Goal: Task Accomplishment & Management: Manage account settings

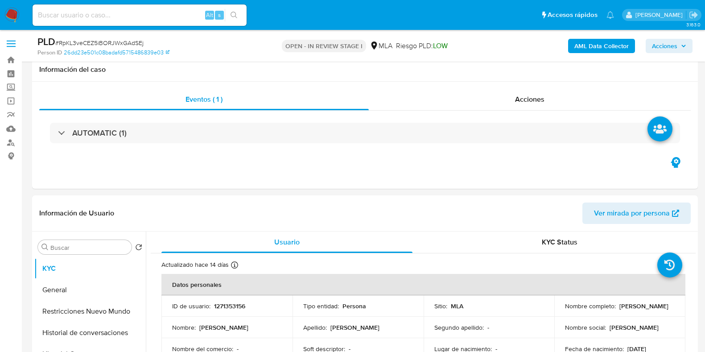
select select "10"
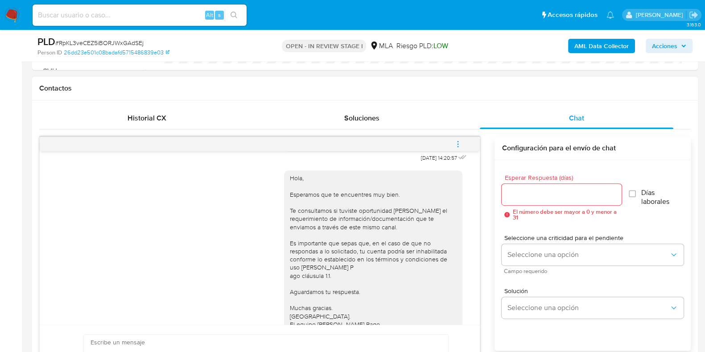
scroll to position [430, 0]
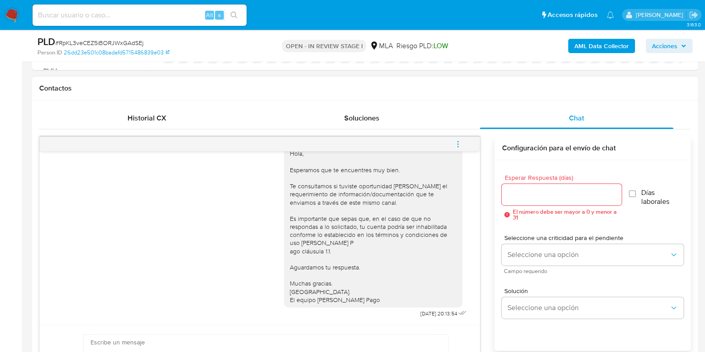
click at [460, 145] on icon "menu-action" at bounding box center [458, 144] width 8 height 8
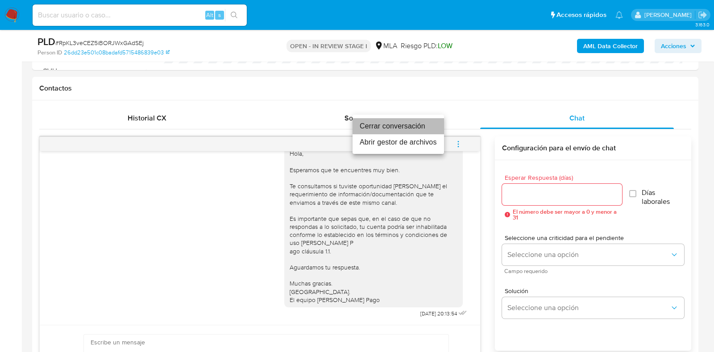
click at [418, 128] on li "Cerrar conversación" at bounding box center [397, 126] width 91 height 16
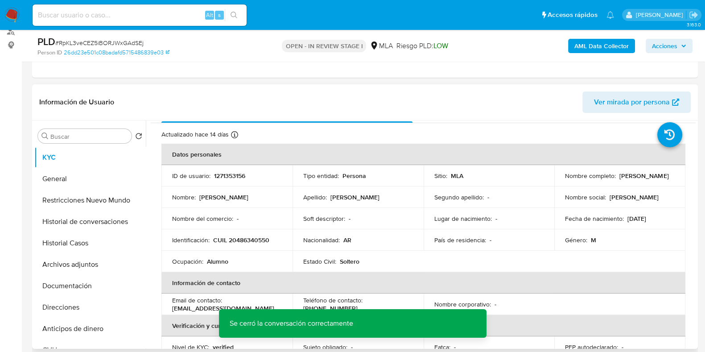
scroll to position [0, 0]
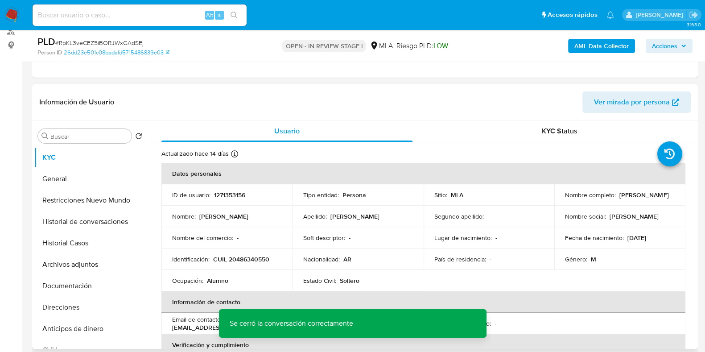
click at [224, 193] on p "1271353156" at bounding box center [229, 195] width 31 height 8
copy p "1271353156"
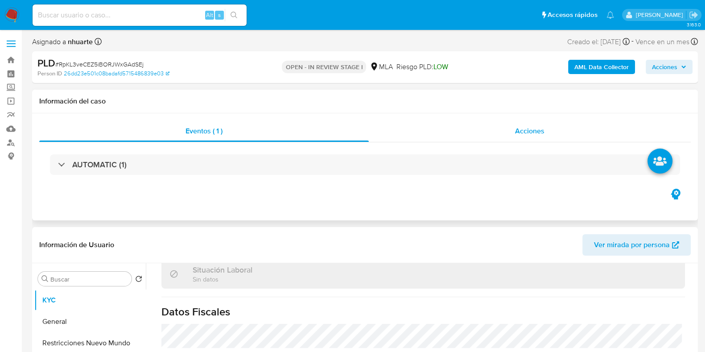
click at [529, 130] on span "Acciones" at bounding box center [529, 131] width 29 height 10
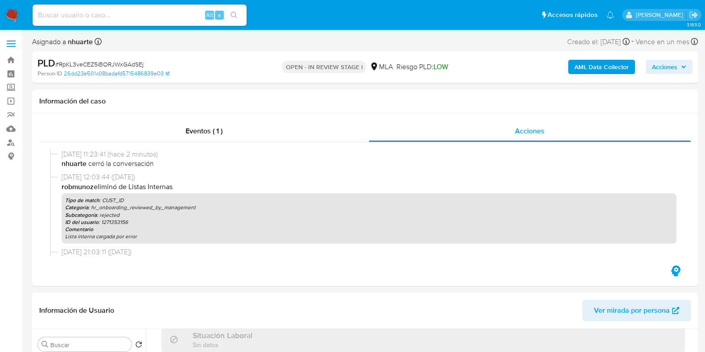
click at [604, 66] on b "AML Data Collector" at bounding box center [602, 67] width 54 height 14
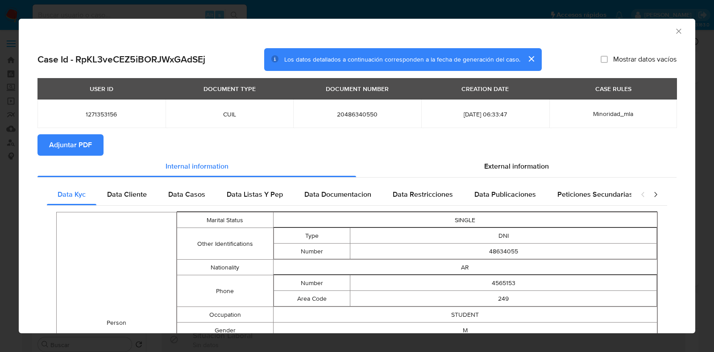
click at [63, 146] on span "Adjuntar PDF" at bounding box center [70, 145] width 43 height 20
click at [669, 36] on div "AML Data Collector" at bounding box center [357, 30] width 676 height 22
click at [674, 34] on icon "Cerrar ventana" at bounding box center [678, 31] width 9 height 9
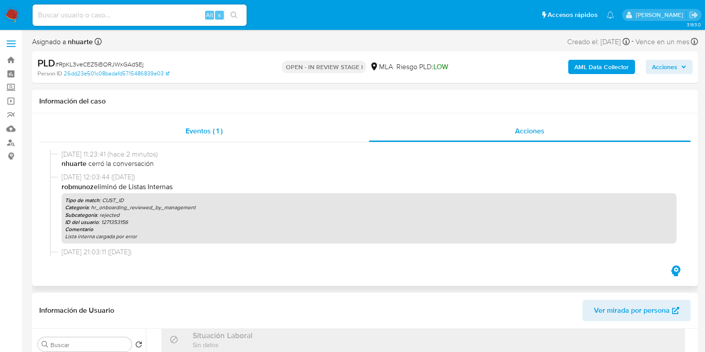
click at [198, 130] on span "Eventos ( 1 )" at bounding box center [204, 131] width 37 height 10
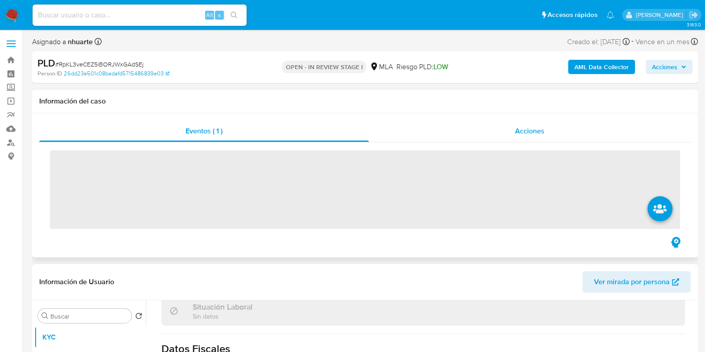
click at [542, 130] on span "Acciones" at bounding box center [529, 131] width 29 height 10
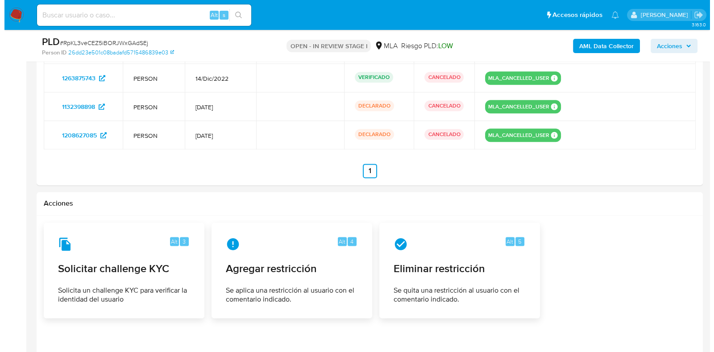
scroll to position [1505, 0]
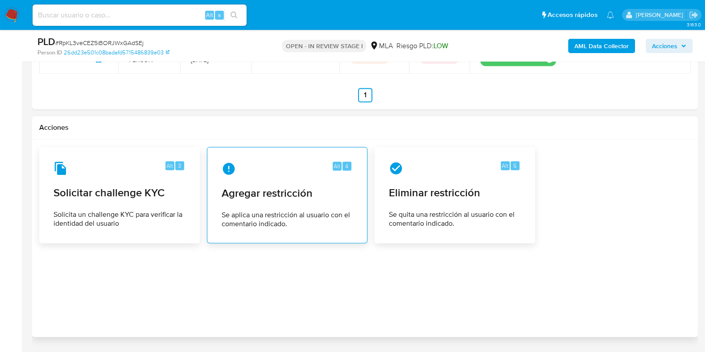
click at [261, 216] on span "Se aplica una restricción al usuario con el comentario indicado." at bounding box center [287, 220] width 131 height 18
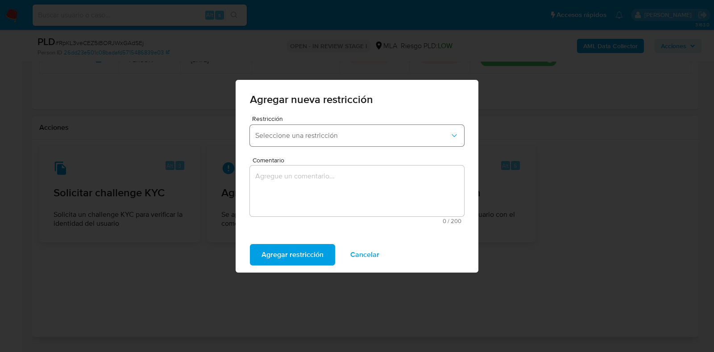
click at [357, 131] on span "Seleccione una restricción" at bounding box center [352, 135] width 195 height 9
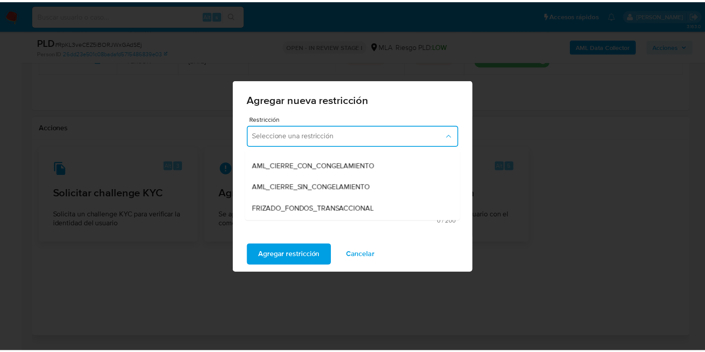
scroll to position [111, 0]
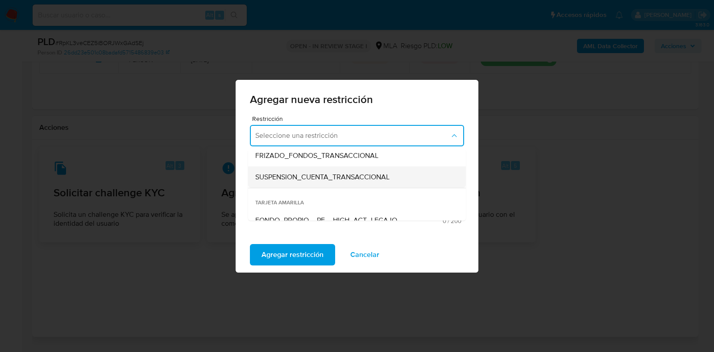
click at [335, 177] on span "SUSPENSION_CUENTA_TRANSACCIONAL" at bounding box center [322, 177] width 134 height 9
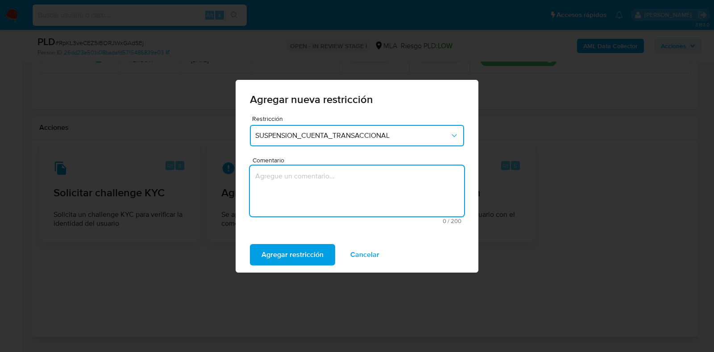
click at [335, 177] on textarea "Comentario" at bounding box center [357, 191] width 214 height 51
type textarea "AML"
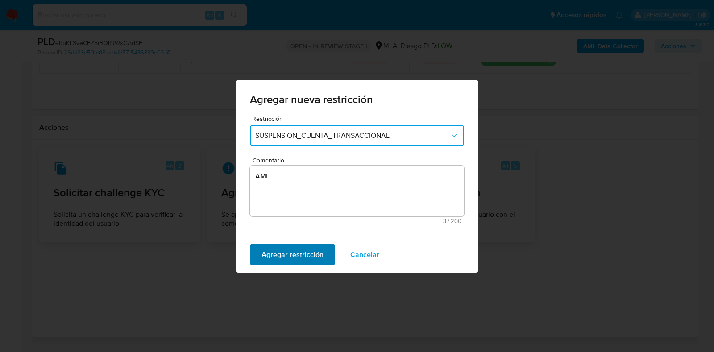
click at [316, 251] on span "Agregar restricción" at bounding box center [292, 255] width 62 height 20
click at [298, 255] on button "Confirmar" at bounding box center [277, 254] width 55 height 21
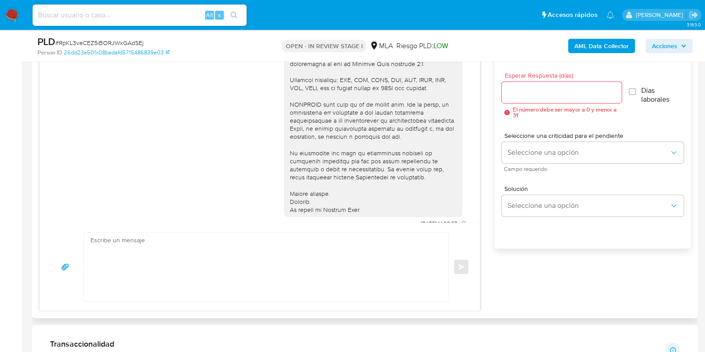
scroll to position [335, 0]
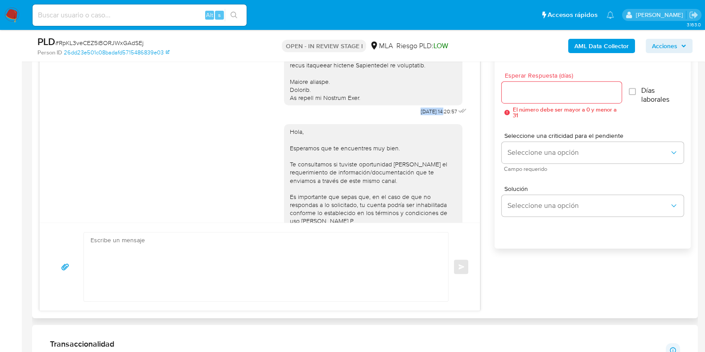
drag, startPoint x: 397, startPoint y: 117, endPoint x: 428, endPoint y: 120, distance: 31.9
copy div "17/09/2025"
drag, startPoint x: 407, startPoint y: 119, endPoint x: 427, endPoint y: 124, distance: 20.1
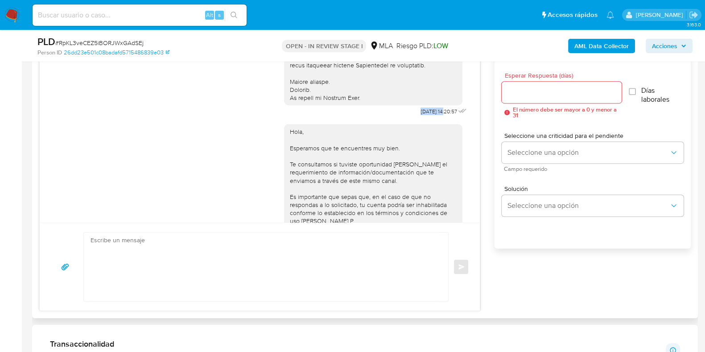
copy span "17/09/2025"
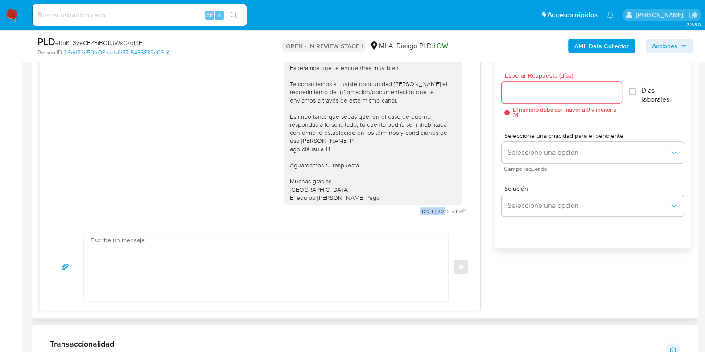
drag, startPoint x: 397, startPoint y: 211, endPoint x: 427, endPoint y: 215, distance: 30.1
click at [427, 215] on div "Hola, Esperamos que te encuentres muy bien. Te consultamos si tuviste oportunid…" at bounding box center [376, 127] width 185 height 180
copy span "22/09/2025"
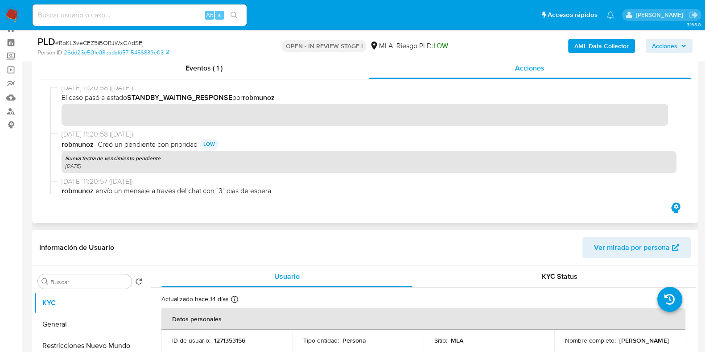
scroll to position [0, 0]
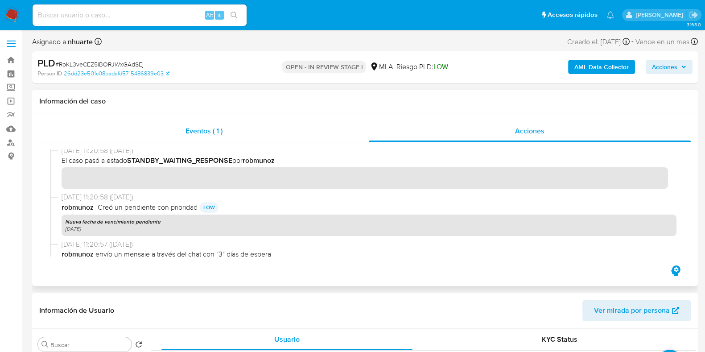
click at [221, 136] on span "Eventos ( 1 )" at bounding box center [204, 131] width 37 height 10
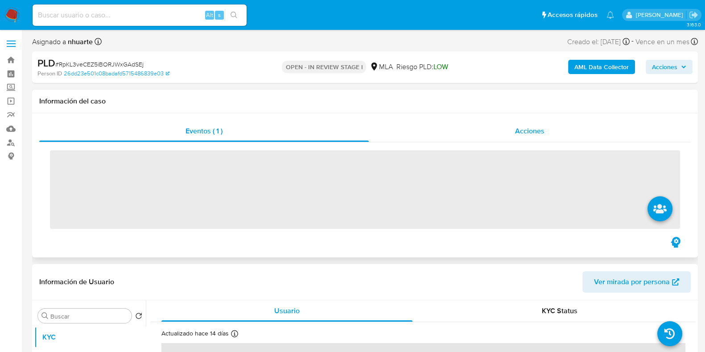
click at [522, 132] on span "Acciones" at bounding box center [529, 131] width 29 height 10
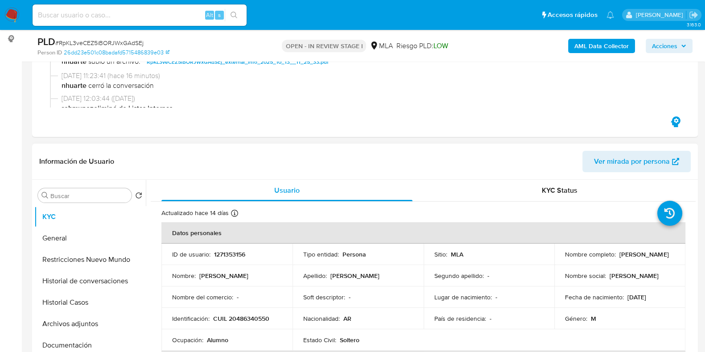
scroll to position [167, 0]
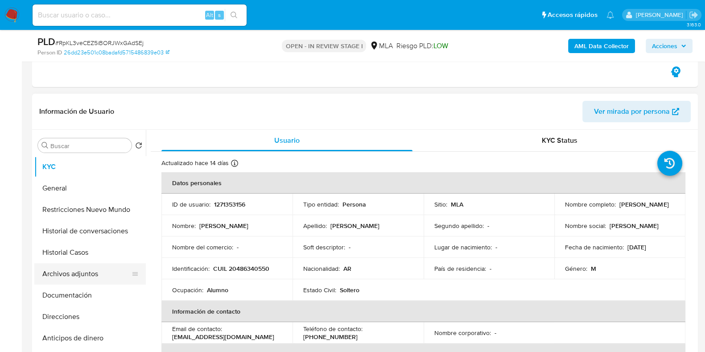
click at [96, 269] on button "Archivos adjuntos" at bounding box center [86, 273] width 104 height 21
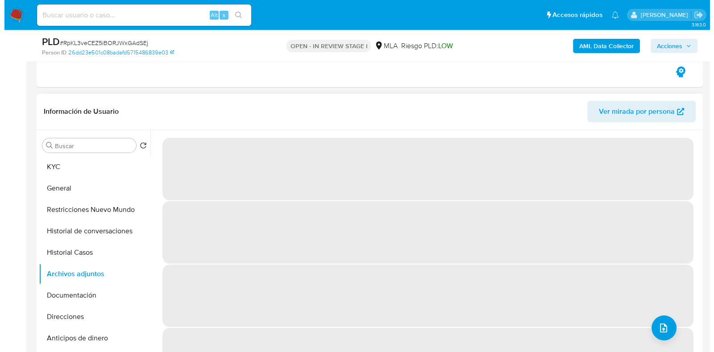
scroll to position [223, 0]
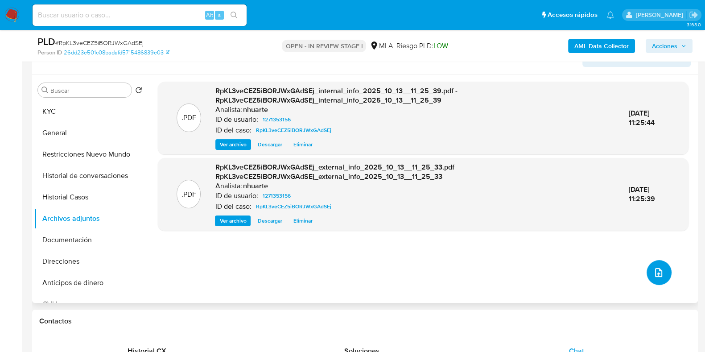
click at [651, 262] on button "upload-file" at bounding box center [659, 272] width 25 height 25
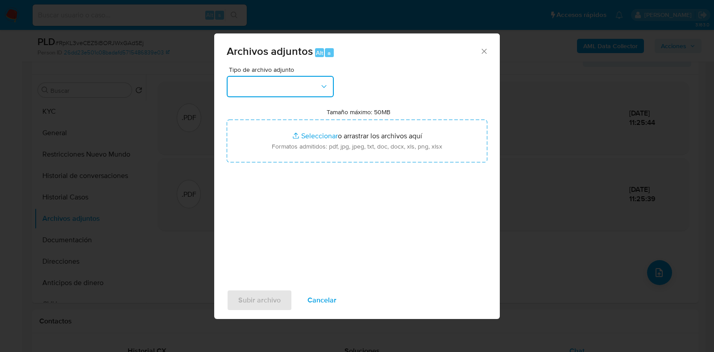
click at [328, 83] on icon "button" at bounding box center [323, 86] width 9 height 9
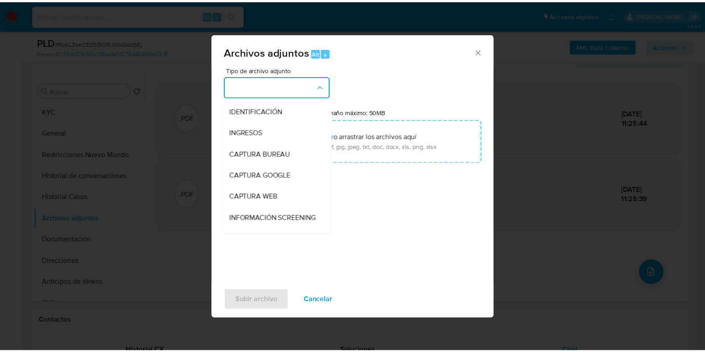
scroll to position [58, 0]
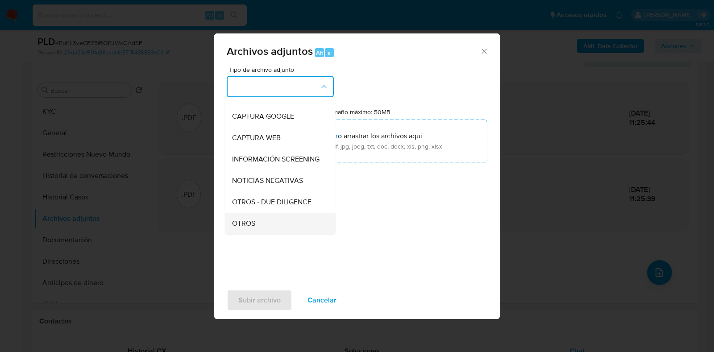
click at [268, 226] on div "OTROS" at bounding box center [277, 223] width 91 height 21
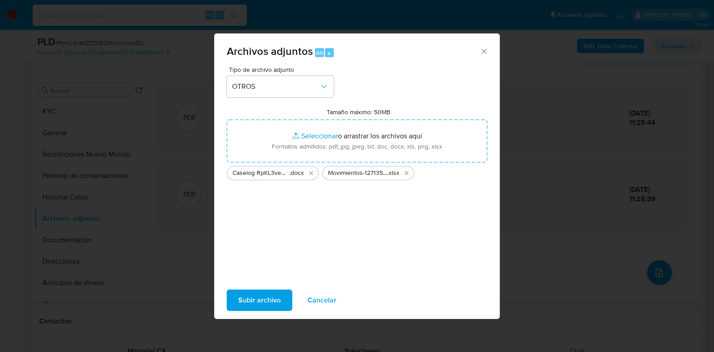
click at [286, 304] on button "Subir archivo" at bounding box center [260, 300] width 66 height 21
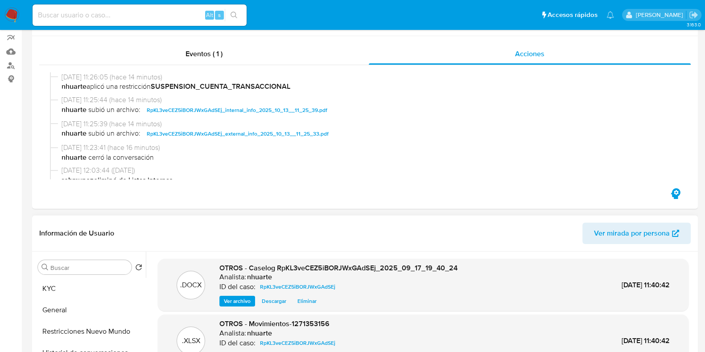
scroll to position [0, 0]
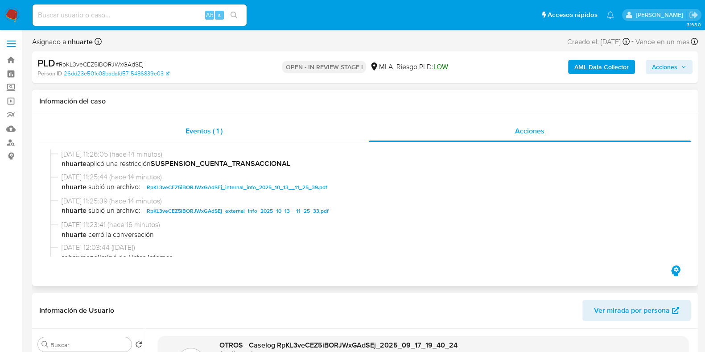
click at [180, 122] on div "Eventos ( 1 )" at bounding box center [204, 130] width 330 height 21
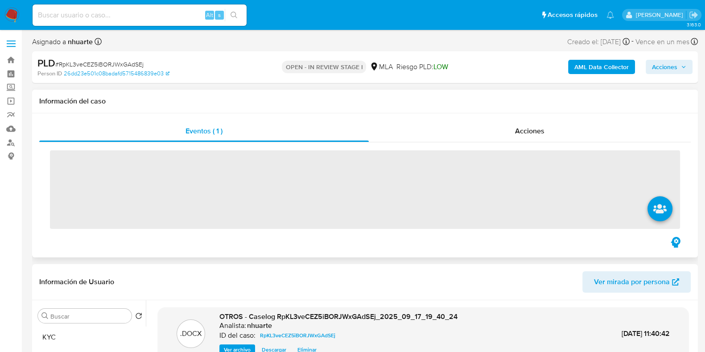
click at [548, 120] on div "Eventos ( 1 ) Acciones ‌" at bounding box center [365, 185] width 666 height 144
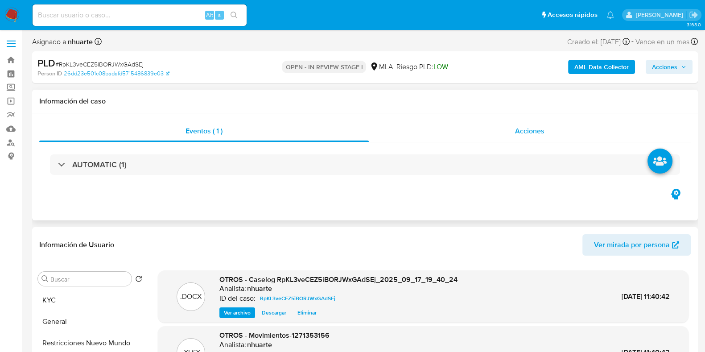
click at [540, 124] on div "Acciones" at bounding box center [530, 130] width 322 height 21
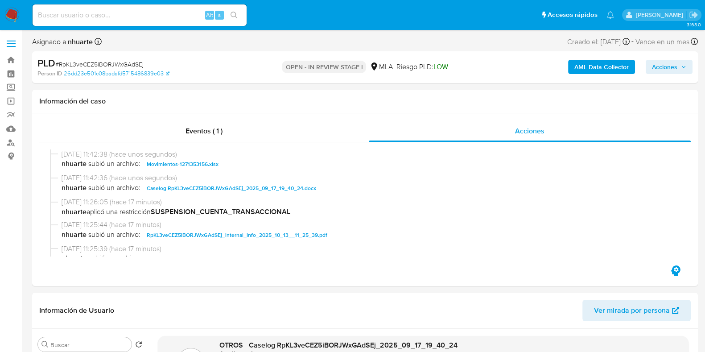
click at [682, 69] on icon "button" at bounding box center [683, 66] width 5 height 5
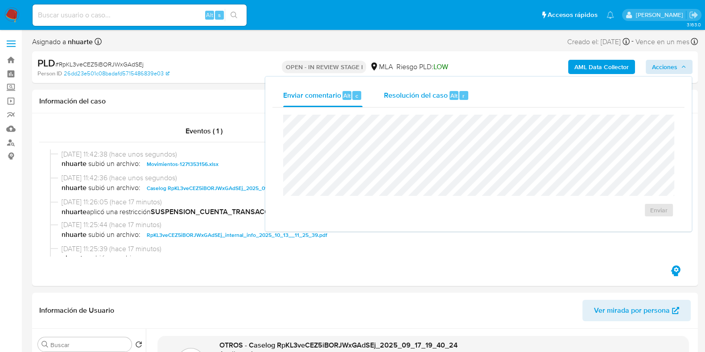
click at [447, 99] on div "Resolución del caso Alt r" at bounding box center [426, 95] width 85 height 23
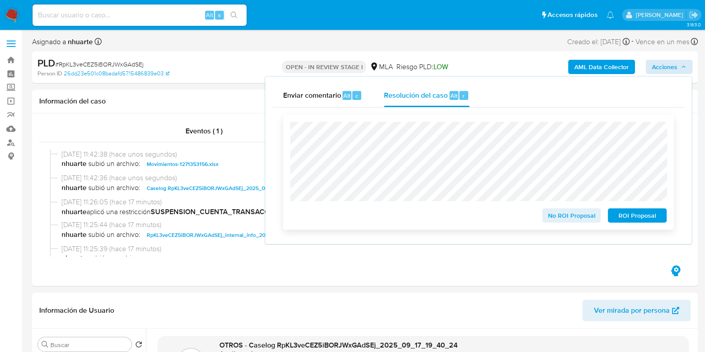
click at [638, 215] on span "ROI Proposal" at bounding box center [637, 215] width 46 height 12
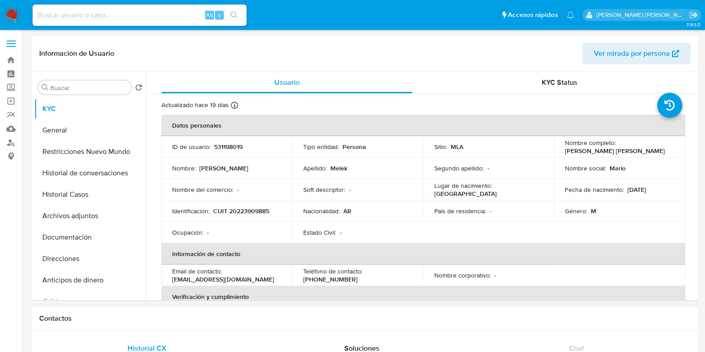
select select "10"
click at [91, 236] on button "Documentación" at bounding box center [90, 237] width 112 height 21
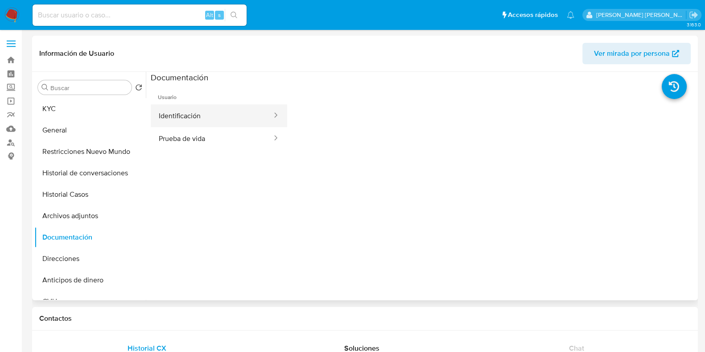
click at [190, 116] on button "Identificación" at bounding box center [212, 115] width 122 height 23
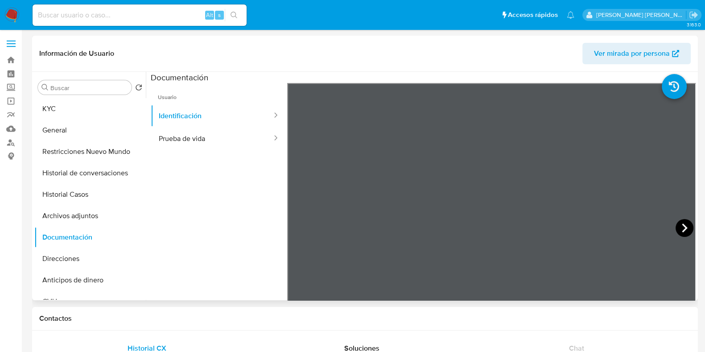
click at [676, 222] on icon at bounding box center [685, 228] width 18 height 18
click at [223, 144] on button "Prueba de vida" at bounding box center [212, 138] width 122 height 23
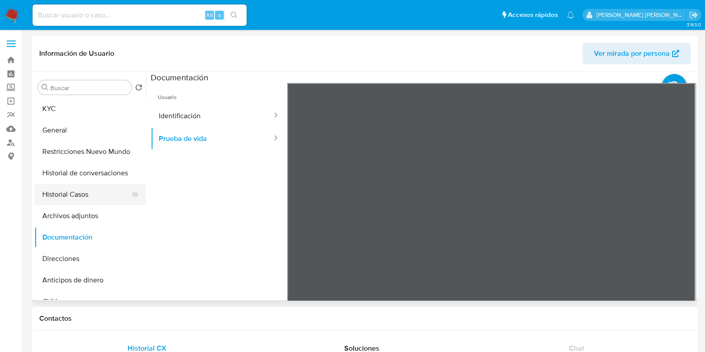
click at [83, 197] on button "Historial Casos" at bounding box center [86, 194] width 104 height 21
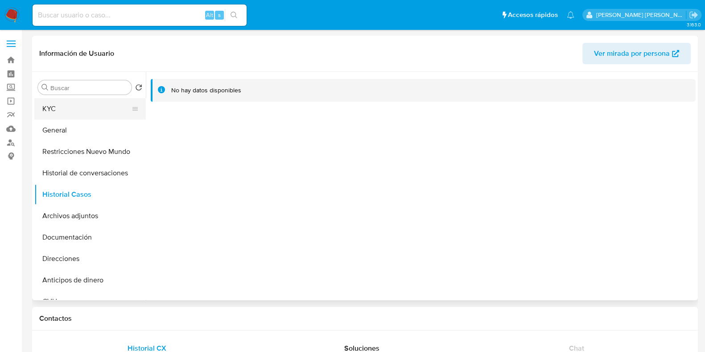
click at [68, 115] on button "KYC" at bounding box center [86, 108] width 104 height 21
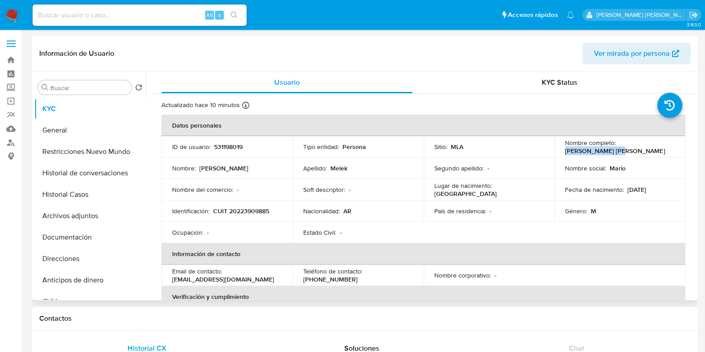
drag, startPoint x: 564, startPoint y: 147, endPoint x: 622, endPoint y: 151, distance: 58.1
click at [622, 151] on div "Nombre completo : Mario Ruben Melek" at bounding box center [620, 147] width 110 height 16
copy p "Mario Ruben Melek"
click at [254, 211] on p "CUIT 20223909885" at bounding box center [241, 211] width 56 height 8
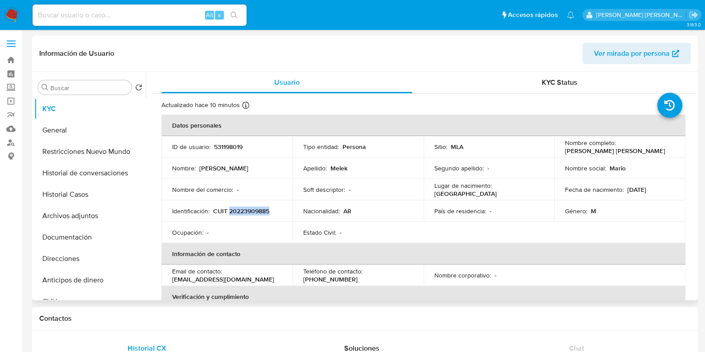
copy p "20223909885"
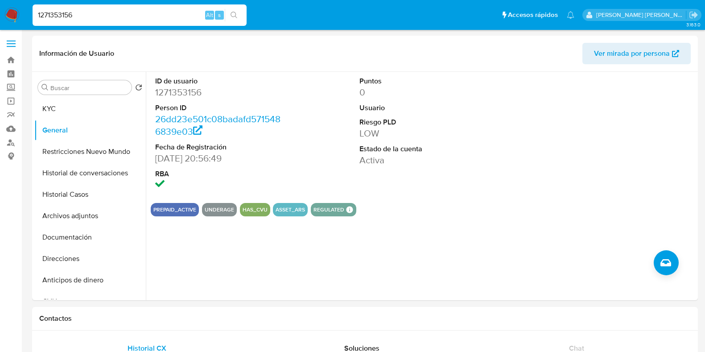
select select "10"
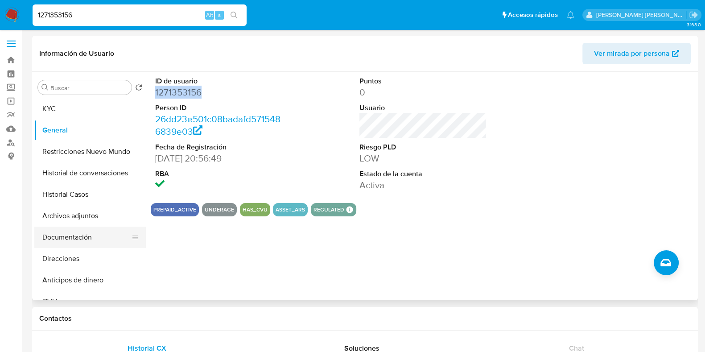
click at [78, 240] on button "Documentación" at bounding box center [86, 237] width 104 height 21
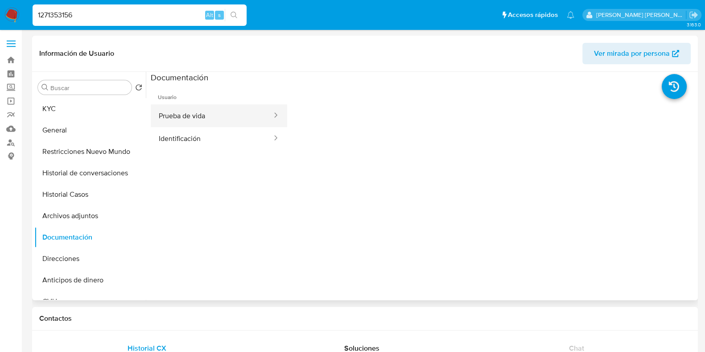
click at [185, 118] on button "Prueba de vida" at bounding box center [212, 115] width 122 height 23
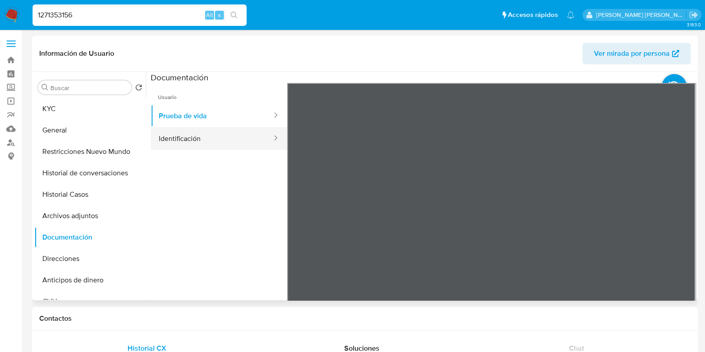
click at [229, 136] on button "Identificación" at bounding box center [212, 138] width 122 height 23
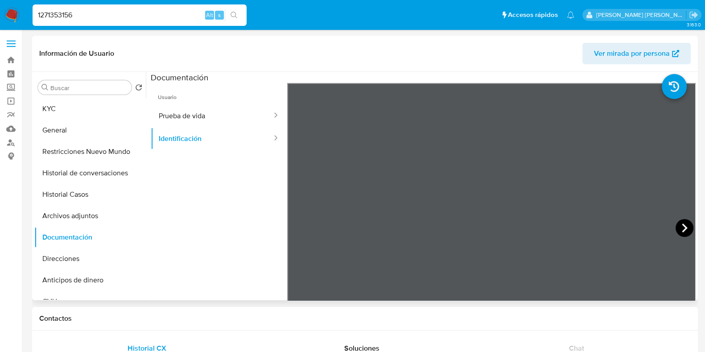
click at [689, 227] on icon at bounding box center [685, 228] width 18 height 18
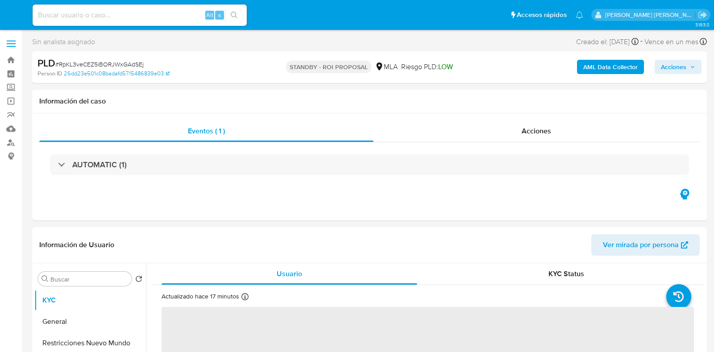
select select "10"
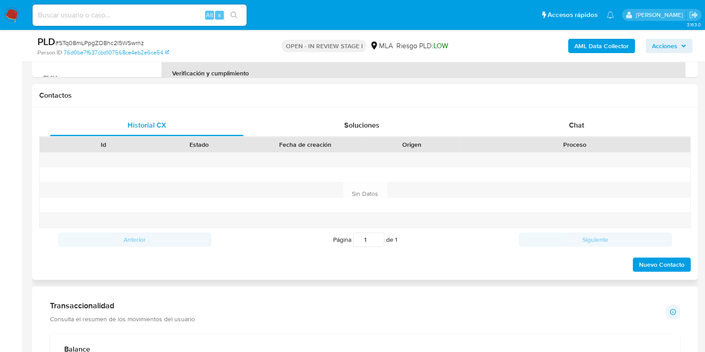
scroll to position [446, 0]
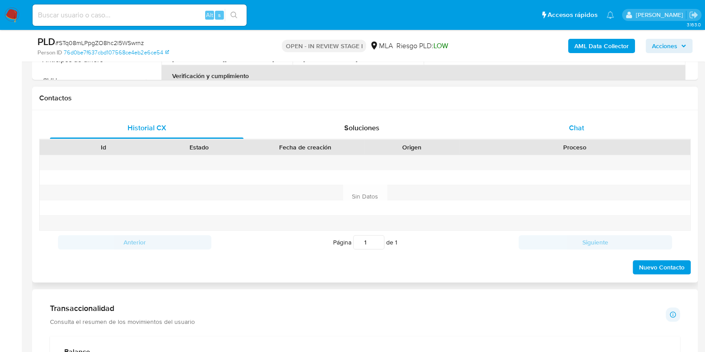
click at [588, 125] on div "Chat" at bounding box center [577, 127] width 194 height 21
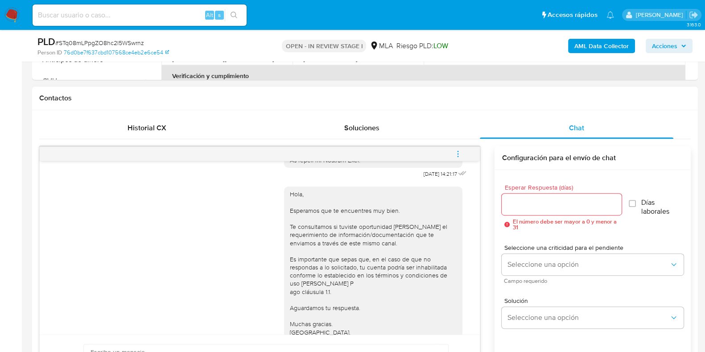
scroll to position [374, 0]
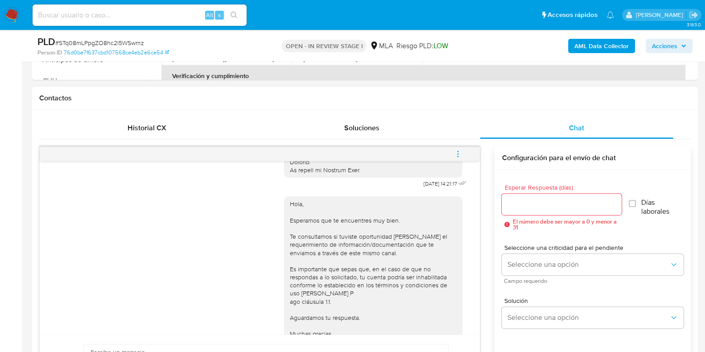
click at [463, 154] on button "menu-action" at bounding box center [457, 153] width 29 height 21
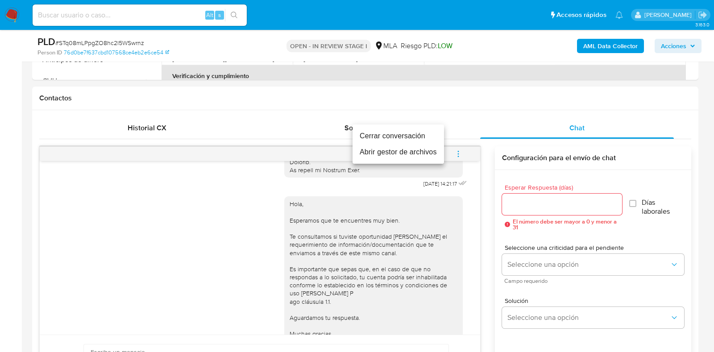
click at [417, 138] on li "Cerrar conversación" at bounding box center [397, 136] width 91 height 16
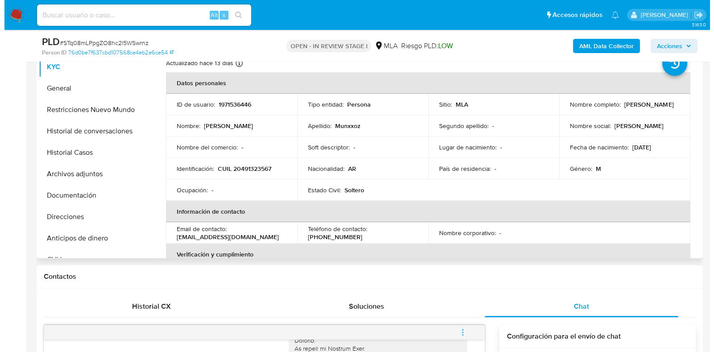
scroll to position [223, 0]
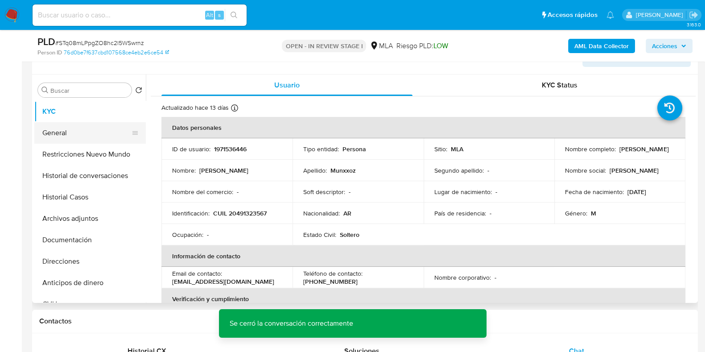
click at [85, 139] on button "General" at bounding box center [86, 132] width 104 height 21
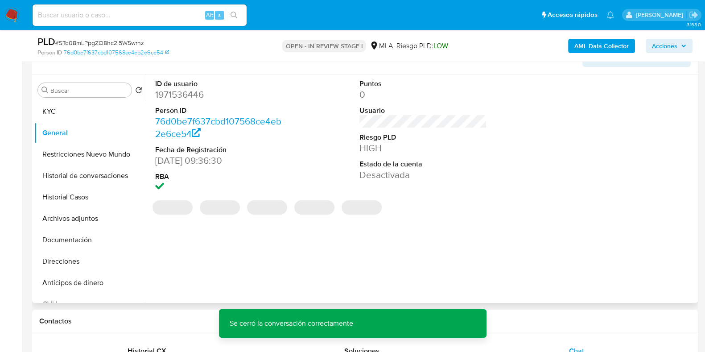
click at [182, 91] on dd "1971536446" at bounding box center [219, 94] width 128 height 12
copy dd "1971536446"
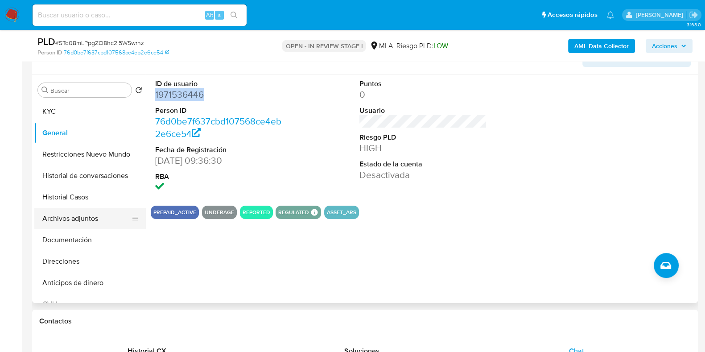
drag, startPoint x: 93, startPoint y: 215, endPoint x: 109, endPoint y: 213, distance: 16.6
click at [93, 215] on button "Archivos adjuntos" at bounding box center [86, 218] width 104 height 21
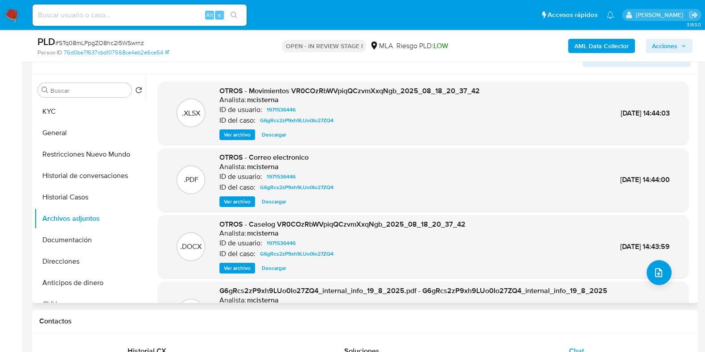
click at [245, 265] on span "Ver archivo" at bounding box center [237, 268] width 27 height 9
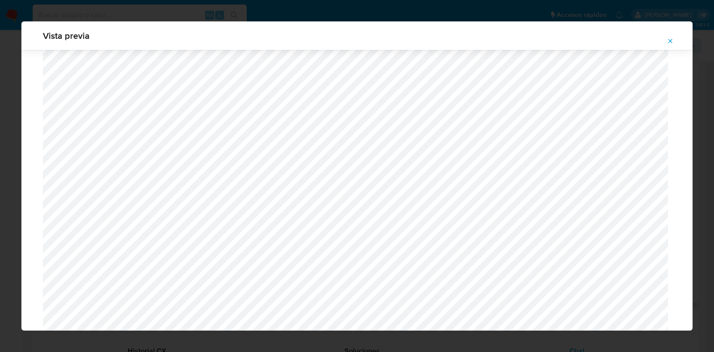
scroll to position [762, 0]
click at [671, 39] on icon "Attachment preview" at bounding box center [670, 40] width 7 height 7
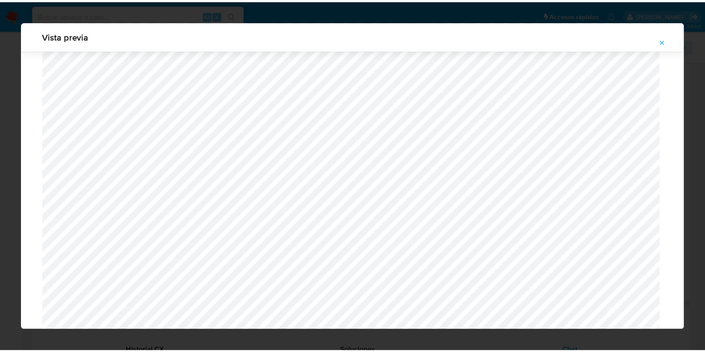
scroll to position [22, 0]
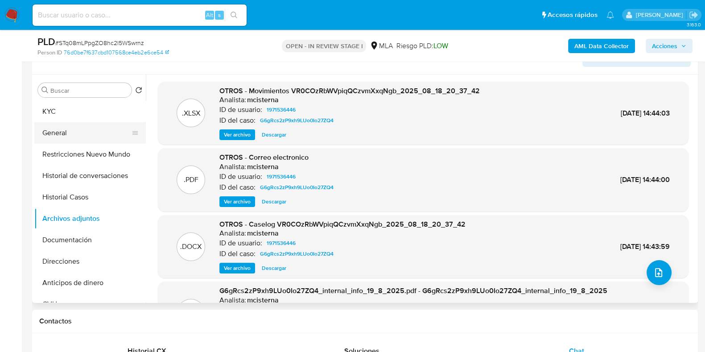
click at [104, 132] on button "General" at bounding box center [86, 132] width 104 height 21
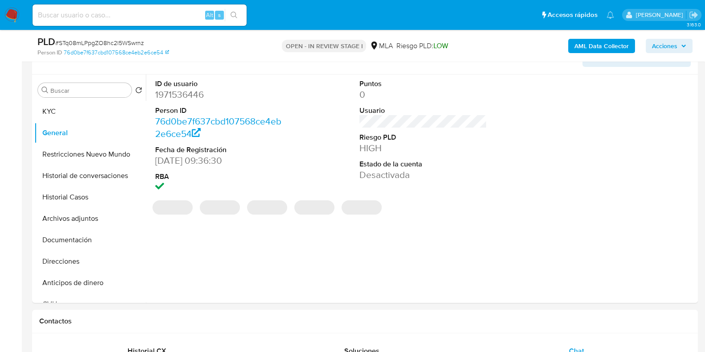
click at [195, 97] on dd "1971536446" at bounding box center [219, 94] width 128 height 12
copy dd "1971536446"
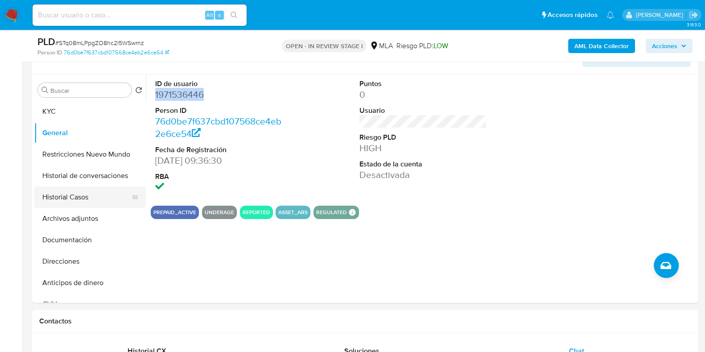
click at [82, 202] on button "Historial Casos" at bounding box center [86, 196] width 104 height 21
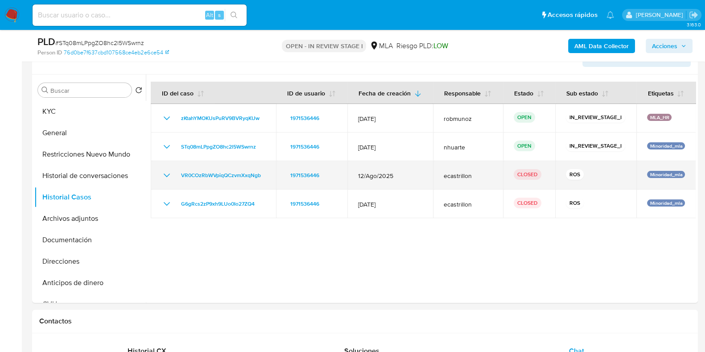
click at [167, 174] on icon "Mostrar/Ocultar" at bounding box center [167, 175] width 11 height 11
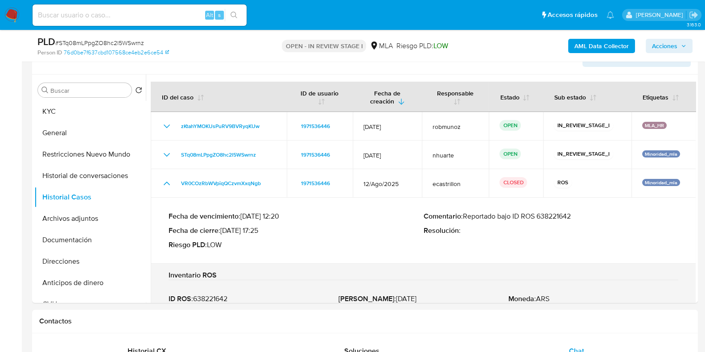
drag, startPoint x: 539, startPoint y: 214, endPoint x: 587, endPoint y: 217, distance: 47.8
click at [591, 215] on p "Comentario : Reportado bajo ID ROS 638221642" at bounding box center [551, 216] width 255 height 9
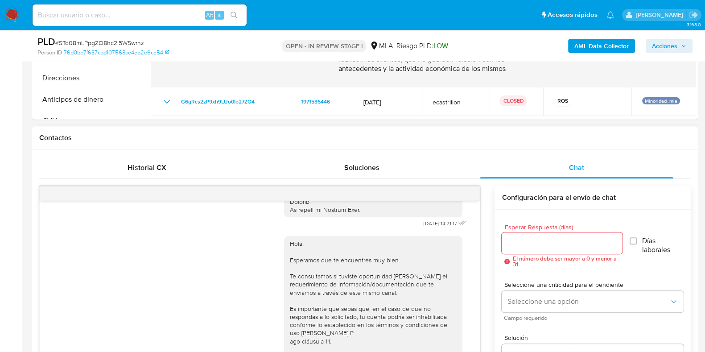
scroll to position [446, 0]
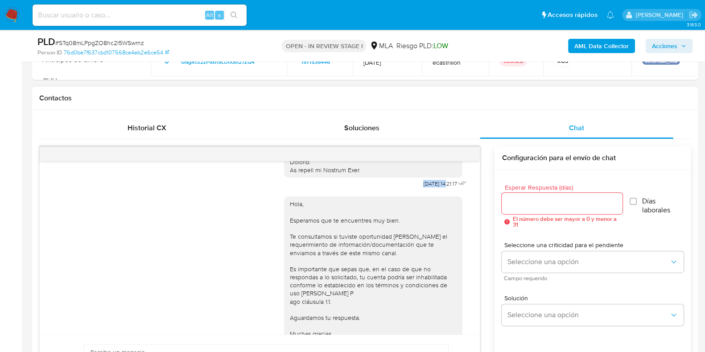
drag, startPoint x: 403, startPoint y: 189, endPoint x: 431, endPoint y: 191, distance: 27.7
copy span "17/09/2025"
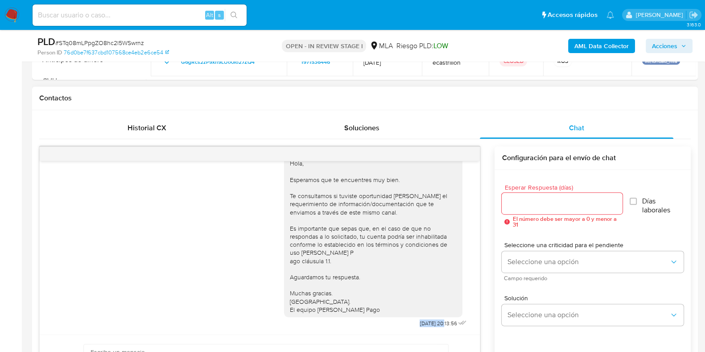
drag, startPoint x: 407, startPoint y: 322, endPoint x: 427, endPoint y: 322, distance: 19.6
click at [427, 322] on span "22/09/2025 20:13:56" at bounding box center [438, 323] width 37 height 7
copy span "22/09/2025"
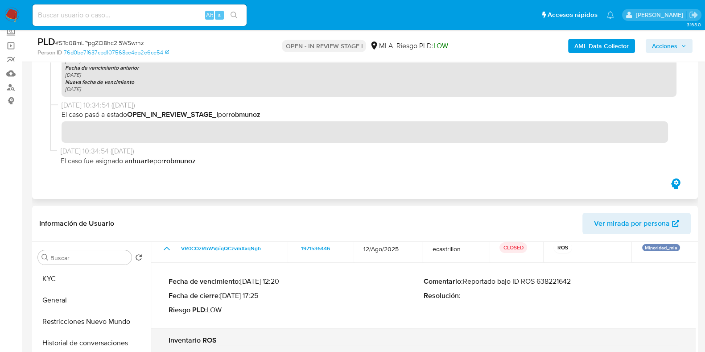
scroll to position [0, 0]
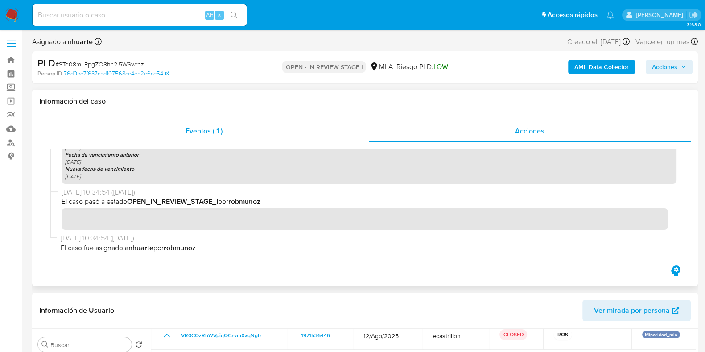
click at [205, 135] on span "Eventos ( 1 )" at bounding box center [204, 131] width 37 height 10
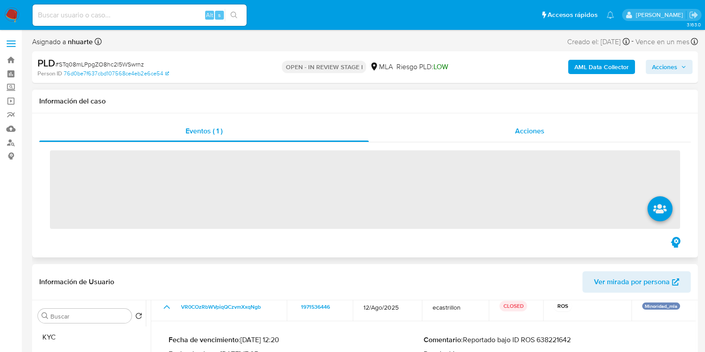
click at [543, 132] on span "Acciones" at bounding box center [529, 131] width 29 height 10
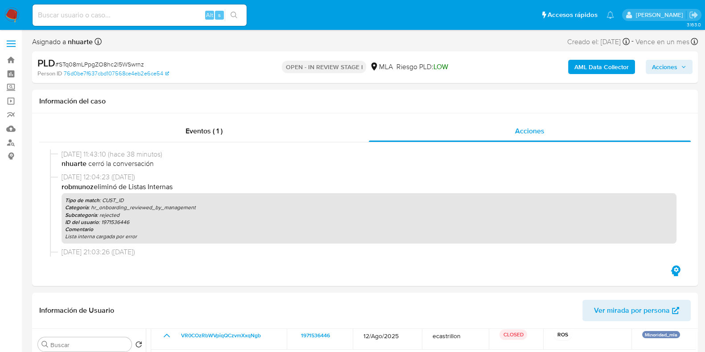
click at [590, 64] on b "AML Data Collector" at bounding box center [602, 67] width 54 height 14
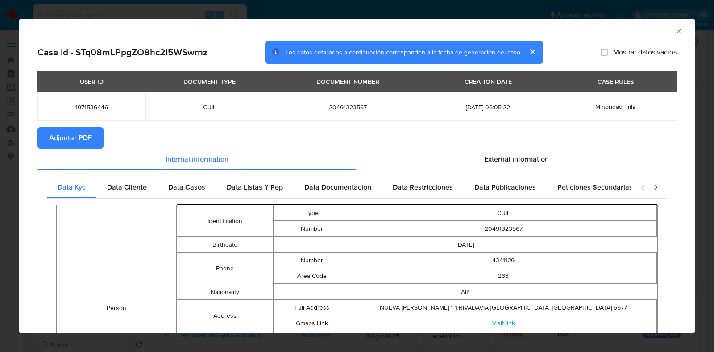
click at [90, 138] on span "Adjuntar PDF" at bounding box center [70, 138] width 43 height 20
click at [674, 33] on icon "Cerrar ventana" at bounding box center [678, 31] width 9 height 9
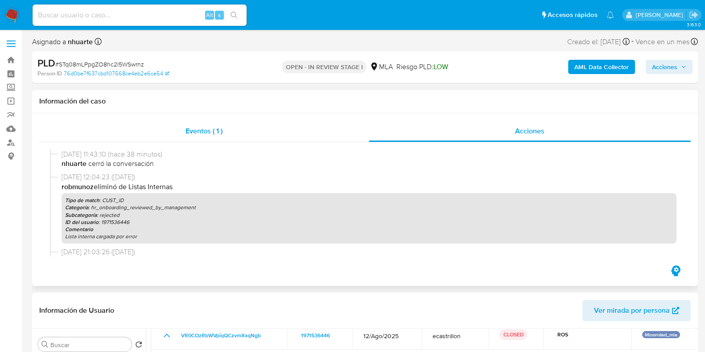
click at [203, 135] on span "Eventos ( 1 )" at bounding box center [204, 131] width 37 height 10
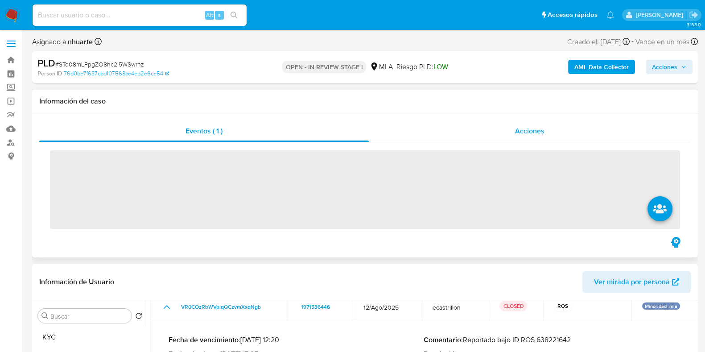
click at [526, 133] on span "Acciones" at bounding box center [529, 131] width 29 height 10
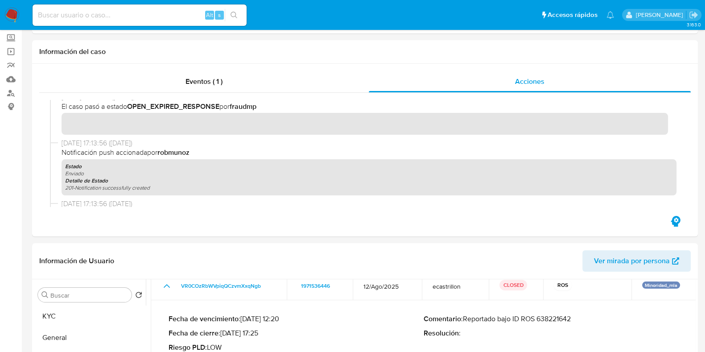
scroll to position [223, 0]
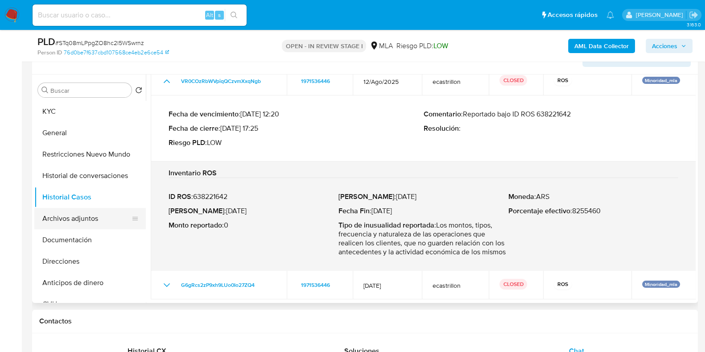
click at [94, 213] on button "Archivos adjuntos" at bounding box center [86, 218] width 104 height 21
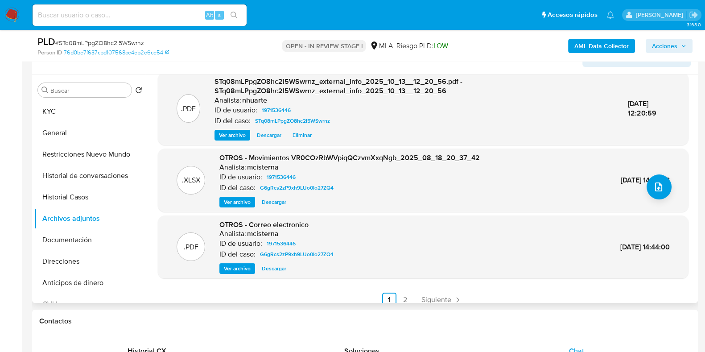
scroll to position [94, 0]
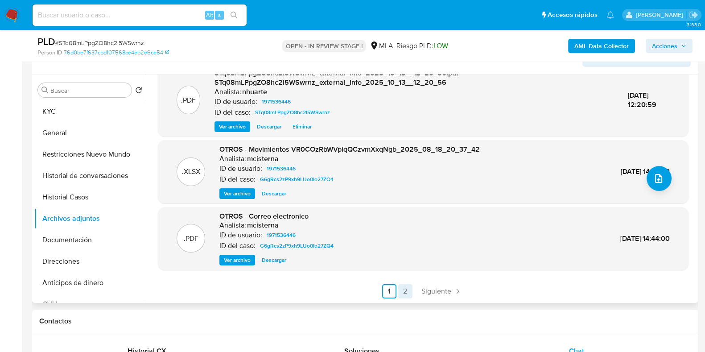
click at [407, 293] on link "2" at bounding box center [405, 291] width 14 height 14
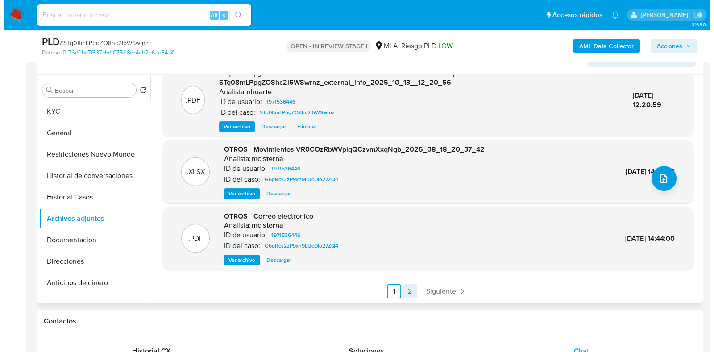
scroll to position [0, 0]
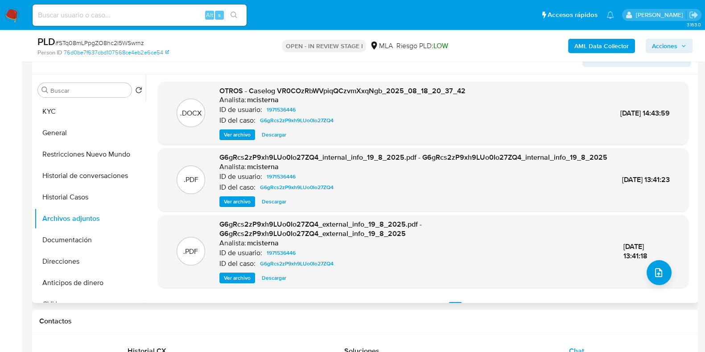
click at [238, 134] on span "Ver archivo" at bounding box center [237, 134] width 27 height 9
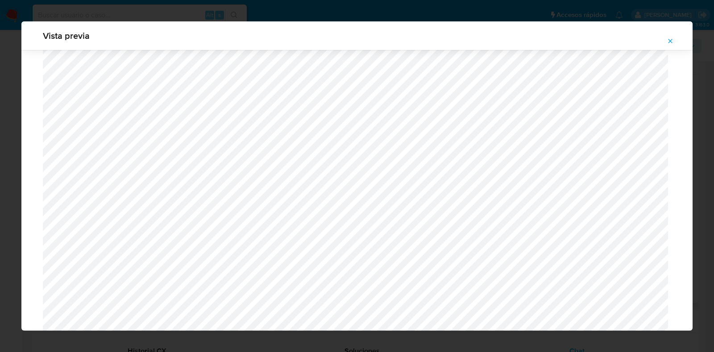
scroll to position [707, 0]
click at [669, 39] on icon "Attachment preview" at bounding box center [670, 40] width 7 height 7
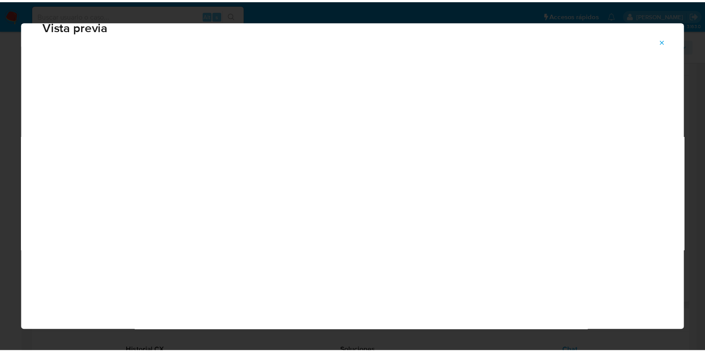
scroll to position [22, 0]
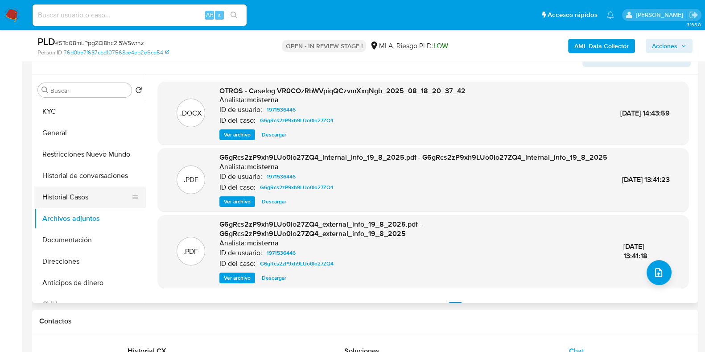
click at [96, 198] on button "Historial Casos" at bounding box center [86, 196] width 104 height 21
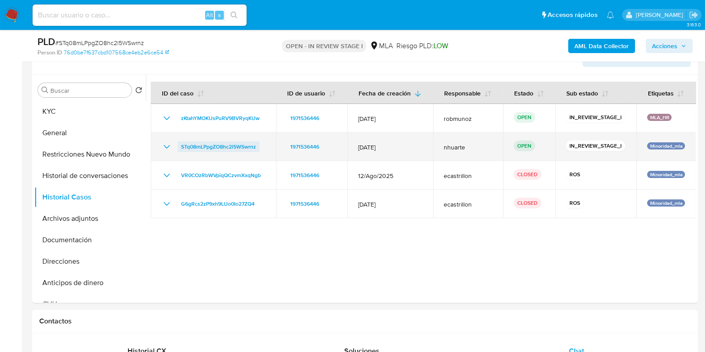
click at [168, 142] on icon "Mostrar/Ocultar" at bounding box center [167, 146] width 11 height 11
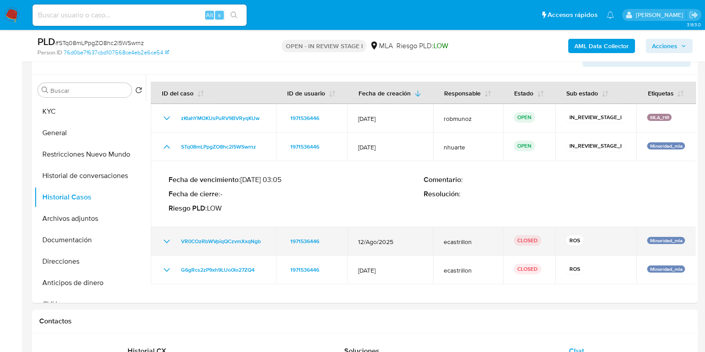
click at [163, 239] on icon "Mostrar/Ocultar" at bounding box center [167, 241] width 11 height 11
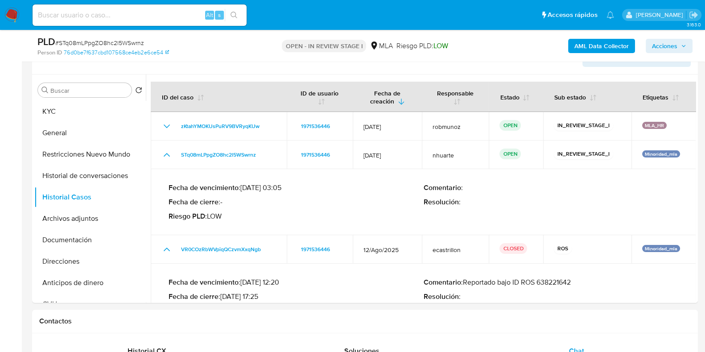
scroll to position [167, 0]
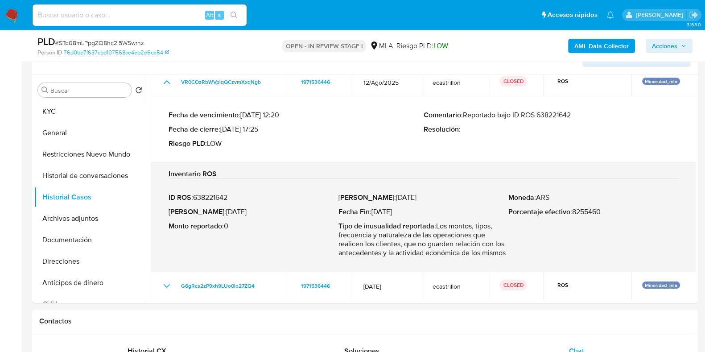
drag, startPoint x: 539, startPoint y: 114, endPoint x: 584, endPoint y: 112, distance: 44.7
click at [584, 112] on p "Comentario : Reportado bajo ID ROS 638221642" at bounding box center [551, 115] width 255 height 9
click at [93, 155] on button "Restricciones Nuevo Mundo" at bounding box center [86, 154] width 104 height 21
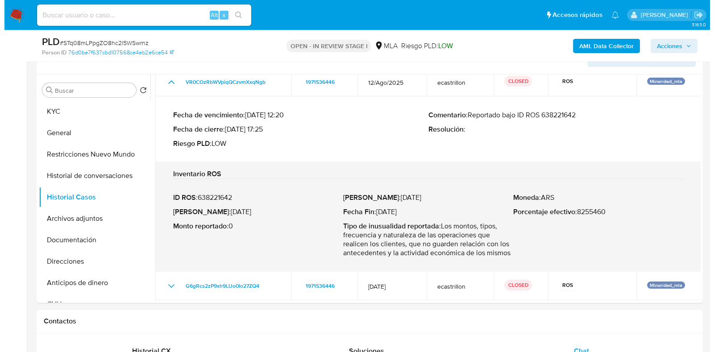
scroll to position [0, 0]
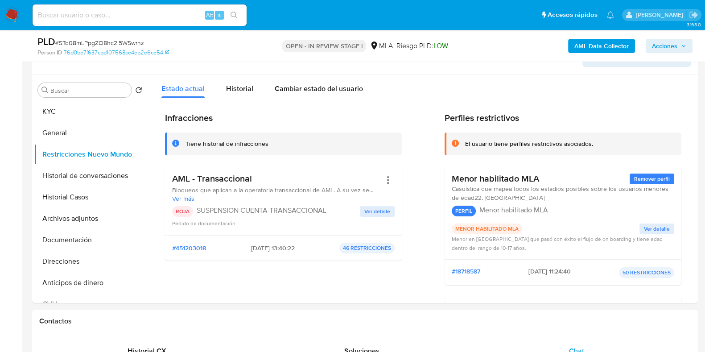
drag, startPoint x: 241, startPoint y: 248, endPoint x: 273, endPoint y: 247, distance: 31.7
click at [273, 247] on span "19/08/2025 - 13:40:22" at bounding box center [273, 248] width 44 height 8
click at [89, 221] on button "Archivos adjuntos" at bounding box center [86, 218] width 104 height 21
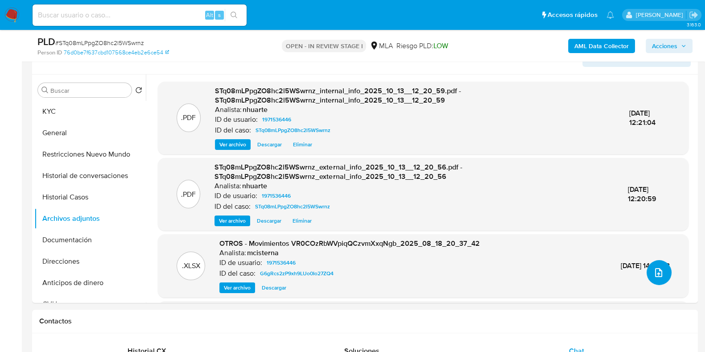
click at [657, 269] on icon "upload-file" at bounding box center [659, 272] width 11 height 11
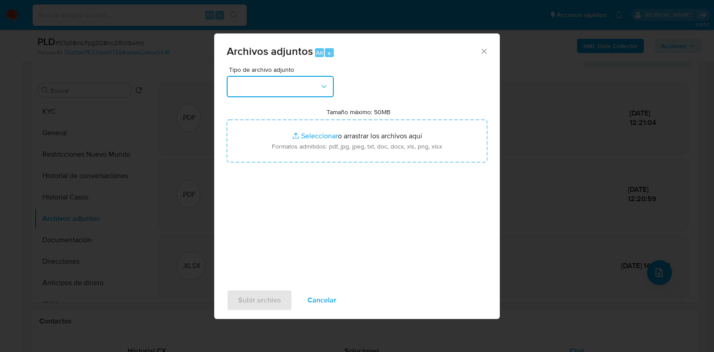
drag, startPoint x: 328, startPoint y: 91, endPoint x: 327, endPoint y: 97, distance: 5.9
click at [327, 91] on button "button" at bounding box center [280, 86] width 107 height 21
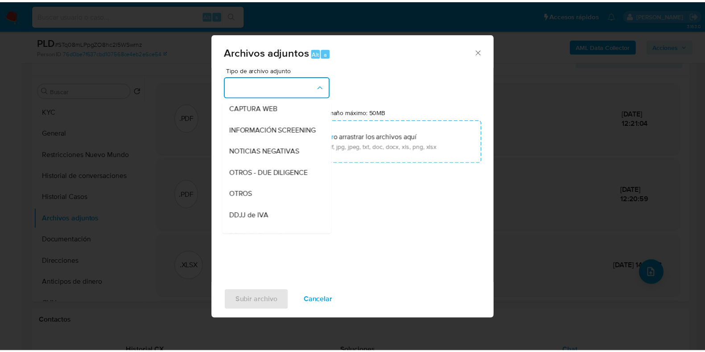
scroll to position [118, 0]
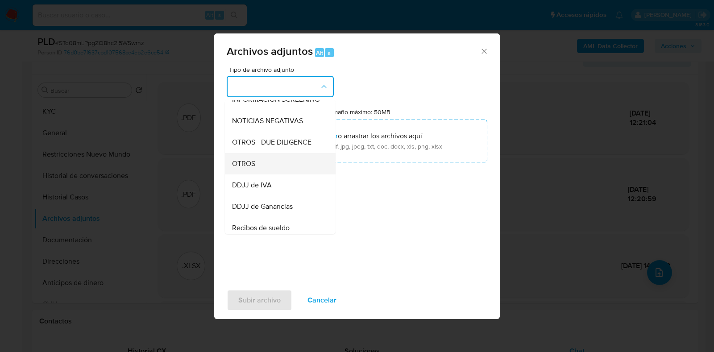
click at [292, 164] on div "OTROS" at bounding box center [277, 163] width 91 height 21
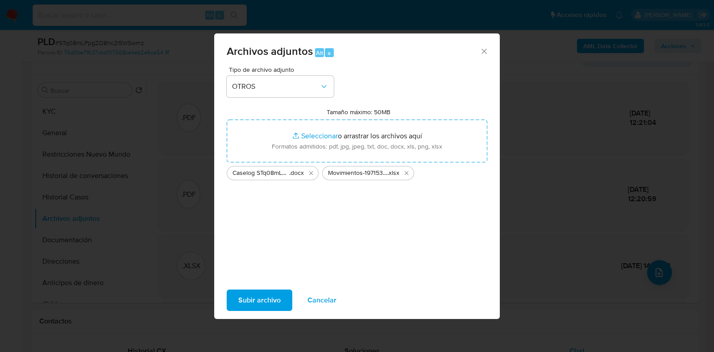
click at [273, 301] on span "Subir archivo" at bounding box center [259, 300] width 42 height 20
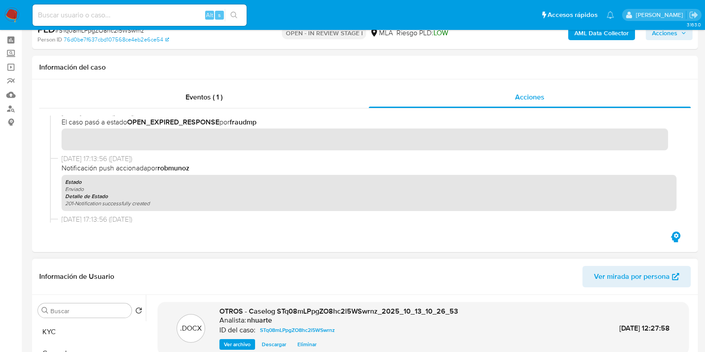
scroll to position [0, 0]
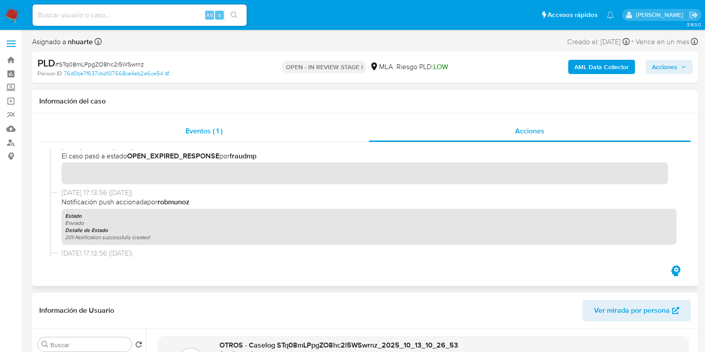
click at [240, 139] on div "Eventos ( 1 )" at bounding box center [204, 130] width 330 height 21
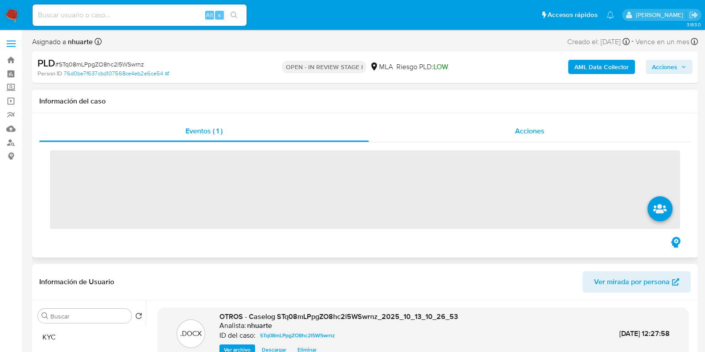
click at [535, 124] on div "Acciones" at bounding box center [530, 130] width 322 height 21
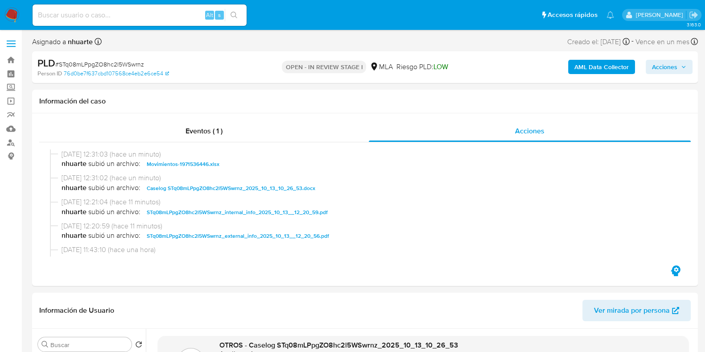
click at [667, 66] on span "Acciones" at bounding box center [664, 67] width 25 height 14
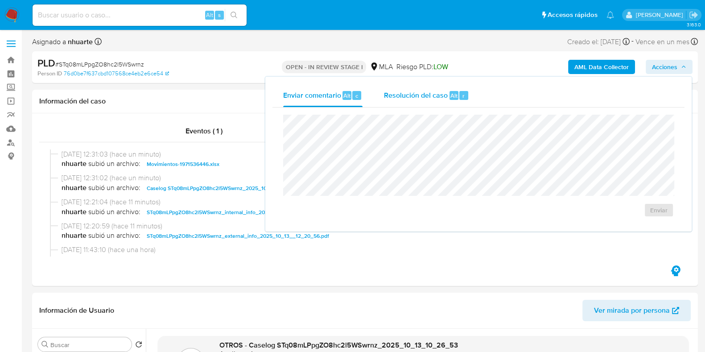
click at [439, 91] on span "Resolución del caso" at bounding box center [416, 95] width 64 height 10
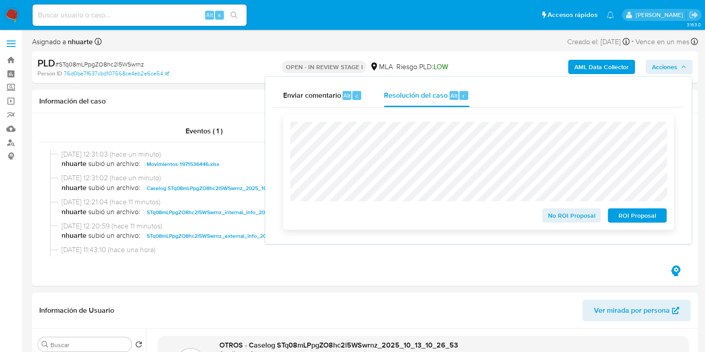
click at [654, 212] on span "ROI Proposal" at bounding box center [637, 215] width 46 height 12
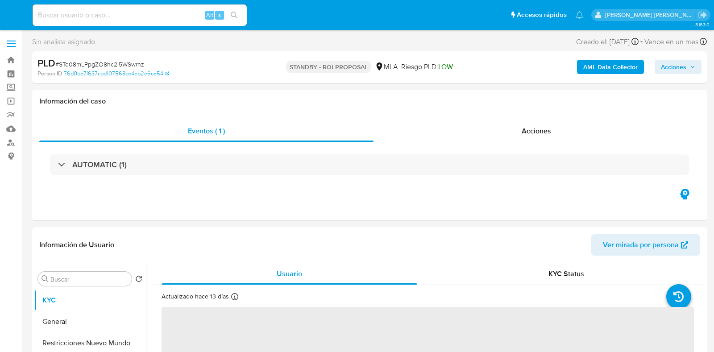
select select "10"
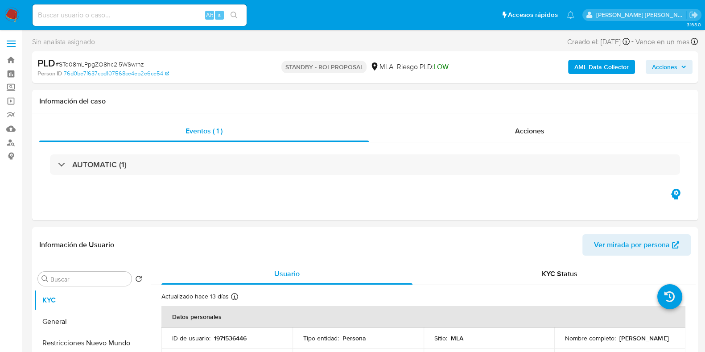
click at [66, 14] on input at bounding box center [140, 15] width 214 height 12
paste input "1902502865"
type input "1"
paste input "1902502865"
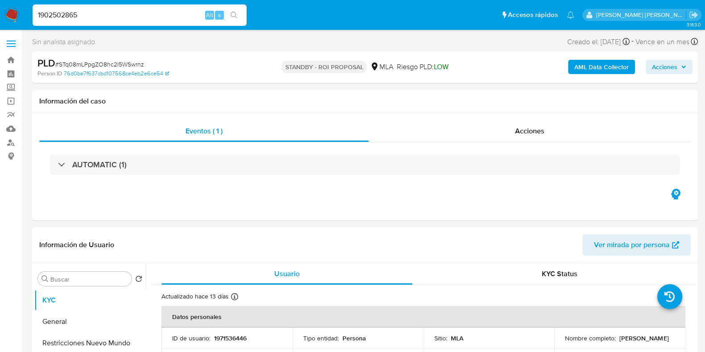
type input "1902502865"
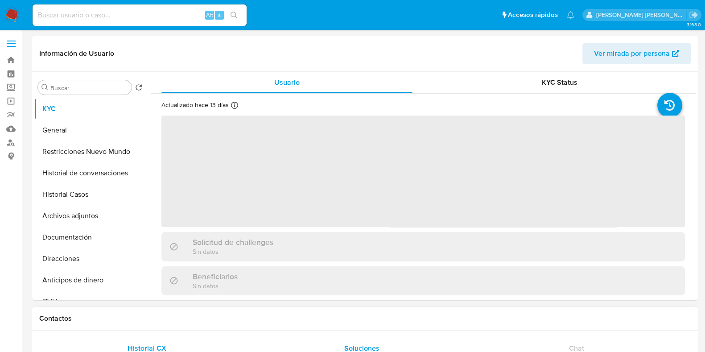
select select "10"
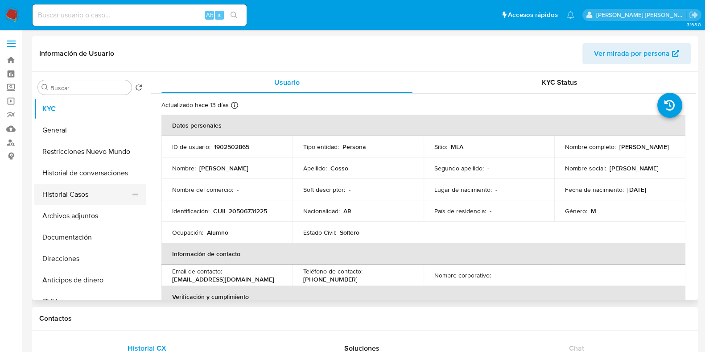
click at [106, 192] on button "Historial Casos" at bounding box center [86, 194] width 104 height 21
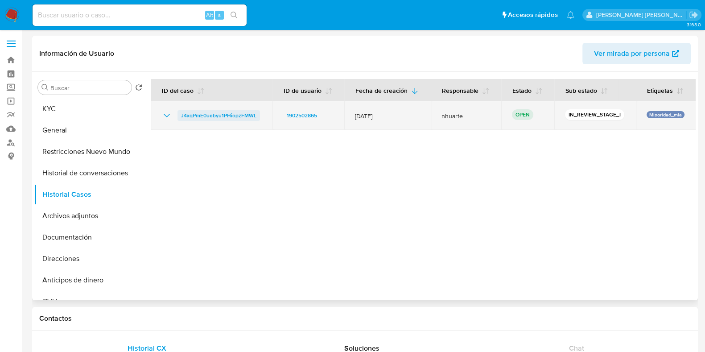
click at [228, 114] on span "J4xqPmE0uebyu1PHiopzFMWL" at bounding box center [218, 115] width 75 height 11
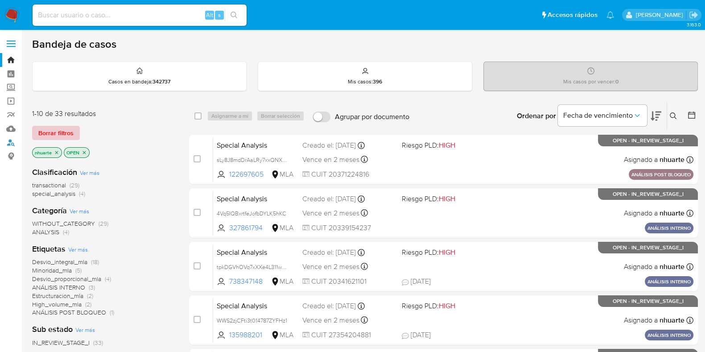
drag, startPoint x: 12, startPoint y: 143, endPoint x: 36, endPoint y: 139, distance: 23.6
click at [12, 143] on link "Buscador de personas" at bounding box center [53, 143] width 106 height 14
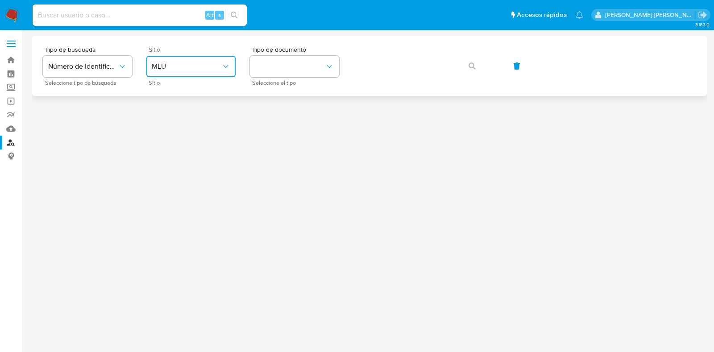
click at [175, 60] on button "MLU" at bounding box center [190, 66] width 89 height 21
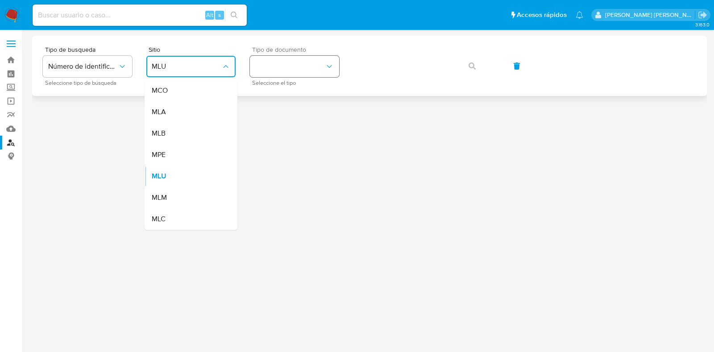
drag, startPoint x: 172, startPoint y: 108, endPoint x: 276, endPoint y: 65, distance: 112.8
click at [174, 108] on div "MLA" at bounding box center [188, 111] width 73 height 21
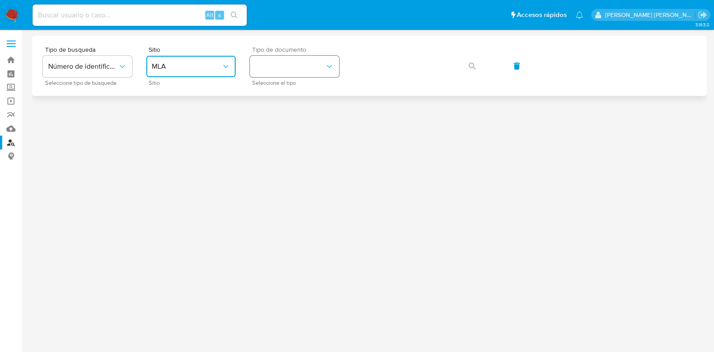
click at [280, 64] on button "identificationType" at bounding box center [294, 66] width 89 height 21
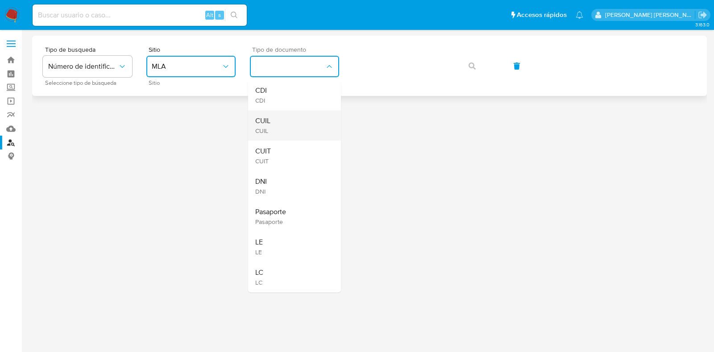
click at [276, 114] on div "CUIL CUIL" at bounding box center [291, 125] width 73 height 30
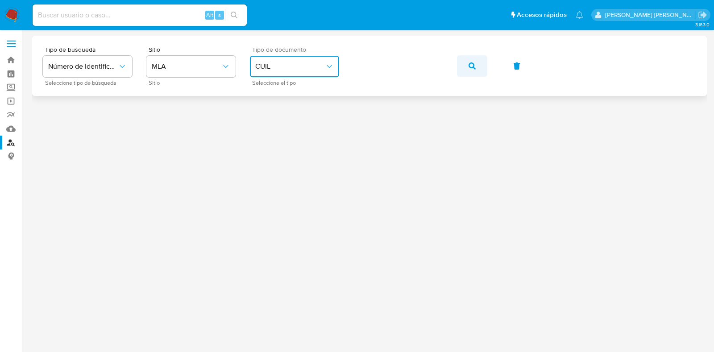
click at [464, 70] on button "button" at bounding box center [472, 65] width 30 height 21
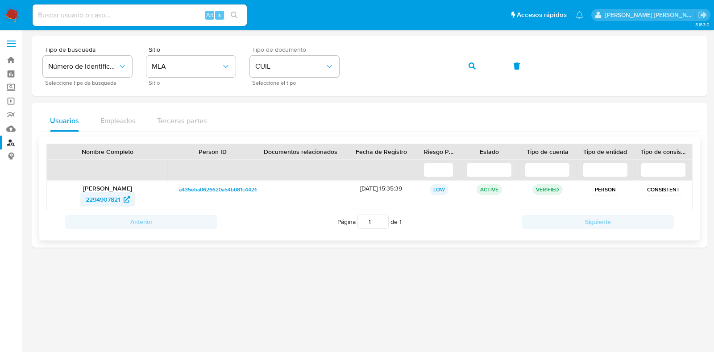
click at [117, 197] on span "2294907821" at bounding box center [103, 199] width 34 height 14
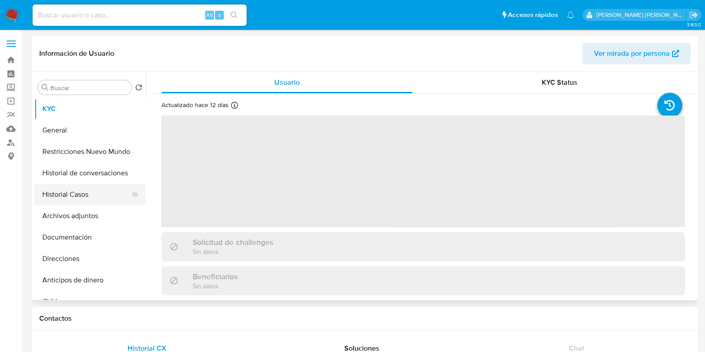
click at [114, 197] on button "Historial Casos" at bounding box center [86, 194] width 104 height 21
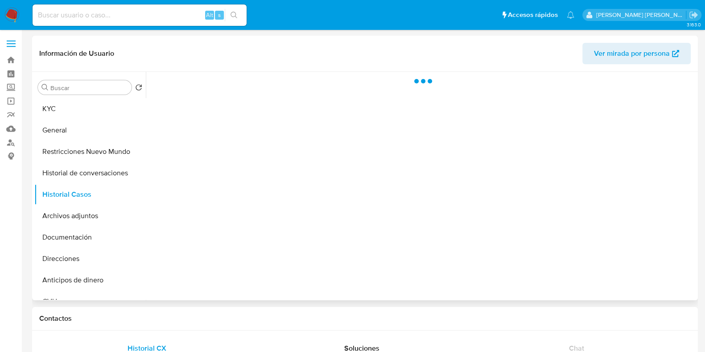
select select "10"
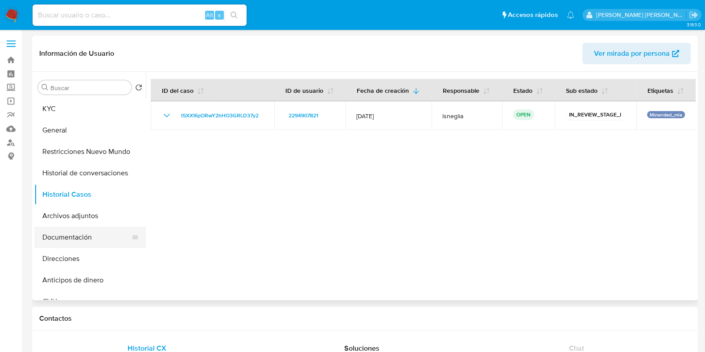
click at [93, 237] on button "Documentación" at bounding box center [86, 237] width 104 height 21
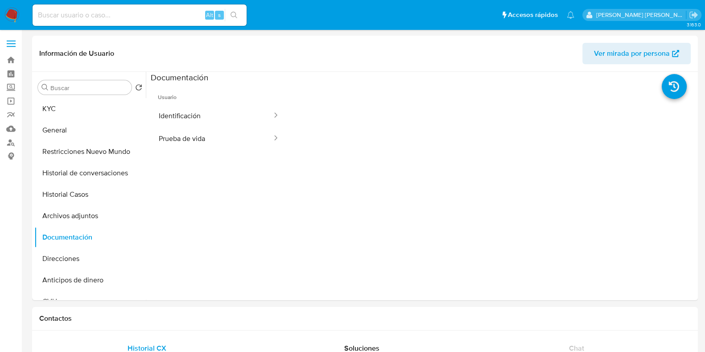
click at [210, 117] on button "Identificación" at bounding box center [212, 115] width 122 height 23
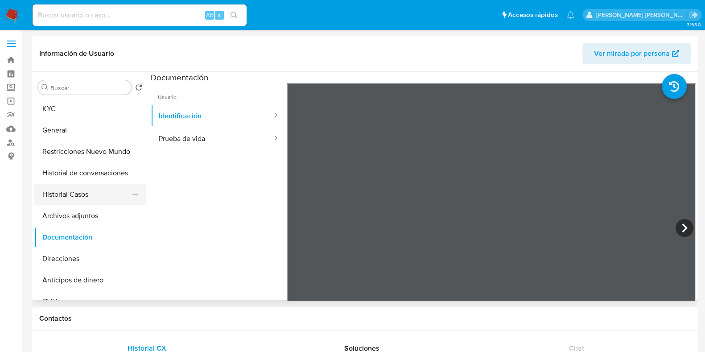
click at [99, 198] on button "Historial Casos" at bounding box center [86, 194] width 104 height 21
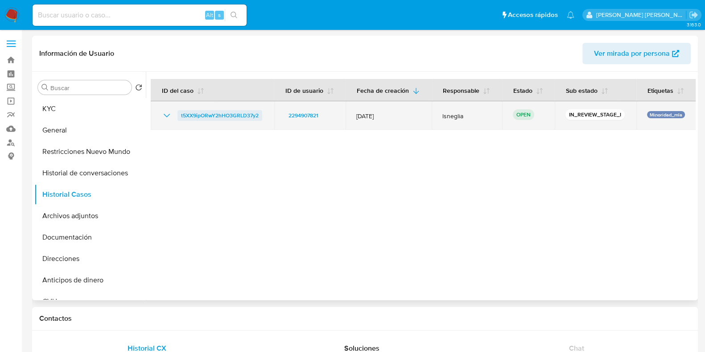
click at [216, 111] on span "t5XX9ipORwY2hHO3GRLD37y2" at bounding box center [220, 115] width 78 height 11
drag, startPoint x: 266, startPoint y: 114, endPoint x: 153, endPoint y: 122, distance: 112.7
click at [153, 122] on td "t5XX9ipORwY2hHO3GRLD37y2" at bounding box center [213, 115] width 124 height 29
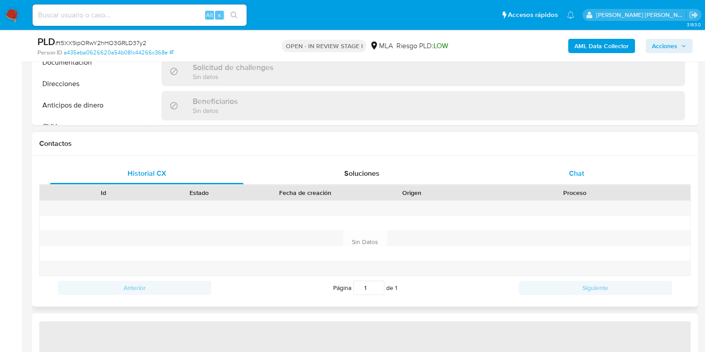
click at [572, 173] on span "Chat" at bounding box center [576, 173] width 15 height 10
select select "10"
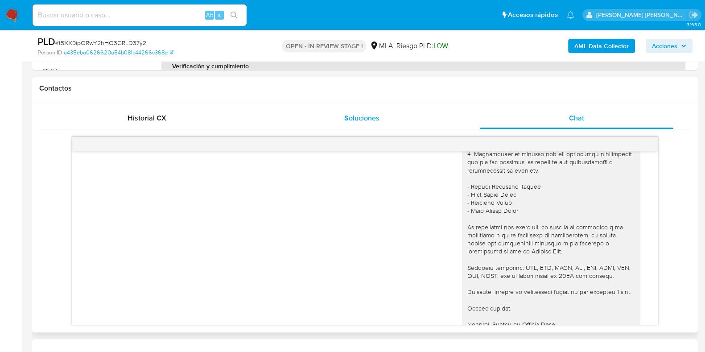
scroll to position [772, 0]
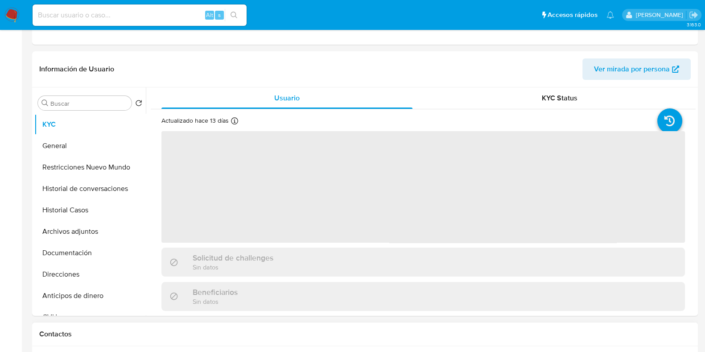
scroll to position [223, 0]
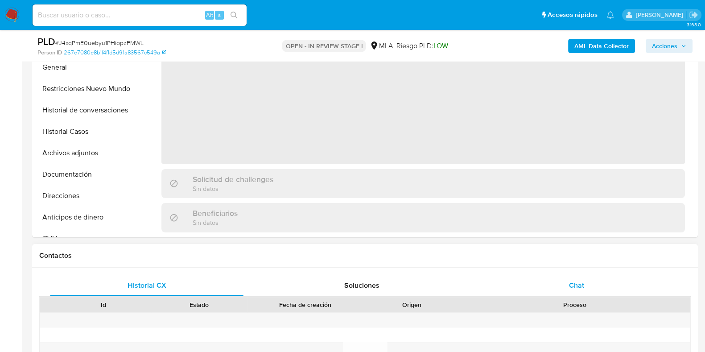
click at [588, 290] on div "Chat" at bounding box center [577, 285] width 194 height 21
select select "10"
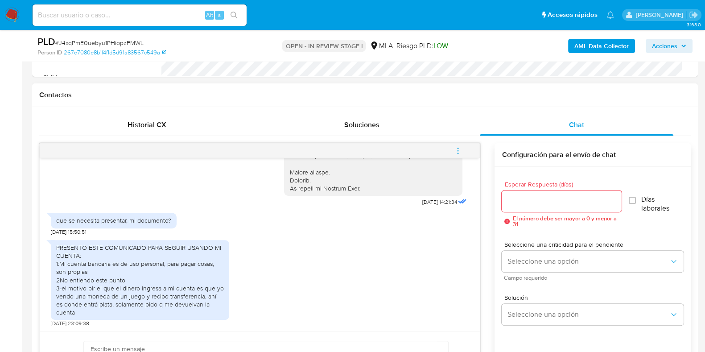
scroll to position [446, 0]
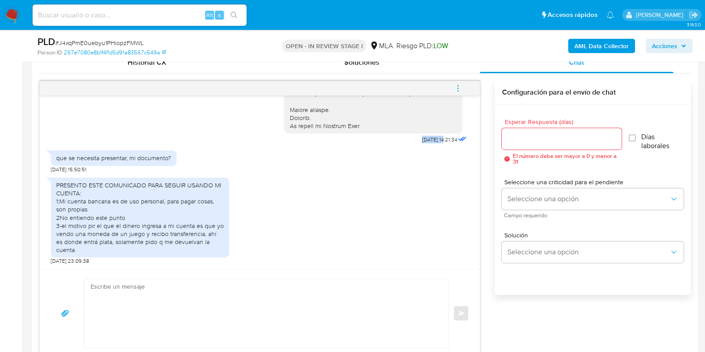
drag, startPoint x: 402, startPoint y: 145, endPoint x: 428, endPoint y: 149, distance: 26.7
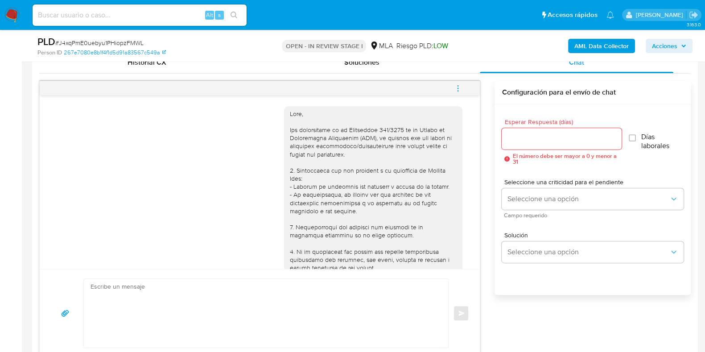
scroll to position [279, 0]
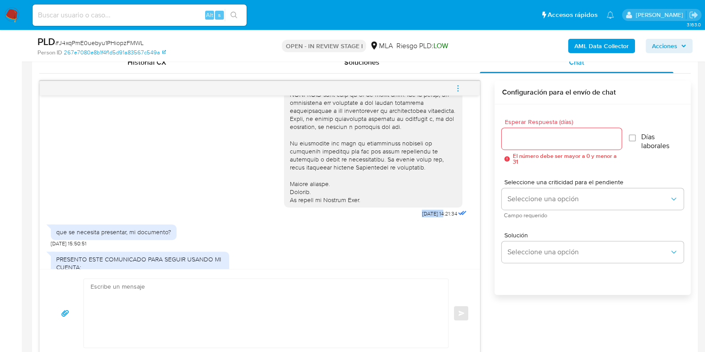
click at [422, 215] on div "[DATE] 14:21:34" at bounding box center [445, 213] width 47 height 12
drag, startPoint x: 402, startPoint y: 217, endPoint x: 428, endPoint y: 220, distance: 26.9
click at [428, 220] on div "[DATE] 14:21:34" at bounding box center [376, 20] width 185 height 399
copy span "[DATE]"
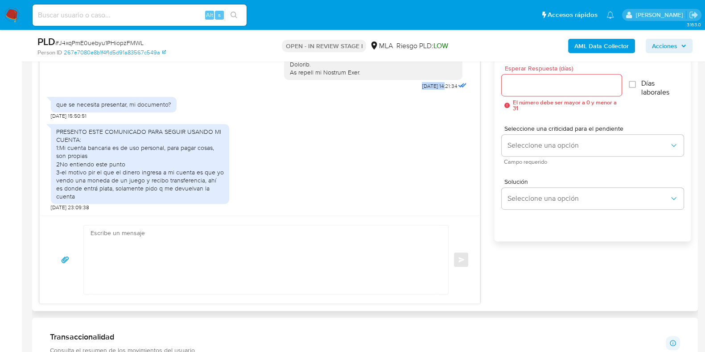
scroll to position [558, 0]
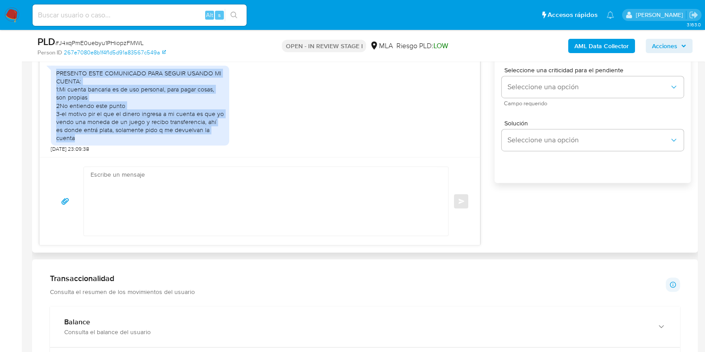
drag, startPoint x: 56, startPoint y: 80, endPoint x: 222, endPoint y: 137, distance: 175.5
click at [222, 137] on div "PRESENTO ESTE COMUNICADO PARA SEGUIR USANDO MI CUENTA: 1:Mi cuenta bancaria es …" at bounding box center [140, 105] width 168 height 73
copy div "PRESENTO ESTE COMUNICADO PARA SEGUIR USANDO MI CUENTA: 1:Mi cuenta bancaria es …"
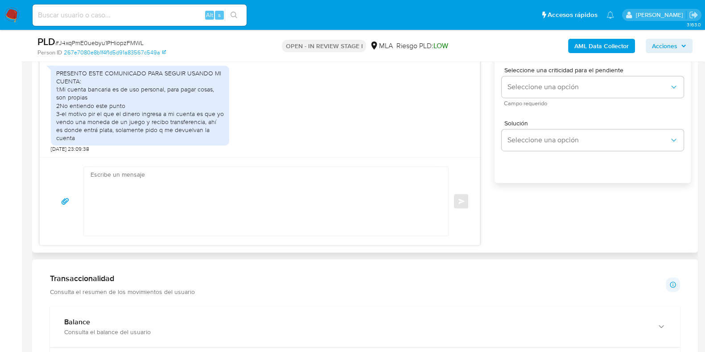
click at [260, 158] on div "Enviar" at bounding box center [260, 201] width 440 height 88
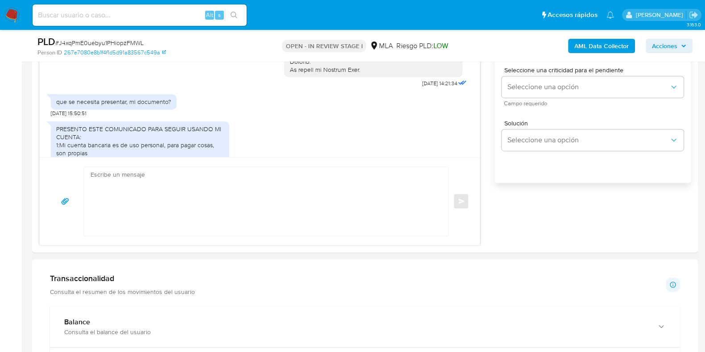
click at [100, 41] on span "# J4xqPmE0uebyu1PHiopzFMWL" at bounding box center [99, 42] width 88 height 9
copy span "J4xqPmE0uebyu1PHiopzFMWL"
paste textarea "Hola, Muchas gracias por la respuesta. Analizamos tu caso y notamos que la info…"
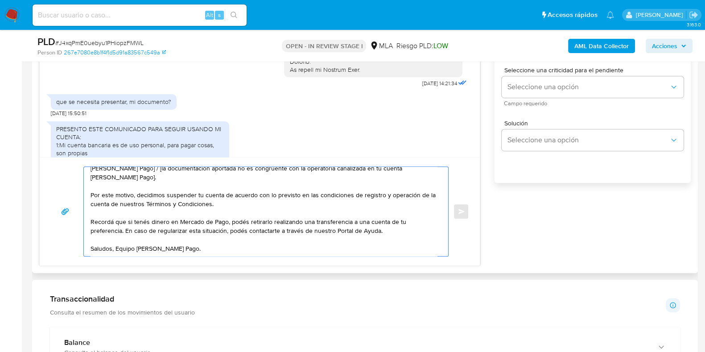
scroll to position [0, 0]
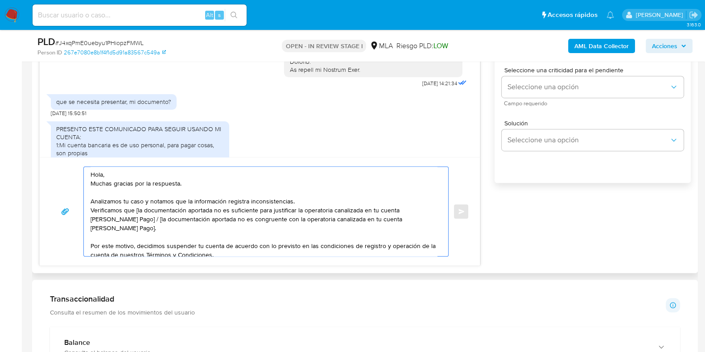
click at [137, 211] on textarea "Hola, Muchas gracias por la respuesta. Analizamos tu caso y notamos que la info…" at bounding box center [264, 211] width 347 height 89
drag, startPoint x: 130, startPoint y: 217, endPoint x: 143, endPoint y: 230, distance: 18.6
click at [143, 230] on textarea "Hola, Muchas gracias por la respuesta. Analizamos tu caso y notamos que la info…" at bounding box center [264, 211] width 347 height 89
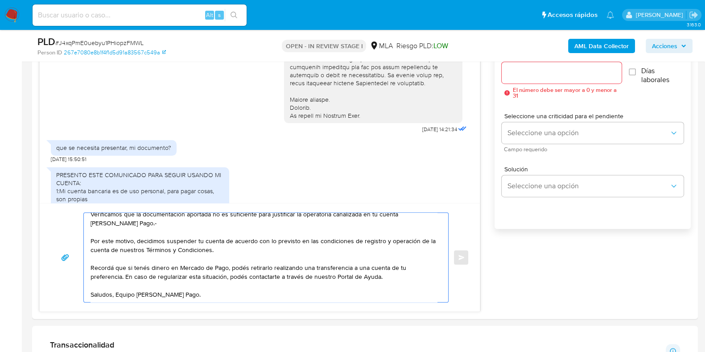
scroll to position [390, 0]
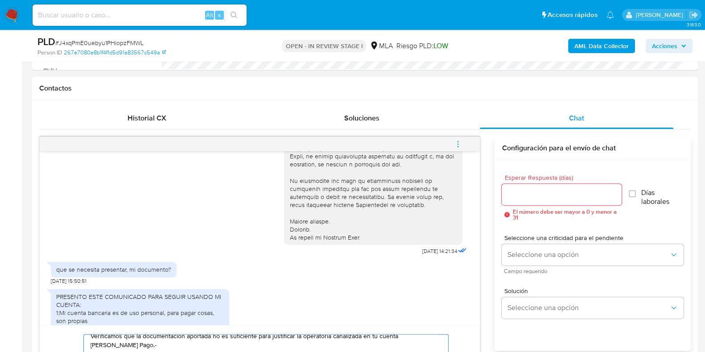
type textarea "Hola, Muchas gracias por la respuesta. Analizamos tu caso y notamos que la info…"
click at [538, 195] on input "Esperar Respuesta (días)" at bounding box center [562, 195] width 120 height 12
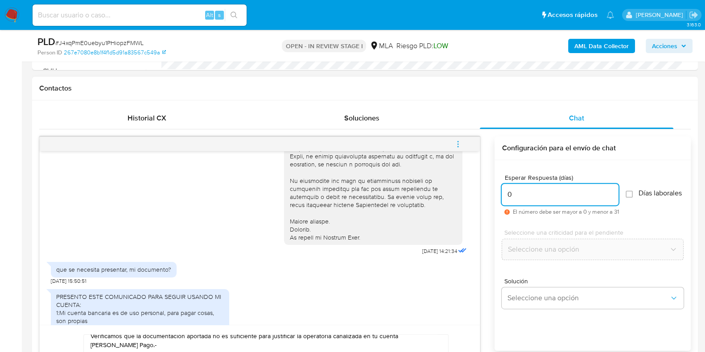
scroll to position [502, 0]
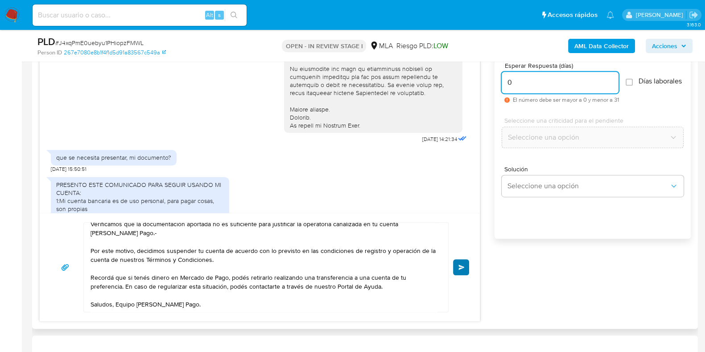
type input "0"
click at [459, 262] on button "Enviar" at bounding box center [461, 267] width 16 height 16
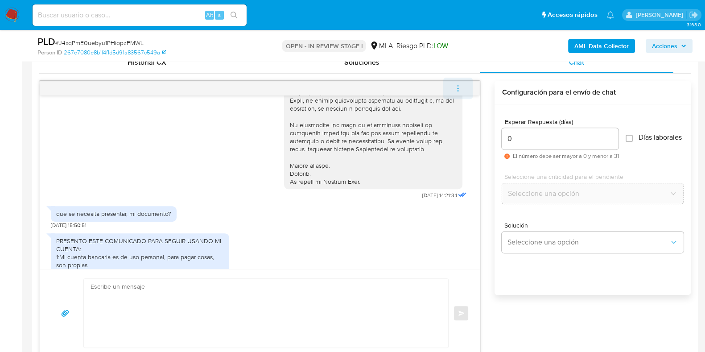
scroll to position [533, 0]
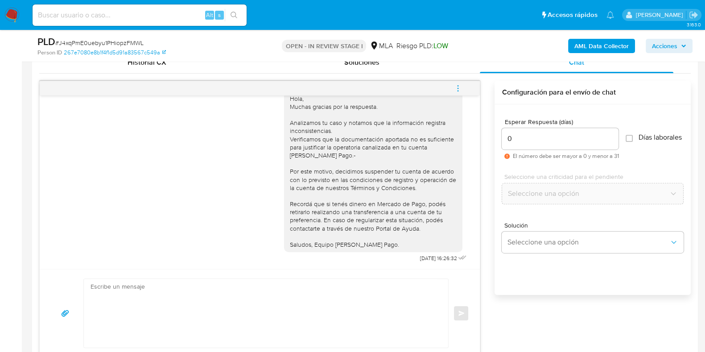
click at [460, 91] on icon "menu-action" at bounding box center [458, 88] width 8 height 8
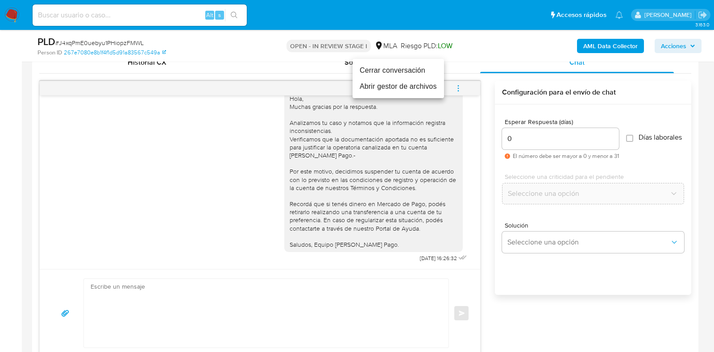
click at [398, 70] on li "Cerrar conversación" at bounding box center [397, 70] width 91 height 16
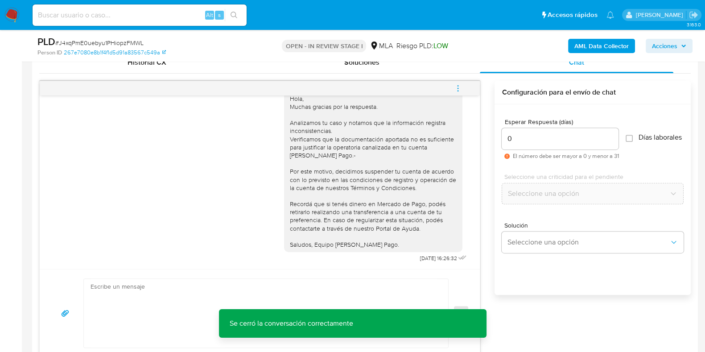
scroll to position [421, 0]
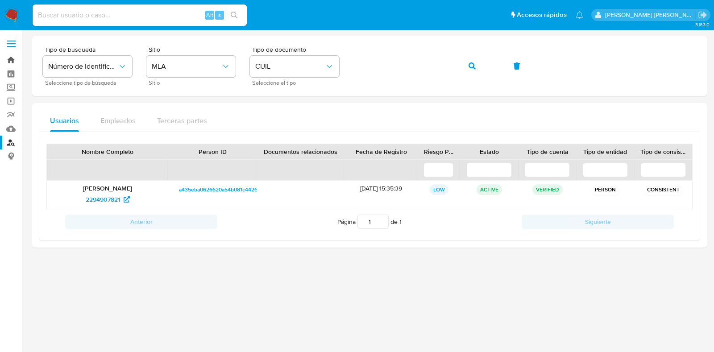
click at [14, 58] on link "Bandeja" at bounding box center [53, 60] width 106 height 14
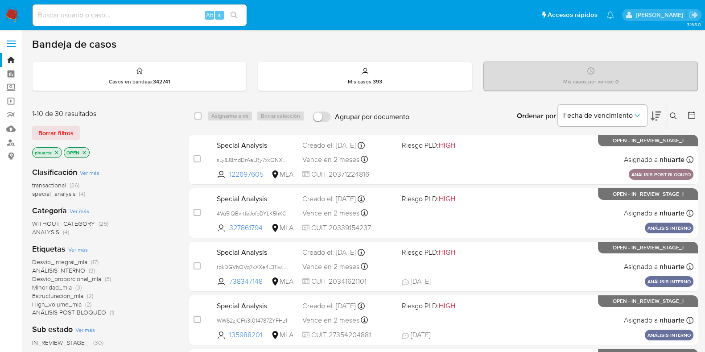
click at [675, 114] on icon at bounding box center [673, 115] width 7 height 7
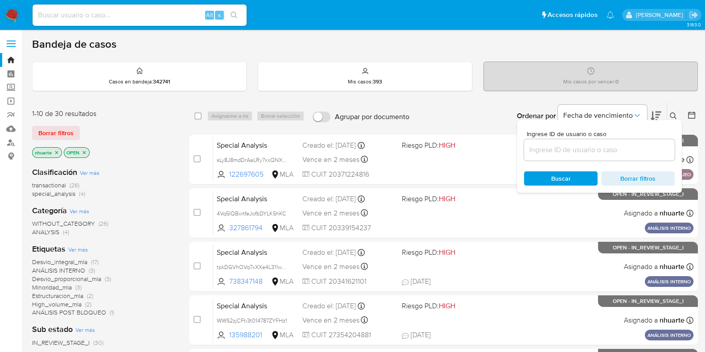
click at [621, 152] on input at bounding box center [599, 150] width 151 height 12
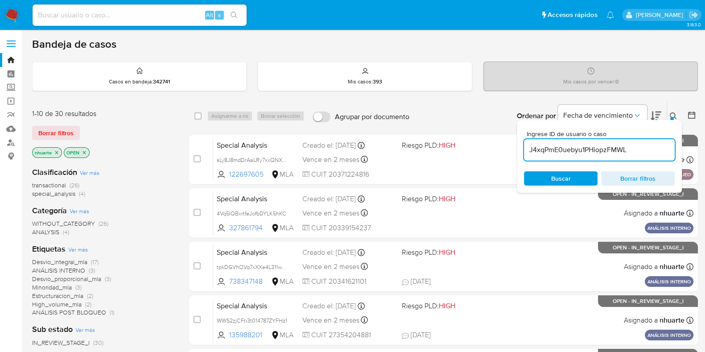
type input "J4xqPmE0uebyu1PHiopzFMWL"
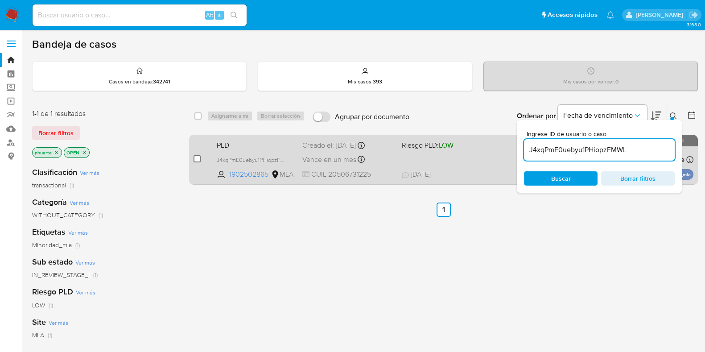
click at [197, 157] on input "checkbox" at bounding box center [197, 158] width 7 height 7
checkbox input "true"
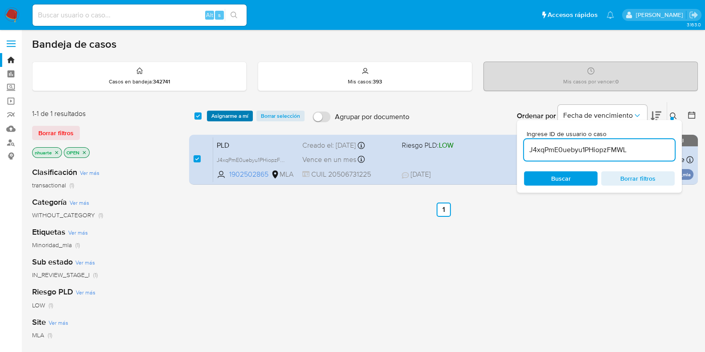
click at [228, 114] on span "Asignarme a mí" at bounding box center [229, 116] width 37 height 9
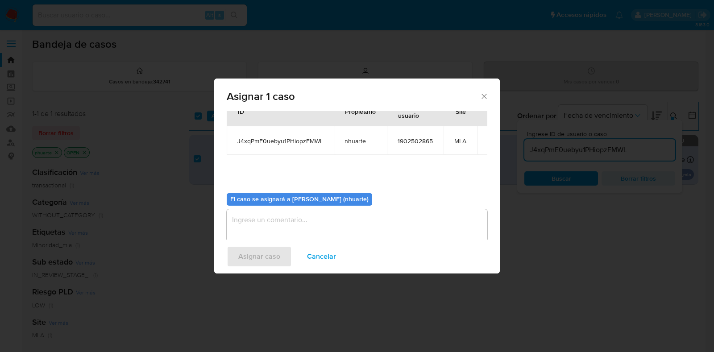
scroll to position [46, 0]
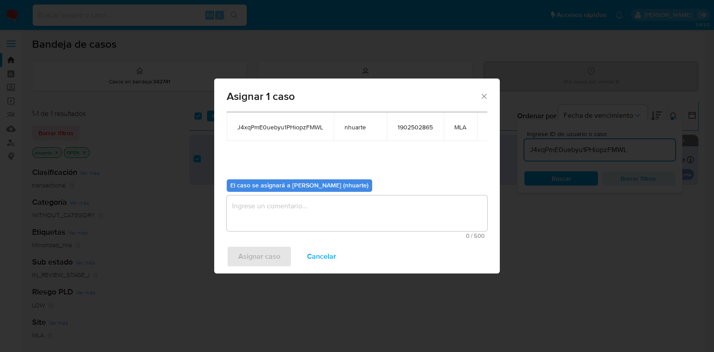
click at [348, 215] on textarea "assign-modal" at bounding box center [357, 213] width 261 height 36
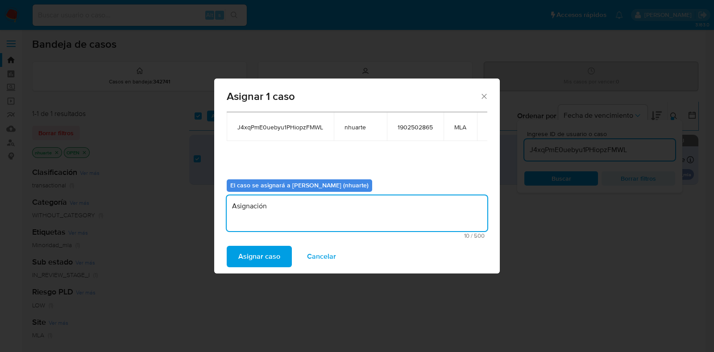
type textarea "Asignación"
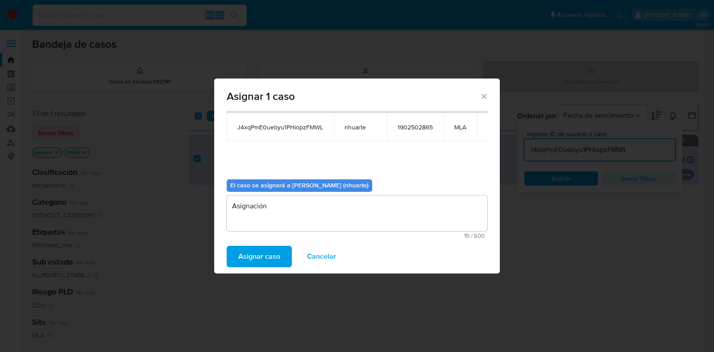
click at [258, 251] on span "Asignar caso" at bounding box center [259, 257] width 42 height 20
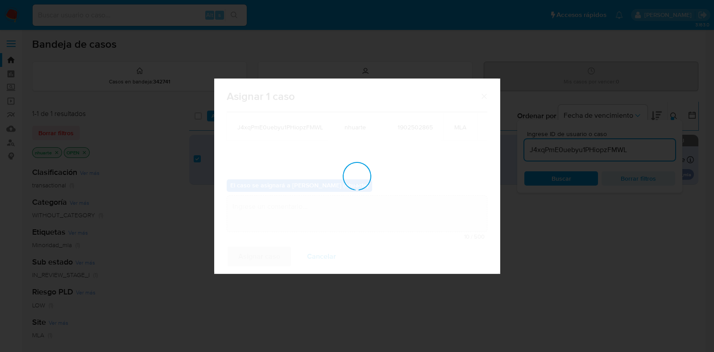
checkbox input "false"
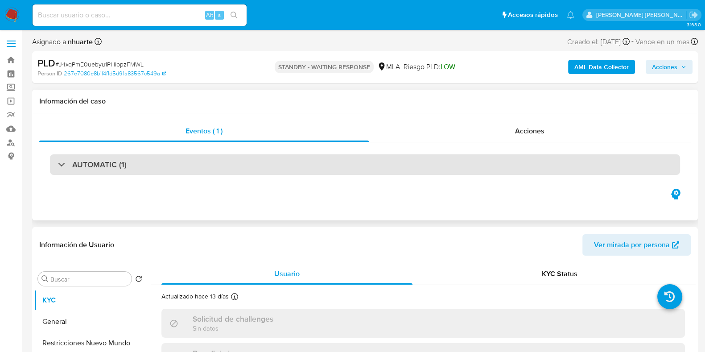
select select "10"
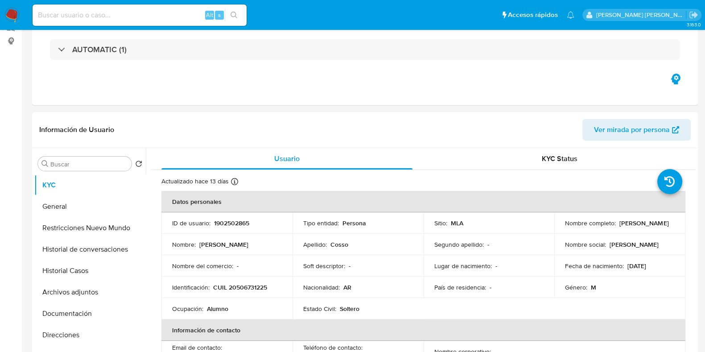
scroll to position [279, 0]
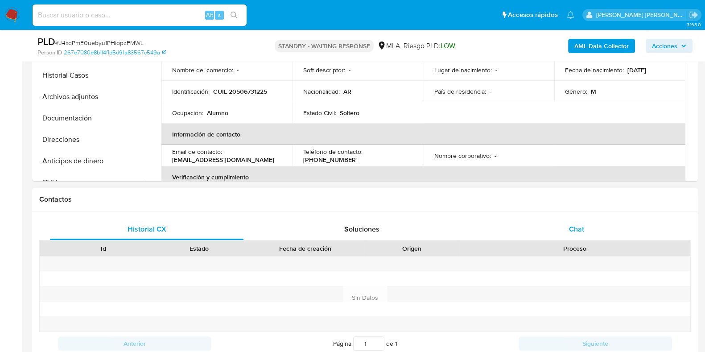
click at [596, 228] on div "Chat" at bounding box center [577, 229] width 194 height 21
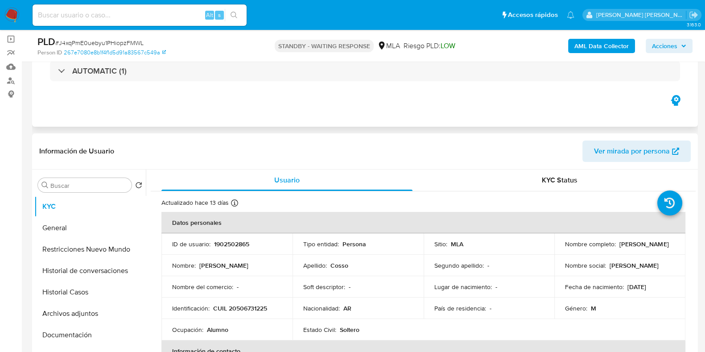
scroll to position [0, 0]
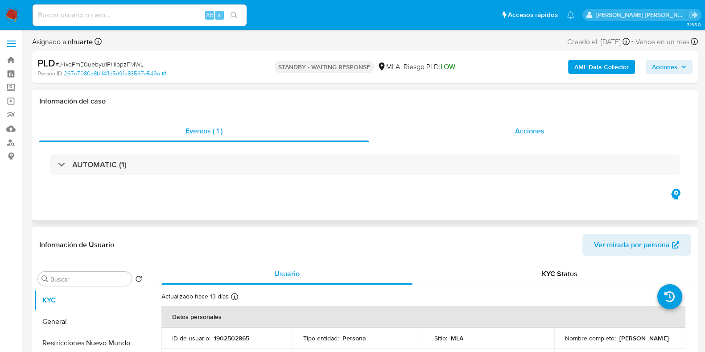
click at [508, 137] on div "Acciones" at bounding box center [530, 130] width 322 height 21
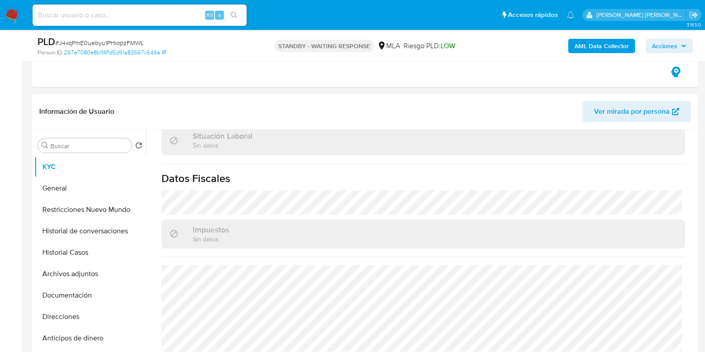
scroll to position [390, 0]
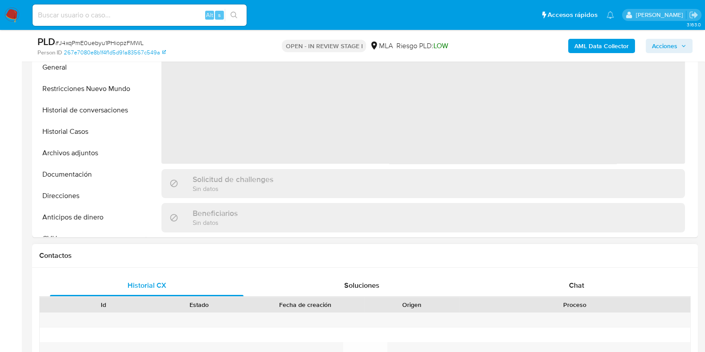
select select "10"
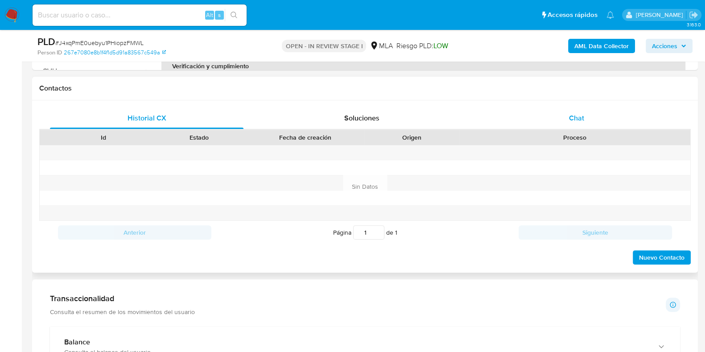
click at [578, 108] on div "Chat" at bounding box center [577, 118] width 194 height 21
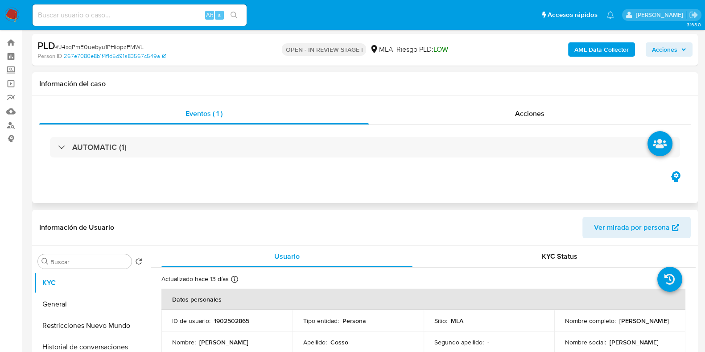
scroll to position [0, 0]
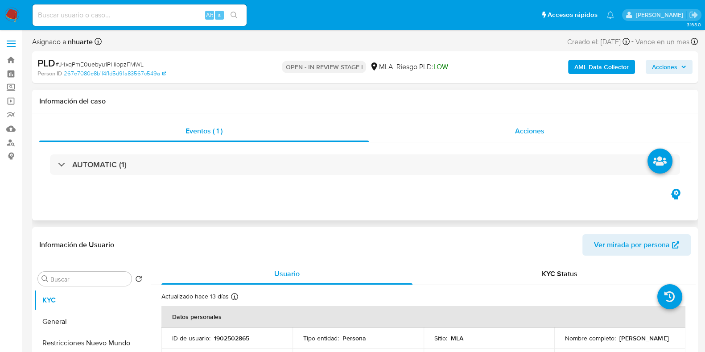
click at [519, 121] on div "Acciones" at bounding box center [530, 130] width 322 height 21
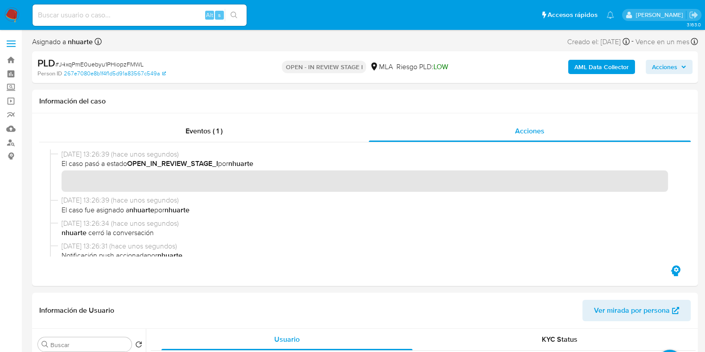
click at [573, 69] on button "AML Data Collector" at bounding box center [601, 67] width 67 height 14
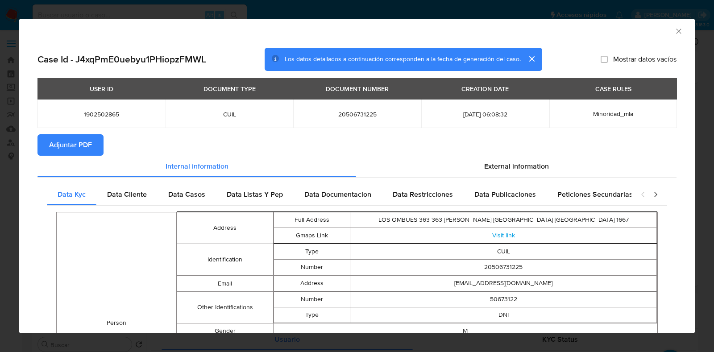
click at [100, 141] on button "Adjuntar PDF" at bounding box center [70, 144] width 66 height 21
click at [674, 31] on icon "Cerrar ventana" at bounding box center [678, 31] width 9 height 9
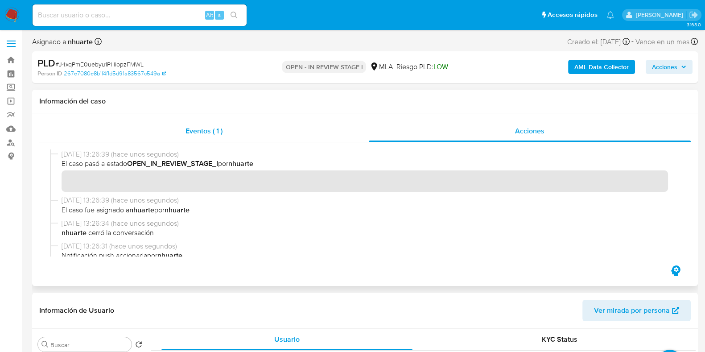
click at [192, 122] on div "Eventos ( 1 )" at bounding box center [204, 130] width 330 height 21
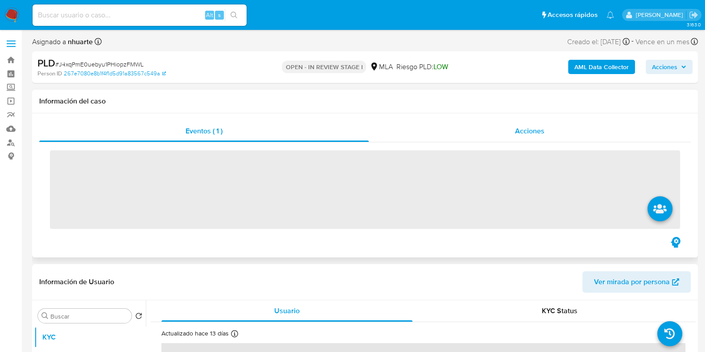
click at [539, 125] on div "Acciones" at bounding box center [530, 130] width 322 height 21
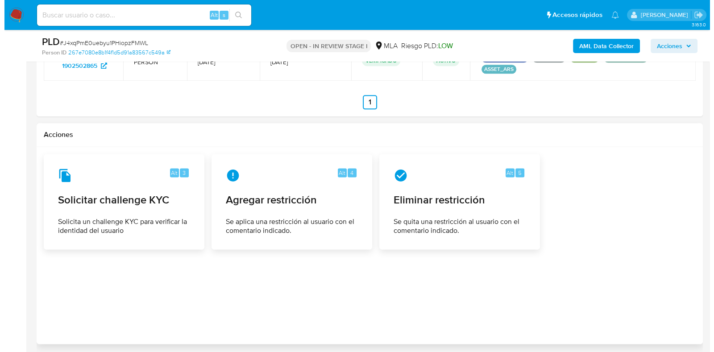
scroll to position [1475, 0]
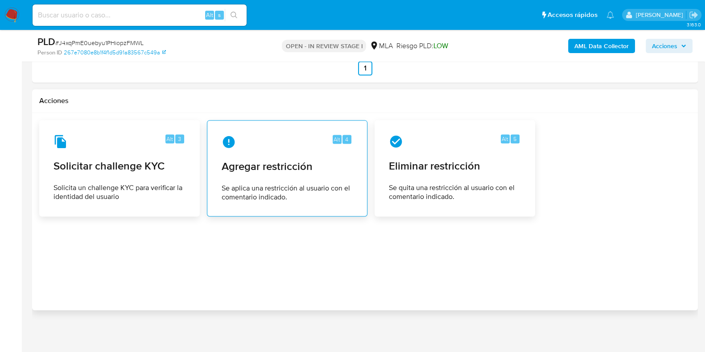
click at [301, 178] on div "Alt 4 Agregar restricción Se aplica una restricción al usuario con el comentari…" at bounding box center [287, 168] width 145 height 81
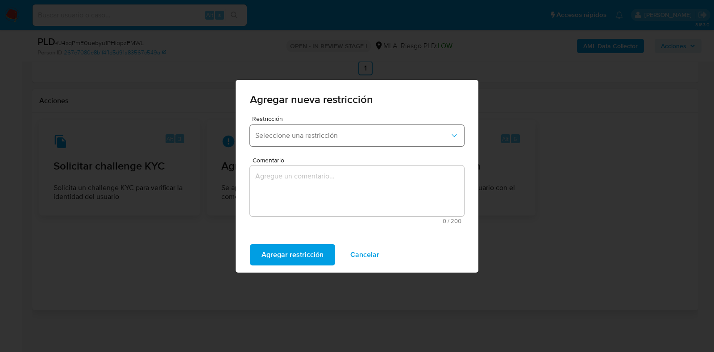
click at [317, 141] on button "Seleccione una restricción" at bounding box center [357, 135] width 214 height 21
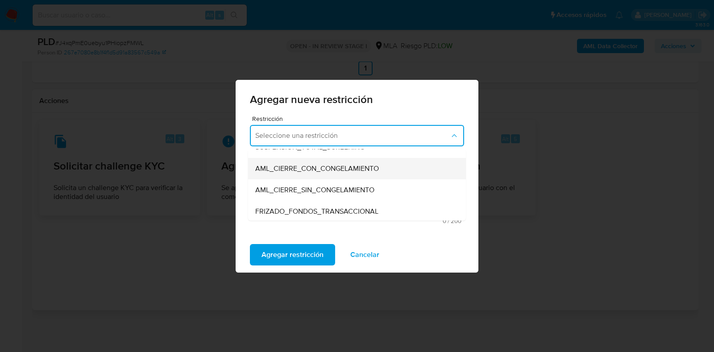
scroll to position [111, 0]
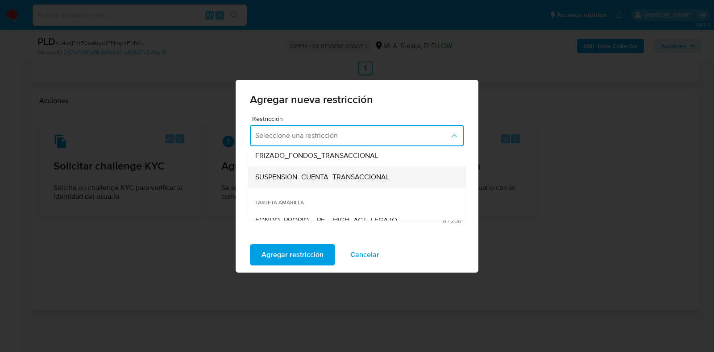
click at [312, 173] on span "SUSPENSION_CUENTA_TRANSACCIONAL" at bounding box center [322, 177] width 134 height 9
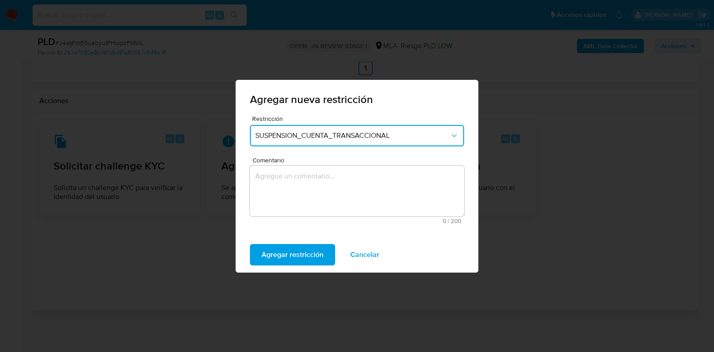
click at [314, 175] on textarea "Comentario" at bounding box center [357, 191] width 214 height 51
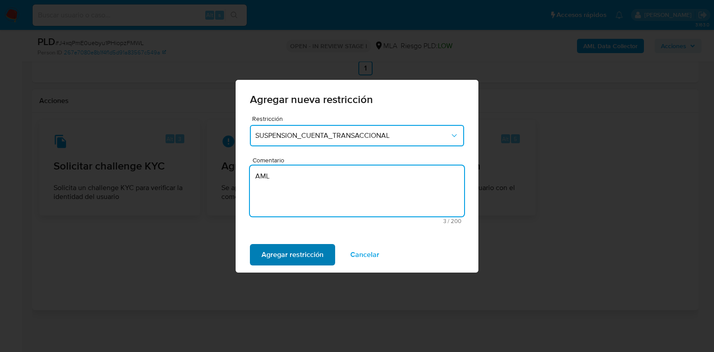
type textarea "AML"
click at [306, 248] on span "Agregar restricción" at bounding box center [292, 255] width 62 height 20
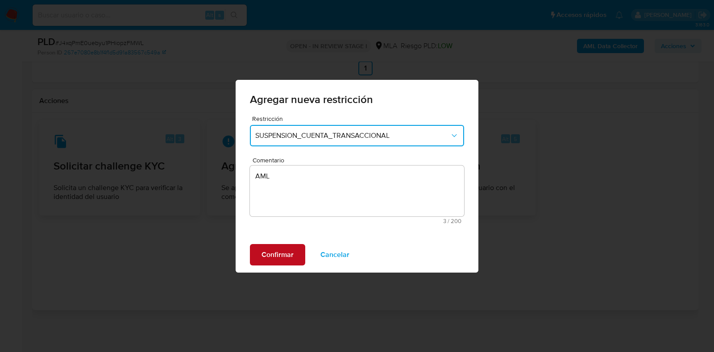
click at [299, 249] on button "Confirmar" at bounding box center [277, 254] width 55 height 21
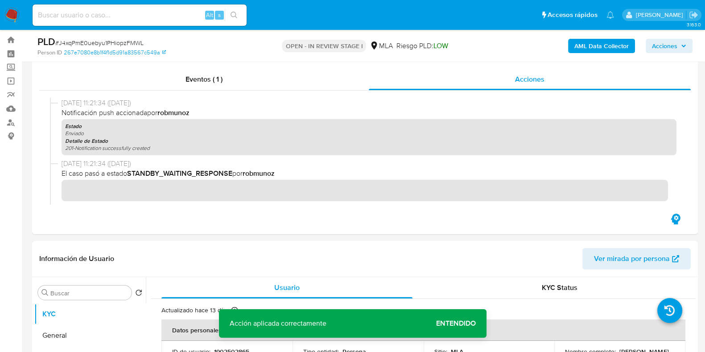
scroll to position [0, 0]
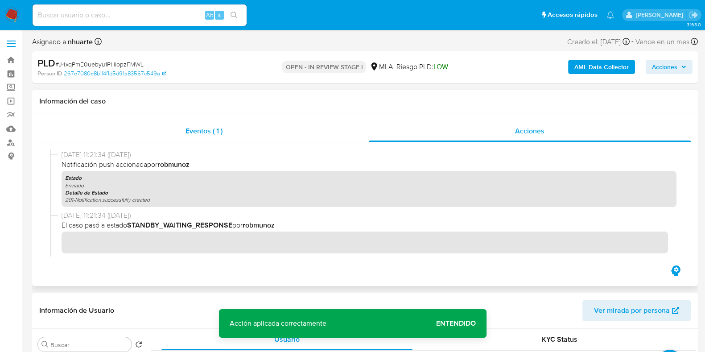
click at [215, 138] on div "Eventos ( 1 )" at bounding box center [204, 130] width 330 height 21
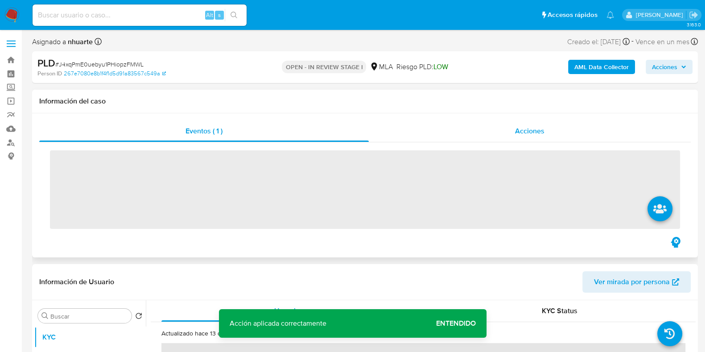
click at [541, 129] on span "Acciones" at bounding box center [529, 131] width 29 height 10
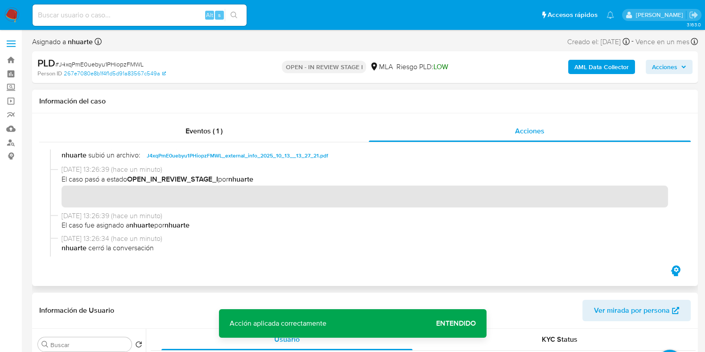
scroll to position [111, 0]
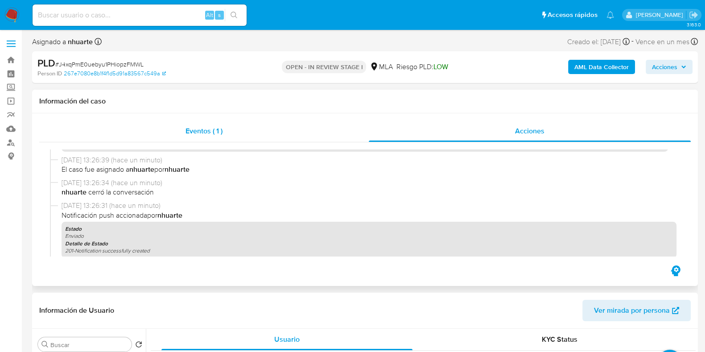
click at [183, 124] on div "Eventos ( 1 )" at bounding box center [204, 130] width 330 height 21
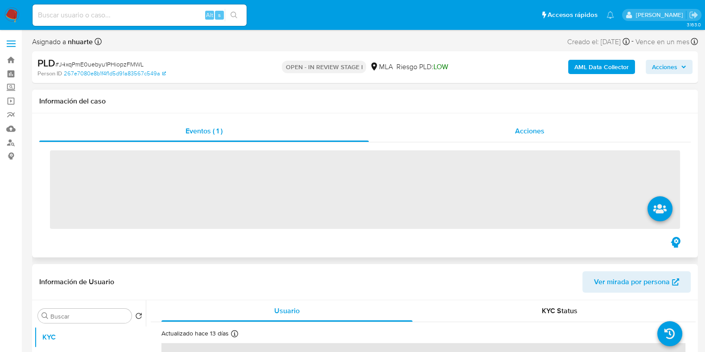
click at [548, 137] on div "Acciones" at bounding box center [530, 130] width 322 height 21
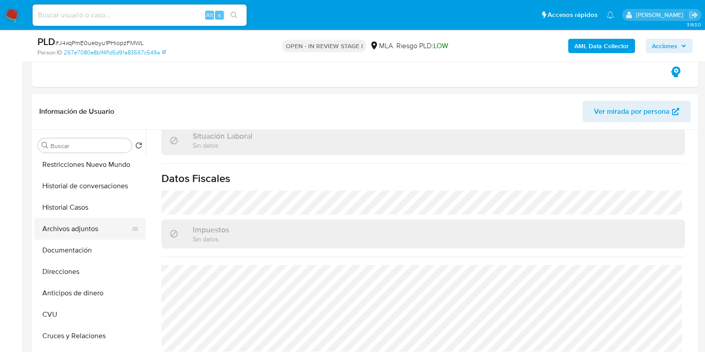
scroll to position [55, 0]
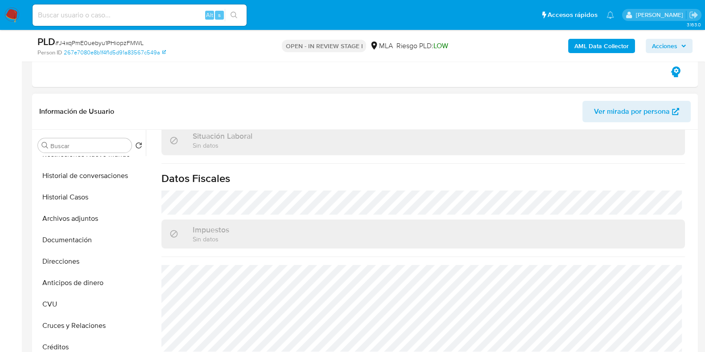
click at [222, 116] on header "Información de Usuario Ver mirada por persona" at bounding box center [365, 111] width 652 height 21
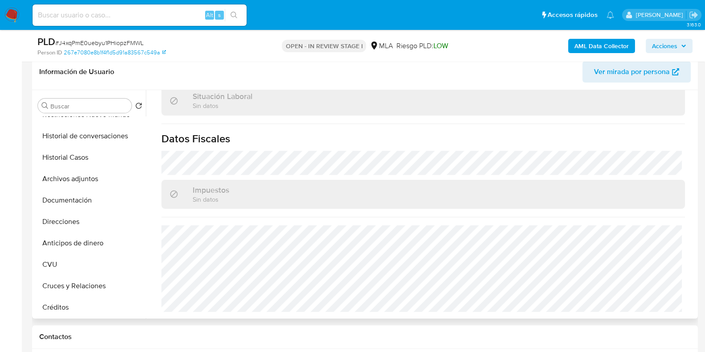
scroll to position [223, 0]
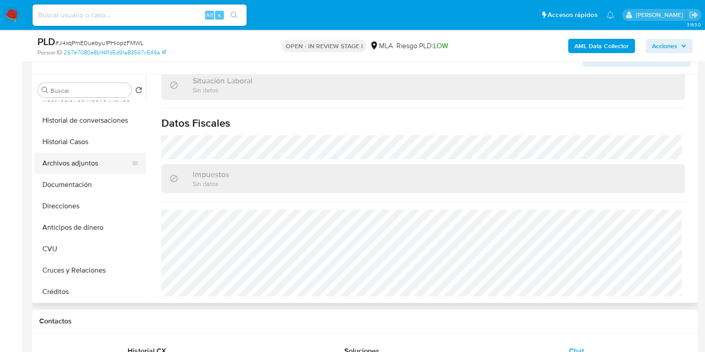
click at [108, 162] on button "Archivos adjuntos" at bounding box center [86, 163] width 104 height 21
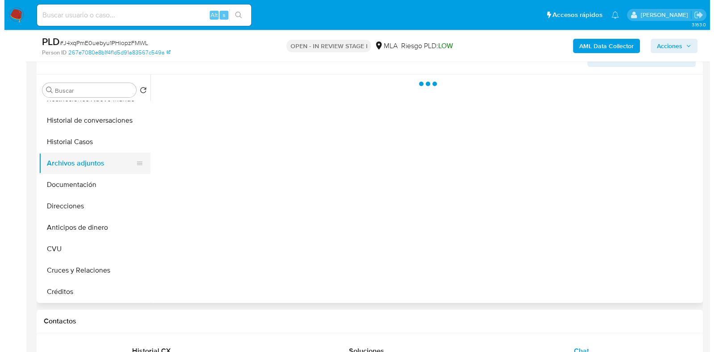
scroll to position [0, 0]
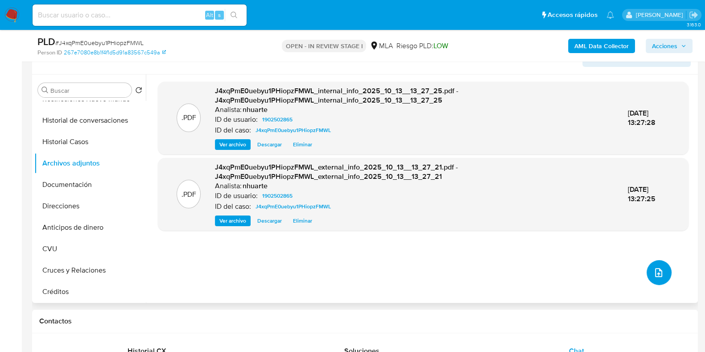
click at [656, 274] on icon "upload-file" at bounding box center [659, 272] width 11 height 11
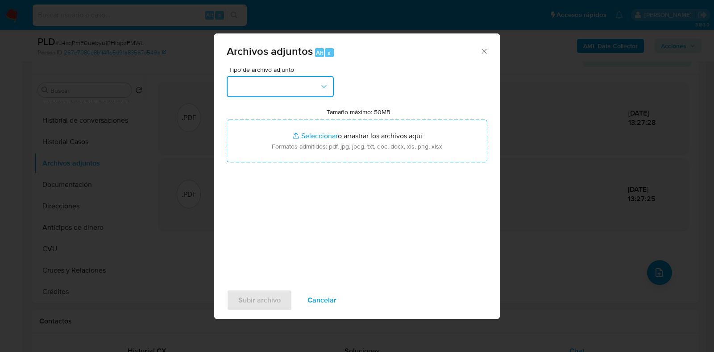
click at [324, 88] on icon "button" at bounding box center [323, 86] width 9 height 9
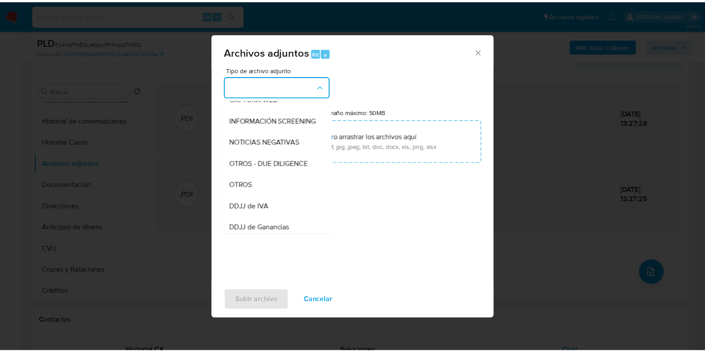
scroll to position [104, 0]
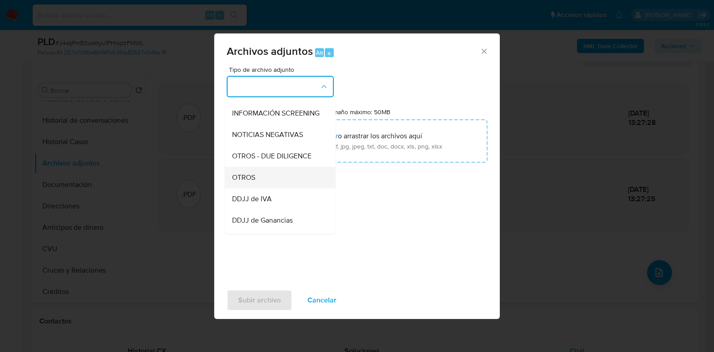
click at [278, 180] on div "OTROS" at bounding box center [277, 177] width 91 height 21
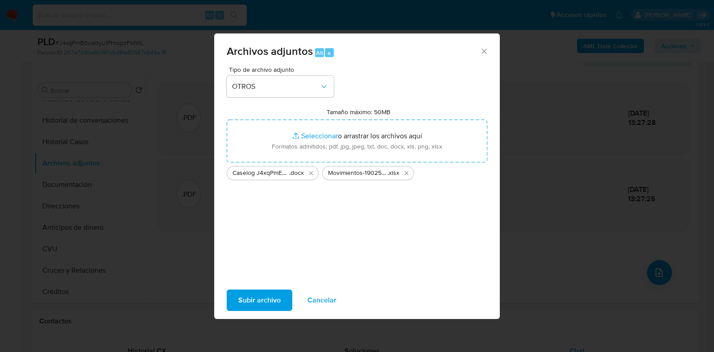
click at [265, 301] on span "Subir archivo" at bounding box center [259, 300] width 42 height 20
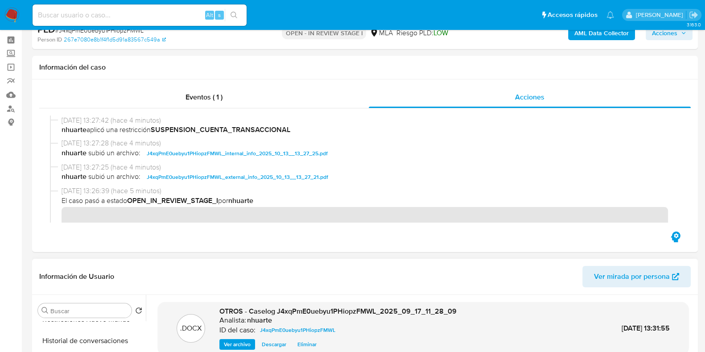
scroll to position [0, 0]
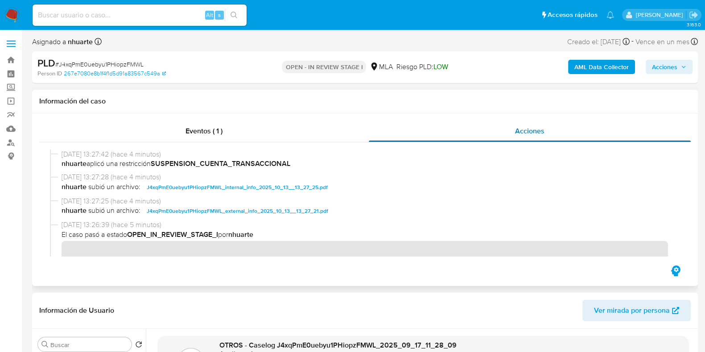
drag, startPoint x: 187, startPoint y: 132, endPoint x: 379, endPoint y: 121, distance: 192.6
click at [187, 132] on span "Eventos ( 1 )" at bounding box center [204, 131] width 37 height 10
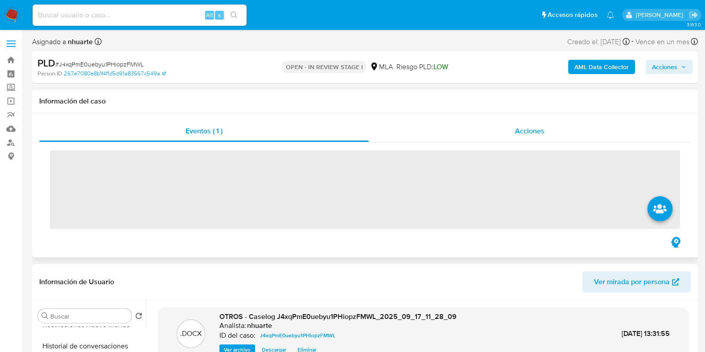
click at [528, 122] on div "Acciones" at bounding box center [530, 130] width 322 height 21
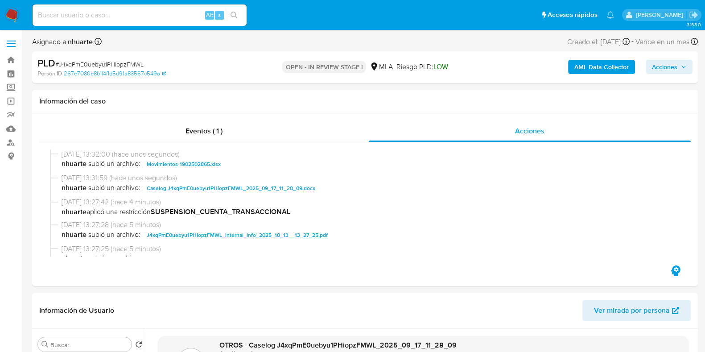
click at [675, 64] on span "Acciones" at bounding box center [664, 67] width 25 height 14
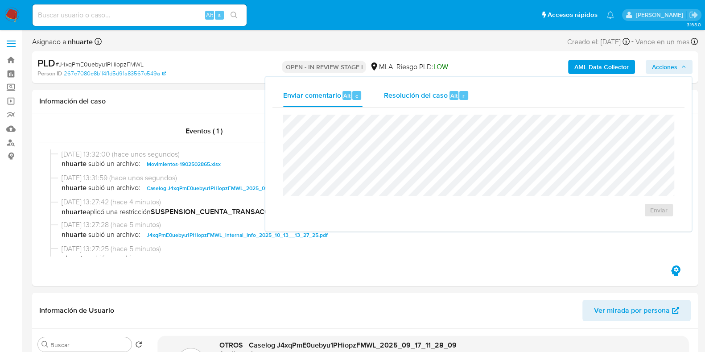
click at [440, 97] on span "Resolución del caso" at bounding box center [416, 95] width 64 height 10
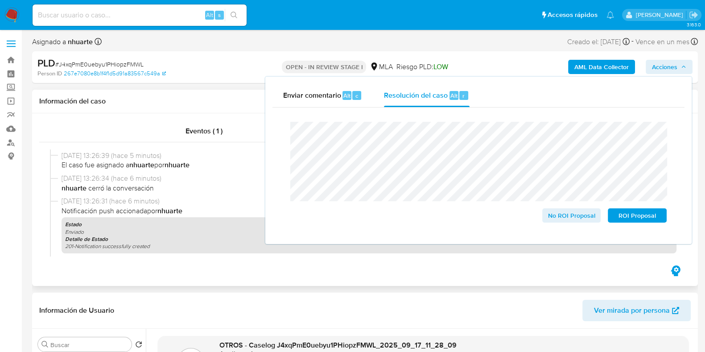
scroll to position [167, 0]
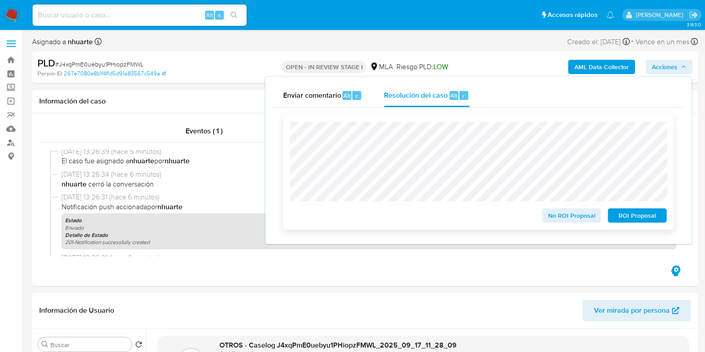
click at [648, 215] on span "ROI Proposal" at bounding box center [637, 215] width 46 height 12
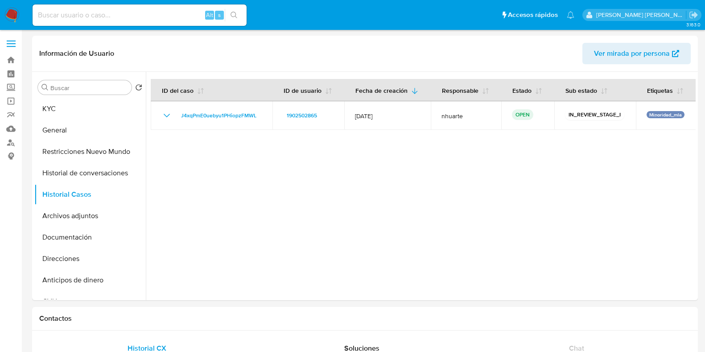
select select "10"
click at [82, 104] on button "KYC" at bounding box center [86, 108] width 104 height 21
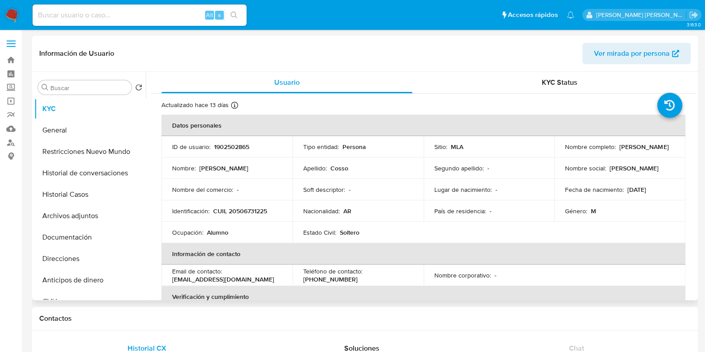
drag, startPoint x: 617, startPoint y: 145, endPoint x: 660, endPoint y: 144, distance: 42.9
click at [660, 144] on div "Nombre completo : [PERSON_NAME]" at bounding box center [620, 147] width 110 height 8
copy p "[PERSON_NAME]"
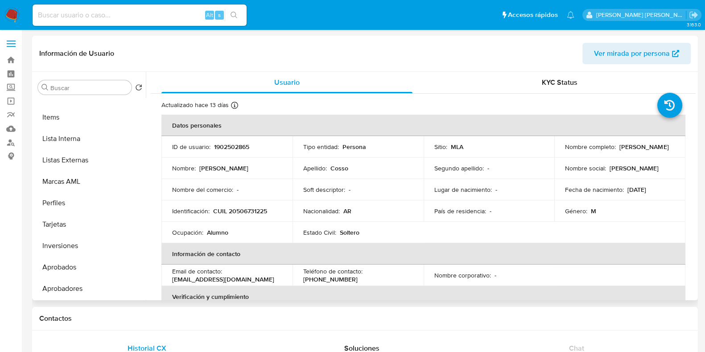
scroll to position [484, 0]
click at [79, 220] on button "Aprobados" at bounding box center [86, 224] width 104 height 21
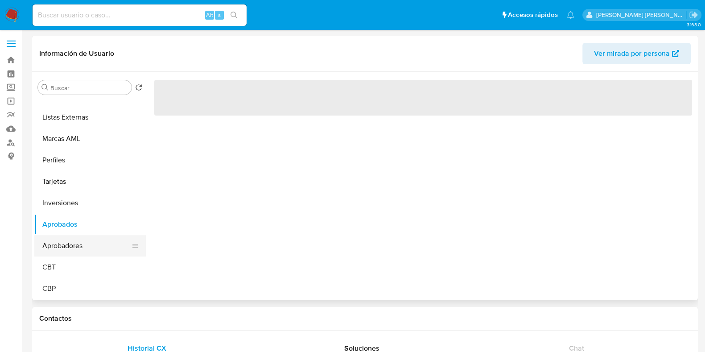
click at [80, 245] on button "Aprobadores" at bounding box center [86, 245] width 104 height 21
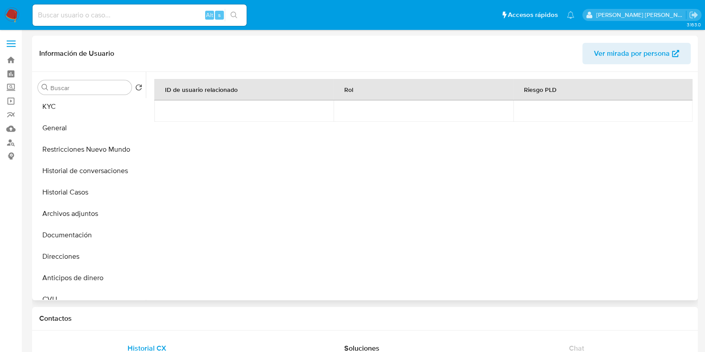
scroll to position [0, 0]
click at [74, 236] on button "Documentación" at bounding box center [86, 237] width 104 height 21
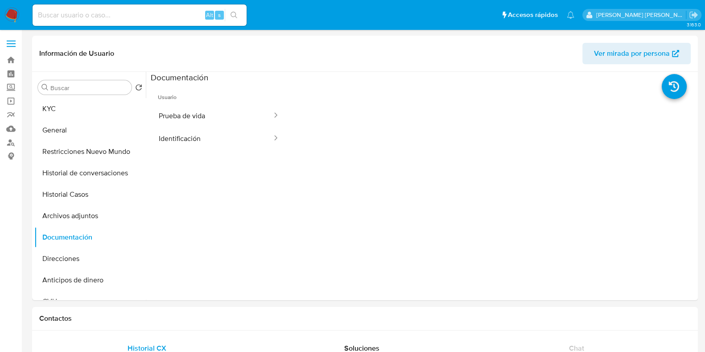
click at [204, 116] on button "Prueba de vida" at bounding box center [212, 115] width 122 height 23
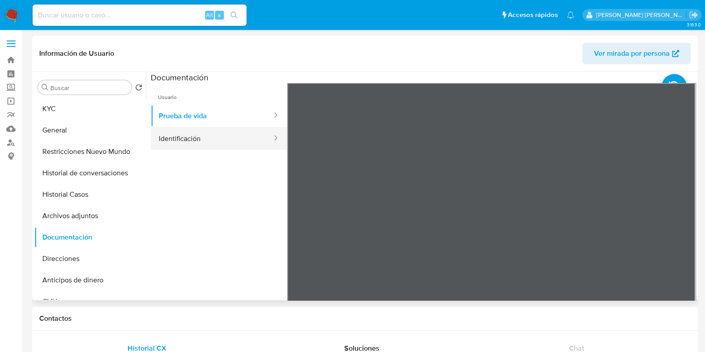
click at [220, 138] on button "Identificación" at bounding box center [212, 138] width 122 height 23
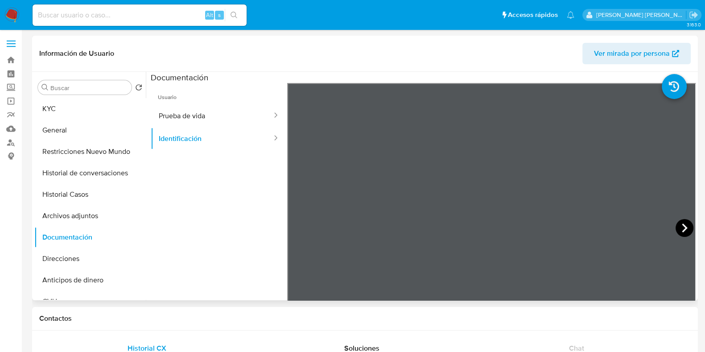
click at [682, 225] on icon at bounding box center [684, 228] width 5 height 9
click at [11, 57] on link "Bandeja" at bounding box center [53, 60] width 106 height 14
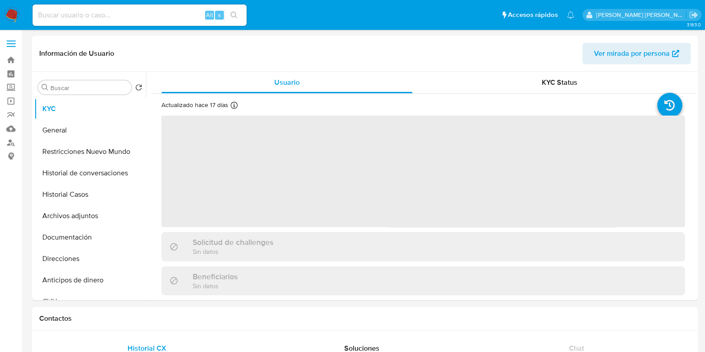
select select "10"
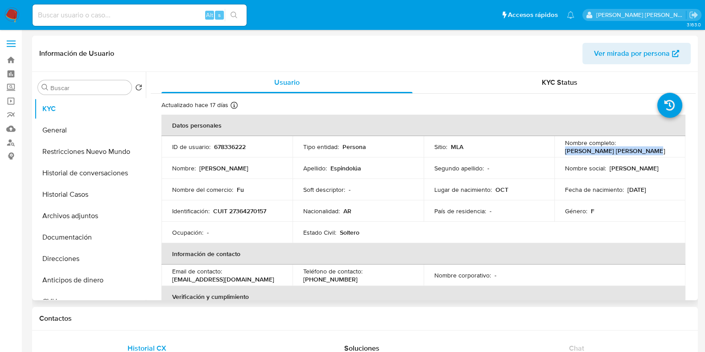
drag, startPoint x: 563, startPoint y: 148, endPoint x: 640, endPoint y: 148, distance: 77.6
click at [640, 148] on p "[PERSON_NAME] [PERSON_NAME]" at bounding box center [615, 151] width 100 height 8
copy p "[PERSON_NAME] [PERSON_NAME]"
click at [247, 205] on td "Identificación : CUIT 27364270157" at bounding box center [227, 210] width 131 height 21
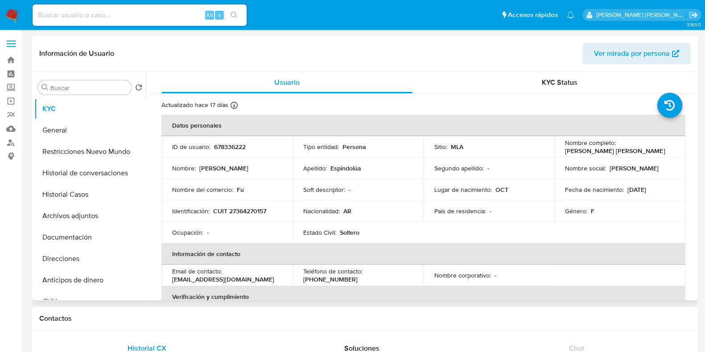
click at [246, 209] on p "CUIT 27364270157" at bounding box center [239, 211] width 53 height 8
copy p "27364270157"
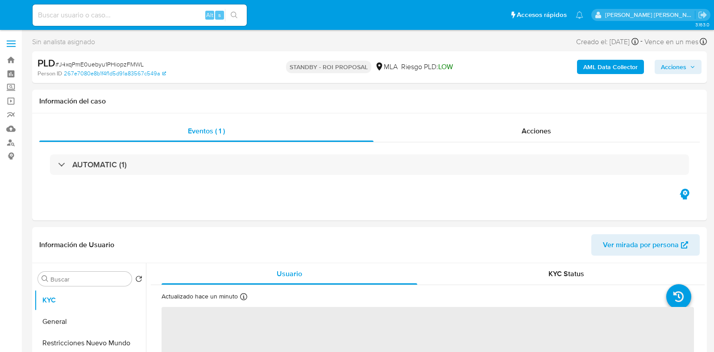
select select "10"
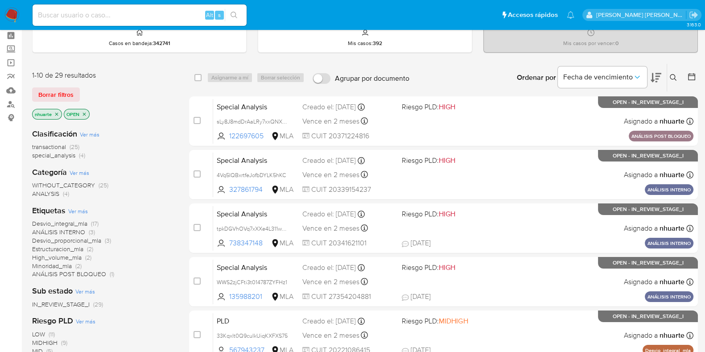
scroll to position [55, 0]
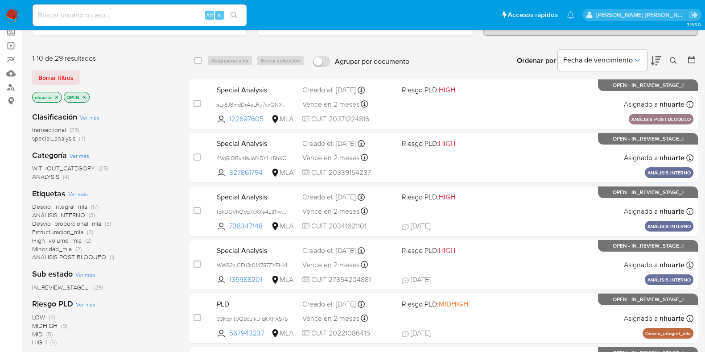
click at [60, 14] on input at bounding box center [140, 15] width 214 height 12
paste input "1341655374"
type input "1341655374"
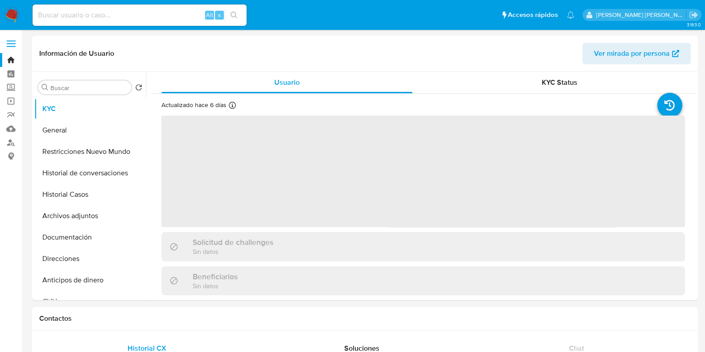
select select "10"
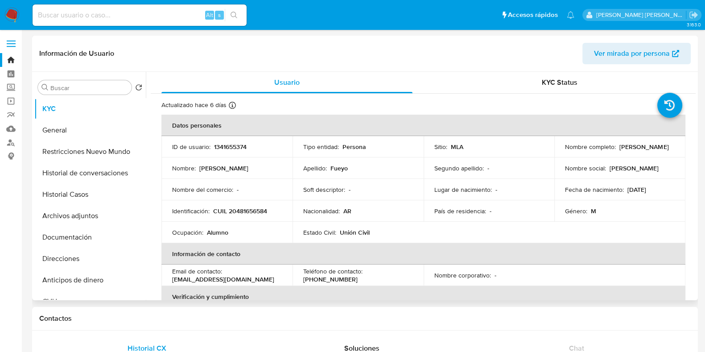
click at [230, 146] on p "1341655374" at bounding box center [230, 147] width 33 height 8
copy p "1341655374"
click at [92, 191] on button "Historial Casos" at bounding box center [86, 194] width 104 height 21
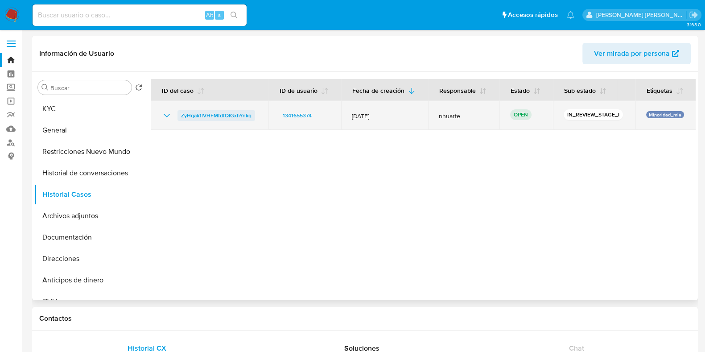
click at [223, 116] on span "ZyHqak1lVHFMfdfQlGxhYnkq" at bounding box center [216, 115] width 70 height 11
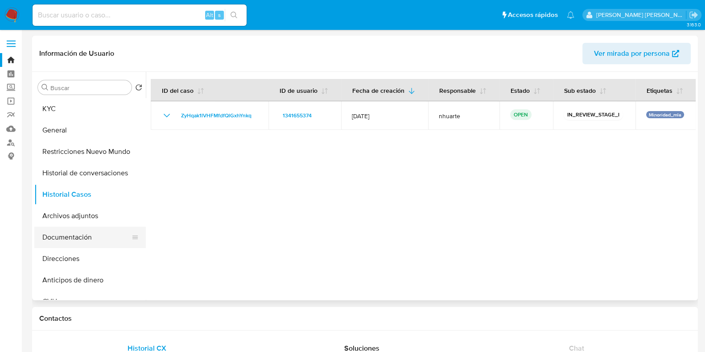
click at [82, 240] on button "Documentación" at bounding box center [86, 237] width 104 height 21
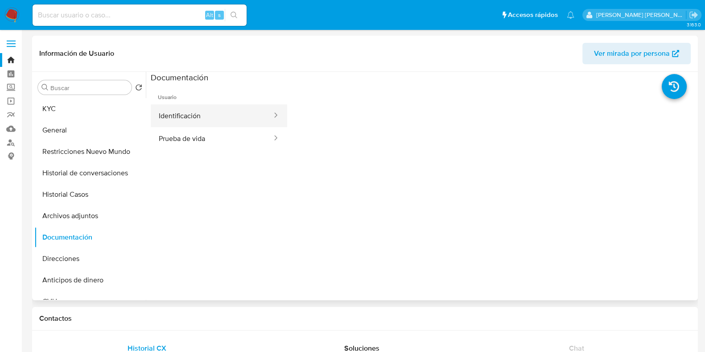
click at [189, 115] on button "Identificación" at bounding box center [212, 115] width 122 height 23
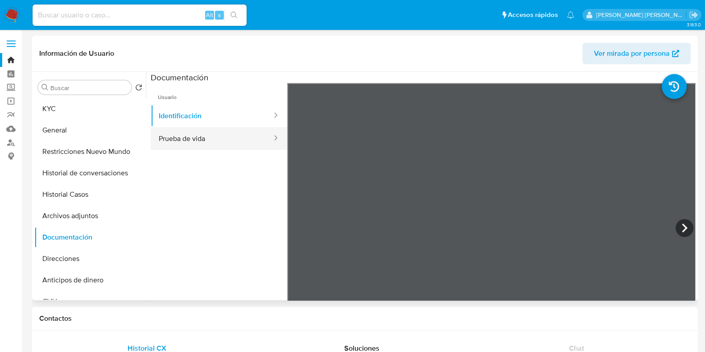
click at [211, 139] on button "Prueba de vida" at bounding box center [212, 138] width 122 height 23
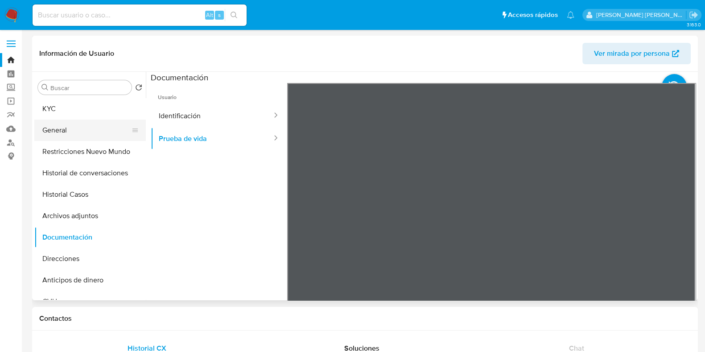
click at [58, 128] on button "General" at bounding box center [86, 130] width 104 height 21
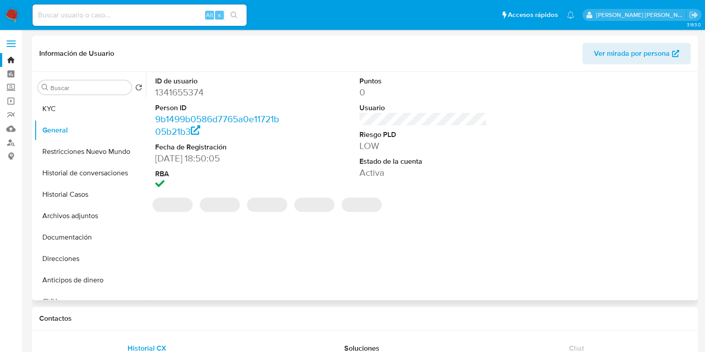
click at [195, 90] on dd "1341655374" at bounding box center [219, 92] width 128 height 12
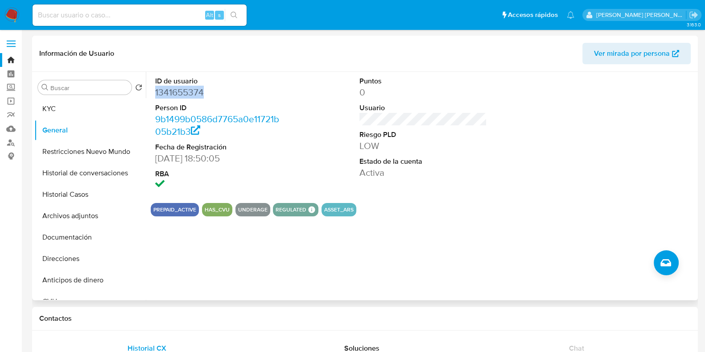
copy dd "1341655374"
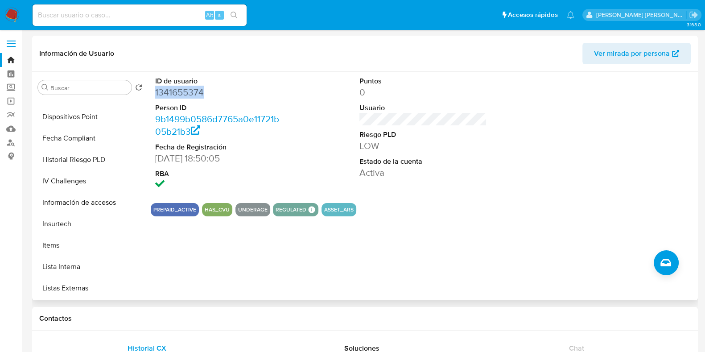
scroll to position [446, 0]
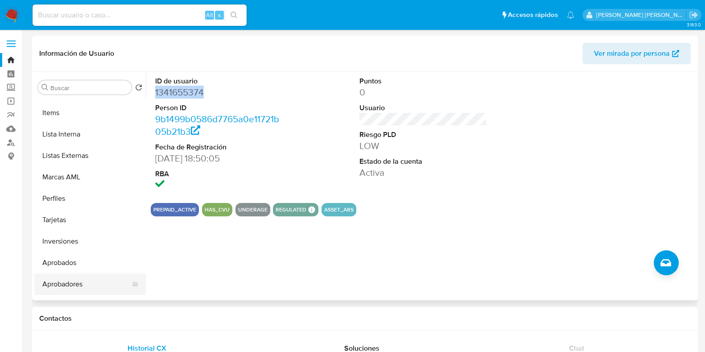
click at [56, 279] on button "Aprobadores" at bounding box center [86, 283] width 104 height 21
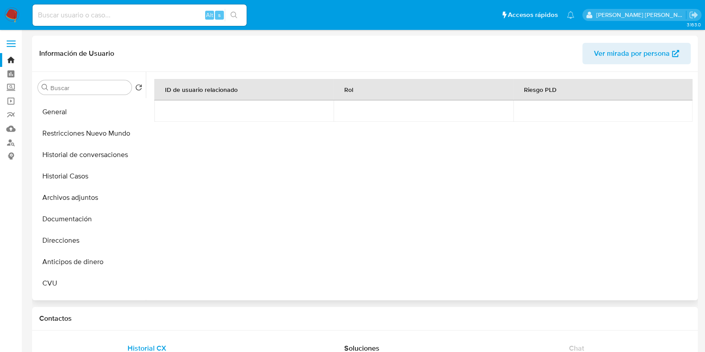
scroll to position [0, 0]
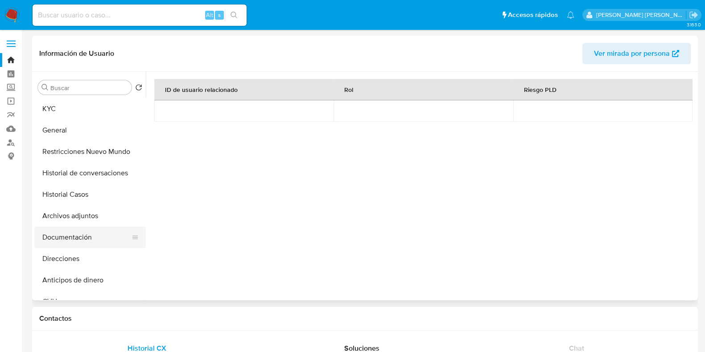
click at [74, 237] on button "Documentación" at bounding box center [86, 237] width 104 height 21
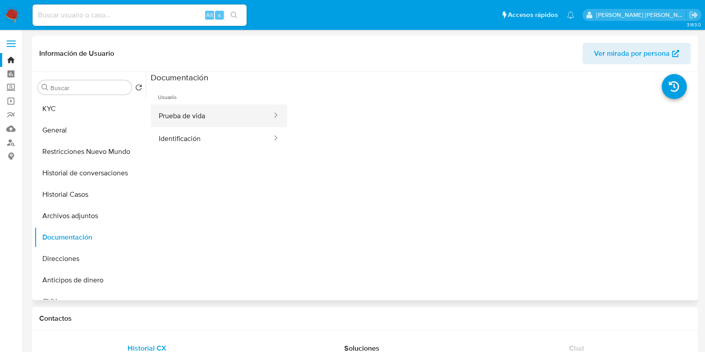
click at [202, 120] on button "Prueba de vida" at bounding box center [212, 115] width 122 height 23
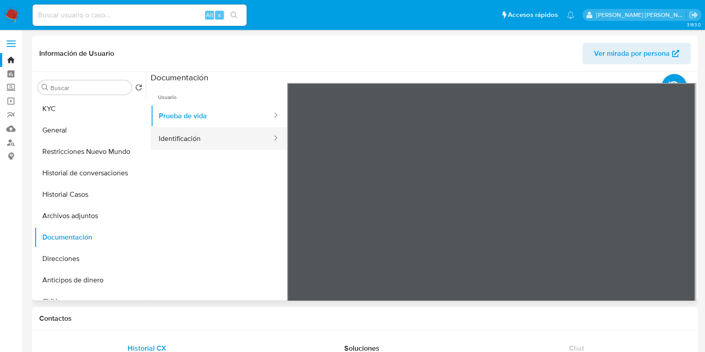
click at [224, 138] on button "Identificación" at bounding box center [212, 138] width 122 height 23
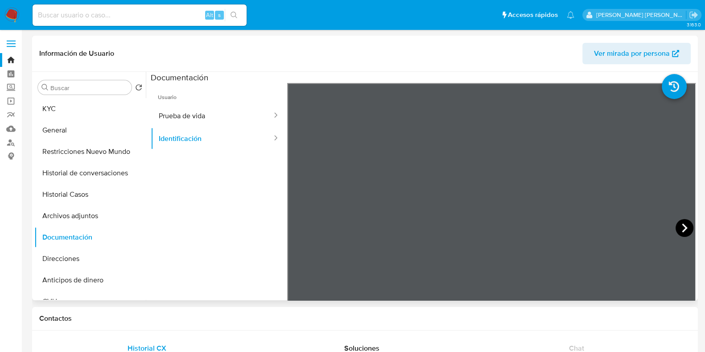
click at [684, 227] on icon at bounding box center [685, 228] width 18 height 18
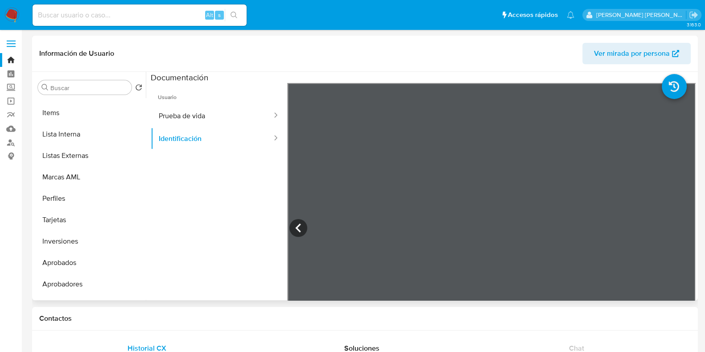
scroll to position [484, 0]
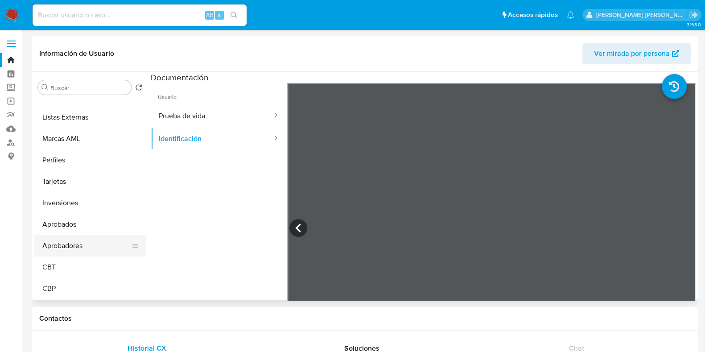
click at [80, 244] on button "Aprobadores" at bounding box center [86, 245] width 104 height 21
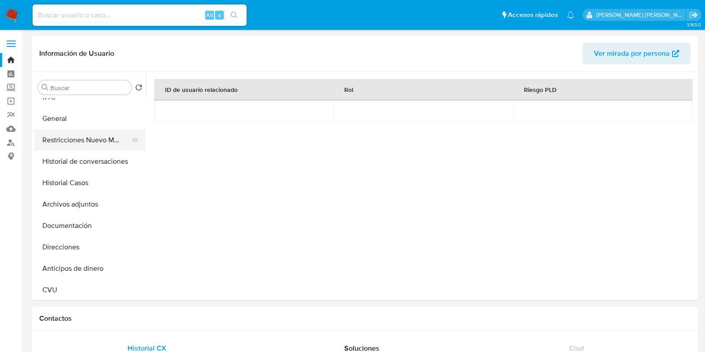
scroll to position [0, 0]
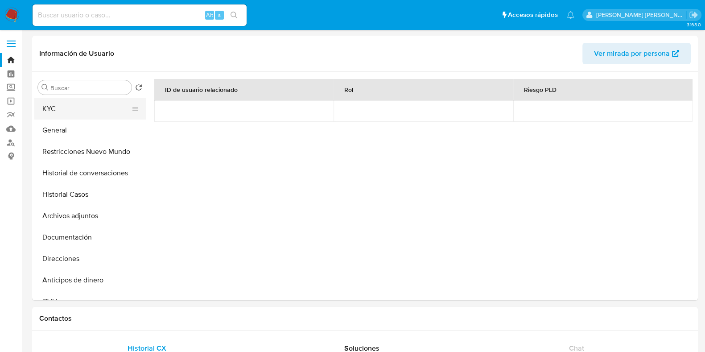
click at [74, 111] on button "KYC" at bounding box center [86, 108] width 104 height 21
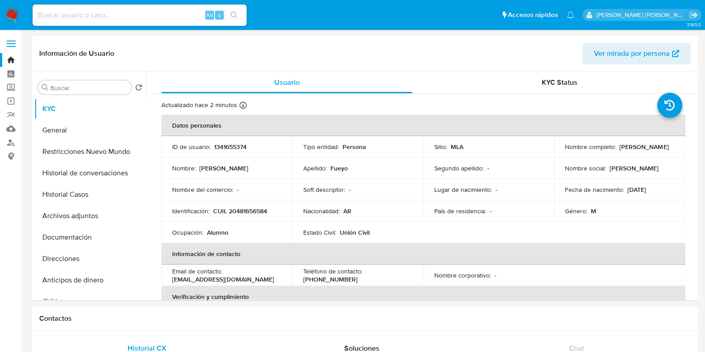
click at [244, 210] on p "CUIL 20481656584" at bounding box center [240, 211] width 54 height 8
copy p "20481656584"
click at [67, 12] on input at bounding box center [140, 15] width 214 height 12
paste input "1515917570"
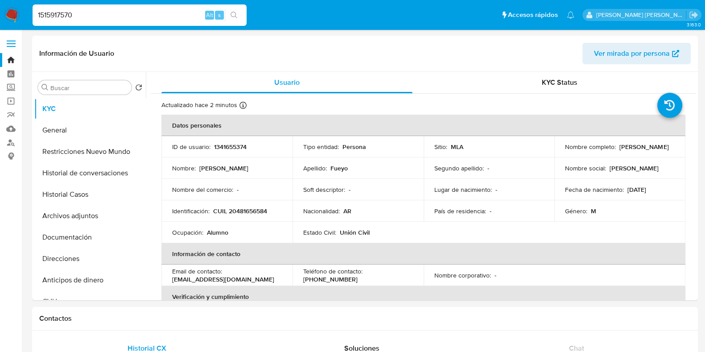
type input "1515917570"
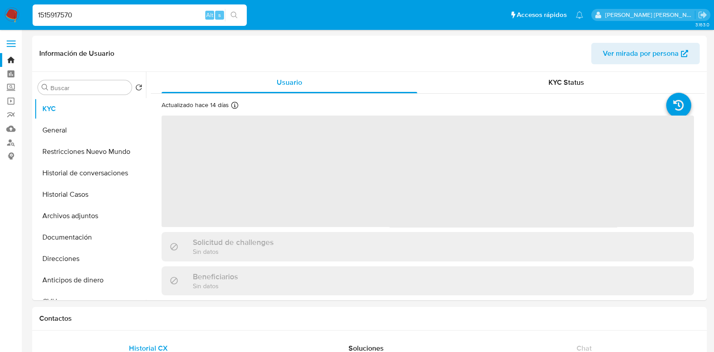
select select "10"
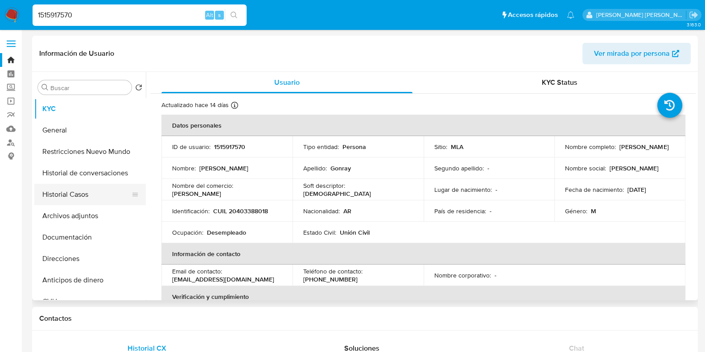
click at [57, 198] on button "Historial Casos" at bounding box center [86, 194] width 104 height 21
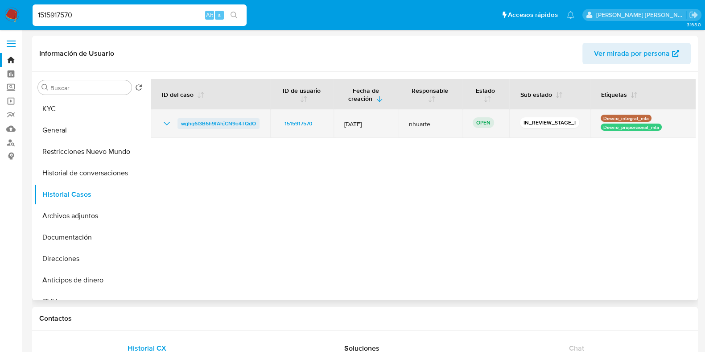
click at [207, 128] on span "wghq6I3B6h9fAhjCN9o4TQdO" at bounding box center [218, 123] width 75 height 11
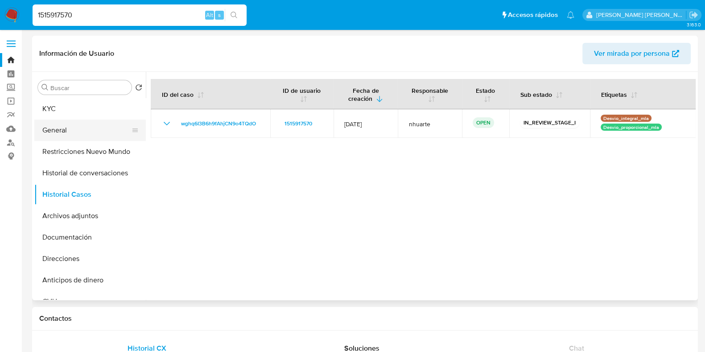
click at [105, 126] on button "General" at bounding box center [86, 130] width 104 height 21
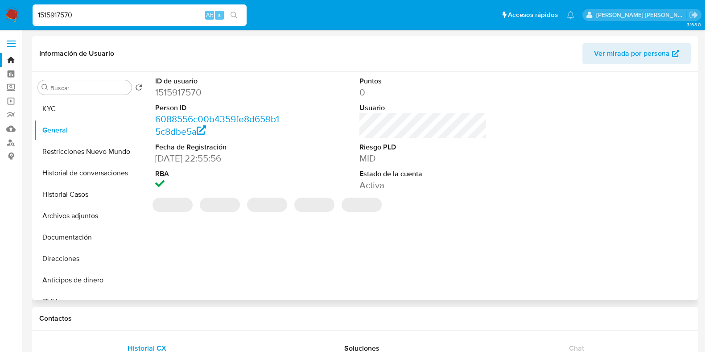
click at [193, 92] on dd "1515917570" at bounding box center [219, 92] width 128 height 12
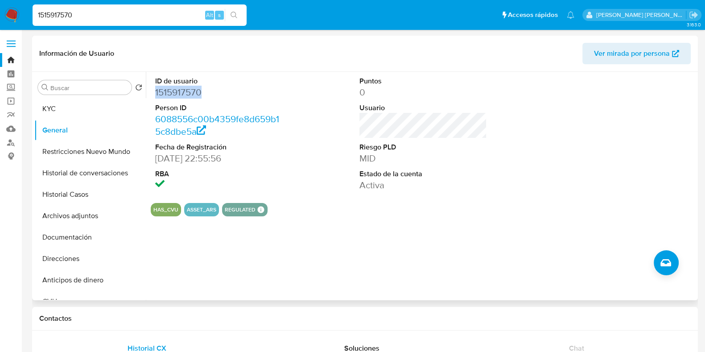
copy dd "1515917570"
click at [121, 194] on button "Historial Casos" at bounding box center [86, 194] width 104 height 21
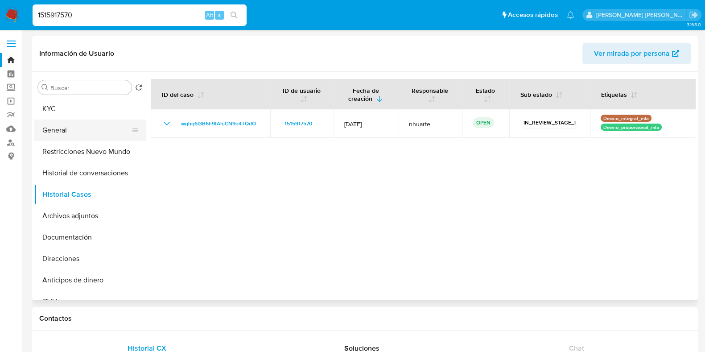
click at [61, 138] on button "General" at bounding box center [86, 130] width 104 height 21
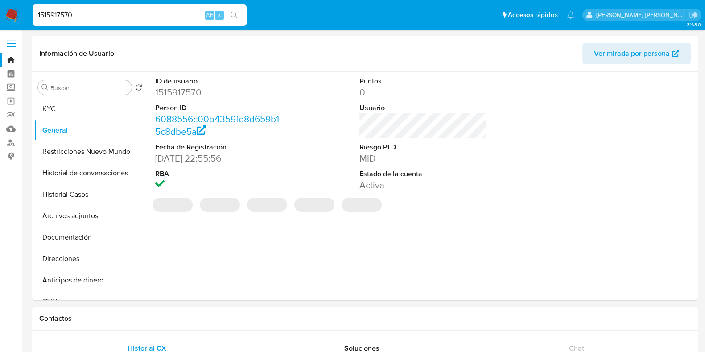
click at [176, 86] on dd "1515917570" at bounding box center [219, 92] width 128 height 12
copy dd "1515917570"
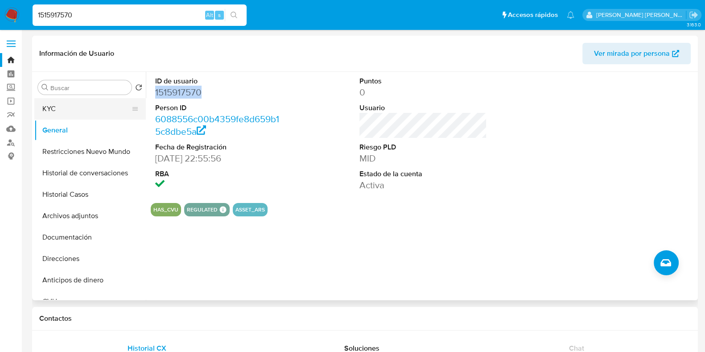
click at [85, 115] on button "KYC" at bounding box center [86, 108] width 104 height 21
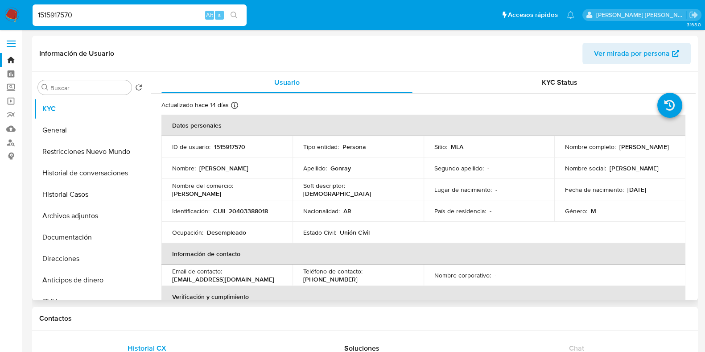
click at [244, 209] on p "CUIL 20403388018" at bounding box center [240, 211] width 55 height 8
copy p "20403388018"
click at [64, 231] on button "Documentación" at bounding box center [86, 237] width 104 height 21
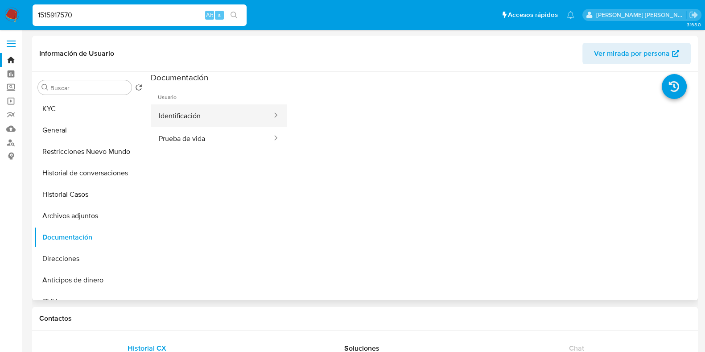
click at [189, 112] on button "Identificación" at bounding box center [212, 115] width 122 height 23
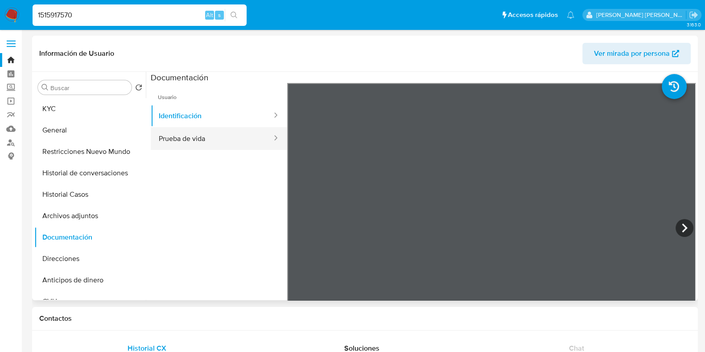
click at [212, 141] on button "Prueba de vida" at bounding box center [212, 138] width 122 height 23
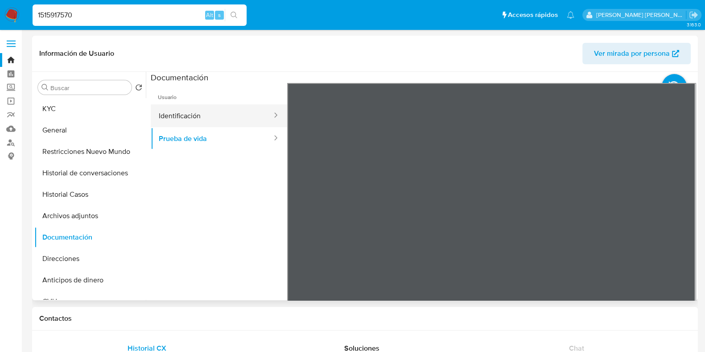
click at [212, 111] on button "Identificación" at bounding box center [212, 115] width 122 height 23
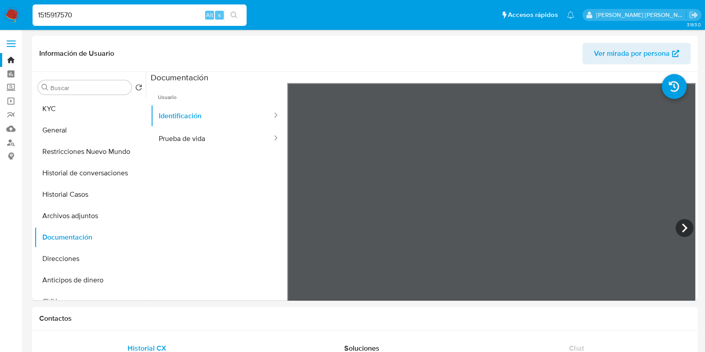
drag, startPoint x: 89, startPoint y: 18, endPoint x: 16, endPoint y: 24, distance: 73.8
click at [16, 24] on nav "Pausado Ver notificaciones 1515917570 Alt s Accesos rápidos Presiona las siguie…" at bounding box center [352, 15] width 705 height 30
paste input "327861794"
type input "327861794"
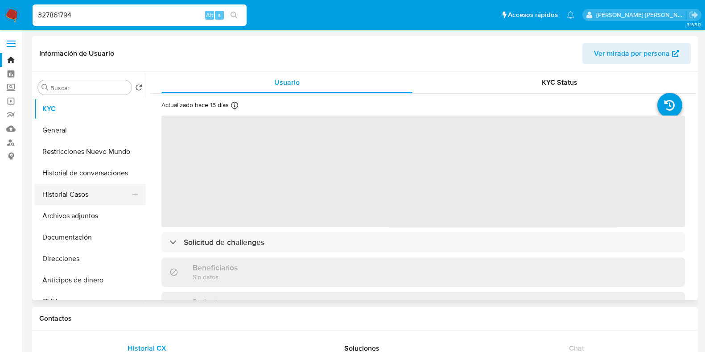
click at [106, 202] on button "Historial Casos" at bounding box center [86, 194] width 104 height 21
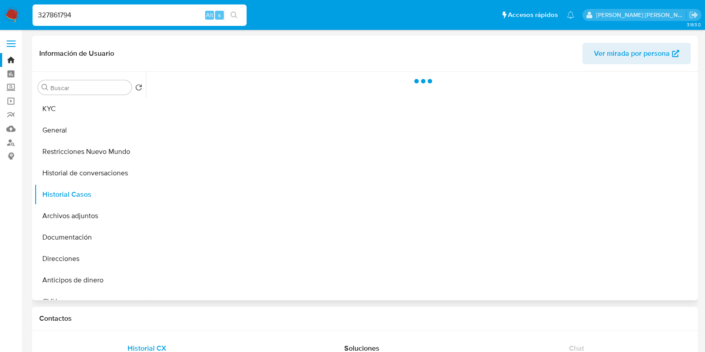
select select "10"
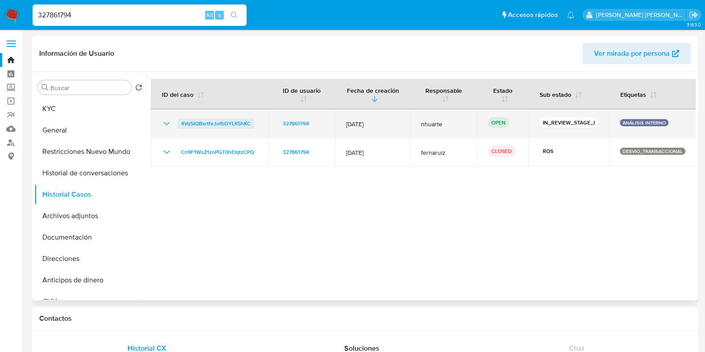
click at [231, 125] on span "4Vq5IQBxrtfeJofbDYLK5hKC" at bounding box center [216, 123] width 70 height 11
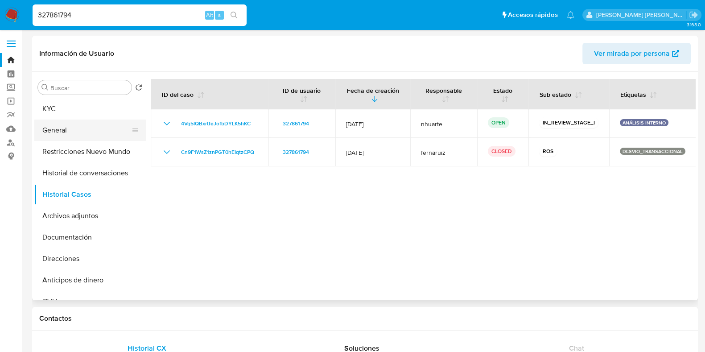
click at [87, 128] on button "General" at bounding box center [86, 130] width 104 height 21
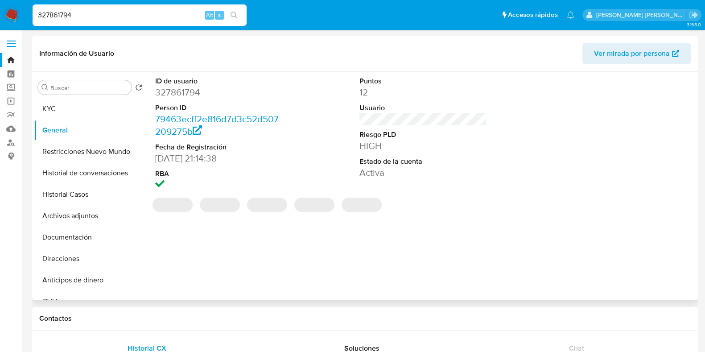
click at [185, 93] on dd "327861794" at bounding box center [219, 92] width 128 height 12
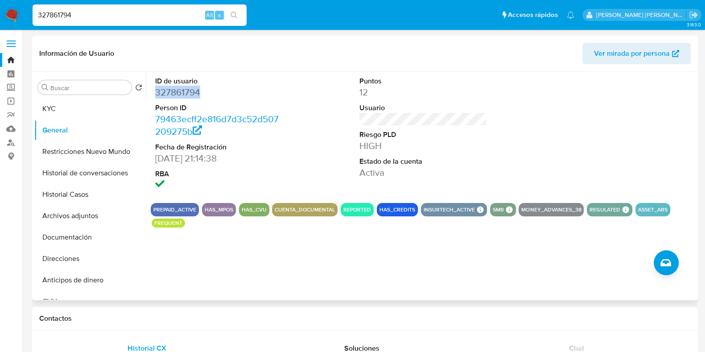
copy dd "327861794"
drag, startPoint x: 77, startPoint y: 14, endPoint x: 29, endPoint y: 14, distance: 48.2
click at [29, 14] on ul "Pausado Ver notificaciones 327861794 Alt s Accesos rápidos Presiona las siguien…" at bounding box center [303, 15] width 551 height 22
paste input "1304783930"
type input "1304783930"
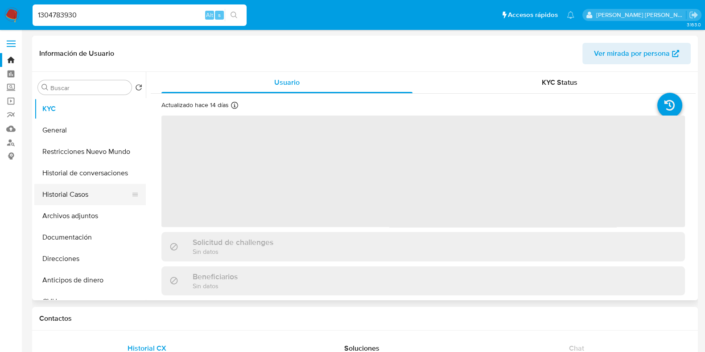
click at [98, 200] on button "Historial Casos" at bounding box center [86, 194] width 104 height 21
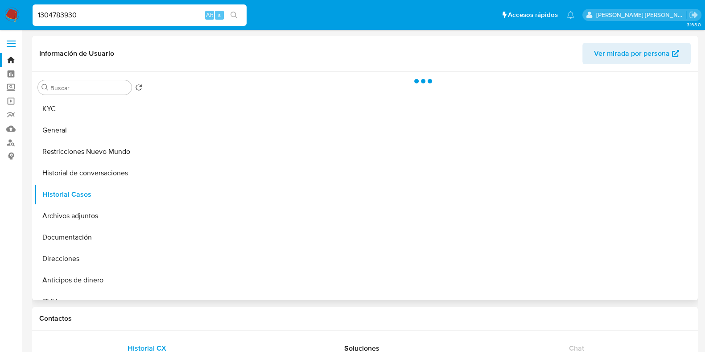
select select "10"
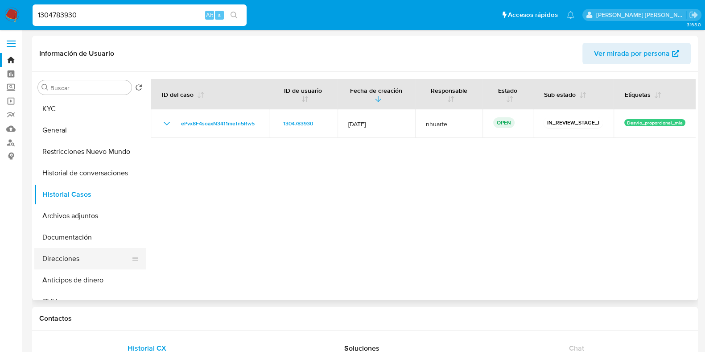
click at [102, 263] on button "Direcciones" at bounding box center [86, 258] width 104 height 21
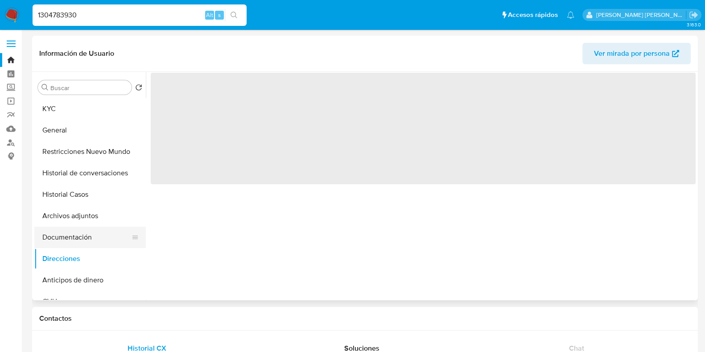
click at [90, 233] on button "Documentación" at bounding box center [86, 237] width 104 height 21
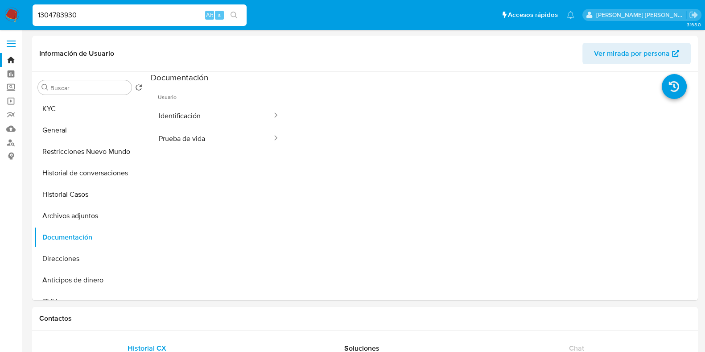
click at [188, 114] on button "Identificación" at bounding box center [212, 115] width 122 height 23
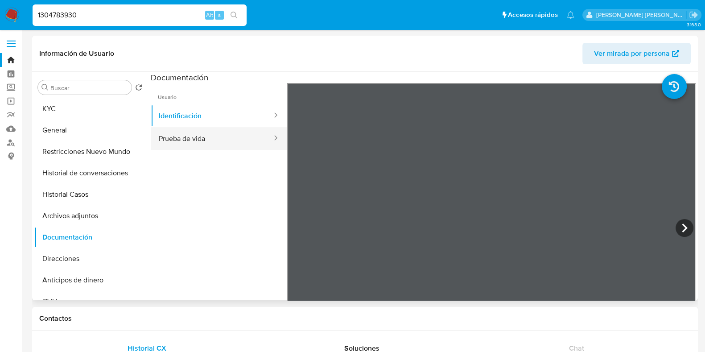
click at [181, 142] on button "Prueba de vida" at bounding box center [212, 138] width 122 height 23
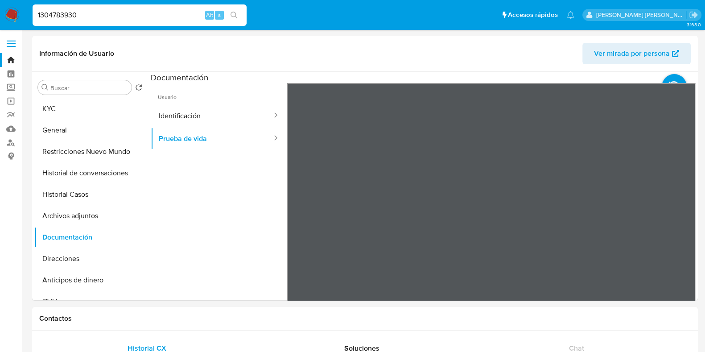
drag, startPoint x: 65, startPoint y: 21, endPoint x: 34, endPoint y: 26, distance: 31.2
click at [34, 26] on div "1304783930 Alt s" at bounding box center [140, 15] width 214 height 25
paste input "567943237"
type input "567943237"
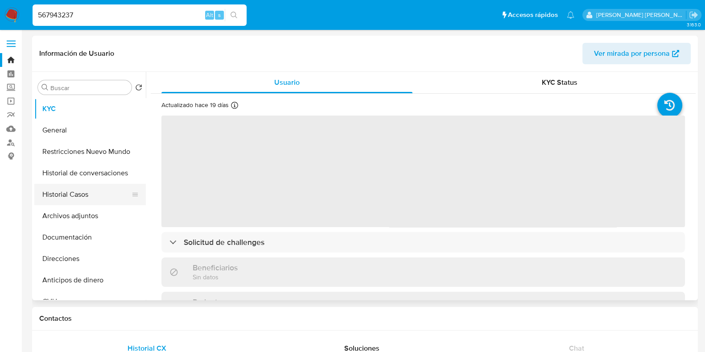
click at [82, 197] on button "Historial Casos" at bounding box center [86, 194] width 104 height 21
select select "10"
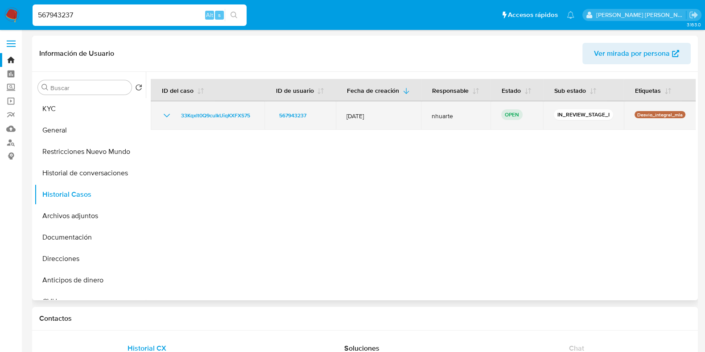
click at [228, 109] on td "33Kqxlt0Q9cuIkUiqKXFXS75" at bounding box center [208, 115] width 114 height 29
click at [228, 113] on span "33Kqxlt0Q9cuIkUiqKXFXS75" at bounding box center [215, 115] width 69 height 11
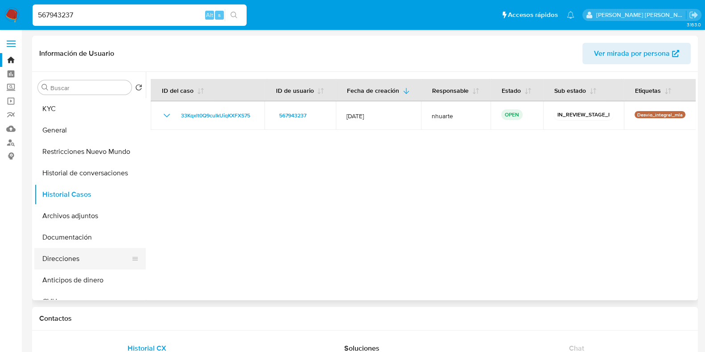
click at [91, 257] on button "Direcciones" at bounding box center [86, 258] width 104 height 21
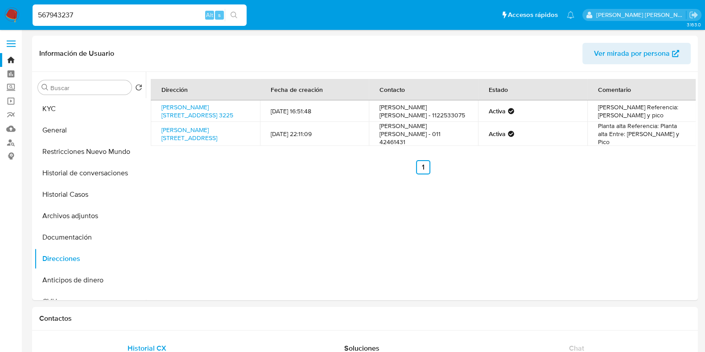
drag, startPoint x: 50, startPoint y: 13, endPoint x: 33, endPoint y: 9, distance: 18.2
click at [33, 9] on div "567943237 Alt s" at bounding box center [140, 14] width 214 height 21
paste input "185647274"
type input "185647274"
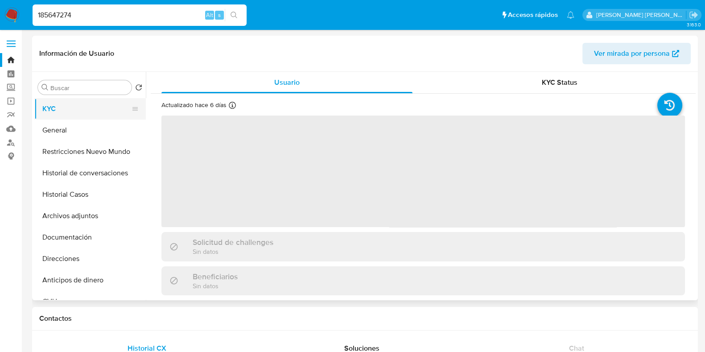
select select "10"
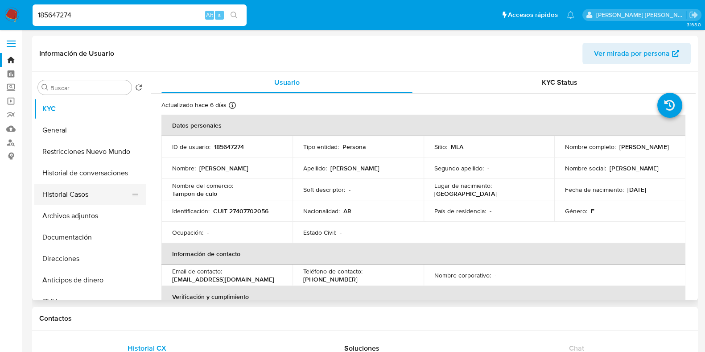
click at [107, 195] on button "Historial Casos" at bounding box center [86, 194] width 104 height 21
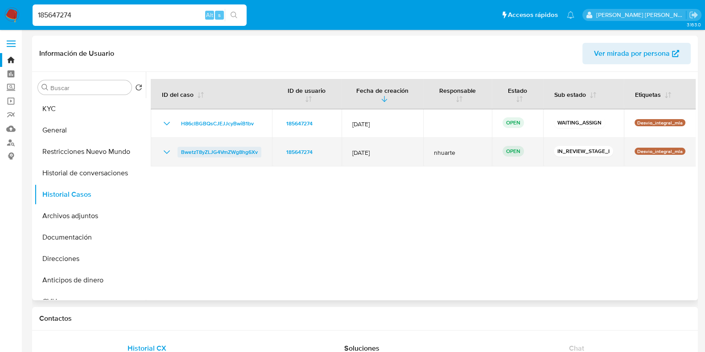
click at [252, 151] on span "BwetzT8yZLJG4VmZWg8hg6Xv" at bounding box center [219, 152] width 77 height 11
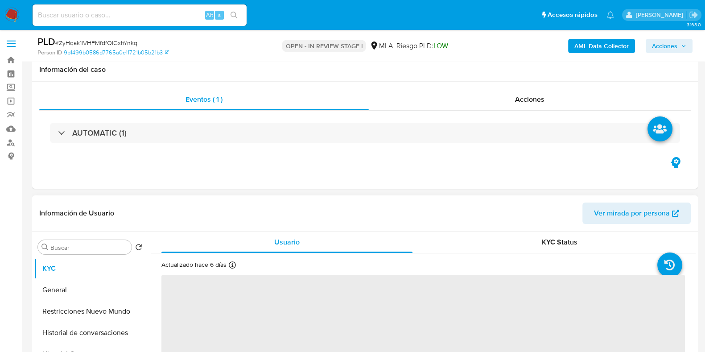
scroll to position [335, 0]
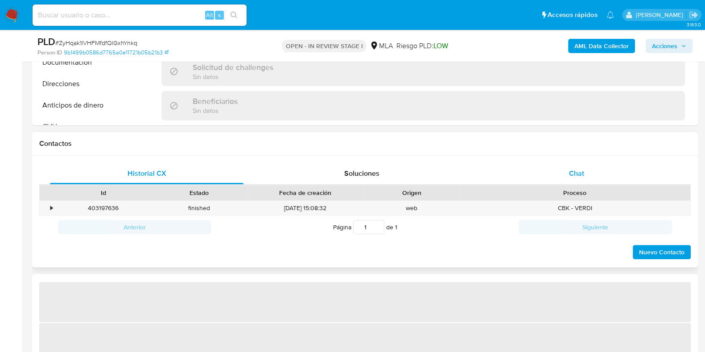
select select "10"
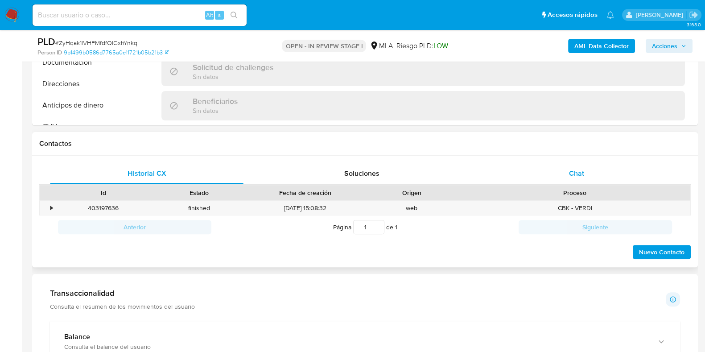
click at [567, 174] on div "Chat" at bounding box center [577, 173] width 194 height 21
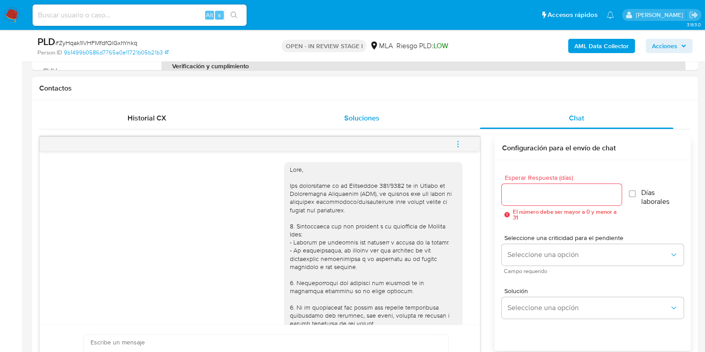
scroll to position [345, 0]
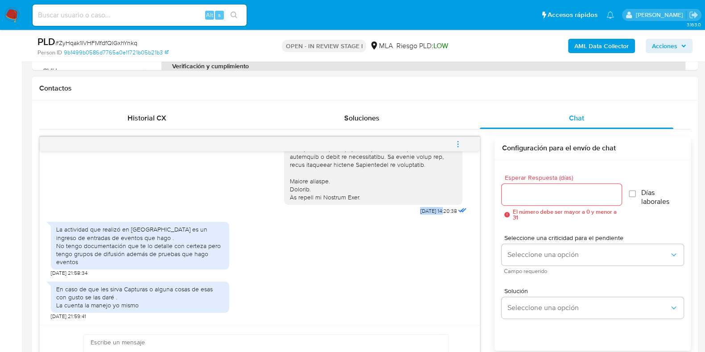
drag, startPoint x: 402, startPoint y: 211, endPoint x: 427, endPoint y: 211, distance: 25.9
click at [427, 211] on span "17/09/2025 14:20:38" at bounding box center [438, 210] width 37 height 7
copy span "[DATE]"
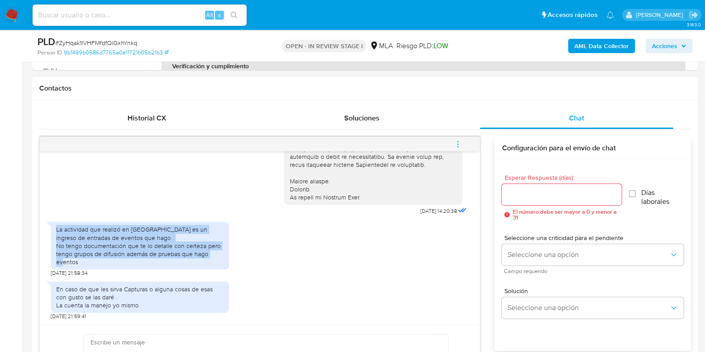
drag, startPoint x: 56, startPoint y: 230, endPoint x: 86, endPoint y: 258, distance: 40.4
click at [86, 258] on div "La actividad que realizó en mercado pago es un ingreso de entradas de eventos q…" at bounding box center [140, 245] width 168 height 41
copy div "La actividad que realizó en mercado pago es un ingreso de entradas de eventos q…"
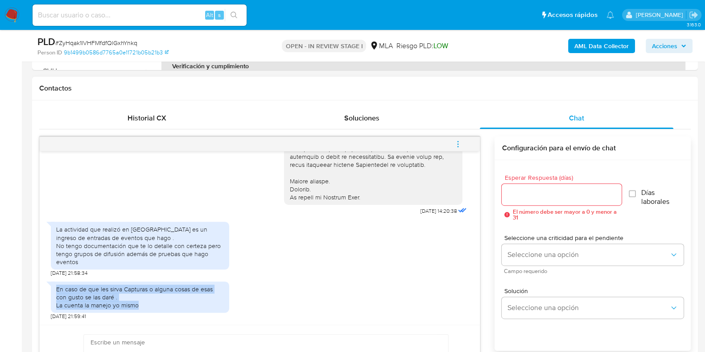
drag, startPoint x: 57, startPoint y: 289, endPoint x: 148, endPoint y: 309, distance: 93.6
click at [148, 309] on div "En caso de que les sirva Capturas o alguna cosas de esas con gusto se las daré …" at bounding box center [140, 298] width 178 height 32
copy div "En caso de que les sirva Capturas o alguna cosas de esas con gusto se las daré …"
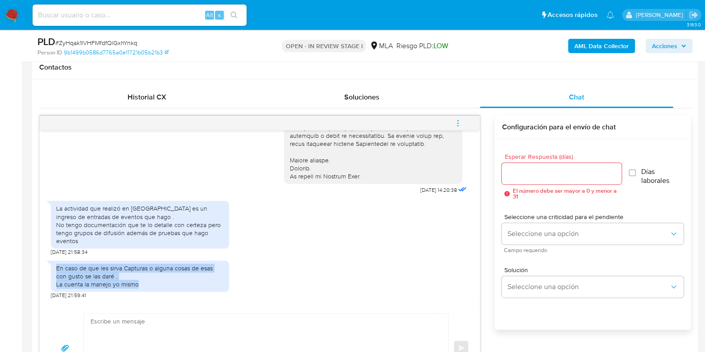
scroll to position [669, 0]
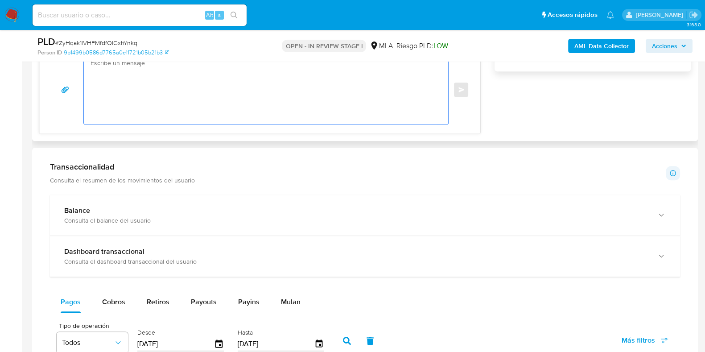
paste textarea "Hola, Muchas gracias por la respuesta. Analizamos tu caso y notamos que la info…"
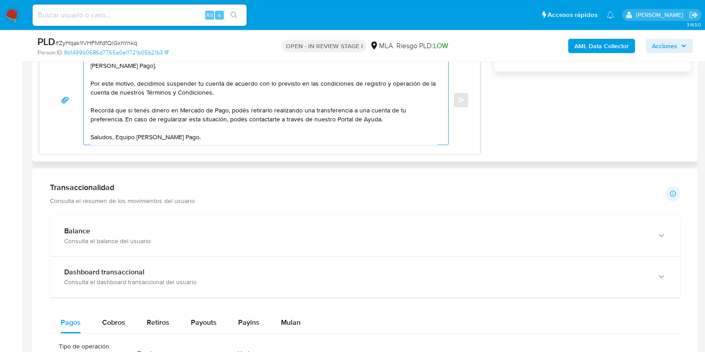
scroll to position [0, 0]
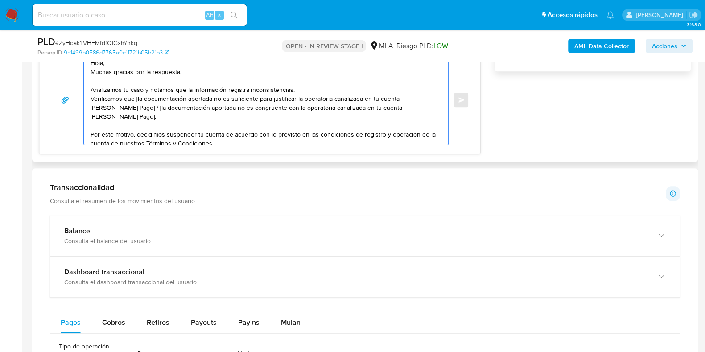
click at [136, 97] on textarea "Hola, Muchas gracias por la respuesta. Analizamos tu caso y notamos que la info…" at bounding box center [264, 99] width 347 height 89
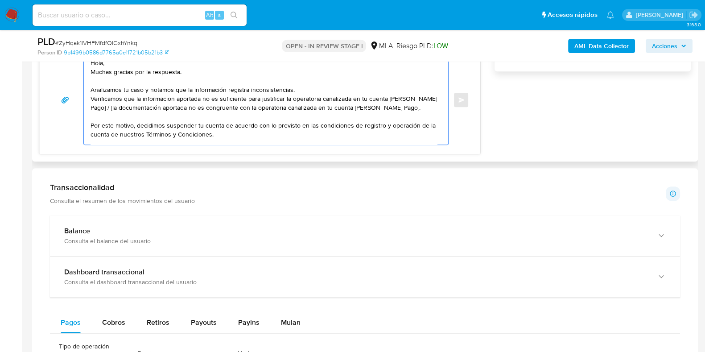
drag, startPoint x: 104, startPoint y: 105, endPoint x: 119, endPoint y: 111, distance: 15.7
click at [119, 111] on textarea "Hola, Muchas gracias por la respuesta. Analizamos tu caso y notamos que la info…" at bounding box center [264, 99] width 347 height 89
drag, startPoint x: 105, startPoint y: 105, endPoint x: 381, endPoint y: 114, distance: 275.9
click at [381, 114] on textarea "Hola, Muchas gracias por la respuesta. Analizamos tu caso y notamos que la info…" at bounding box center [264, 99] width 347 height 89
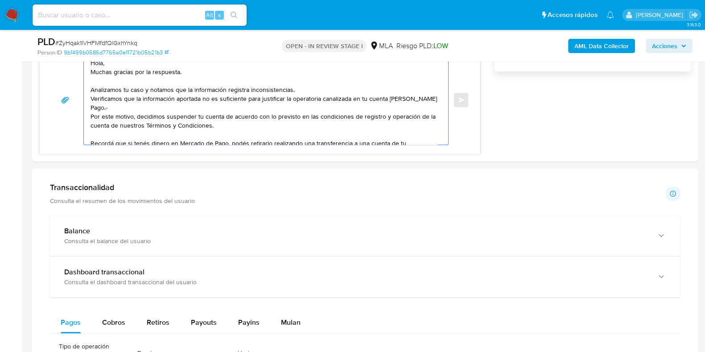
type textarea "Hola, Muchas gracias por la respuesta. Analizamos tu caso y notamos que la info…"
click at [89, 42] on span "# ZyHqak1lVHFMfdfQlGxhYnkq" at bounding box center [96, 42] width 82 height 9
copy span "ZyHqak1lVHFMfdfQlGxhYnkq"
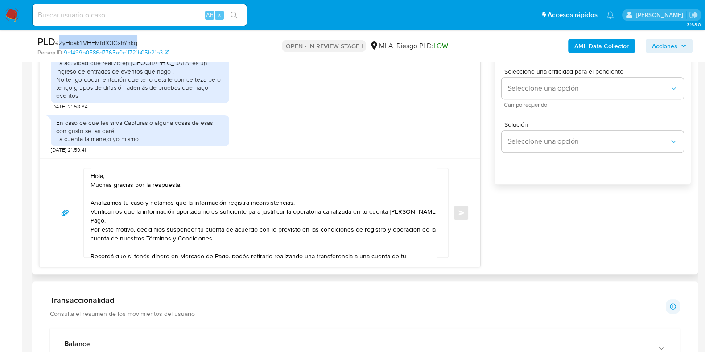
scroll to position [446, 0]
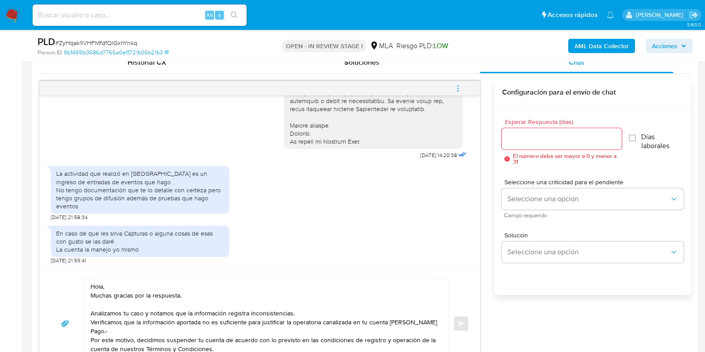
click at [550, 145] on div at bounding box center [562, 138] width 120 height 21
click at [547, 140] on input "Esperar Respuesta (días)" at bounding box center [562, 139] width 120 height 12
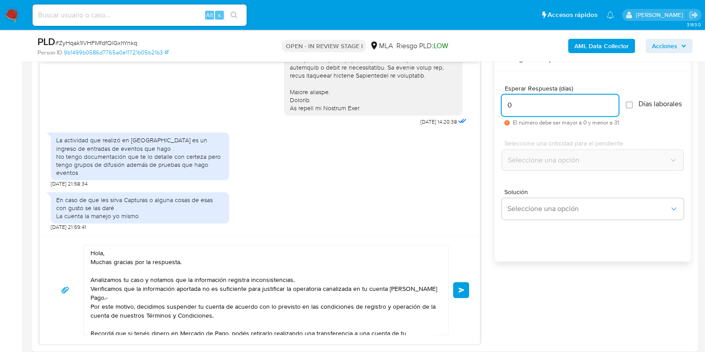
scroll to position [502, 0]
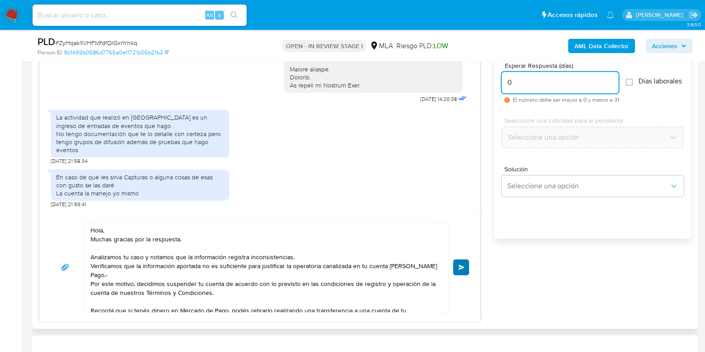
type input "0"
click at [465, 269] on button "Enviar" at bounding box center [461, 267] width 16 height 16
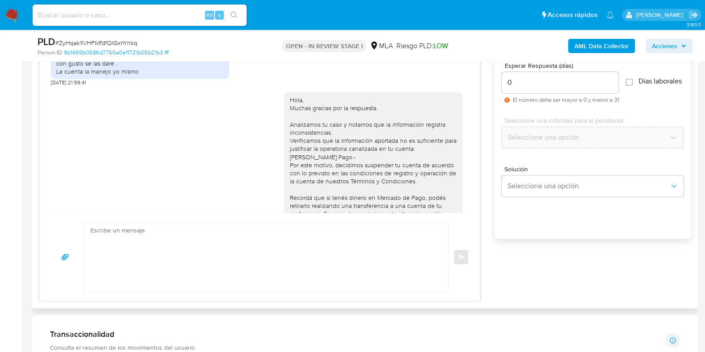
scroll to position [405, 0]
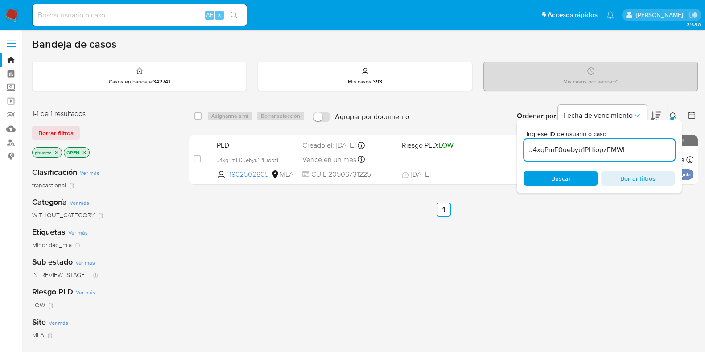
drag, startPoint x: 640, startPoint y: 149, endPoint x: 529, endPoint y: 146, distance: 111.6
click at [529, 146] on input "J4xqPmE0uebyu1PHiopzFMWL" at bounding box center [599, 150] width 151 height 12
paste input "ZyHqak1lVHFMfdfQlGxhYnkq"
type input "ZyHqak1lVHFMfdfQlGxhYnkq"
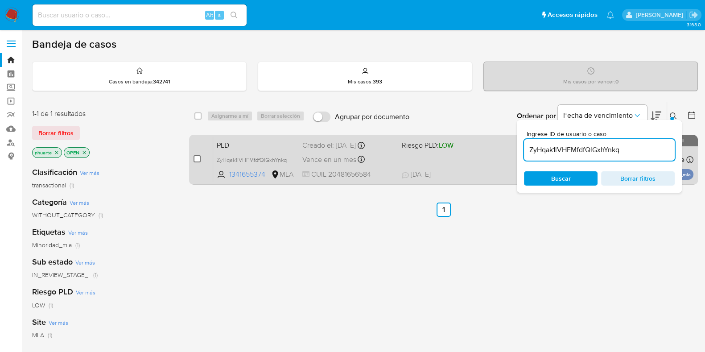
click at [196, 160] on input "checkbox" at bounding box center [197, 158] width 7 height 7
checkbox input "true"
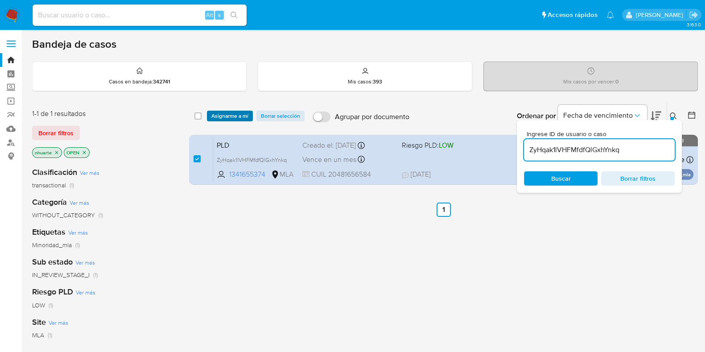
click at [226, 112] on span "Asignarme a mí" at bounding box center [229, 116] width 37 height 9
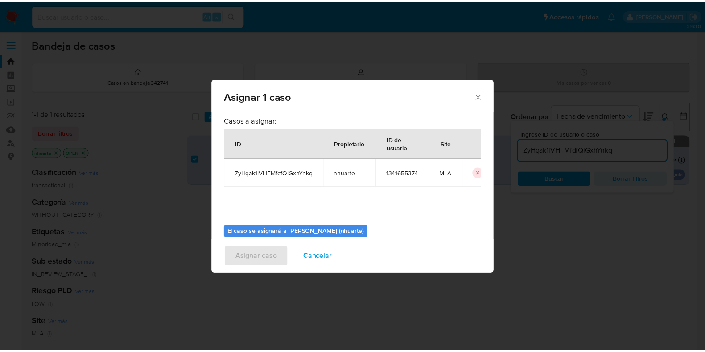
scroll to position [46, 0]
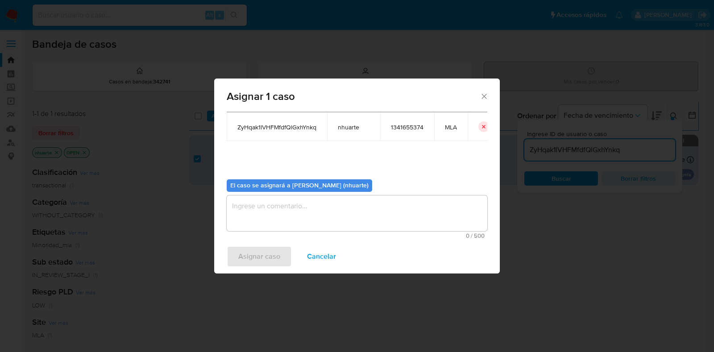
click at [308, 202] on textarea "assign-modal" at bounding box center [357, 213] width 261 height 36
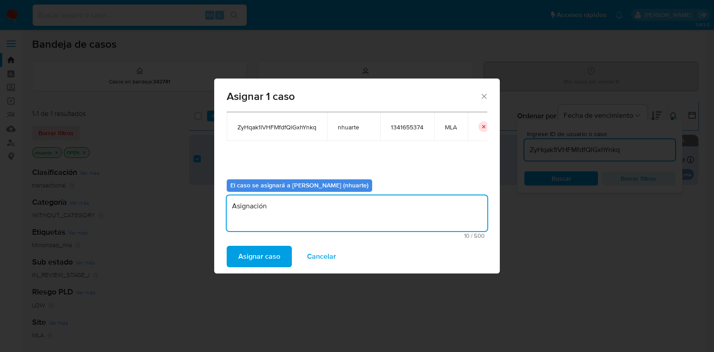
type textarea "Asignación"
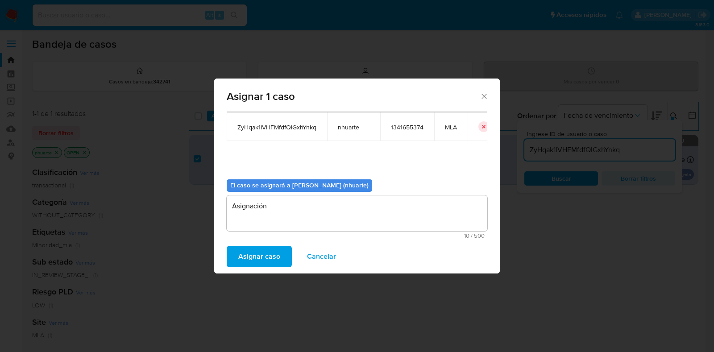
click at [257, 252] on span "Asignar caso" at bounding box center [259, 257] width 42 height 20
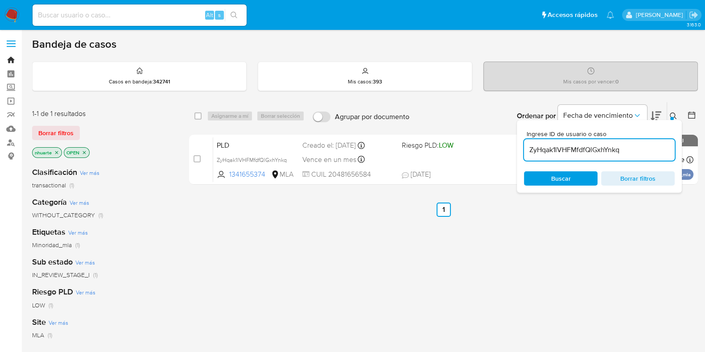
click at [11, 58] on link "Bandeja" at bounding box center [53, 60] width 106 height 14
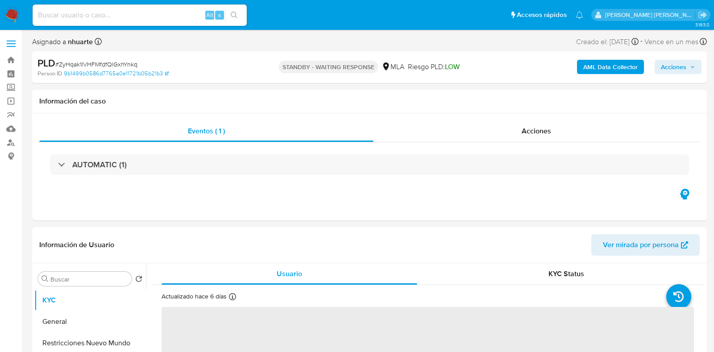
select select "10"
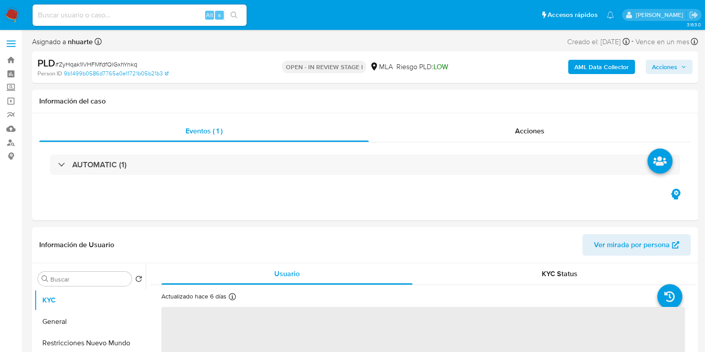
select select "10"
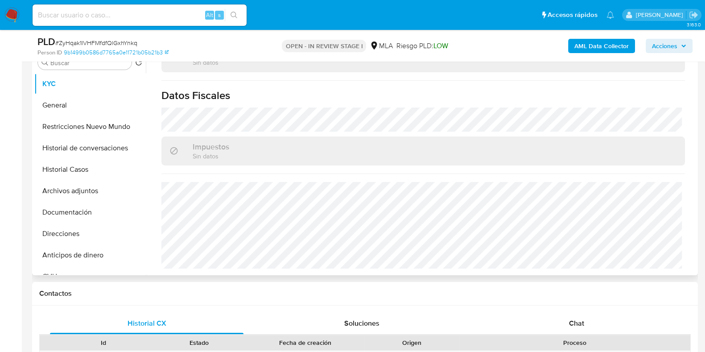
scroll to position [279, 0]
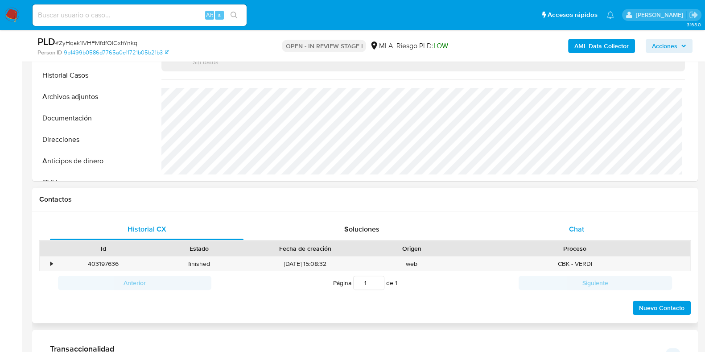
click at [578, 230] on span "Chat" at bounding box center [576, 229] width 15 height 10
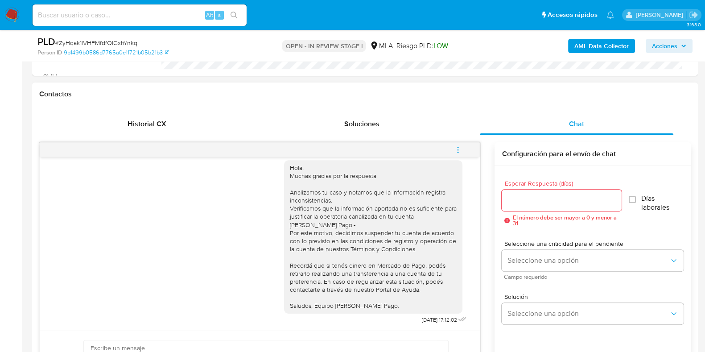
scroll to position [390, 0]
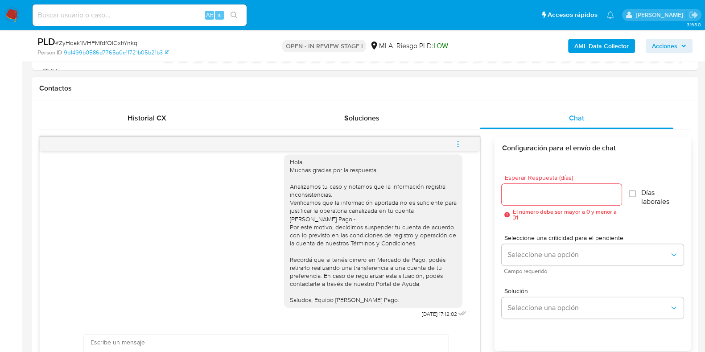
click at [460, 144] on icon "menu-action" at bounding box center [458, 144] width 8 height 8
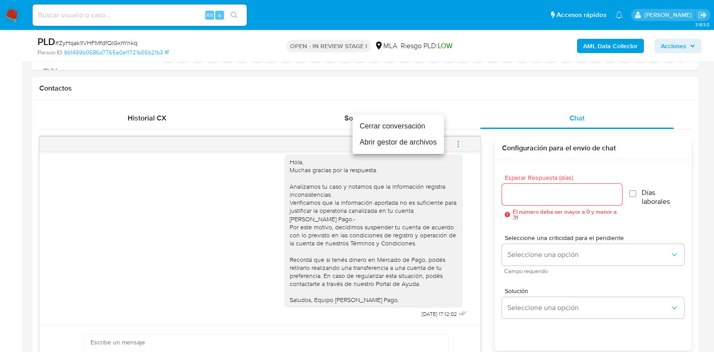
click at [430, 124] on li "Cerrar conversación" at bounding box center [397, 126] width 91 height 16
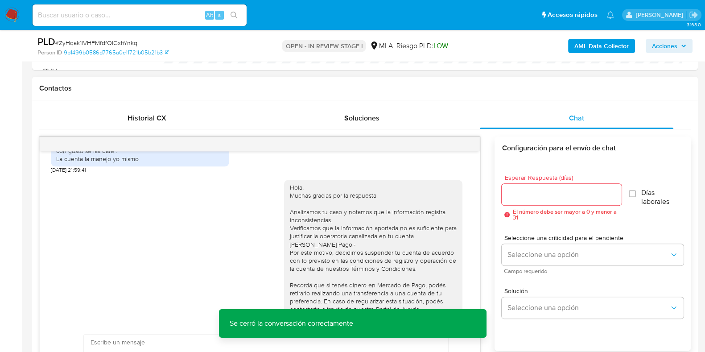
scroll to position [461, 0]
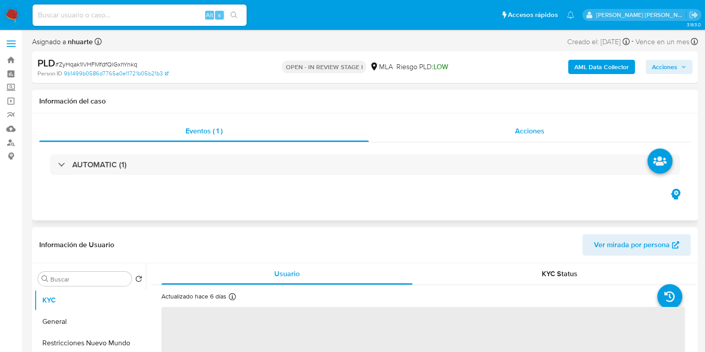
select select "10"
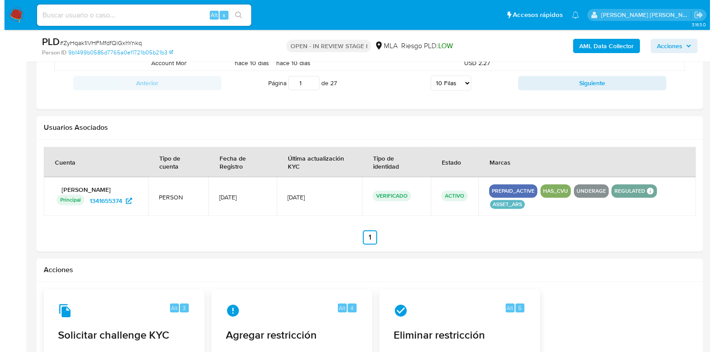
scroll to position [1173, 0]
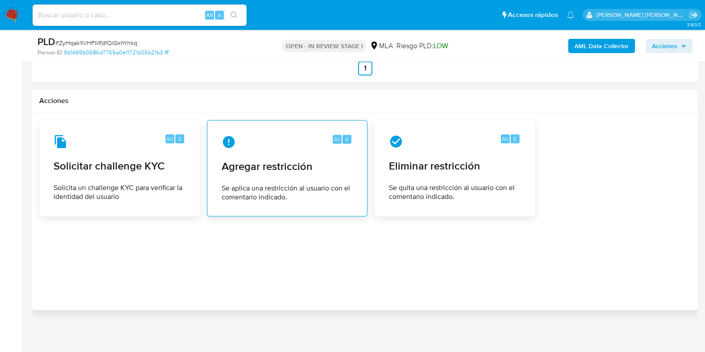
click at [292, 154] on div "Alt 4 Agregar restricción Se aplica una restricción al usuario con el comentari…" at bounding box center [287, 168] width 145 height 81
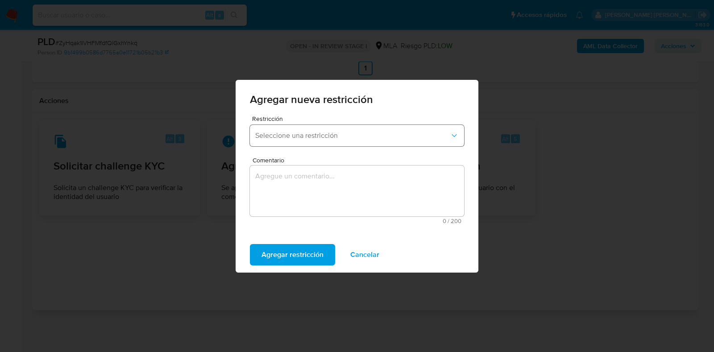
click at [340, 138] on span "Seleccione una restricción" at bounding box center [352, 135] width 195 height 9
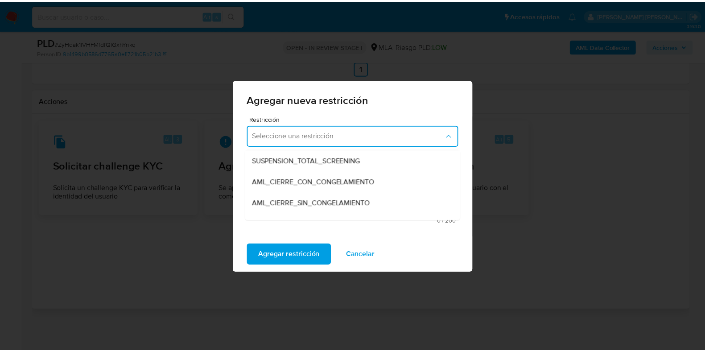
scroll to position [111, 0]
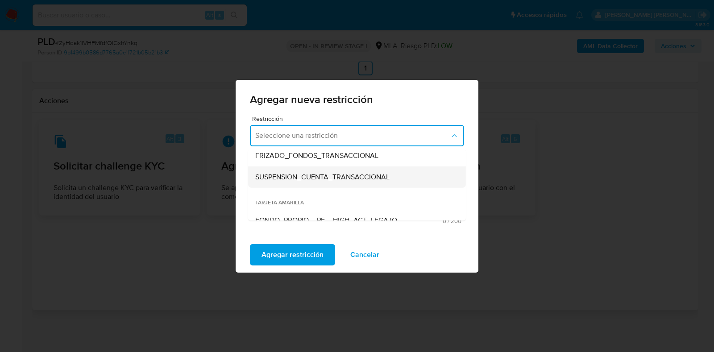
click at [312, 175] on span "SUSPENSION_CUENTA_TRANSACCIONAL" at bounding box center [322, 177] width 134 height 9
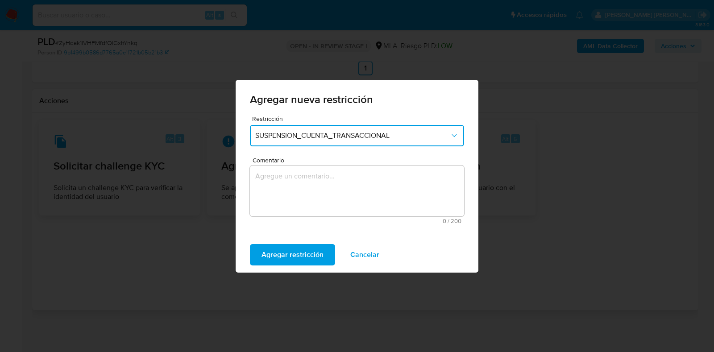
click at [313, 181] on textarea "Comentario" at bounding box center [357, 191] width 214 height 51
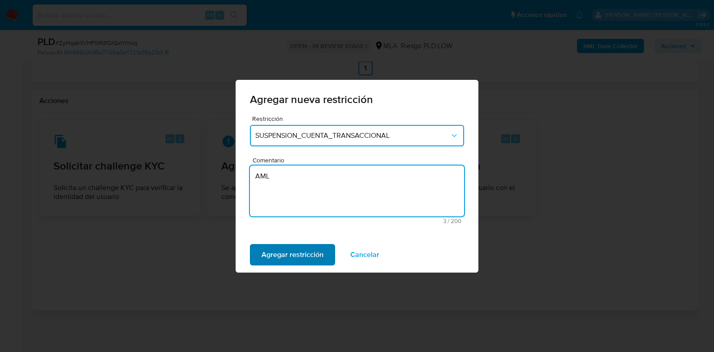
type textarea "AML"
click at [302, 253] on span "Agregar restricción" at bounding box center [292, 255] width 62 height 20
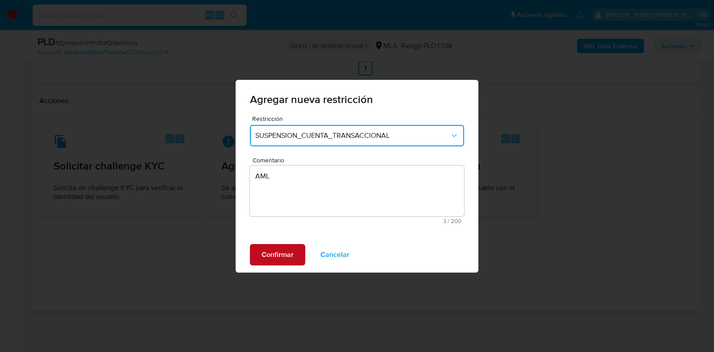
click at [298, 252] on button "Confirmar" at bounding box center [277, 254] width 55 height 21
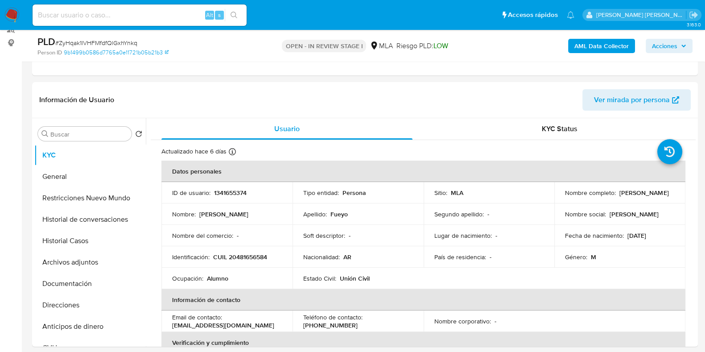
scroll to position [0, 0]
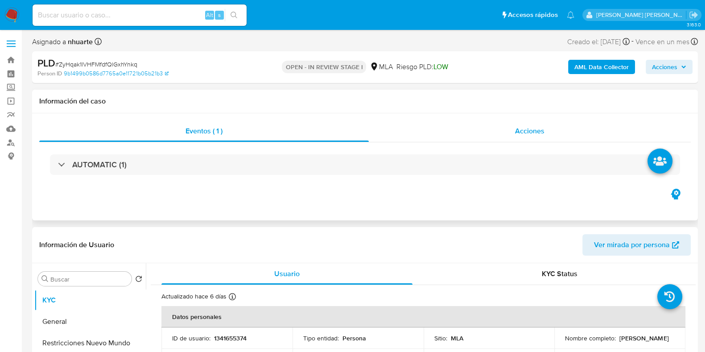
click at [517, 135] on span "Acciones" at bounding box center [529, 131] width 29 height 10
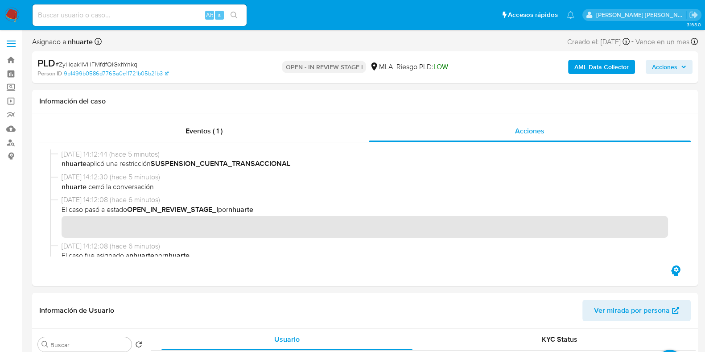
click at [617, 66] on b "AML Data Collector" at bounding box center [602, 67] width 54 height 14
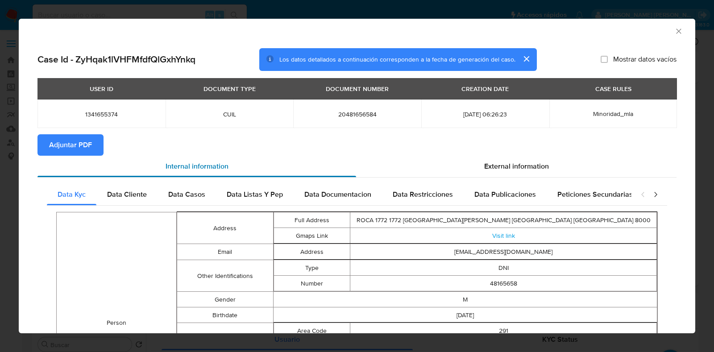
click at [96, 157] on div "Internal information" at bounding box center [196, 166] width 319 height 21
click at [91, 144] on button "Adjuntar PDF" at bounding box center [70, 144] width 66 height 21
click at [674, 32] on icon "Cerrar ventana" at bounding box center [678, 31] width 9 height 9
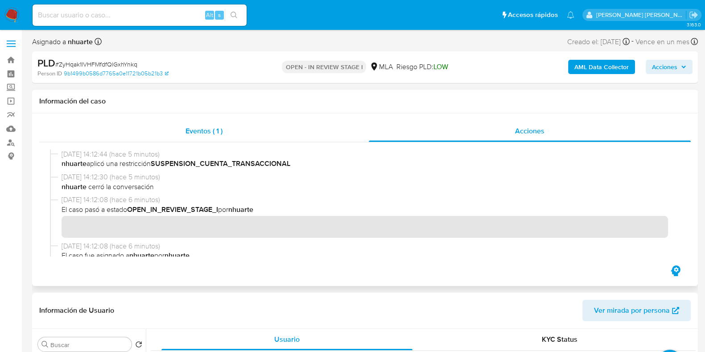
click at [203, 137] on div "Eventos ( 1 )" at bounding box center [204, 130] width 330 height 21
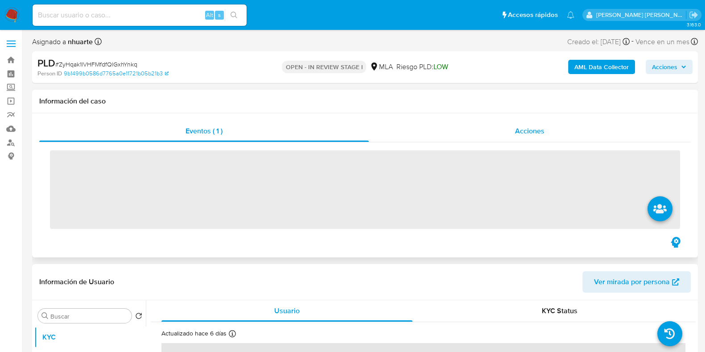
click at [514, 124] on div "Acciones" at bounding box center [530, 130] width 322 height 21
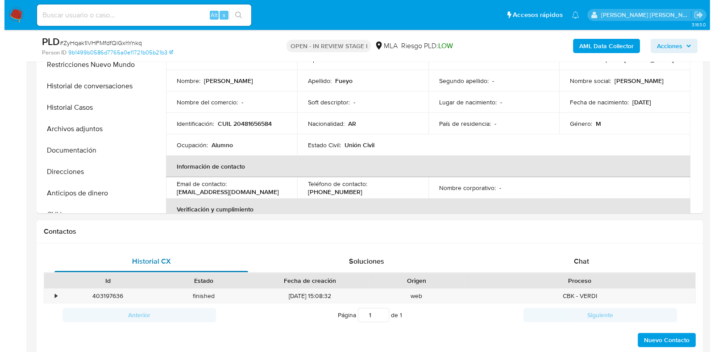
scroll to position [279, 0]
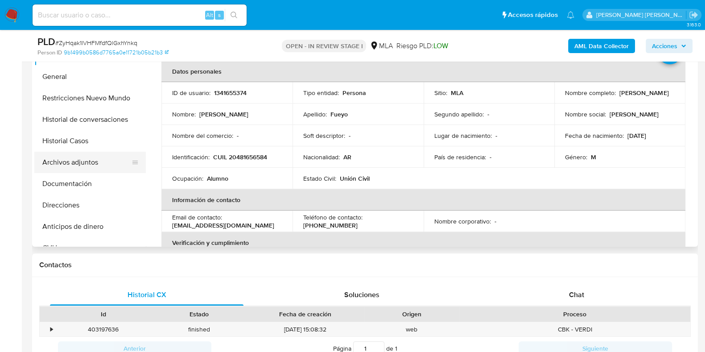
click at [95, 170] on button "Archivos adjuntos" at bounding box center [86, 162] width 104 height 21
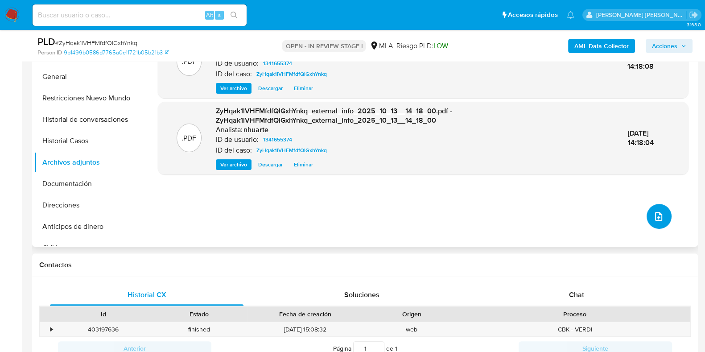
click at [658, 213] on icon "upload-file" at bounding box center [659, 216] width 11 height 11
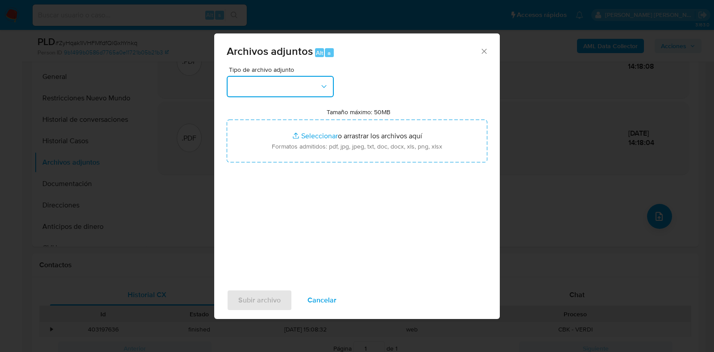
click at [323, 87] on icon "button" at bounding box center [323, 86] width 5 height 3
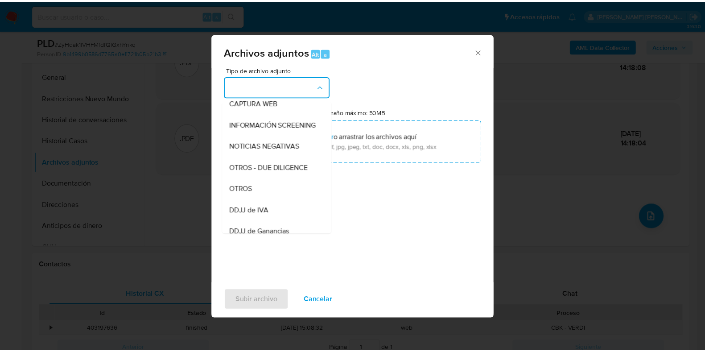
scroll to position [134, 0]
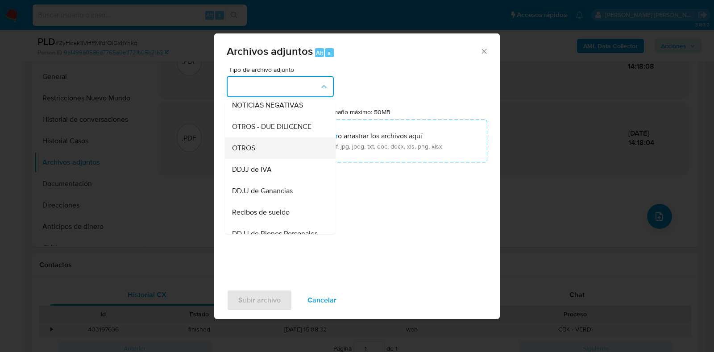
click at [311, 159] on div "OTROS" at bounding box center [277, 147] width 91 height 21
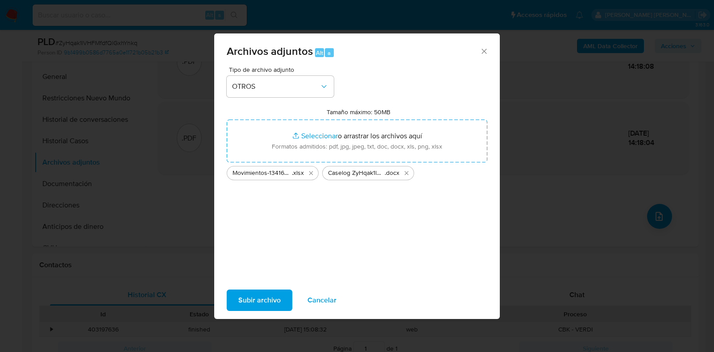
click at [263, 296] on span "Subir archivo" at bounding box center [259, 300] width 42 height 20
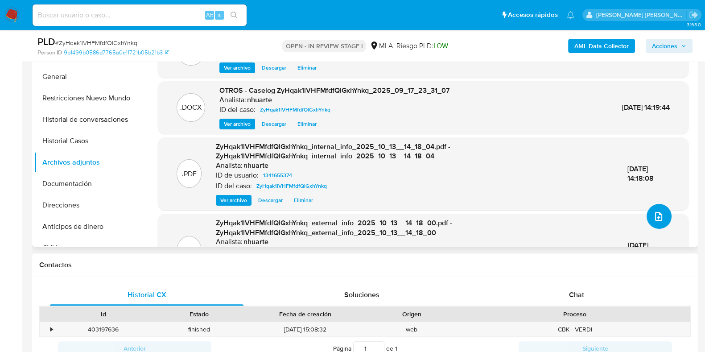
scroll to position [0, 0]
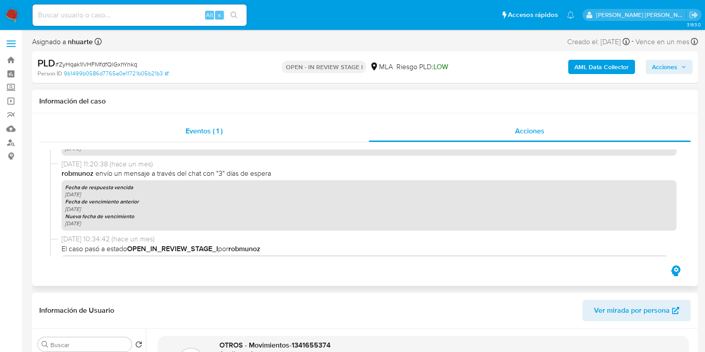
click at [225, 141] on div "Eventos ( 1 )" at bounding box center [204, 130] width 330 height 21
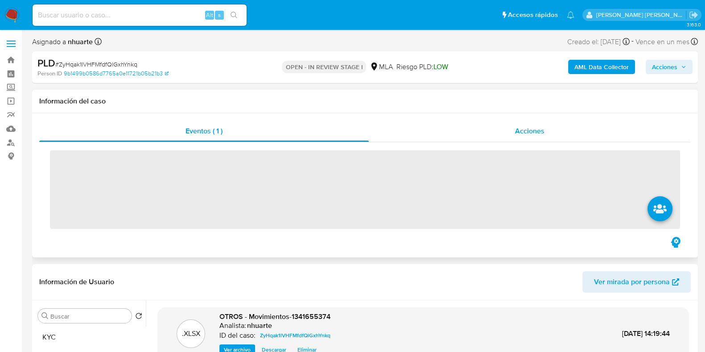
click at [527, 135] on span "Acciones" at bounding box center [529, 131] width 29 height 10
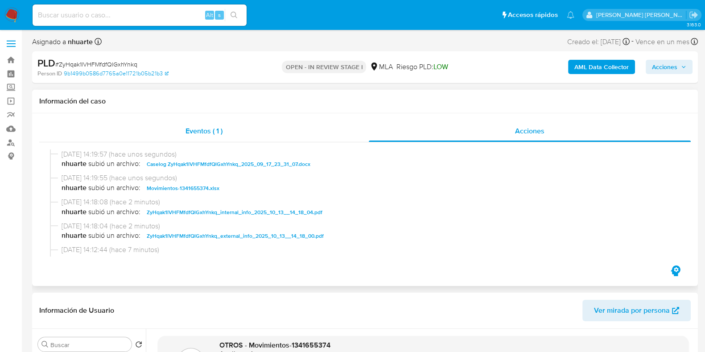
click at [205, 135] on span "Eventos ( 1 )" at bounding box center [204, 131] width 37 height 10
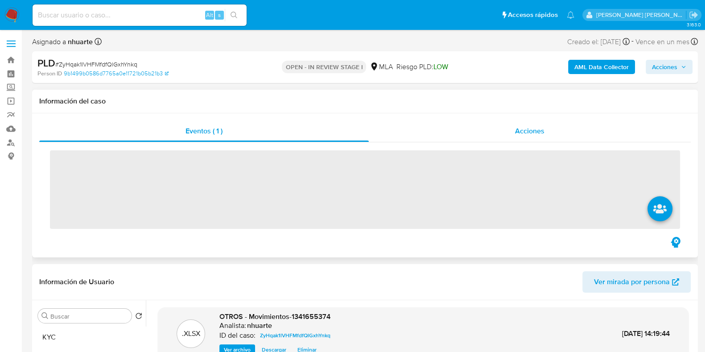
click at [538, 131] on span "Acciones" at bounding box center [529, 131] width 29 height 10
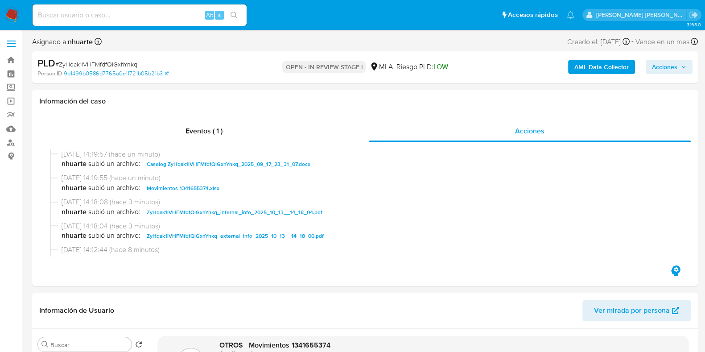
click at [657, 71] on span "Acciones" at bounding box center [664, 67] width 25 height 14
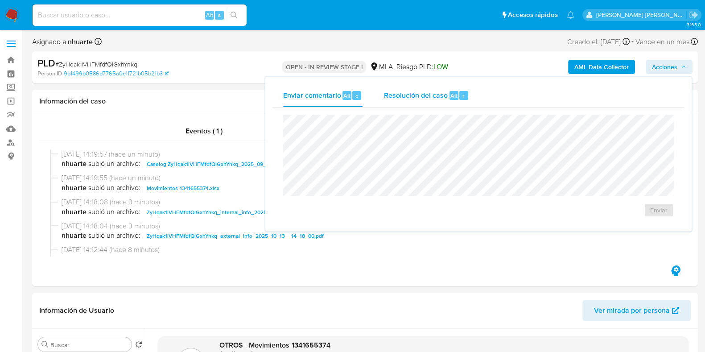
click at [428, 104] on div "Resolución del caso Alt r" at bounding box center [426, 95] width 85 height 23
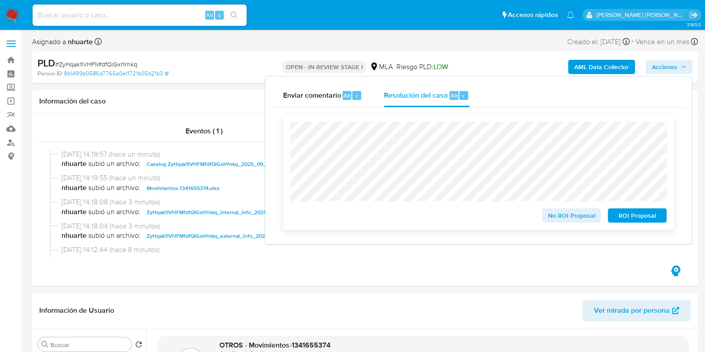
click at [638, 220] on span "ROI Proposal" at bounding box center [637, 215] width 46 height 12
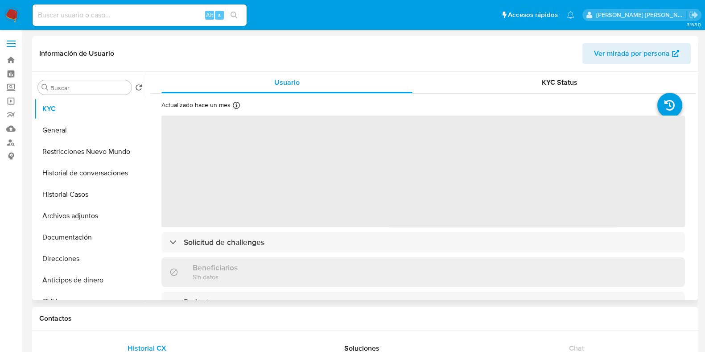
select select "10"
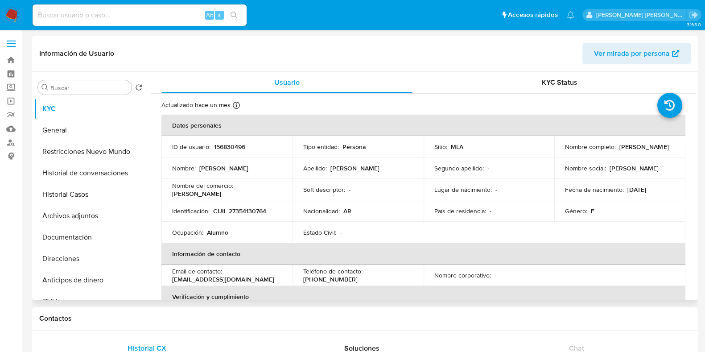
drag, startPoint x: 563, startPoint y: 148, endPoint x: 623, endPoint y: 151, distance: 60.3
click at [623, 151] on div "Nombre completo : Magali Denisse Storti" at bounding box center [620, 147] width 110 height 8
copy p "Magali Denisse Storti"
click at [246, 210] on p "CUIL 27354130764" at bounding box center [239, 211] width 53 height 8
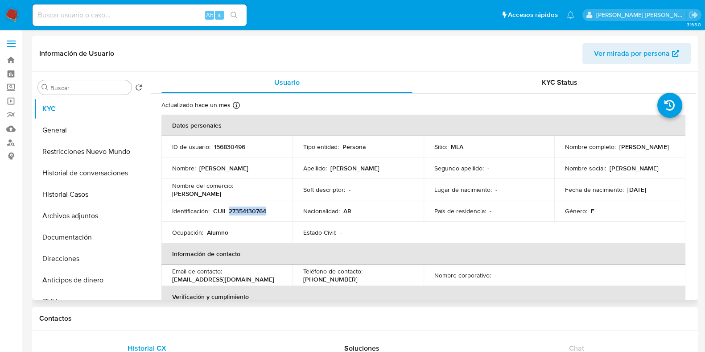
copy p "27354130764"
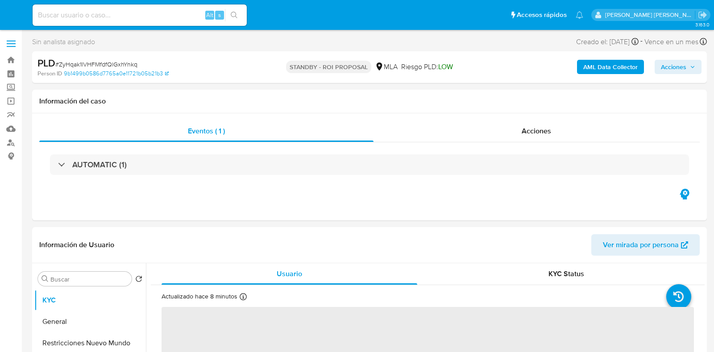
select select "10"
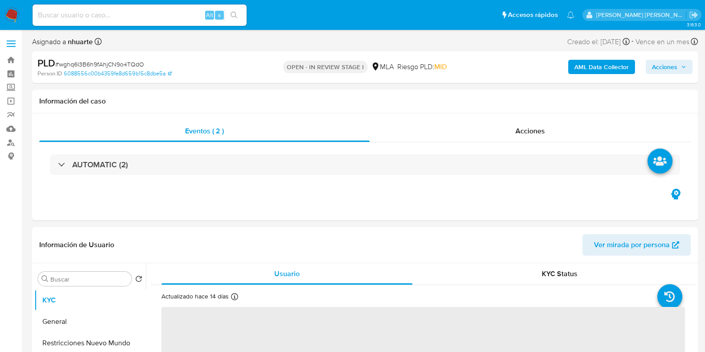
select select "10"
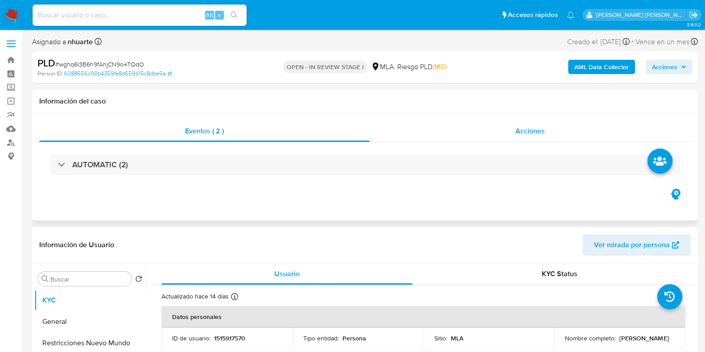
click at [547, 128] on div "Acciones" at bounding box center [530, 130] width 321 height 21
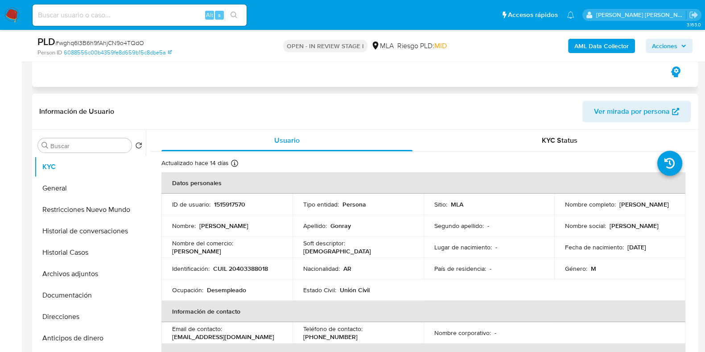
scroll to position [279, 0]
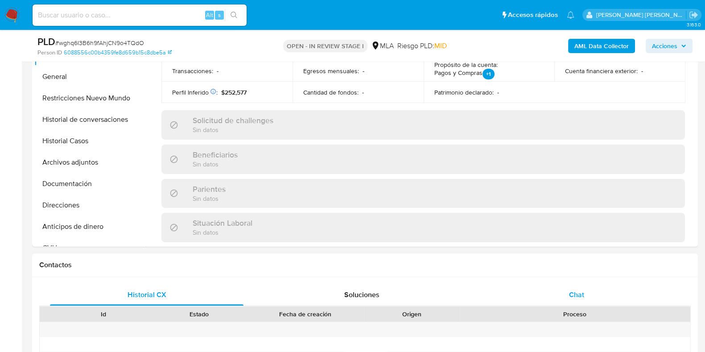
click at [558, 291] on div "Chat" at bounding box center [577, 294] width 194 height 21
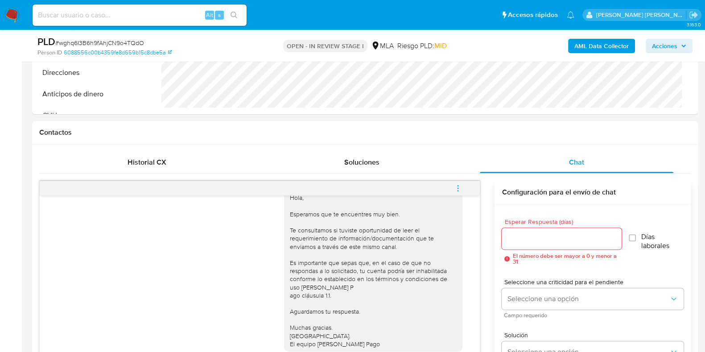
scroll to position [502, 0]
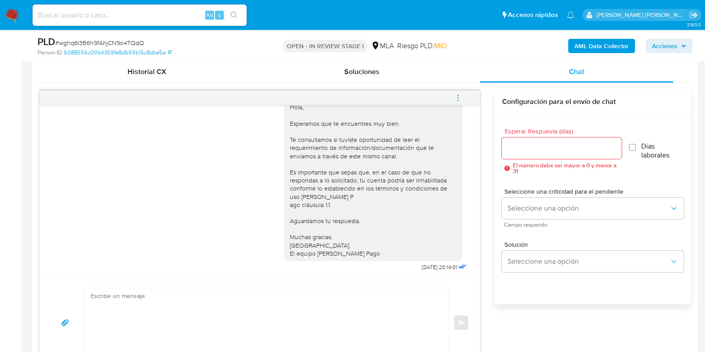
click at [457, 100] on icon "menu-action" at bounding box center [458, 98] width 8 height 8
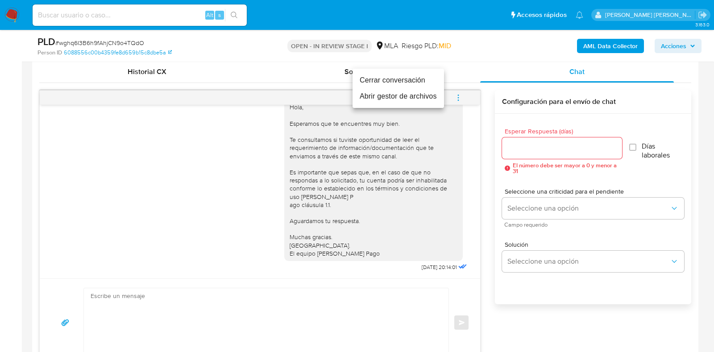
click at [427, 81] on li "Cerrar conversación" at bounding box center [397, 80] width 91 height 16
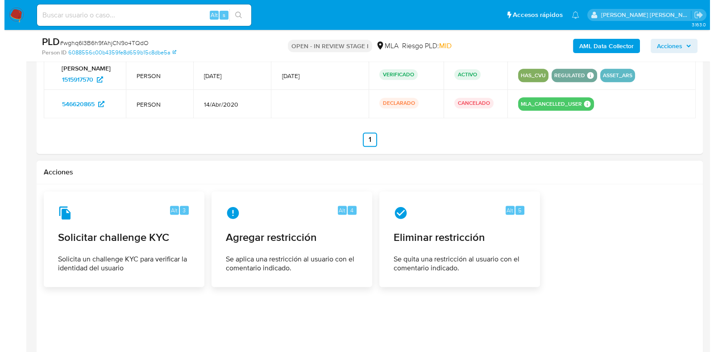
scroll to position [1457, 0]
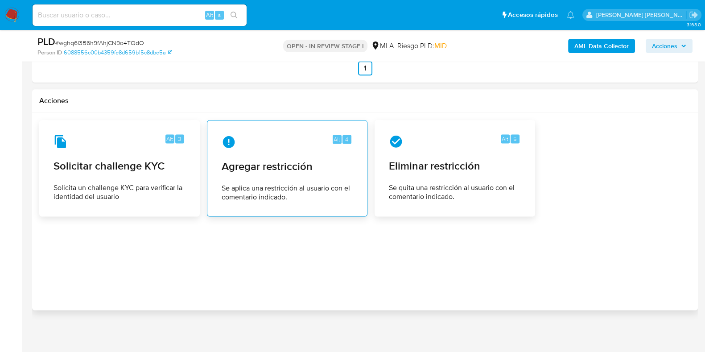
click at [320, 173] on div "Alt 4 Agregar restricción Se aplica una restricción al usuario con el comentari…" at bounding box center [287, 168] width 145 height 81
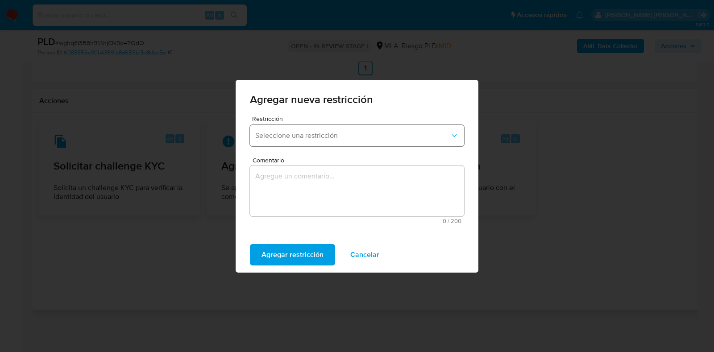
click at [320, 143] on button "Seleccione una restricción" at bounding box center [357, 135] width 214 height 21
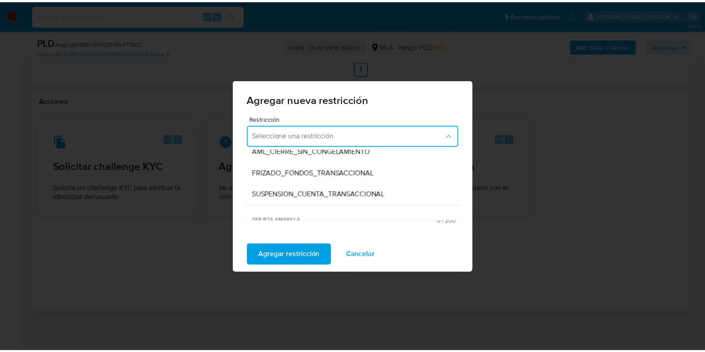
scroll to position [111, 0]
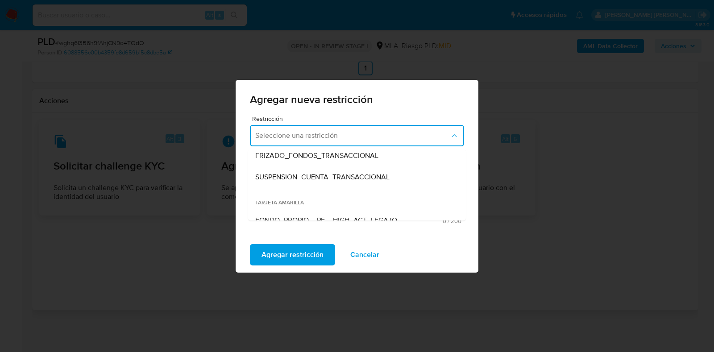
click at [317, 174] on span "SUSPENSION_CUENTA_TRANSACCIONAL" at bounding box center [322, 177] width 134 height 9
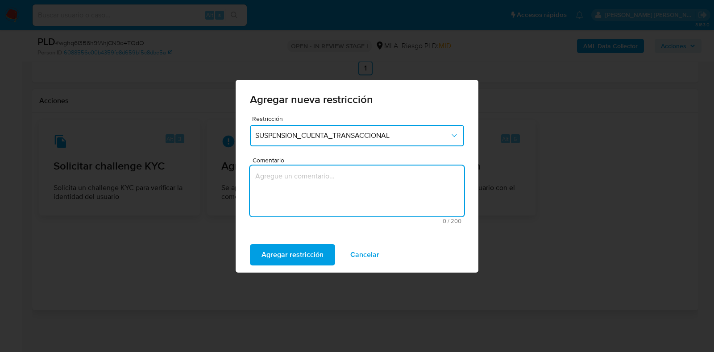
click at [317, 174] on textarea "Comentario" at bounding box center [357, 191] width 214 height 51
type textarea "AML"
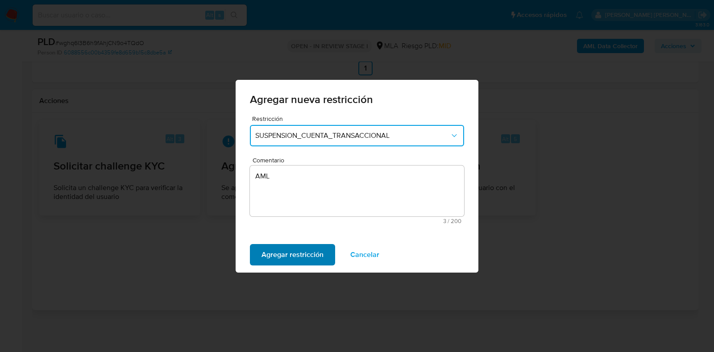
click at [306, 249] on span "Agregar restricción" at bounding box center [292, 255] width 62 height 20
click at [268, 249] on span "Confirmar" at bounding box center [277, 255] width 32 height 20
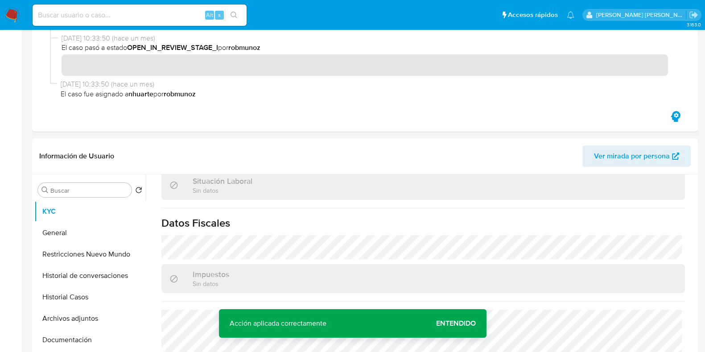
scroll to position [0, 0]
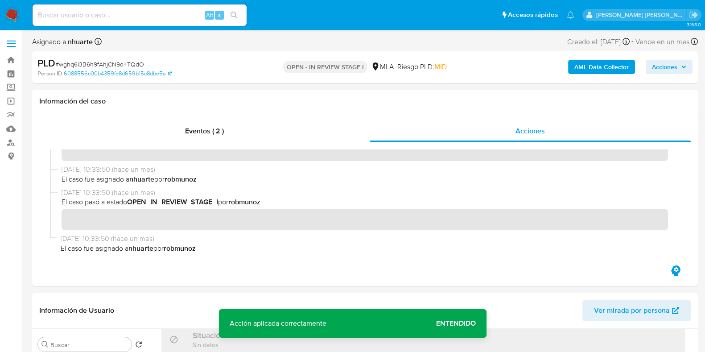
click at [584, 68] on b "AML Data Collector" at bounding box center [602, 67] width 54 height 14
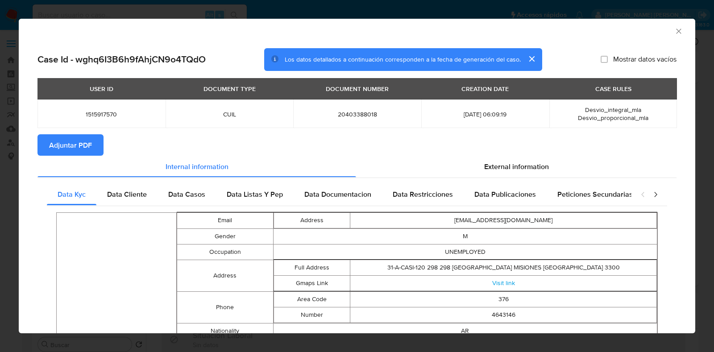
click at [98, 142] on button "Adjuntar PDF" at bounding box center [70, 144] width 66 height 21
click at [674, 29] on icon "Cerrar ventana" at bounding box center [678, 31] width 9 height 9
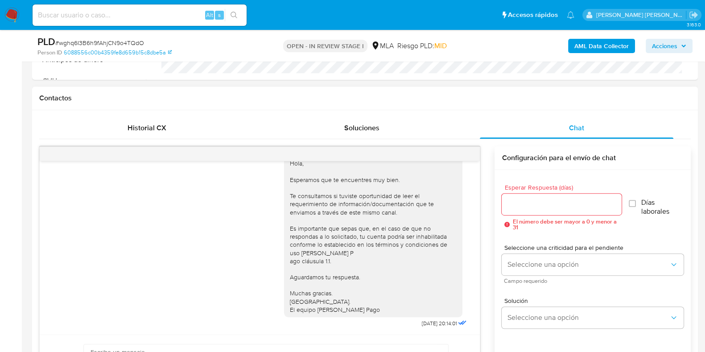
scroll to position [472, 0]
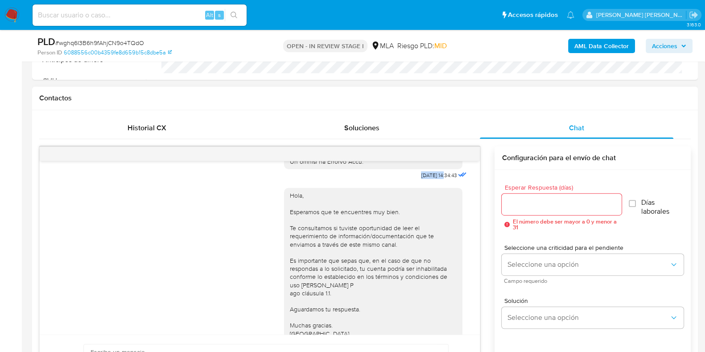
drag, startPoint x: 400, startPoint y: 190, endPoint x: 428, endPoint y: 191, distance: 28.6
copy span "17/09/2025"
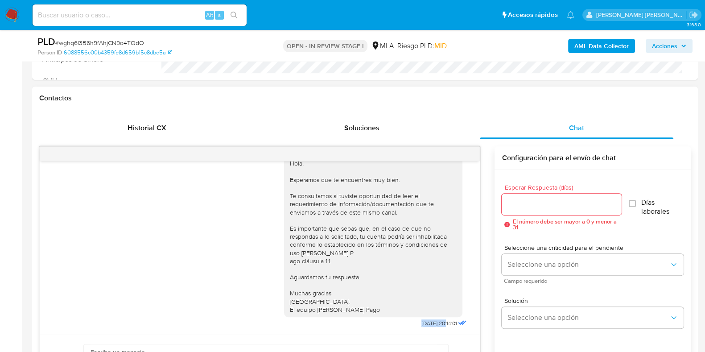
drag, startPoint x: 400, startPoint y: 323, endPoint x: 428, endPoint y: 321, distance: 28.2
click at [428, 321] on div "Hola, Esperamos que te encuentres muy bien. Te consultamos si tuviste oportunid…" at bounding box center [376, 239] width 185 height 180
copy span "22/09/2025"
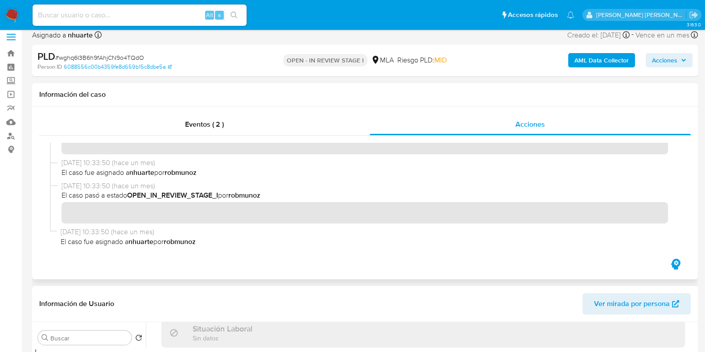
scroll to position [0, 0]
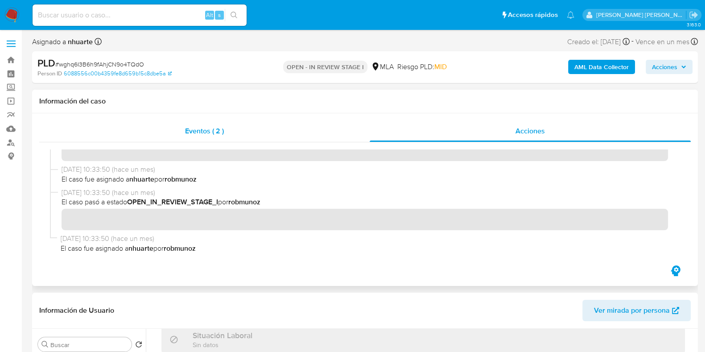
click at [215, 128] on span "Eventos ( 2 )" at bounding box center [204, 131] width 39 height 10
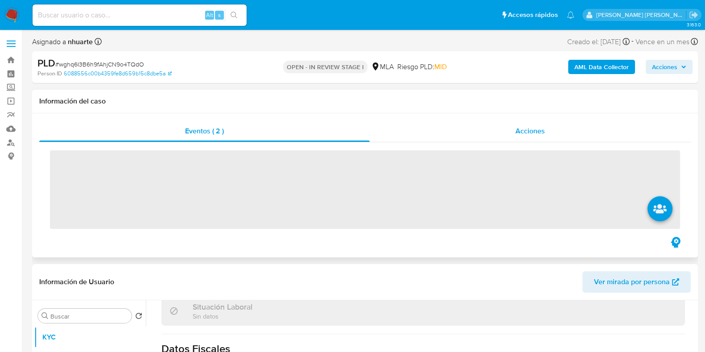
click at [529, 131] on span "Acciones" at bounding box center [530, 131] width 29 height 10
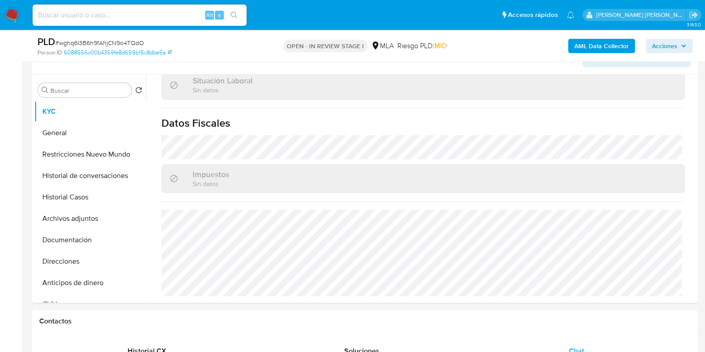
scroll to position [223, 0]
click at [85, 223] on button "Archivos adjuntos" at bounding box center [86, 218] width 104 height 21
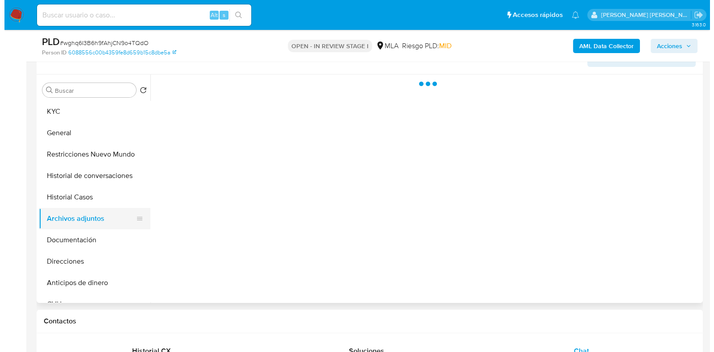
scroll to position [0, 0]
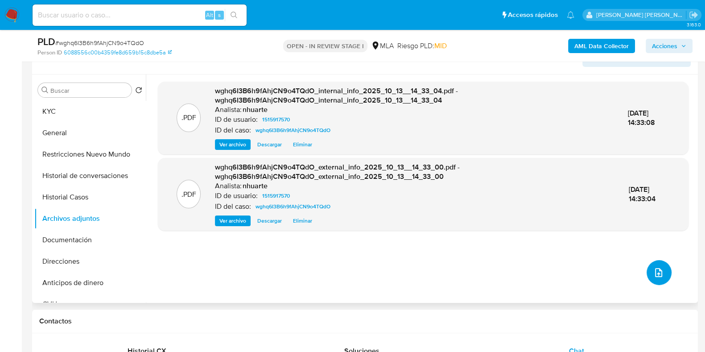
click at [661, 265] on button "upload-file" at bounding box center [659, 272] width 25 height 25
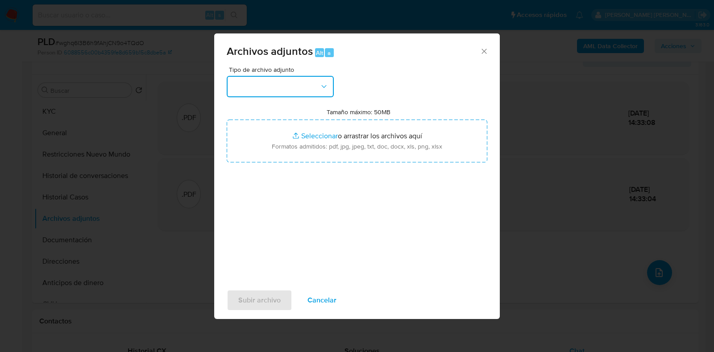
click at [325, 83] on icon "button" at bounding box center [323, 86] width 9 height 9
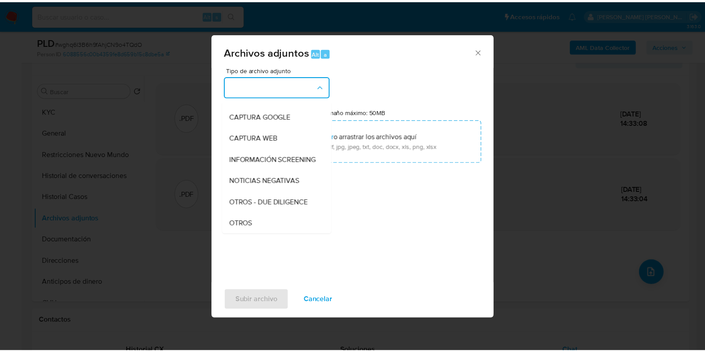
scroll to position [102, 0]
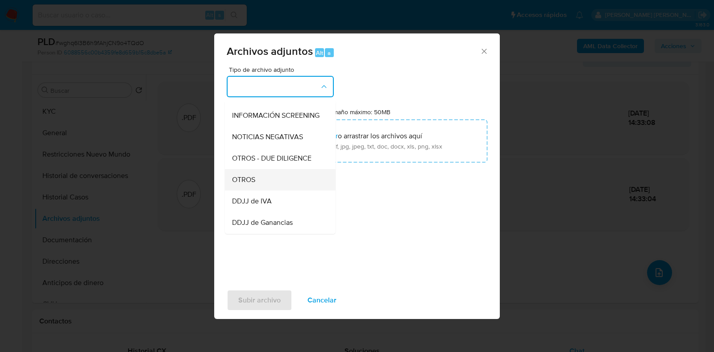
click at [278, 191] on div "OTROS" at bounding box center [277, 179] width 91 height 21
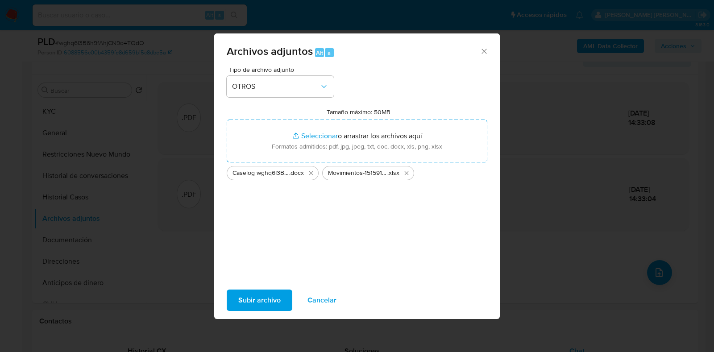
click at [269, 298] on span "Subir archivo" at bounding box center [259, 300] width 42 height 20
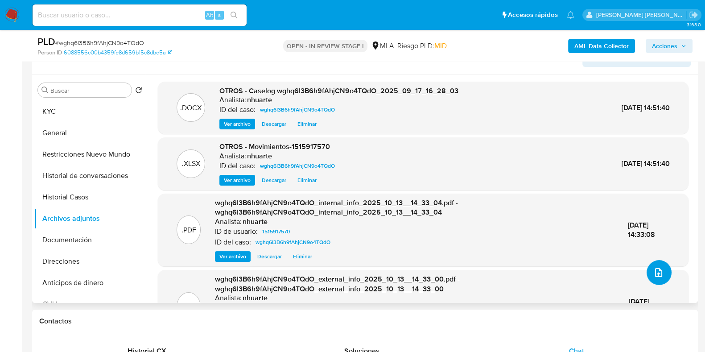
scroll to position [0, 0]
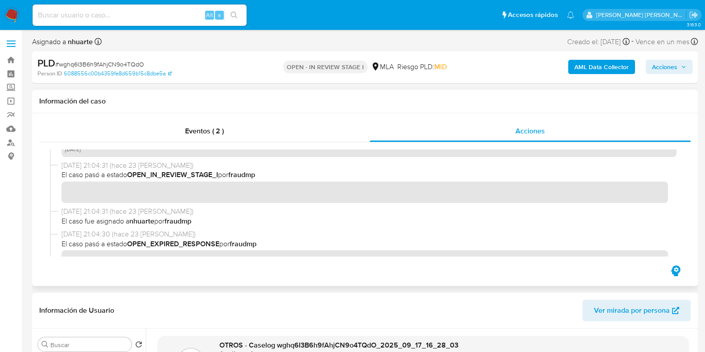
click at [207, 119] on div "Eventos ( 2 ) Acciones" at bounding box center [365, 199] width 666 height 173
click at [210, 132] on span "Eventos ( 2 )" at bounding box center [204, 131] width 39 height 10
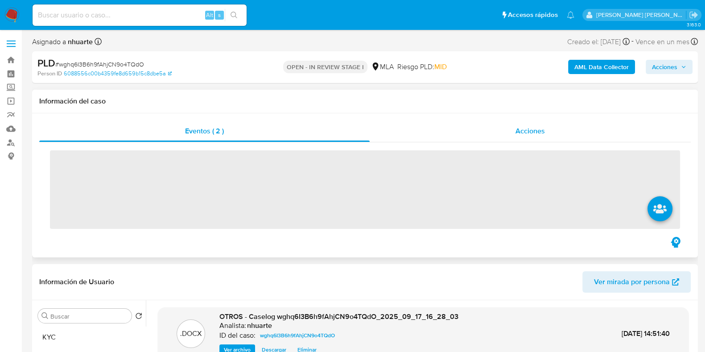
click at [569, 123] on div "Acciones" at bounding box center [530, 130] width 321 height 21
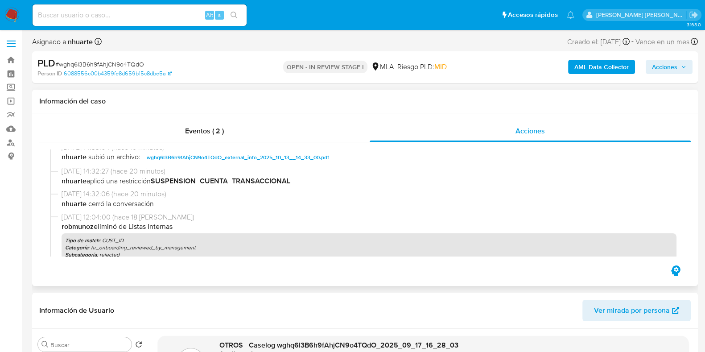
scroll to position [55, 0]
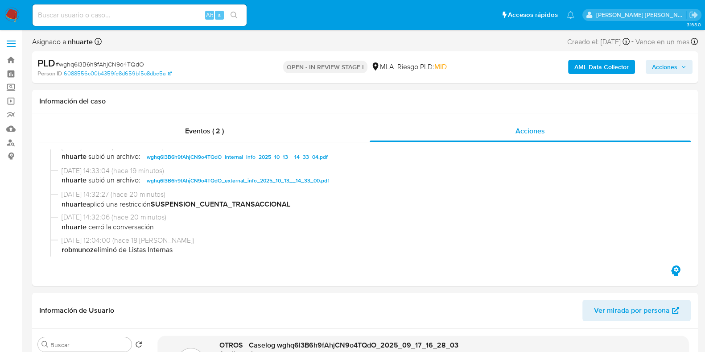
click at [664, 68] on span "Acciones" at bounding box center [664, 67] width 25 height 14
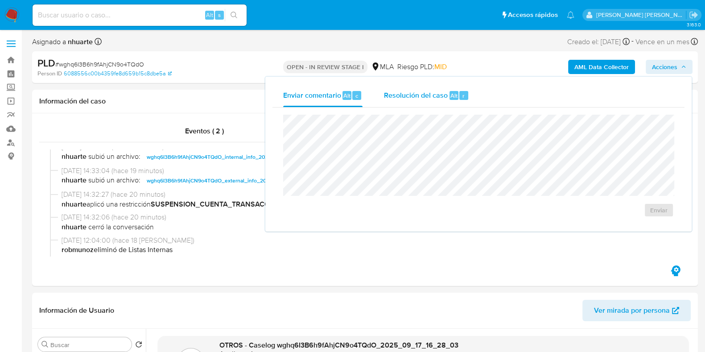
click at [431, 99] on span "Resolución del caso" at bounding box center [416, 95] width 64 height 10
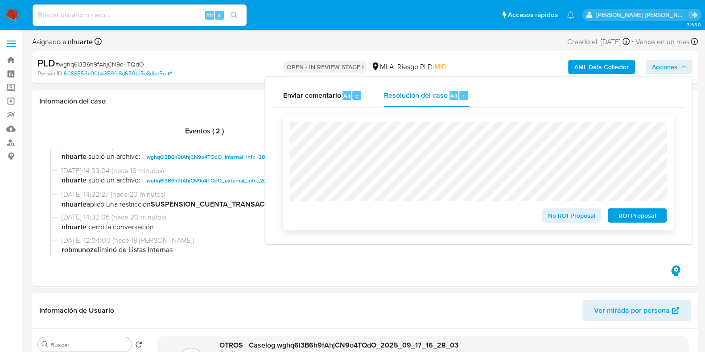
click at [287, 139] on div "No ROI Proposal ROI Proposal" at bounding box center [478, 172] width 391 height 115
click at [632, 219] on span "ROI Proposal" at bounding box center [637, 215] width 46 height 12
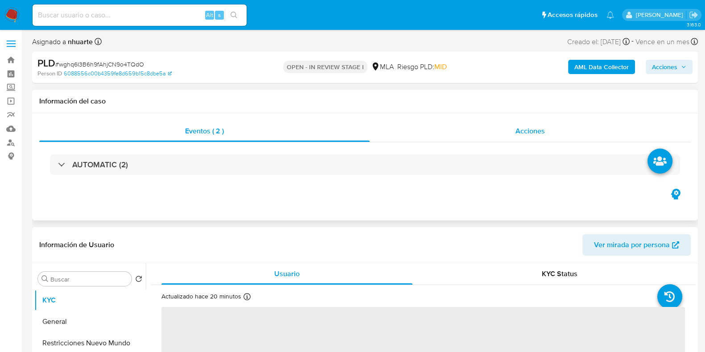
click at [533, 128] on span "Acciones" at bounding box center [530, 131] width 29 height 10
select select "10"
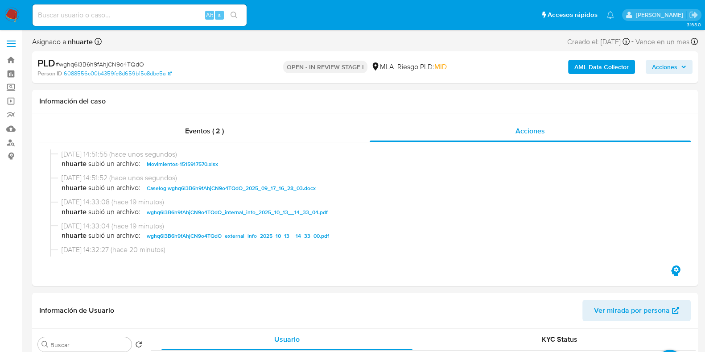
click at [650, 68] on button "Acciones" at bounding box center [669, 67] width 47 height 14
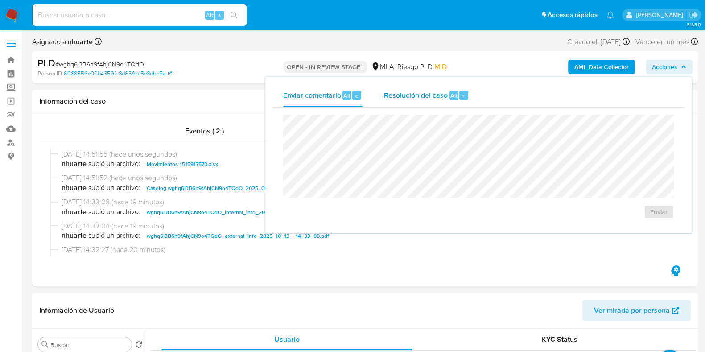
click at [375, 95] on button "Resolución del caso Alt r" at bounding box center [426, 95] width 107 height 23
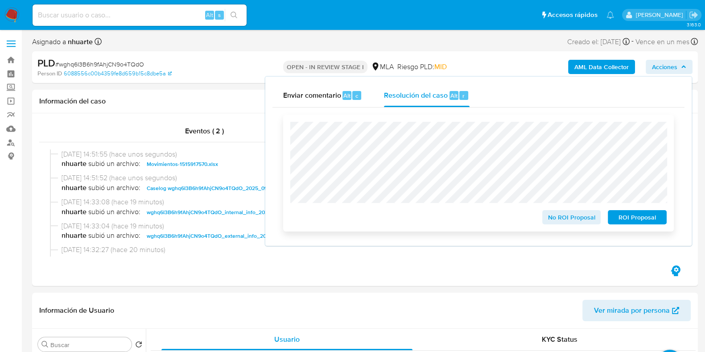
click at [650, 219] on span "ROI Proposal" at bounding box center [637, 217] width 46 height 12
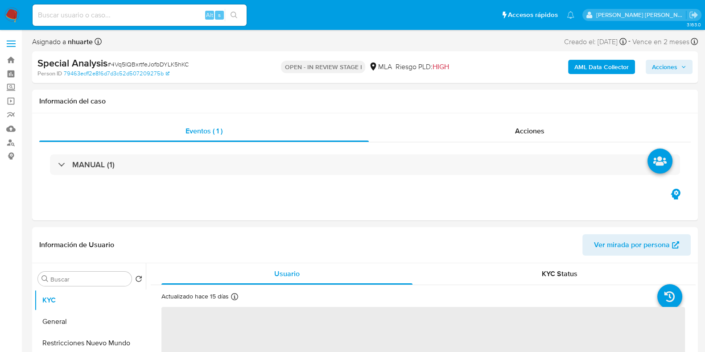
select select "10"
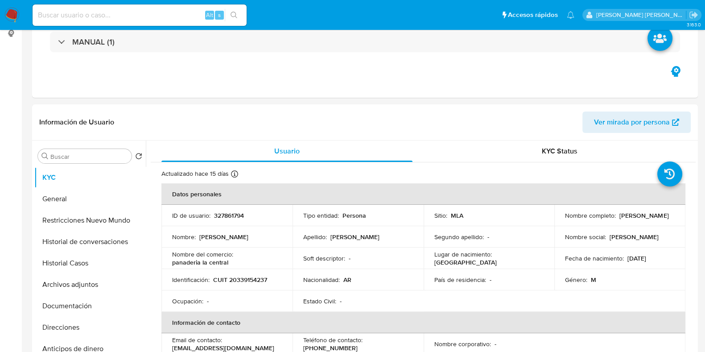
scroll to position [279, 0]
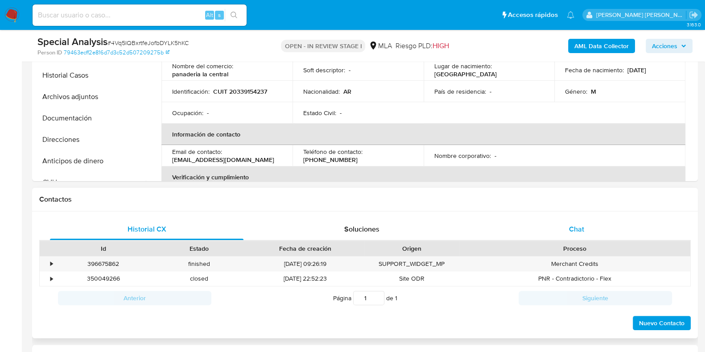
click at [589, 230] on div "Chat" at bounding box center [577, 229] width 194 height 21
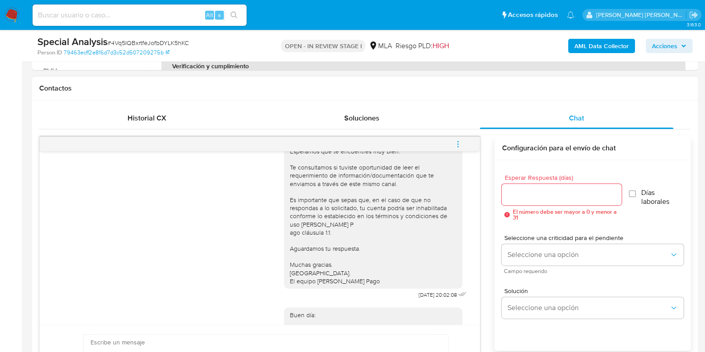
scroll to position [634, 0]
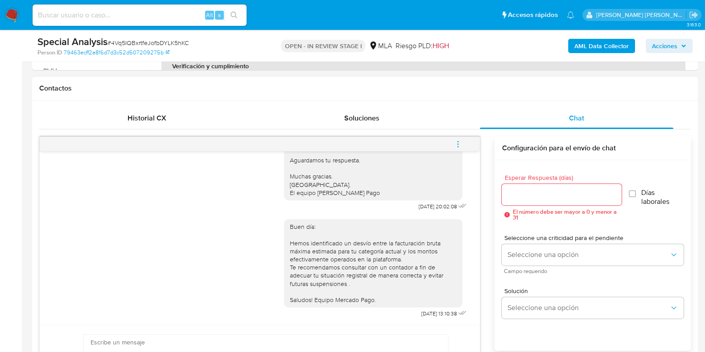
click at [459, 140] on icon "menu-action" at bounding box center [458, 144] width 8 height 8
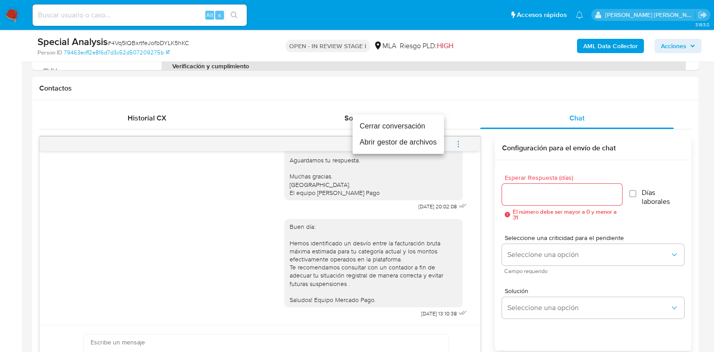
click at [402, 128] on li "Cerrar conversación" at bounding box center [397, 126] width 91 height 16
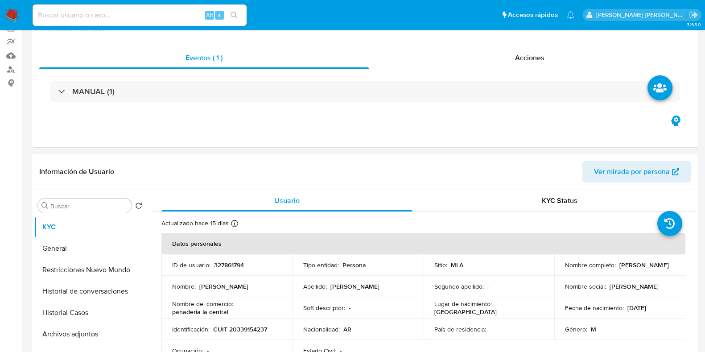
scroll to position [0, 0]
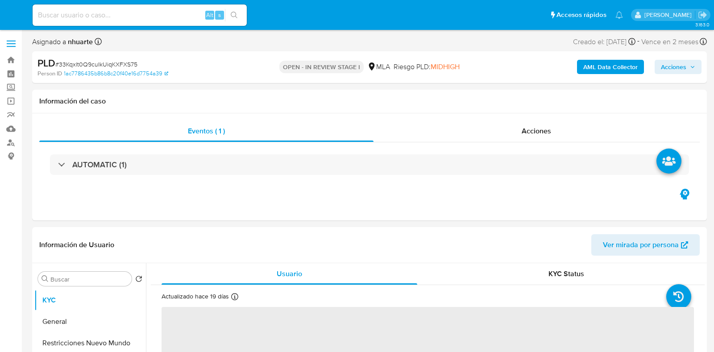
select select "10"
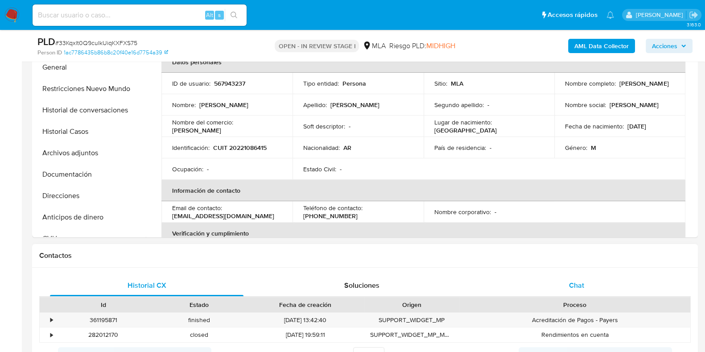
click at [575, 289] on span "Chat" at bounding box center [576, 285] width 15 height 10
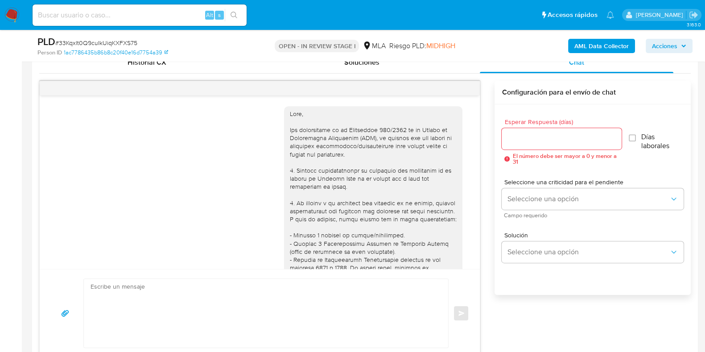
scroll to position [544, 0]
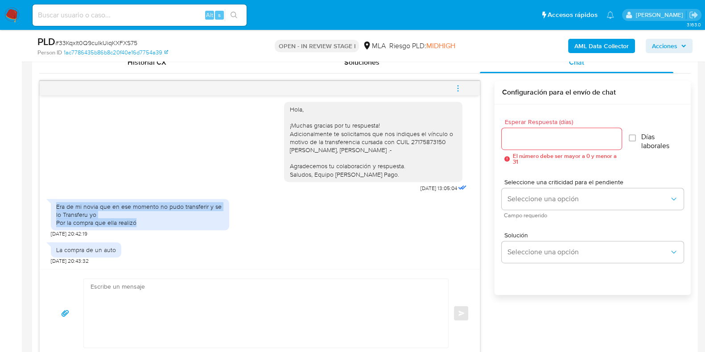
drag, startPoint x: 58, startPoint y: 207, endPoint x: 141, endPoint y: 222, distance: 85.3
click at [141, 222] on div "Era de mi novia que en ese momento no pudo transferir y se lo Transferu yo Por …" at bounding box center [140, 215] width 168 height 25
copy div "Era de mi novia que en ese momento no pudo transferir y se lo Transferu yo Por …"
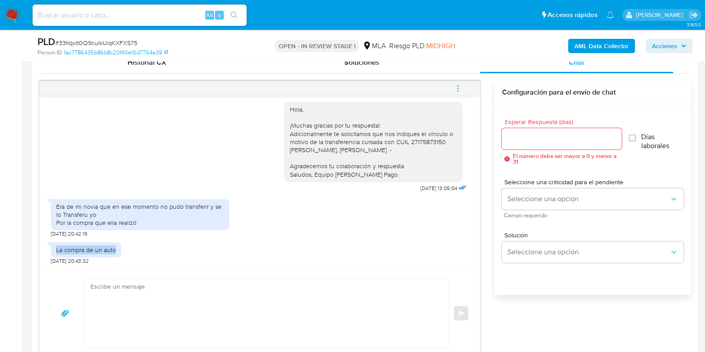
drag, startPoint x: 56, startPoint y: 250, endPoint x: 115, endPoint y: 248, distance: 59.4
click at [115, 248] on div "La compra de un auto" at bounding box center [86, 249] width 70 height 15
copy div "La compra de un auto"
click at [121, 39] on span "# 33Kqxlt0Q9cuIkUiqKXFXS75" at bounding box center [96, 42] width 82 height 9
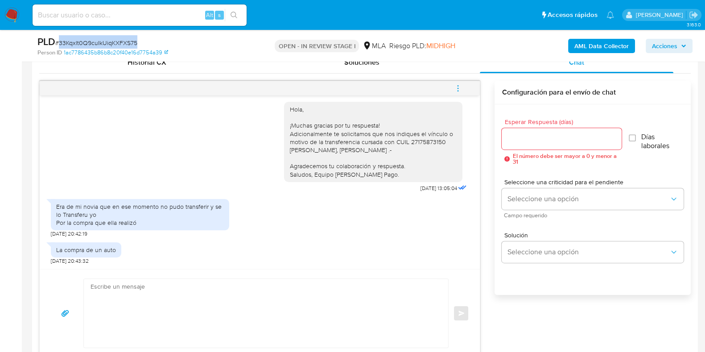
copy span "33Kqxlt0Q9cuIkUiqKXFXS75"
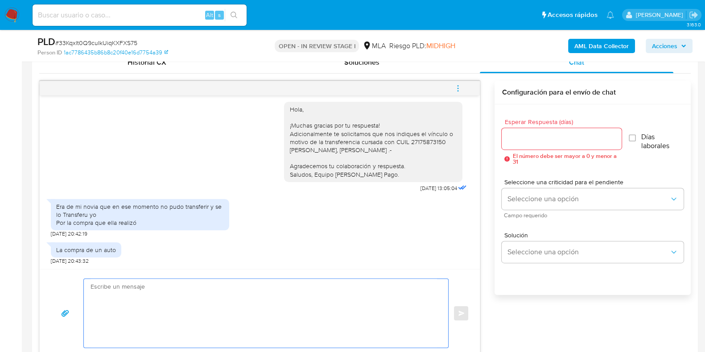
paste textarea "Hola, ¡Muchas gracias por tu respuesta! Confirmamos la recepción de la document…"
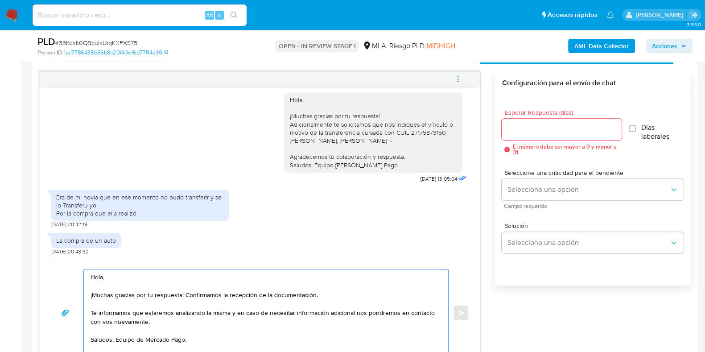
scroll to position [511, 0]
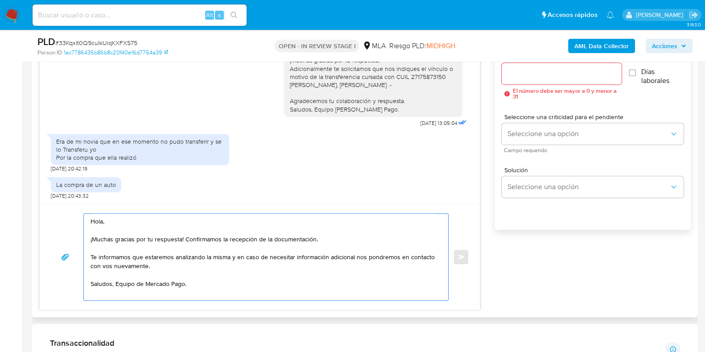
drag, startPoint x: 185, startPoint y: 237, endPoint x: 352, endPoint y: 241, distance: 166.4
click at [352, 241] on textarea "Hola, ¡Muchas gracias por tu respuesta! Confirmamos la recepción de la document…" at bounding box center [264, 257] width 347 height 87
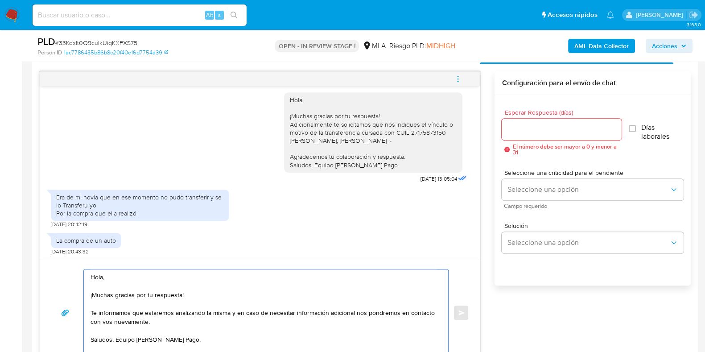
type textarea "Hola, ¡Muchas gracias por tu respuesta! Te informamos que estaremos analizando …"
click at [576, 130] on input "Esperar Respuesta (días)" at bounding box center [562, 130] width 120 height 12
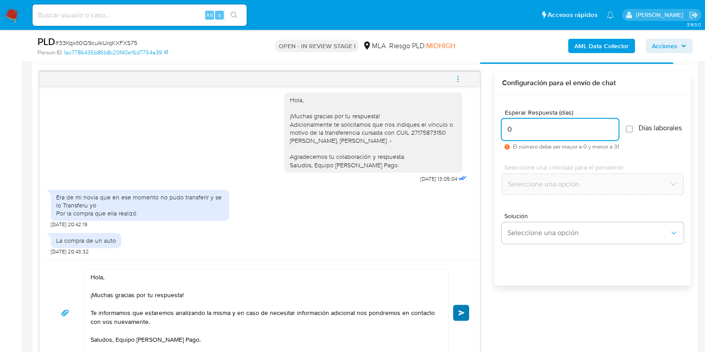
type input "0"
click at [459, 312] on span "Enviar" at bounding box center [462, 312] width 6 height 5
click at [458, 311] on button "Enviar" at bounding box center [461, 313] width 16 height 16
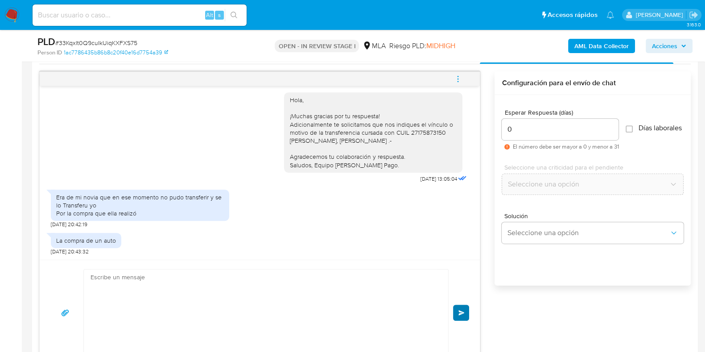
scroll to position [642, 0]
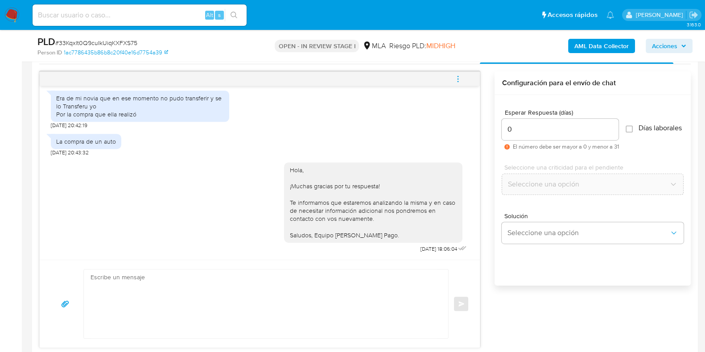
click at [464, 78] on button "menu-action" at bounding box center [457, 78] width 29 height 21
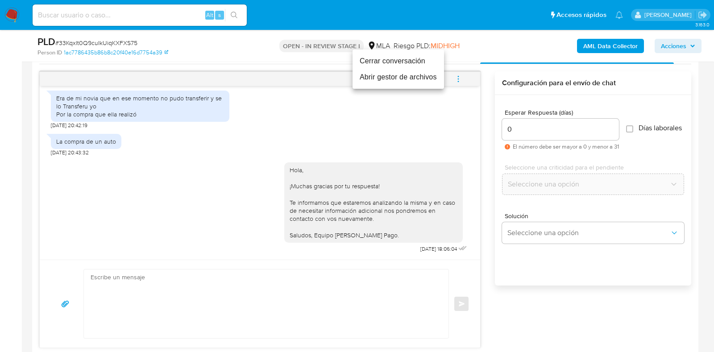
click at [414, 62] on li "Cerrar conversación" at bounding box center [397, 61] width 91 height 16
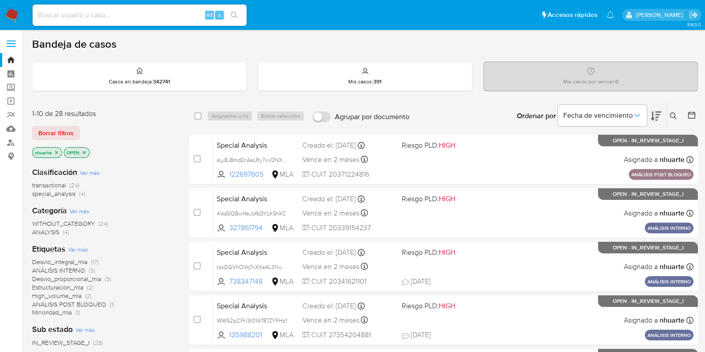
click at [671, 111] on button at bounding box center [674, 116] width 15 height 11
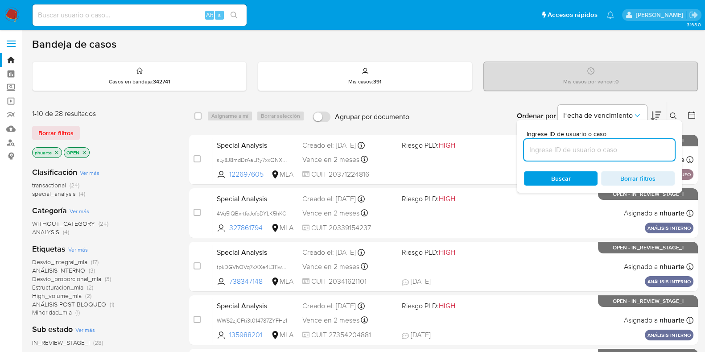
click at [587, 153] on input at bounding box center [599, 150] width 151 height 12
type input "33Kqxlt0Q9cuIkUiqKXFXS75"
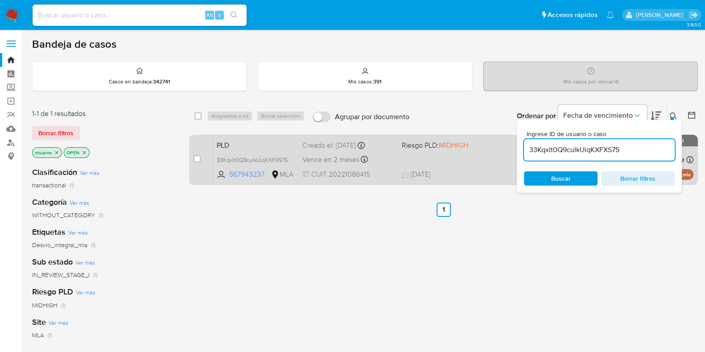
drag, startPoint x: 195, startPoint y: 160, endPoint x: 209, endPoint y: 154, distance: 15.8
click at [195, 160] on input "checkbox" at bounding box center [197, 158] width 7 height 7
checkbox input "true"
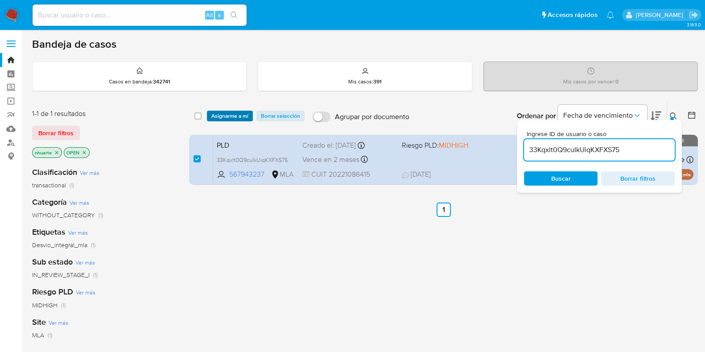
click at [219, 112] on span "Asignarme a mí" at bounding box center [229, 116] width 37 height 9
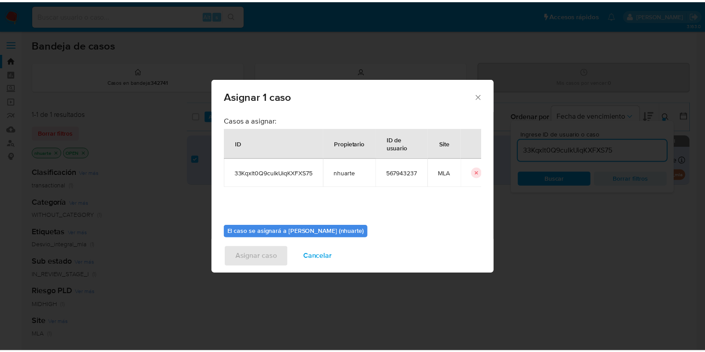
scroll to position [46, 0]
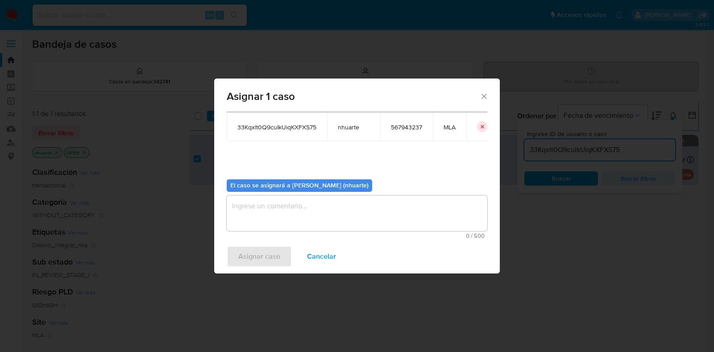
click at [304, 206] on textarea "assign-modal" at bounding box center [357, 213] width 261 height 36
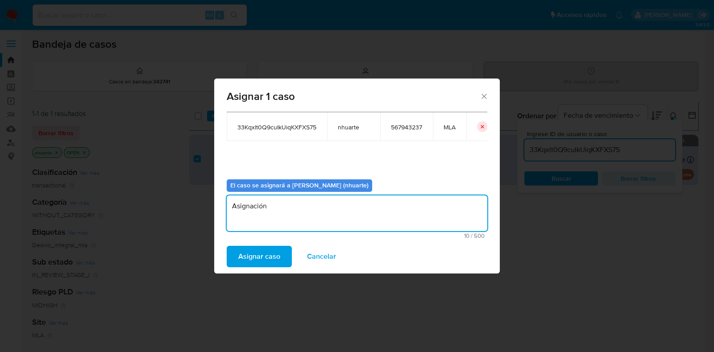
type textarea "Asignación"
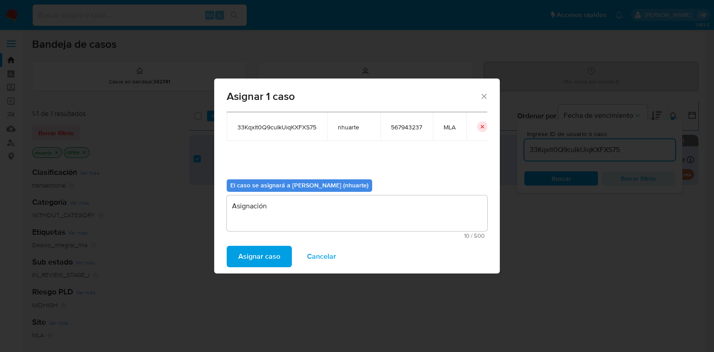
click at [256, 259] on span "Asignar caso" at bounding box center [259, 257] width 42 height 20
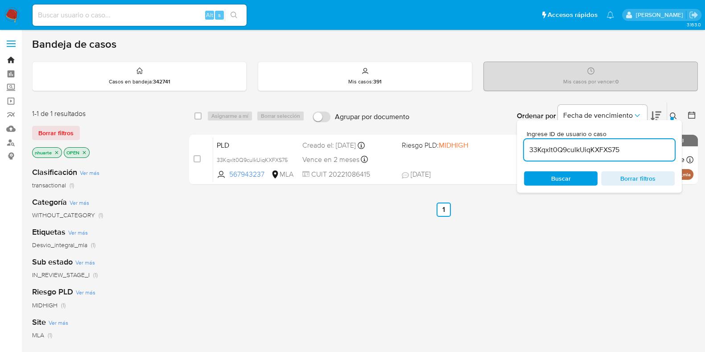
drag, startPoint x: 11, startPoint y: 60, endPoint x: 22, endPoint y: 4, distance: 57.4
click at [11, 60] on link "Bandeja" at bounding box center [53, 60] width 106 height 14
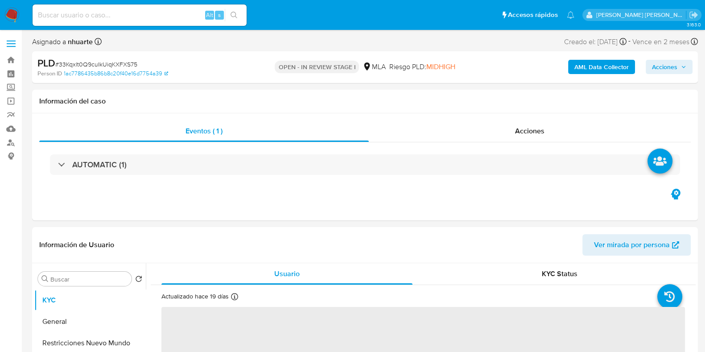
select select "10"
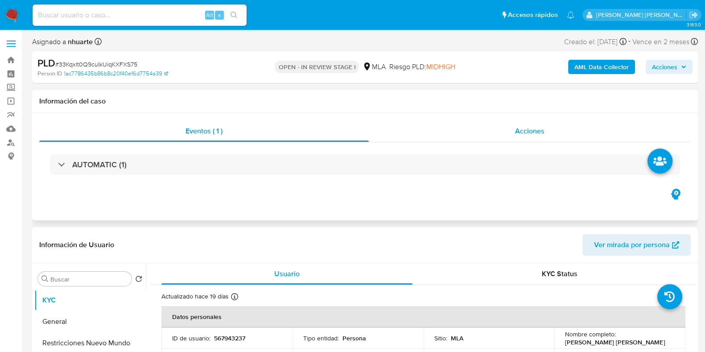
click at [517, 135] on span "Acciones" at bounding box center [529, 131] width 29 height 10
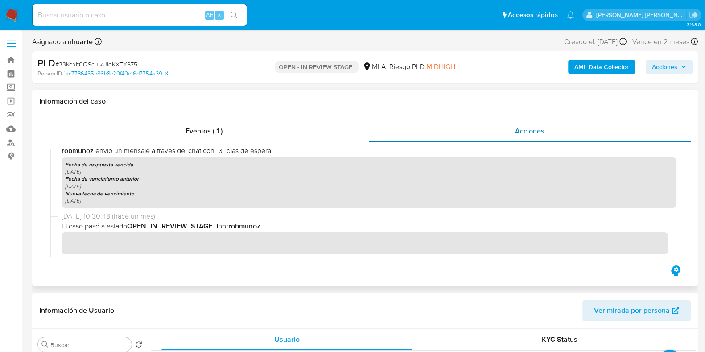
scroll to position [832, 0]
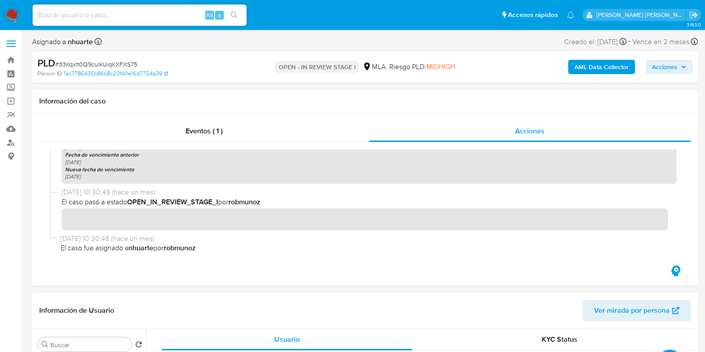
click at [618, 68] on b "AML Data Collector" at bounding box center [602, 67] width 54 height 14
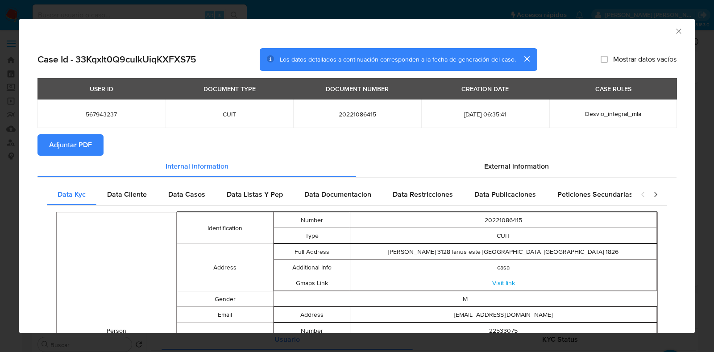
click at [83, 146] on span "Adjuntar PDF" at bounding box center [70, 145] width 43 height 20
click at [674, 31] on icon "Cerrar ventana" at bounding box center [678, 31] width 9 height 9
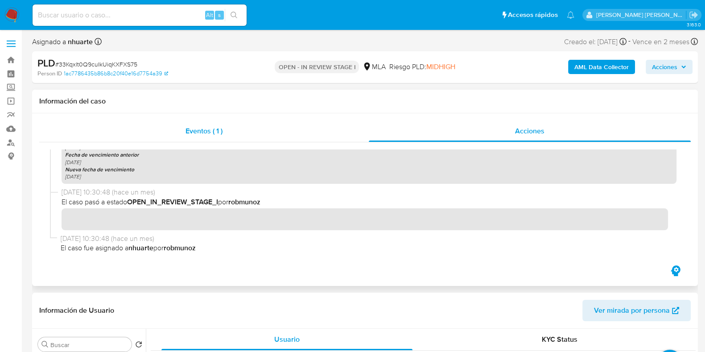
click at [187, 132] on span "Eventos ( 1 )" at bounding box center [204, 131] width 37 height 10
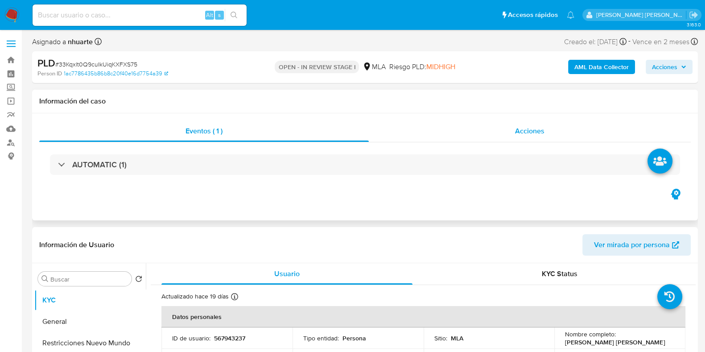
click at [535, 129] on span "Acciones" at bounding box center [529, 131] width 29 height 10
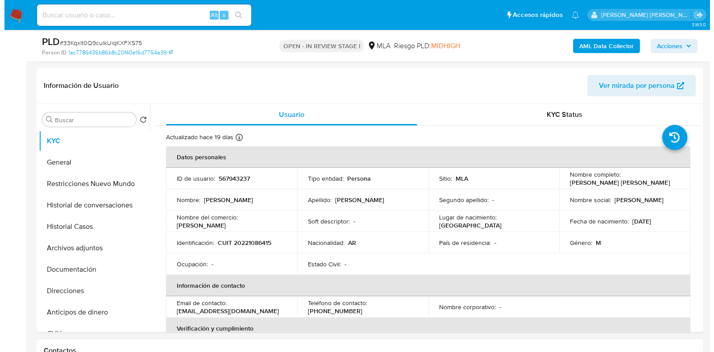
scroll to position [279, 0]
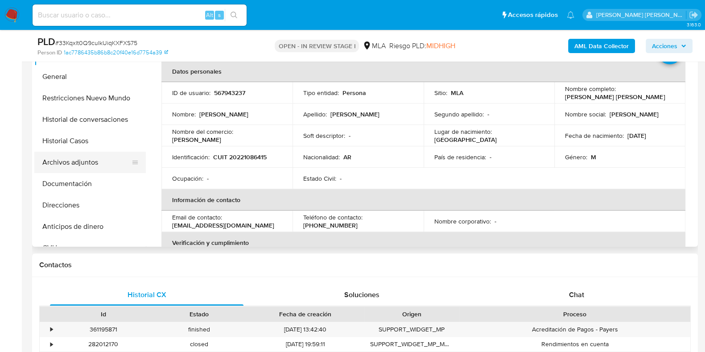
click at [96, 171] on button "Archivos adjuntos" at bounding box center [86, 162] width 104 height 21
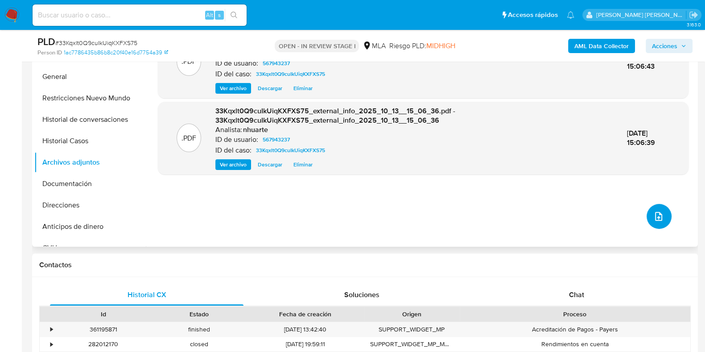
click at [663, 221] on button "upload-file" at bounding box center [659, 216] width 25 height 25
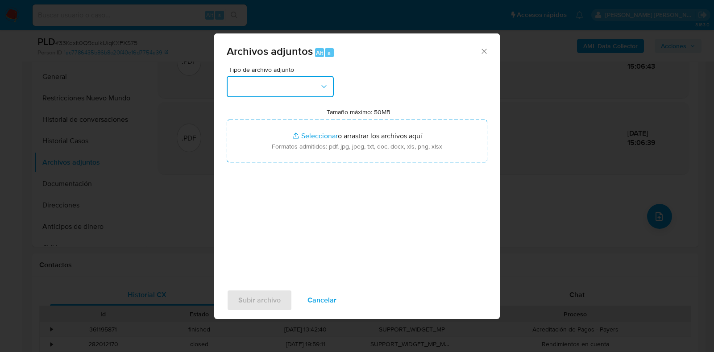
click at [326, 91] on button "button" at bounding box center [280, 86] width 107 height 21
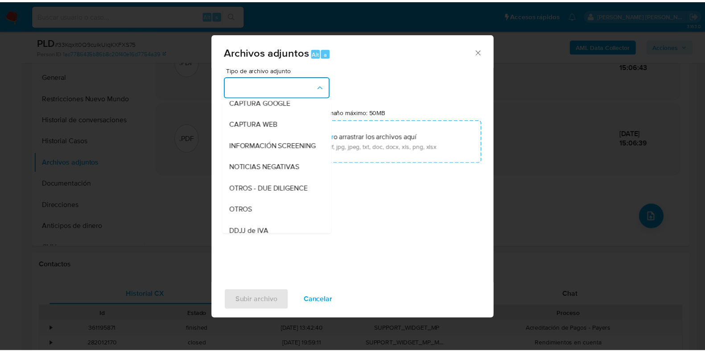
scroll to position [141, 0]
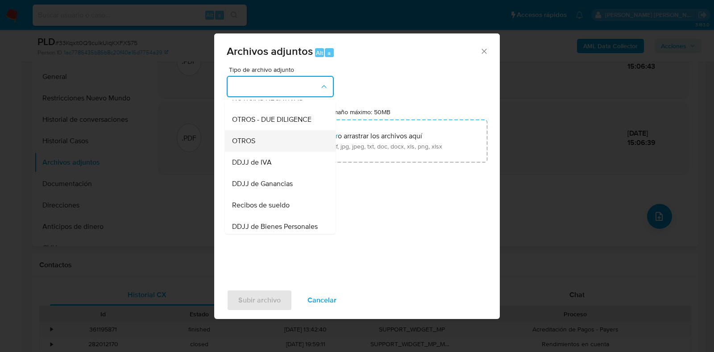
click at [288, 152] on div "OTROS" at bounding box center [277, 140] width 91 height 21
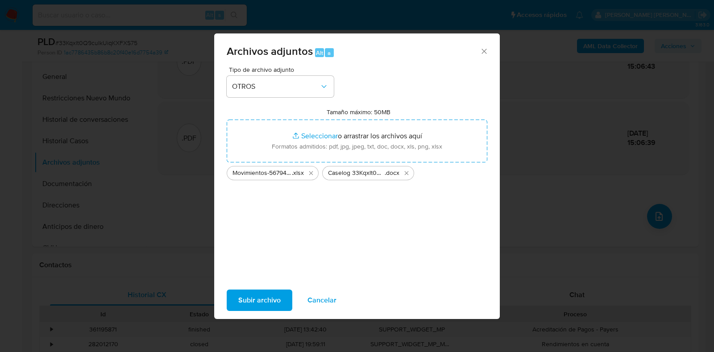
click at [256, 304] on span "Subir archivo" at bounding box center [259, 300] width 42 height 20
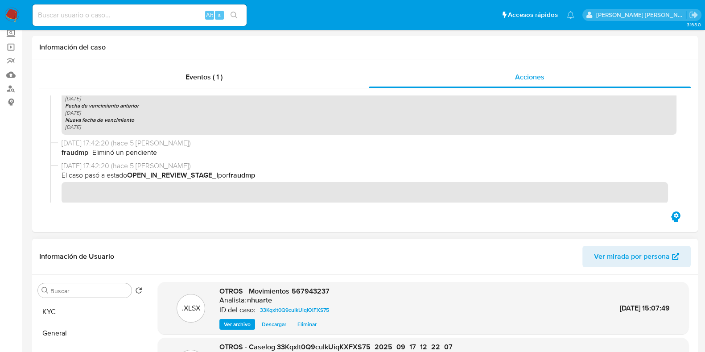
scroll to position [0, 0]
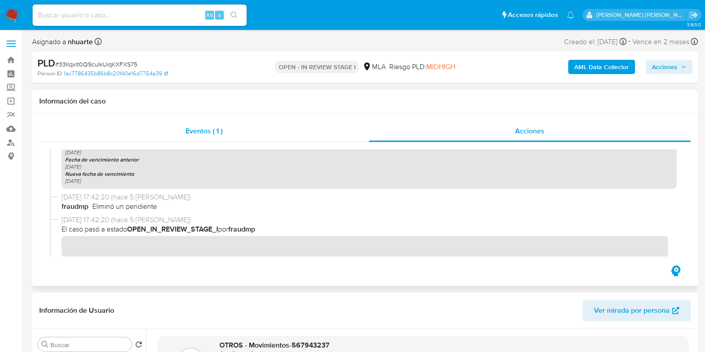
click at [218, 125] on div "Eventos ( 1 )" at bounding box center [204, 130] width 330 height 21
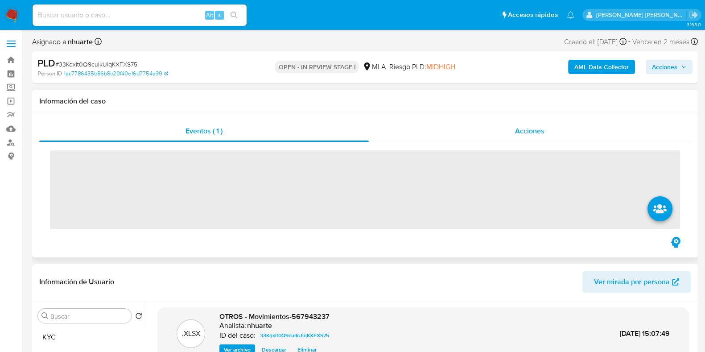
click at [528, 128] on span "Acciones" at bounding box center [529, 131] width 29 height 10
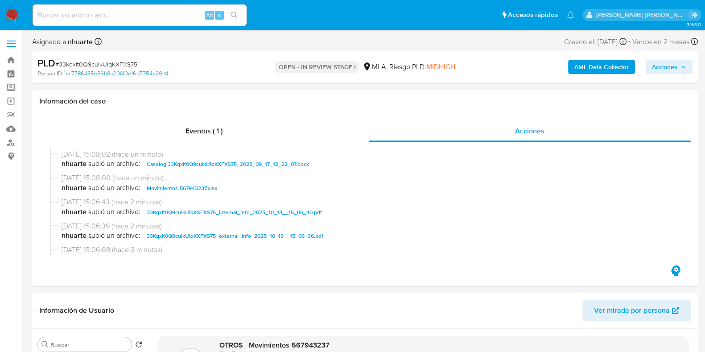
click at [674, 65] on span "Acciones" at bounding box center [664, 67] width 25 height 14
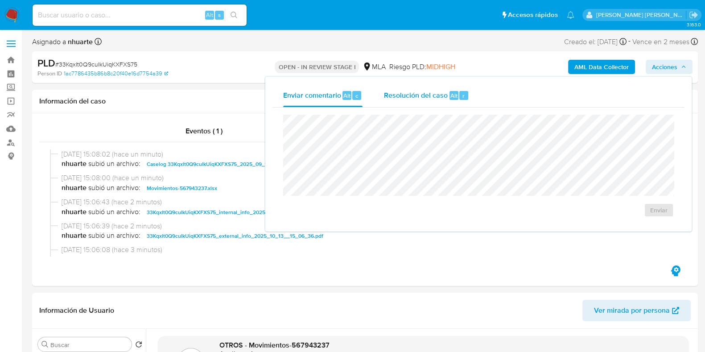
click at [454, 95] on span "Alt" at bounding box center [454, 95] width 7 height 8
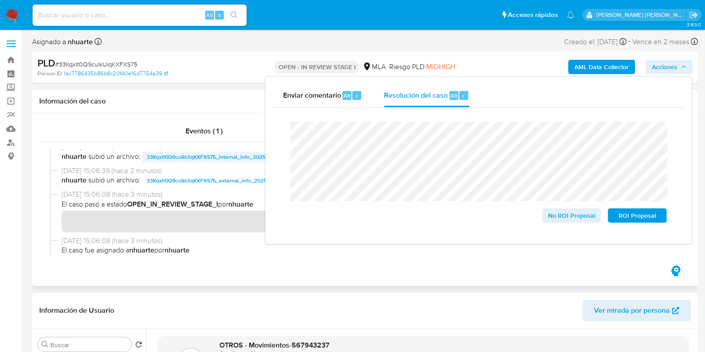
scroll to position [111, 0]
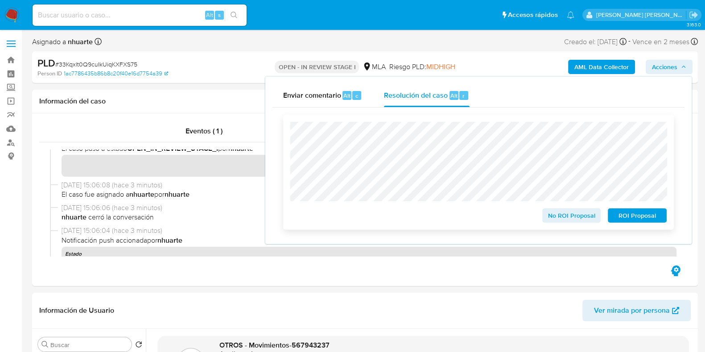
click at [565, 220] on span "No ROI Proposal" at bounding box center [572, 215] width 46 height 12
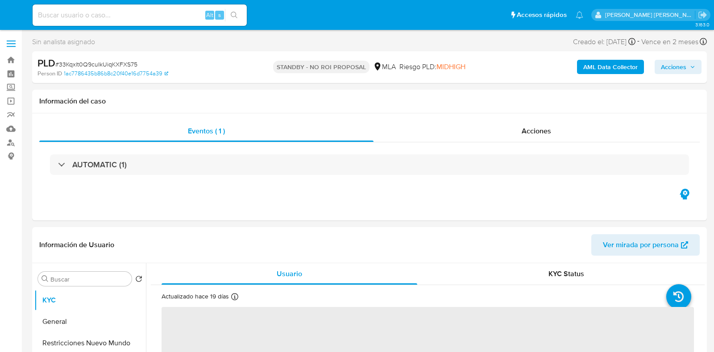
select select "10"
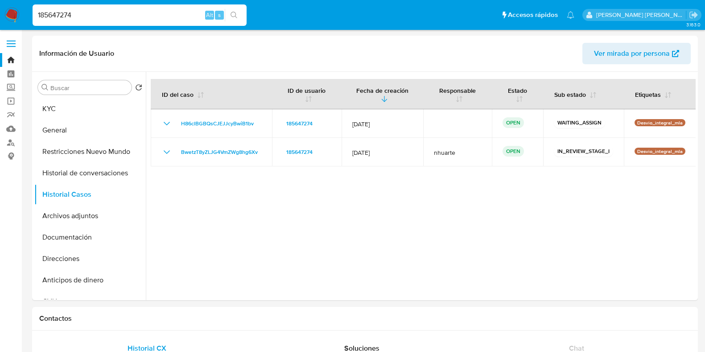
select select "10"
click at [83, 138] on button "General" at bounding box center [86, 130] width 104 height 21
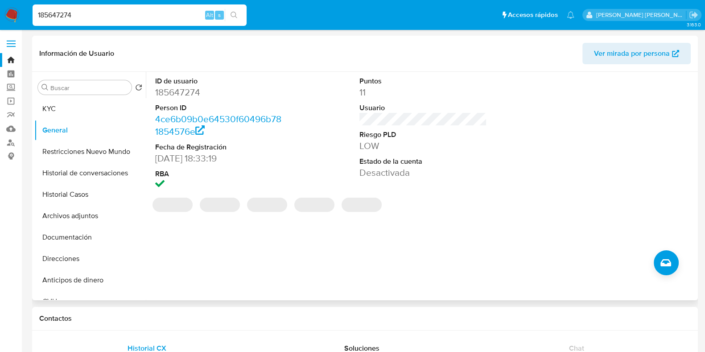
click at [174, 89] on dd "185647274" at bounding box center [219, 92] width 128 height 12
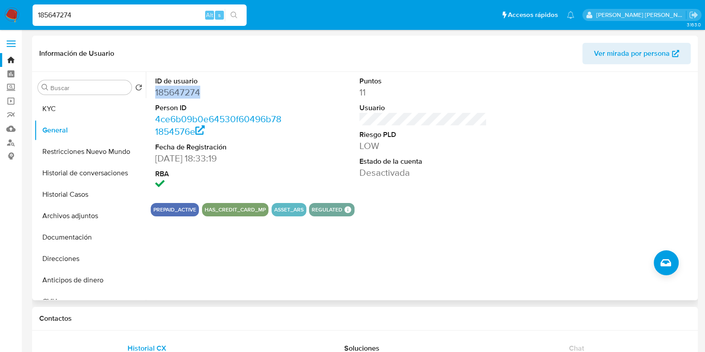
copy dd "185647274"
click at [86, 157] on button "Restricciones Nuevo Mundo" at bounding box center [86, 151] width 104 height 21
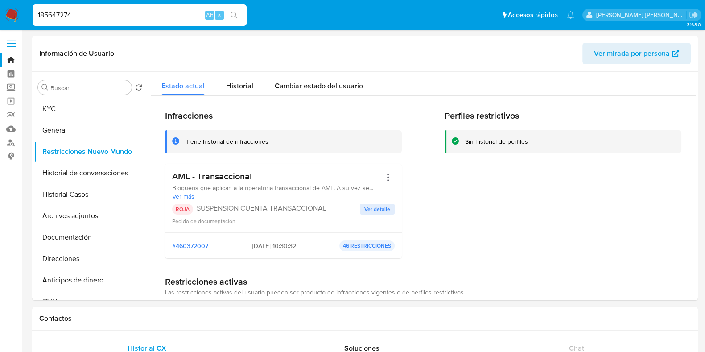
drag, startPoint x: 70, startPoint y: 17, endPoint x: 9, endPoint y: 17, distance: 61.6
click at [9, 17] on nav "Pausado Ver notificaciones 185647274 Alt s Accesos rápidos Presiona las siguien…" at bounding box center [352, 15] width 705 height 30
paste input "299330913"
type input "299330913"
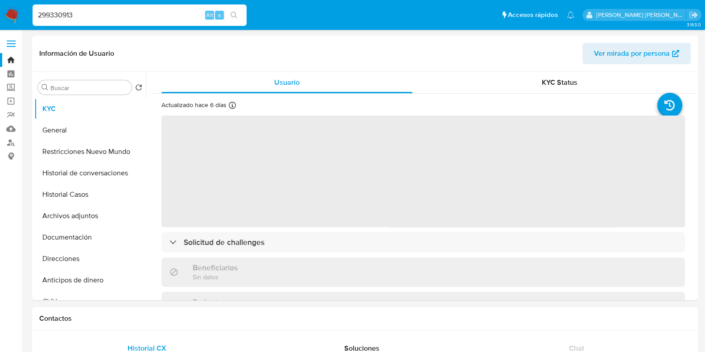
select select "10"
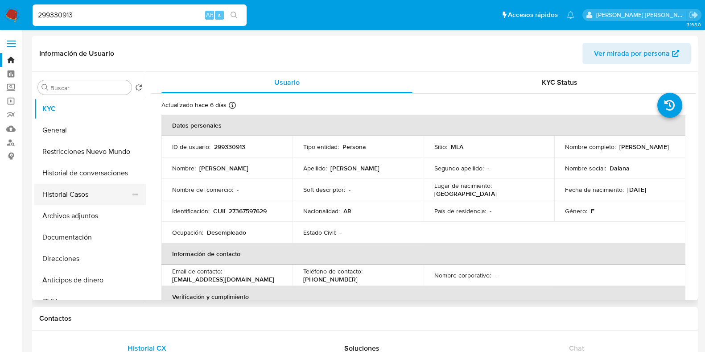
drag, startPoint x: 76, startPoint y: 192, endPoint x: 96, endPoint y: 189, distance: 19.8
click at [77, 192] on button "Historial Casos" at bounding box center [86, 194] width 104 height 21
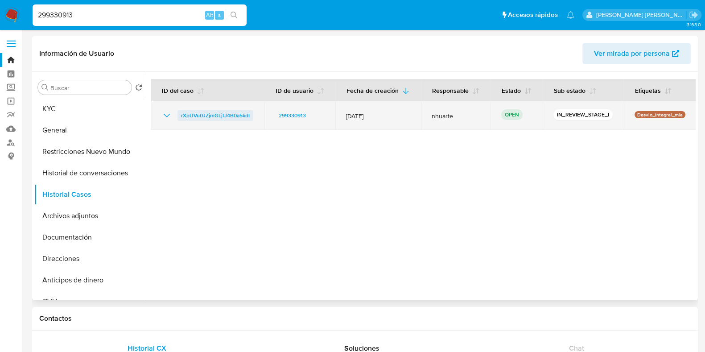
click at [201, 114] on span "rXpUVu0JZjmGLjtJ4B0a5kdI" at bounding box center [215, 115] width 69 height 11
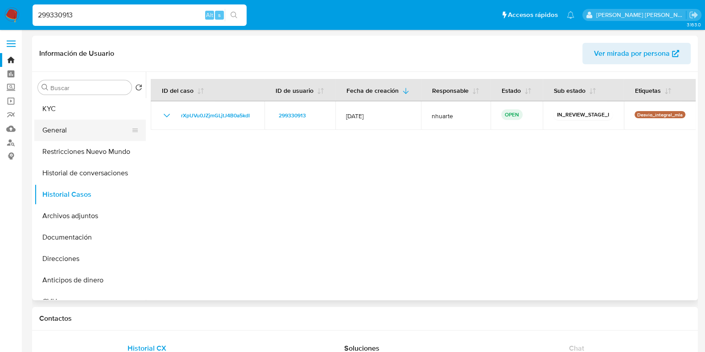
click at [70, 128] on button "General" at bounding box center [86, 130] width 104 height 21
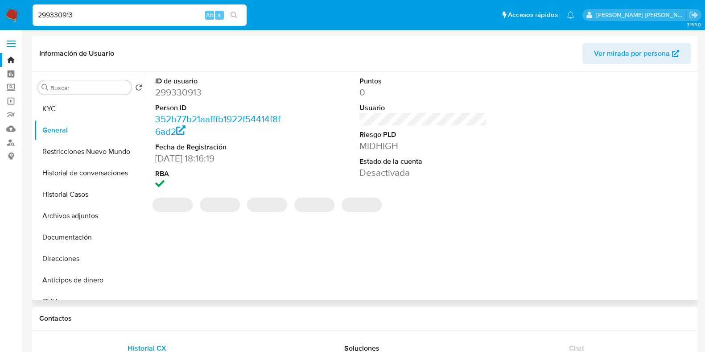
click at [183, 90] on dd "299330913" at bounding box center [219, 92] width 128 height 12
copy dd "299330913"
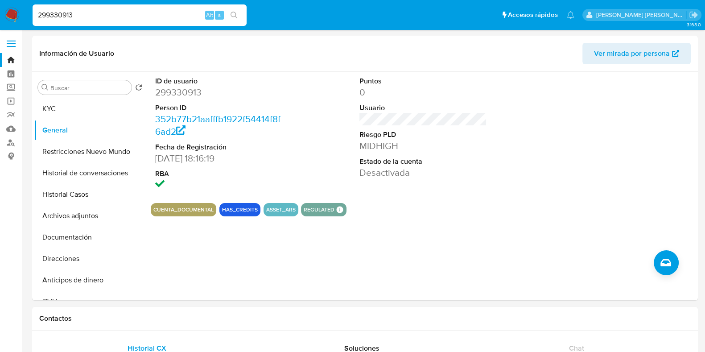
drag, startPoint x: 81, startPoint y: 17, endPoint x: 11, endPoint y: 23, distance: 69.9
click at [11, 23] on nav "Pausado Ver notificaciones 299330913 Alt s Accesos rápidos Presiona las siguien…" at bounding box center [352, 15] width 705 height 30
paste input "362108246"
type input "2362108246"
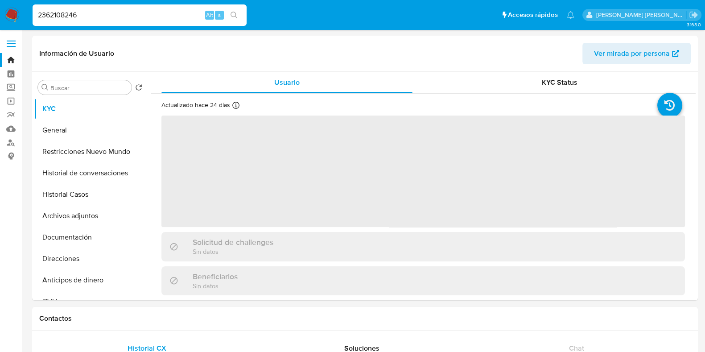
select select "10"
click at [70, 190] on button "Historial Casos" at bounding box center [86, 194] width 104 height 21
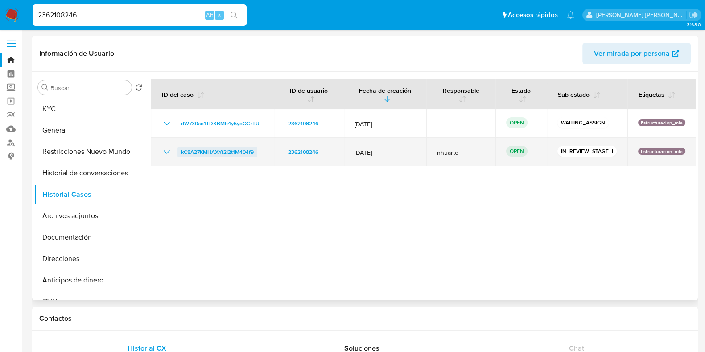
click at [217, 148] on span "kC8A27KMHAXYf2I2t1M404f9" at bounding box center [217, 152] width 73 height 11
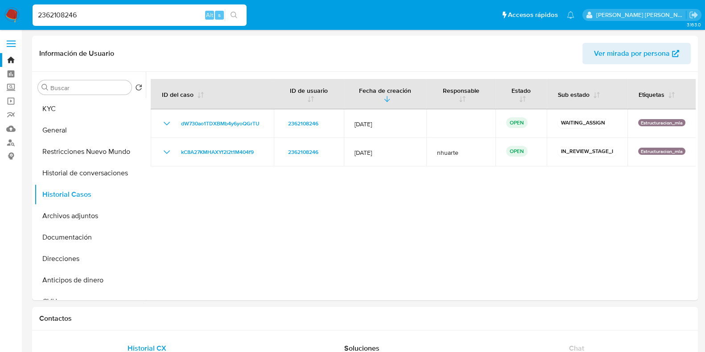
drag, startPoint x: 87, startPoint y: 17, endPoint x: 19, endPoint y: 20, distance: 67.5
click at [19, 20] on nav "Pausado Ver notificaciones 2362108246 Alt s Accesos rápidos Presiona las siguie…" at bounding box center [352, 15] width 705 height 30
paste input "21840847"
type input "221840847"
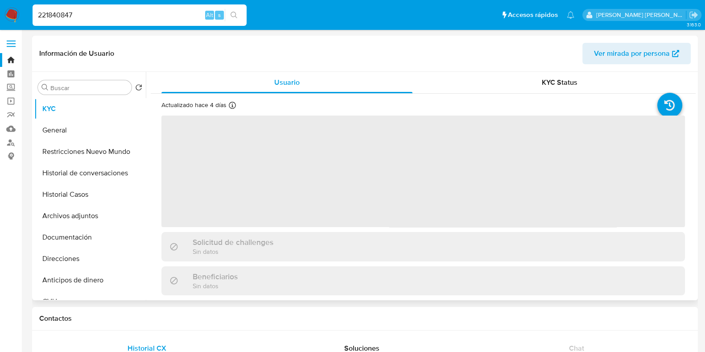
select select "10"
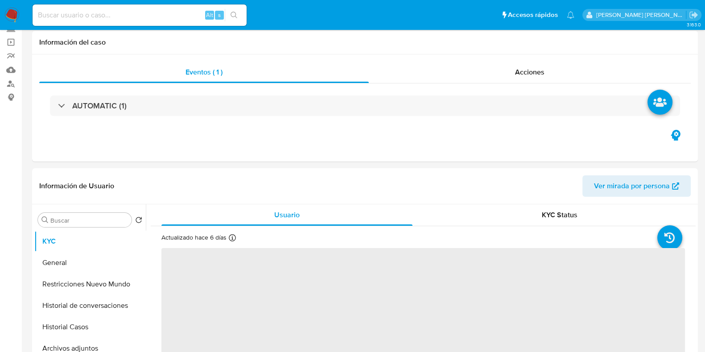
scroll to position [223, 0]
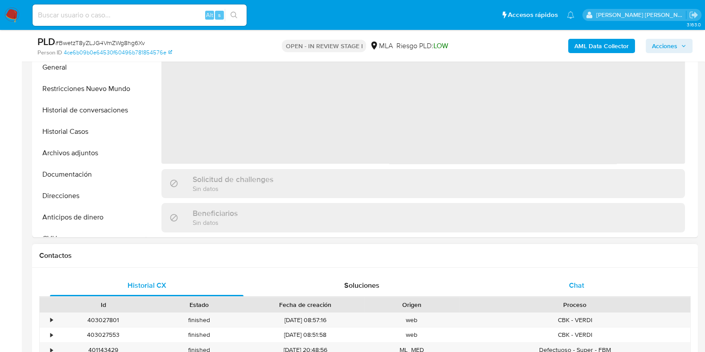
click at [578, 280] on span "Chat" at bounding box center [576, 285] width 15 height 10
select select "10"
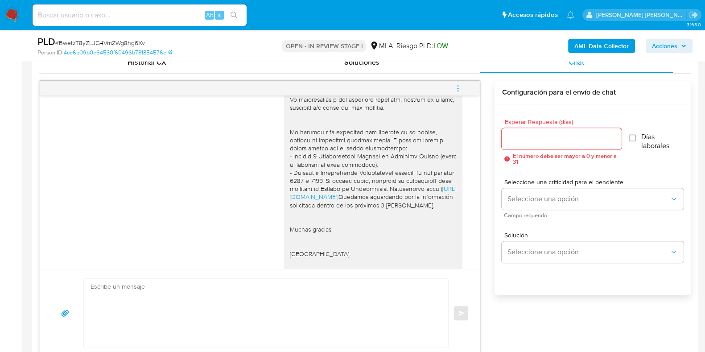
scroll to position [726, 0]
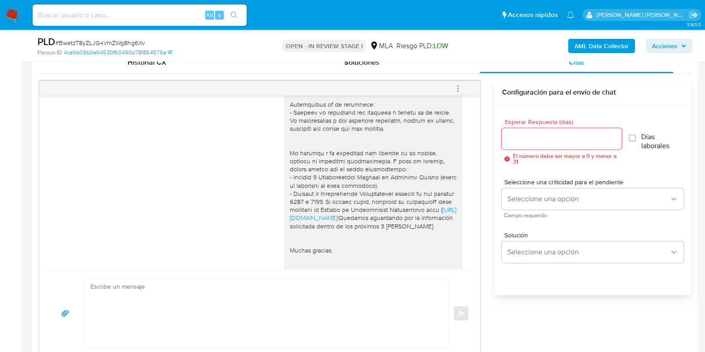
click at [462, 84] on icon "menu-action" at bounding box center [458, 88] width 8 height 8
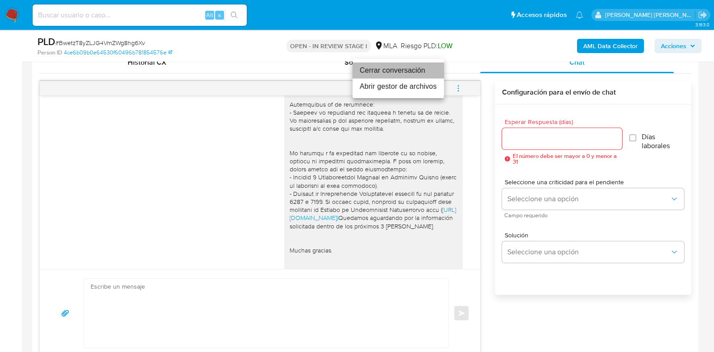
click at [409, 71] on li "Cerrar conversación" at bounding box center [397, 70] width 91 height 16
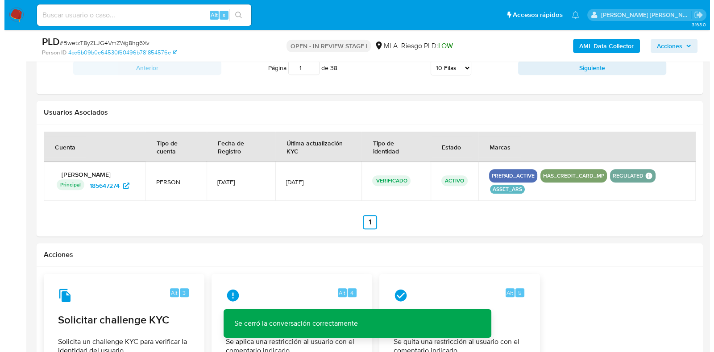
scroll to position [1381, 0]
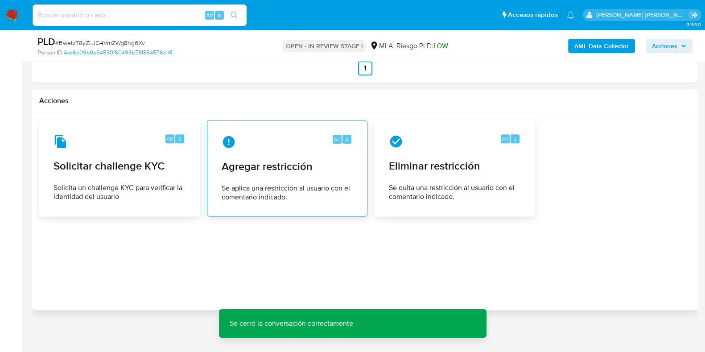
click at [307, 169] on span "Agregar restricción" at bounding box center [287, 166] width 131 height 13
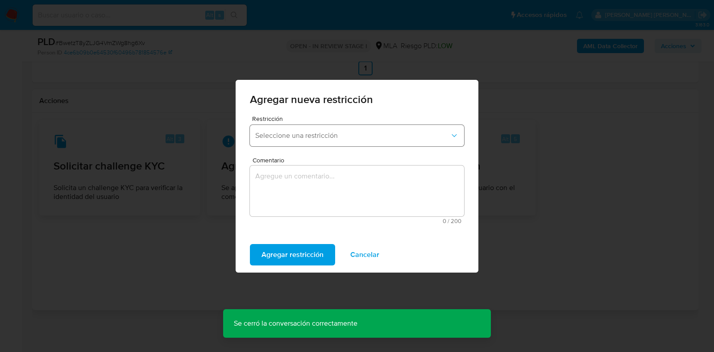
click at [327, 131] on span "Seleccione una restricción" at bounding box center [352, 135] width 195 height 9
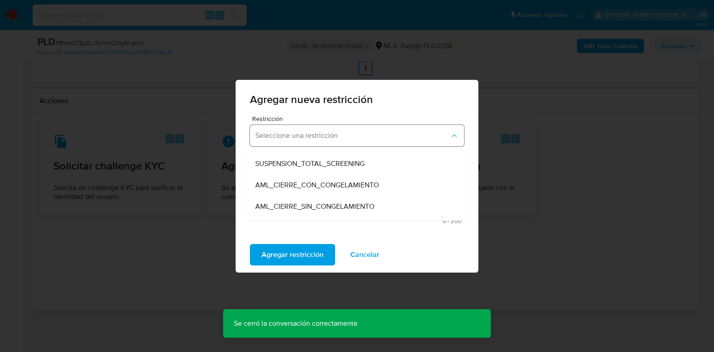
scroll to position [55, 0]
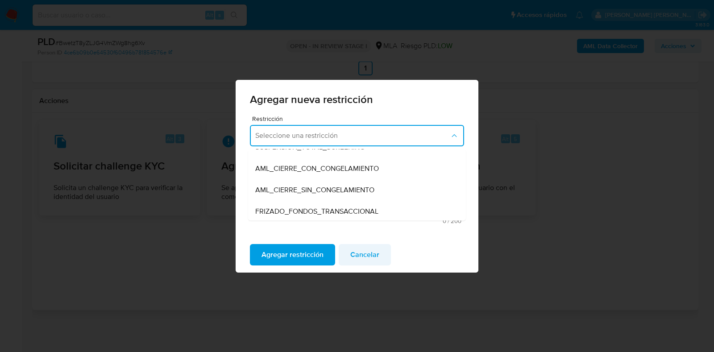
click at [360, 256] on span "Cancelar" at bounding box center [364, 255] width 29 height 20
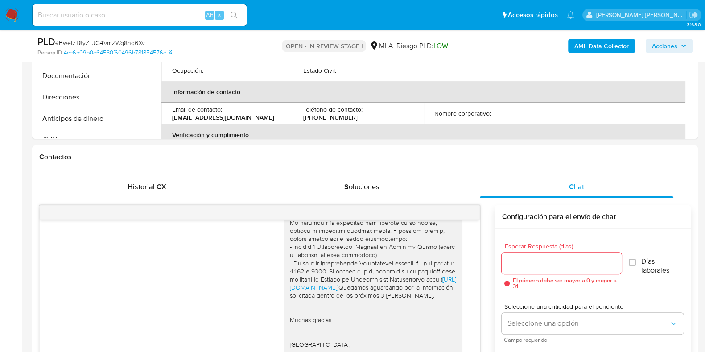
scroll to position [0, 0]
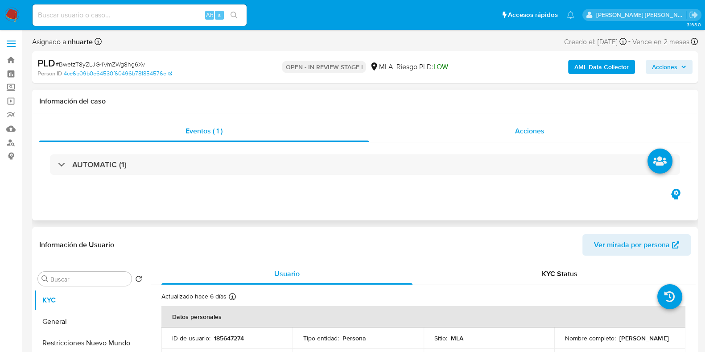
click at [527, 132] on span "Acciones" at bounding box center [529, 131] width 29 height 10
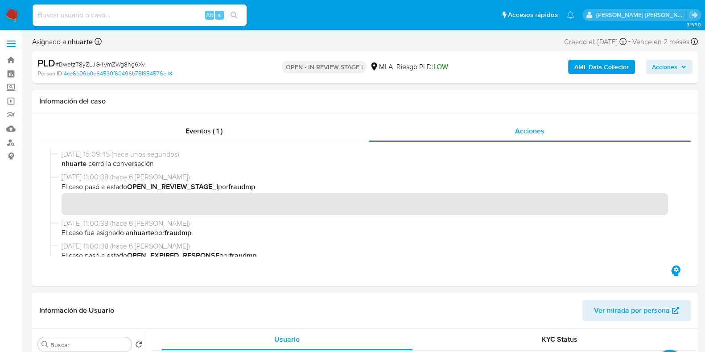
click at [604, 65] on b "AML Data Collector" at bounding box center [602, 67] width 54 height 14
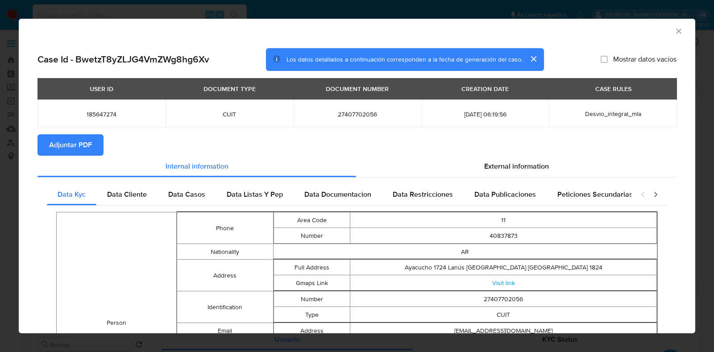
click at [90, 139] on span "Adjuntar PDF" at bounding box center [70, 145] width 43 height 20
click at [674, 29] on icon "Cerrar ventana" at bounding box center [678, 31] width 9 height 9
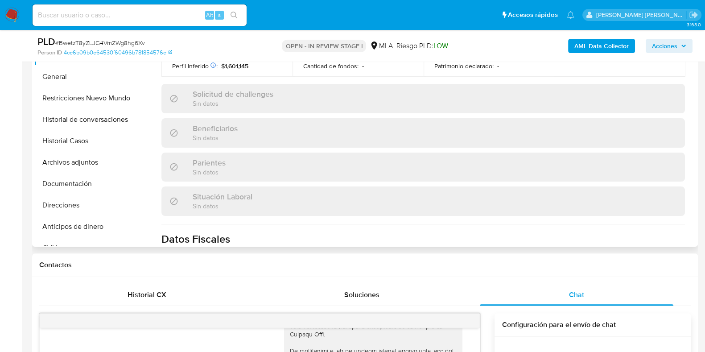
scroll to position [223, 0]
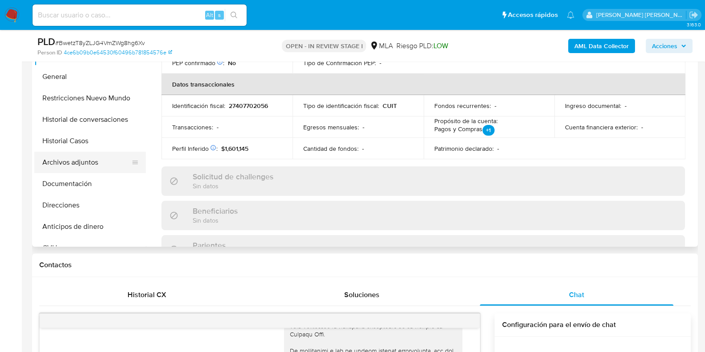
click at [104, 166] on button "Archivos adjuntos" at bounding box center [86, 162] width 104 height 21
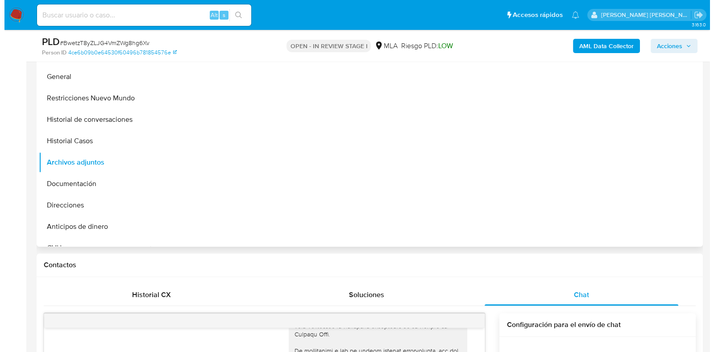
scroll to position [0, 0]
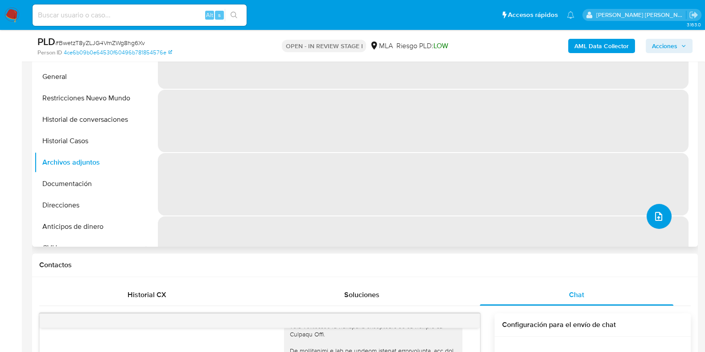
click at [654, 222] on button "upload-file" at bounding box center [659, 216] width 25 height 25
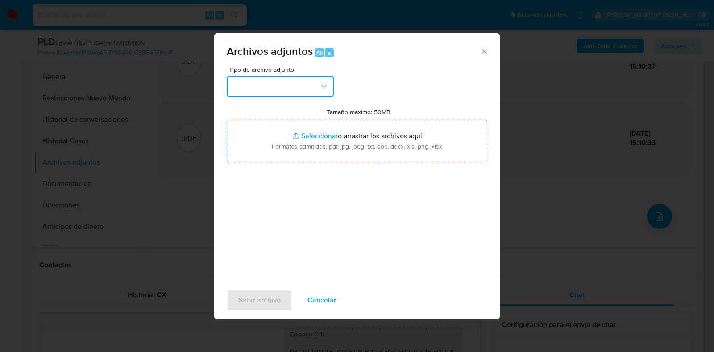
click at [326, 89] on icon "button" at bounding box center [323, 86] width 9 height 9
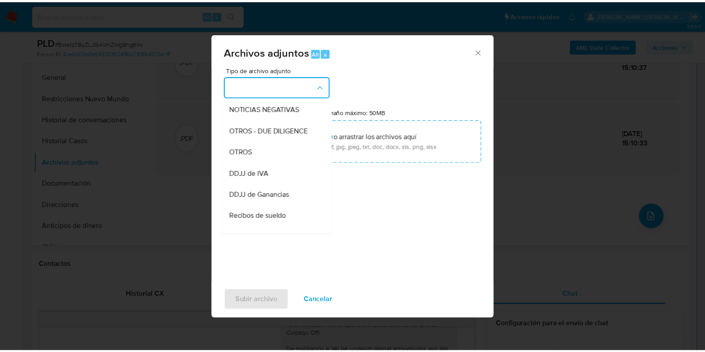
scroll to position [141, 0]
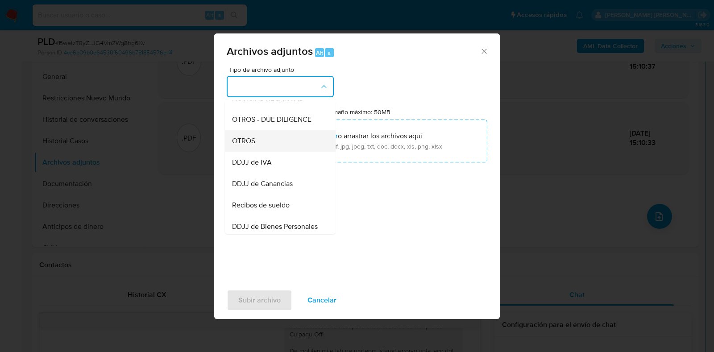
click at [289, 152] on div "OTROS" at bounding box center [277, 140] width 91 height 21
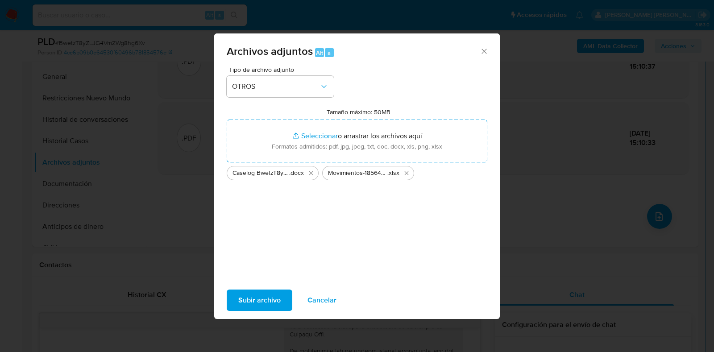
click at [257, 298] on span "Subir archivo" at bounding box center [259, 300] width 42 height 20
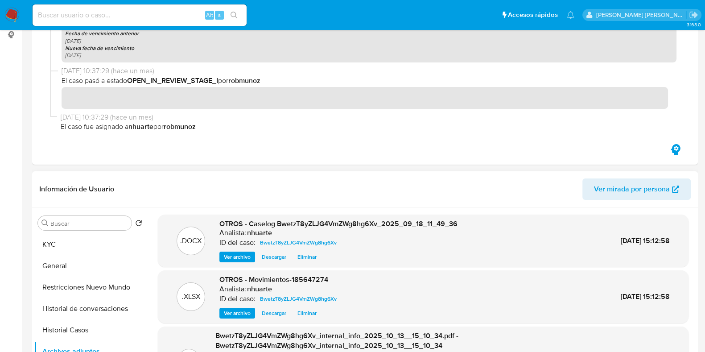
scroll to position [0, 0]
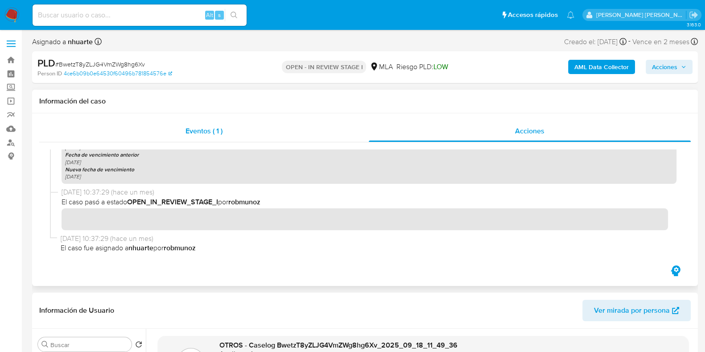
click at [181, 122] on div "Eventos ( 1 )" at bounding box center [204, 130] width 330 height 21
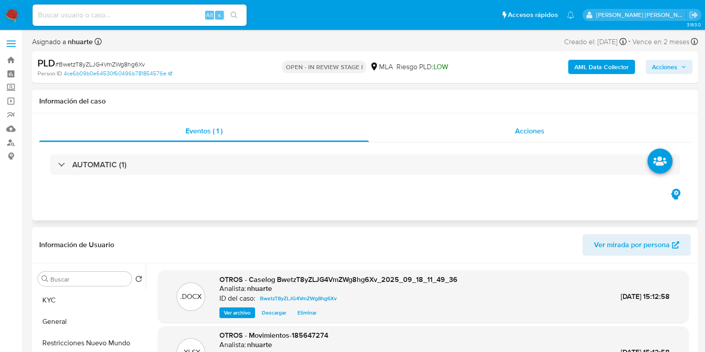
click at [539, 127] on span "Acciones" at bounding box center [529, 131] width 29 height 10
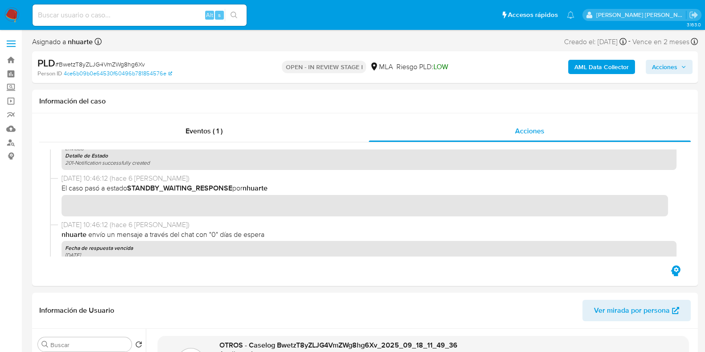
scroll to position [279, 0]
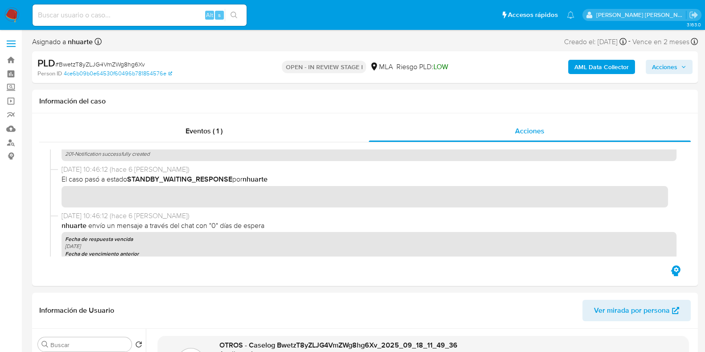
click at [660, 69] on span "Acciones" at bounding box center [664, 67] width 25 height 14
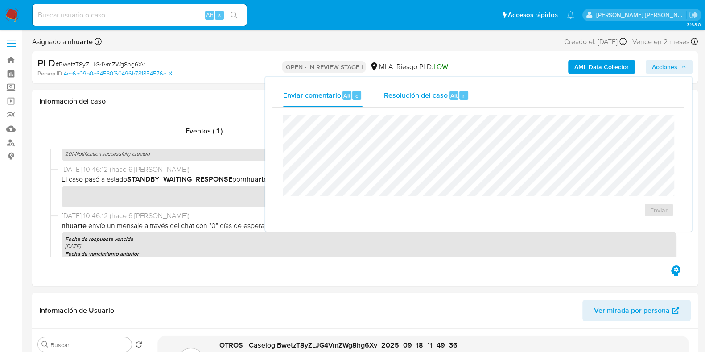
click at [451, 90] on div "Resolución del caso Alt r" at bounding box center [426, 95] width 85 height 23
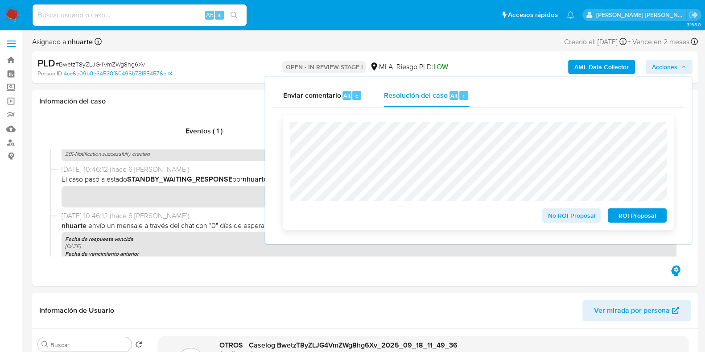
click at [626, 213] on span "ROI Proposal" at bounding box center [637, 215] width 46 height 12
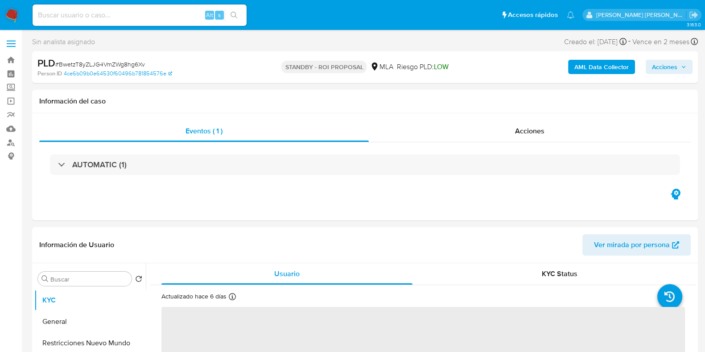
select select "10"
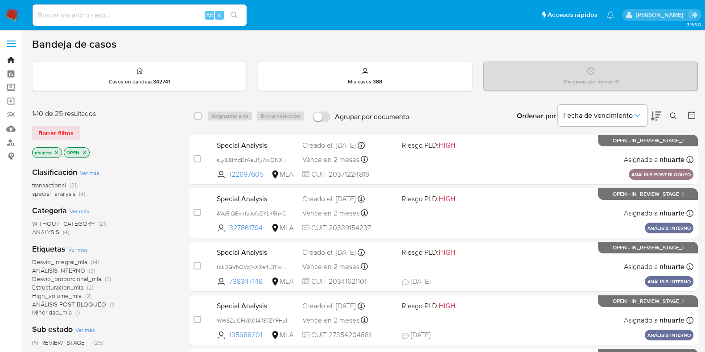
click at [12, 59] on link "Bandeja" at bounding box center [53, 60] width 106 height 14
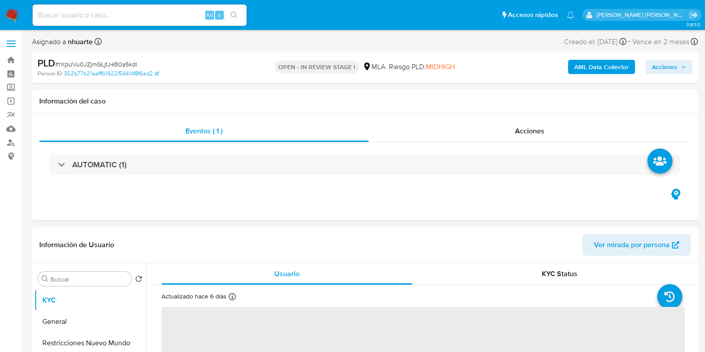
select select "10"
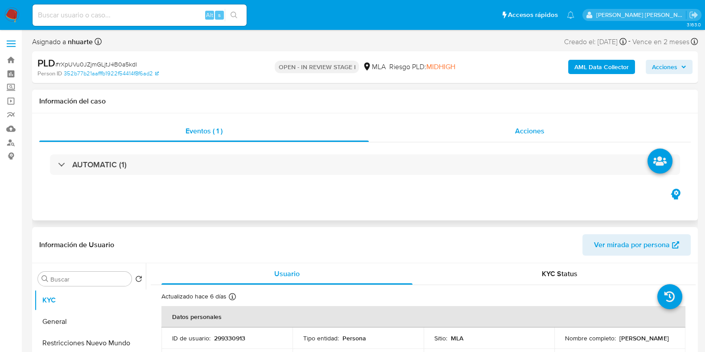
drag, startPoint x: 546, startPoint y: 132, endPoint x: 519, endPoint y: 137, distance: 27.3
click at [546, 132] on div "Acciones" at bounding box center [530, 130] width 322 height 21
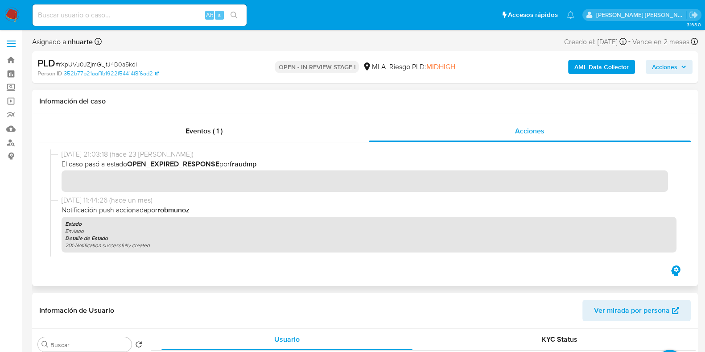
scroll to position [948, 0]
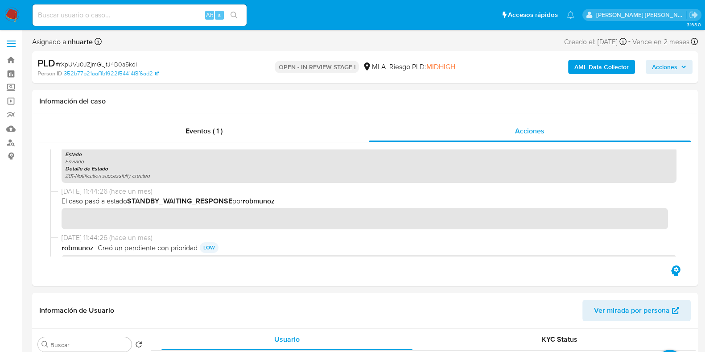
click at [617, 65] on b "AML Data Collector" at bounding box center [602, 67] width 54 height 14
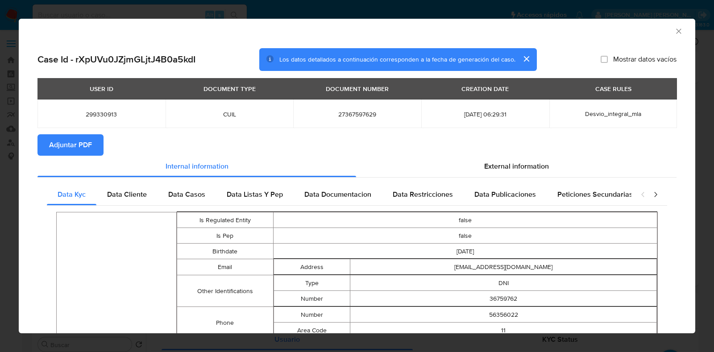
click at [676, 30] on icon "Cerrar ventana" at bounding box center [678, 31] width 5 height 5
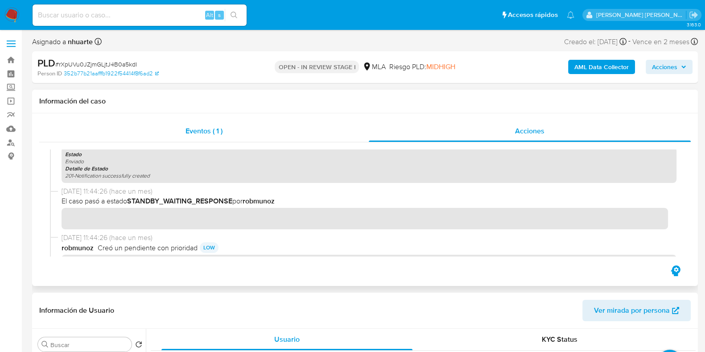
click at [200, 136] on span "Eventos ( 1 )" at bounding box center [204, 131] width 37 height 10
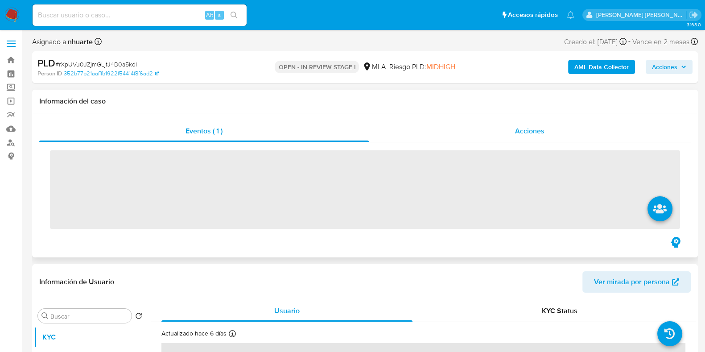
click at [536, 133] on span "Acciones" at bounding box center [529, 131] width 29 height 10
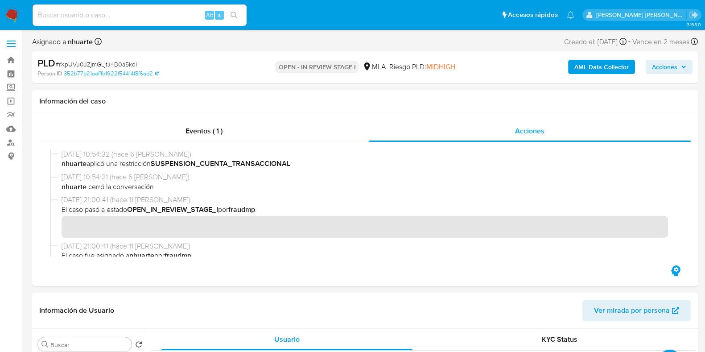
click at [588, 70] on b "AML Data Collector" at bounding box center [602, 67] width 54 height 14
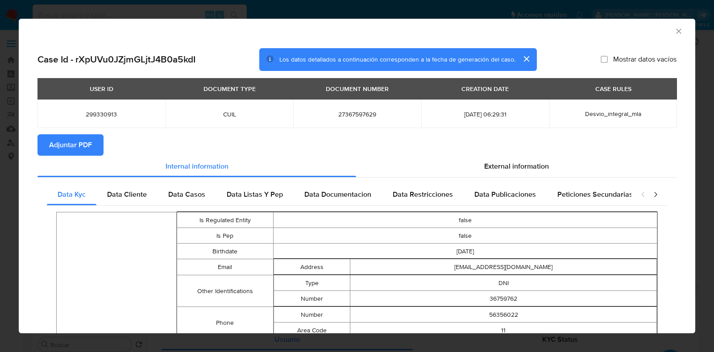
click at [76, 140] on span "Adjuntar PDF" at bounding box center [70, 145] width 43 height 20
click at [674, 33] on icon "Cerrar ventana" at bounding box center [678, 31] width 9 height 9
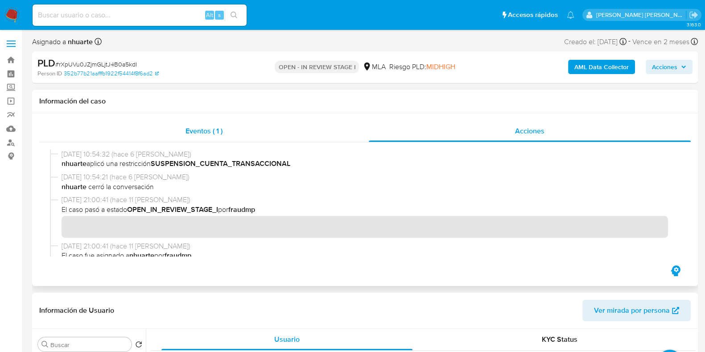
click at [211, 137] on div "Eventos ( 1 )" at bounding box center [204, 130] width 330 height 21
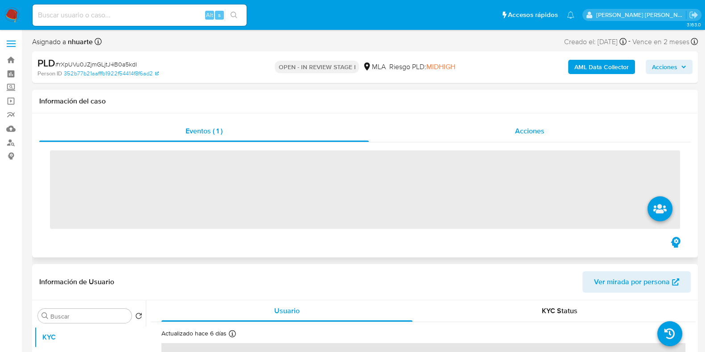
click at [521, 123] on div "Acciones" at bounding box center [530, 130] width 322 height 21
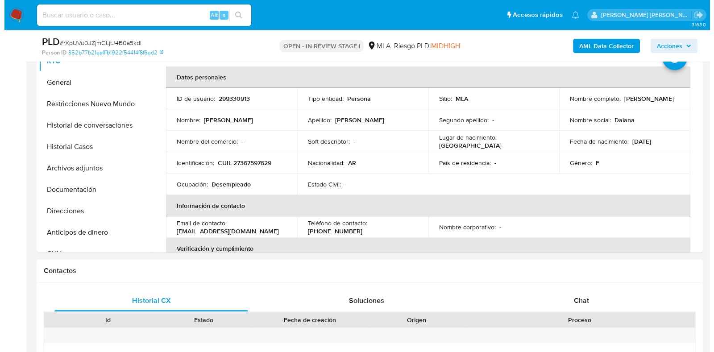
scroll to position [279, 0]
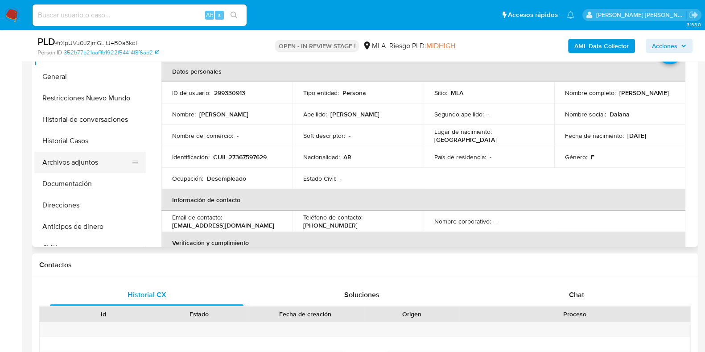
click at [87, 163] on button "Archivos adjuntos" at bounding box center [86, 162] width 104 height 21
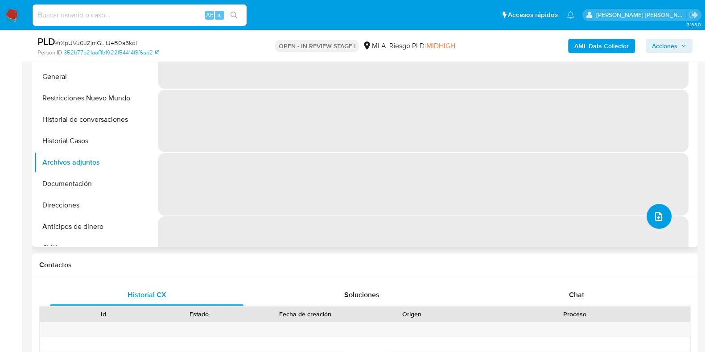
click at [657, 217] on icon "upload-file" at bounding box center [659, 216] width 11 height 11
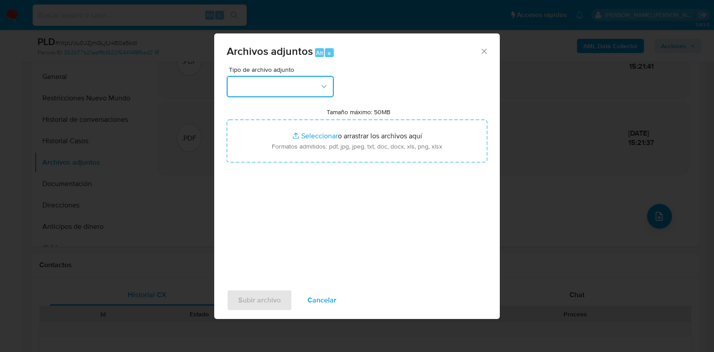
click at [325, 86] on icon "button" at bounding box center [323, 86] width 9 height 9
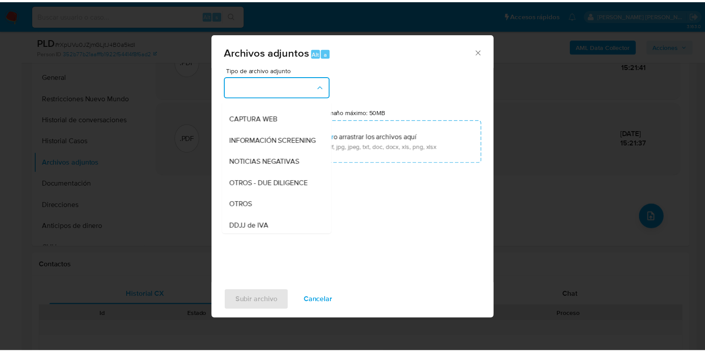
scroll to position [122, 0]
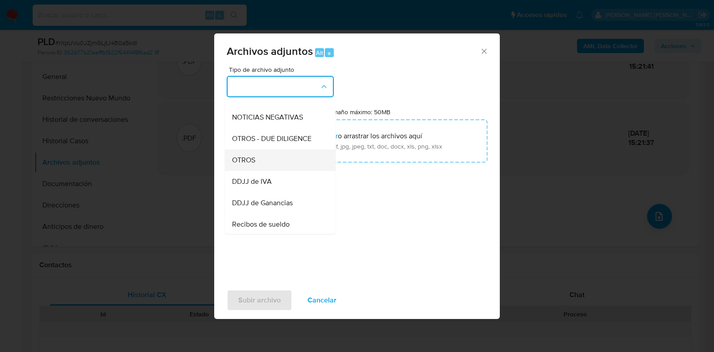
click at [283, 165] on div "OTROS" at bounding box center [277, 159] width 91 height 21
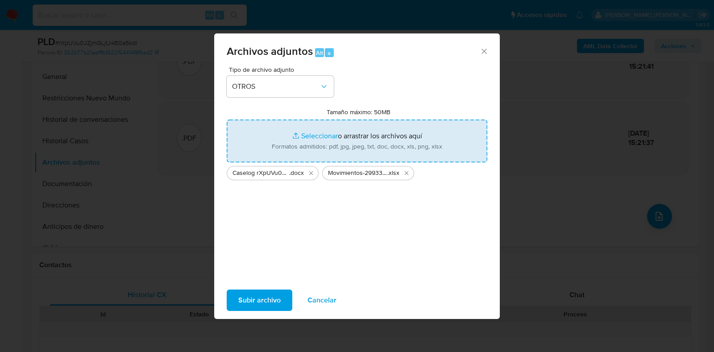
click at [260, 298] on span "Subir archivo" at bounding box center [259, 300] width 42 height 20
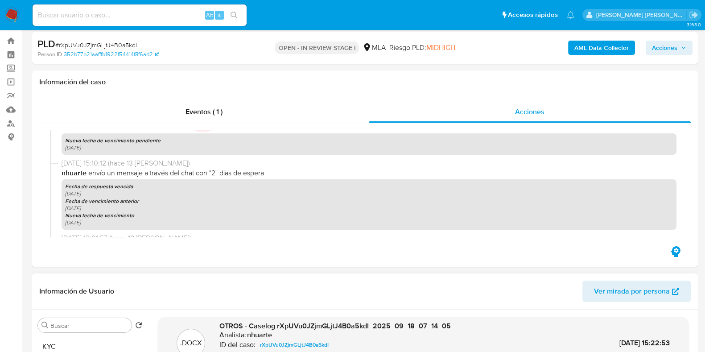
scroll to position [0, 0]
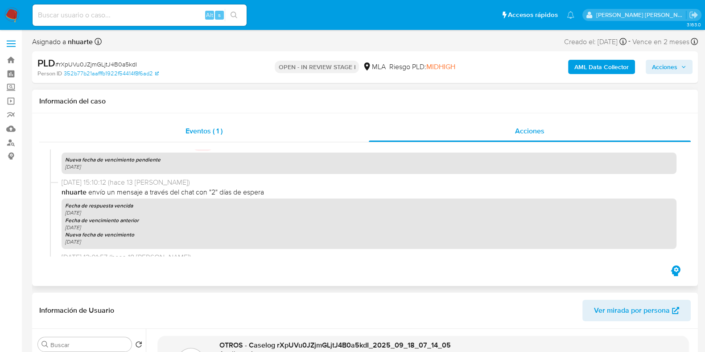
click at [215, 133] on span "Eventos ( 1 )" at bounding box center [204, 131] width 37 height 10
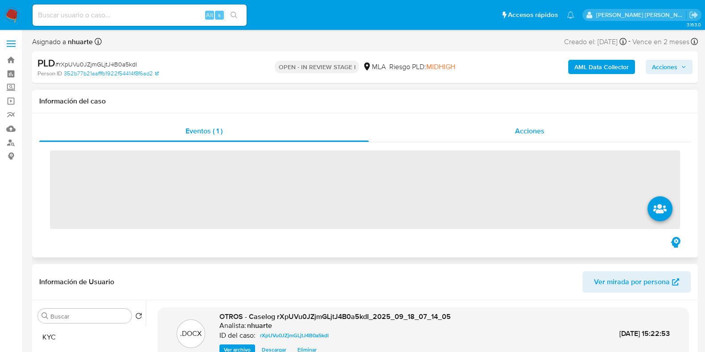
click at [542, 131] on span "Acciones" at bounding box center [529, 131] width 29 height 10
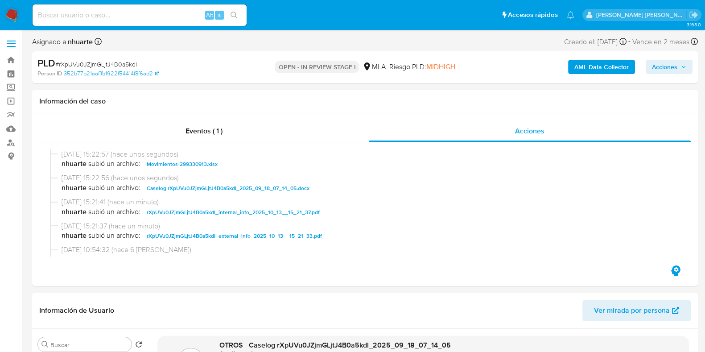
click at [678, 66] on span "Acciones" at bounding box center [669, 67] width 34 height 12
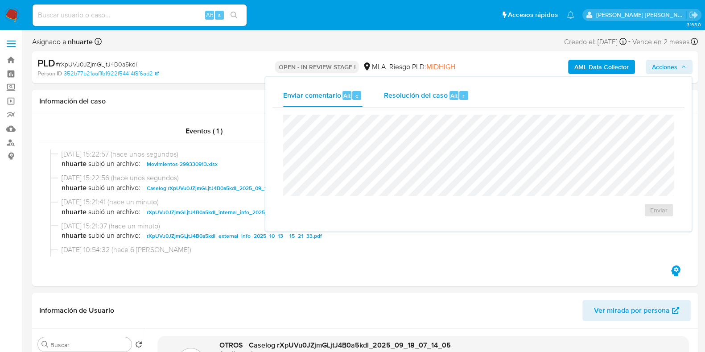
click at [442, 90] on span "Resolución del caso" at bounding box center [416, 95] width 64 height 10
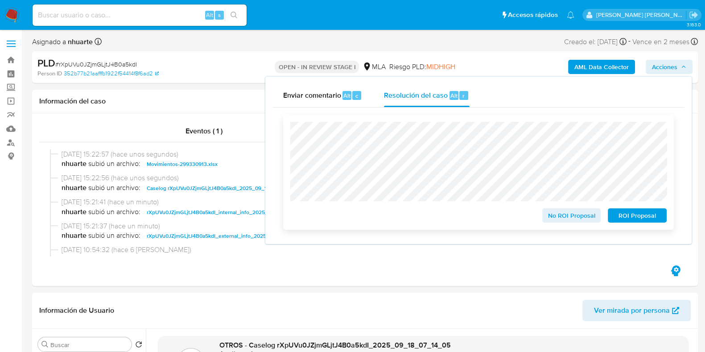
click at [640, 216] on span "ROI Proposal" at bounding box center [637, 215] width 46 height 12
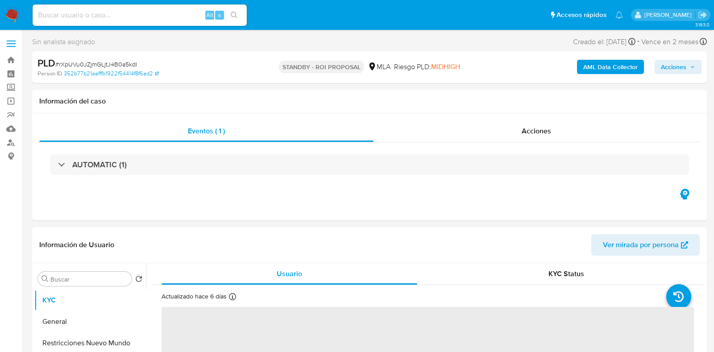
select select "10"
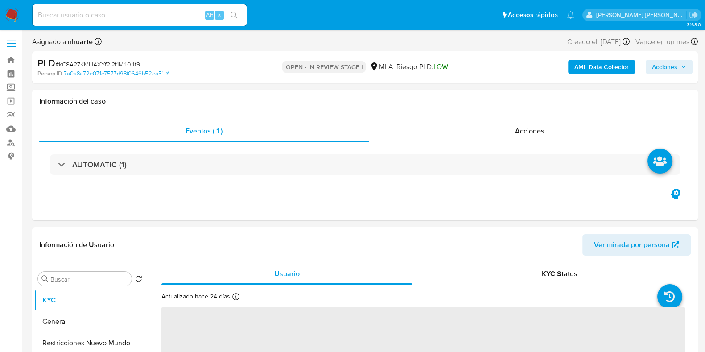
select select "10"
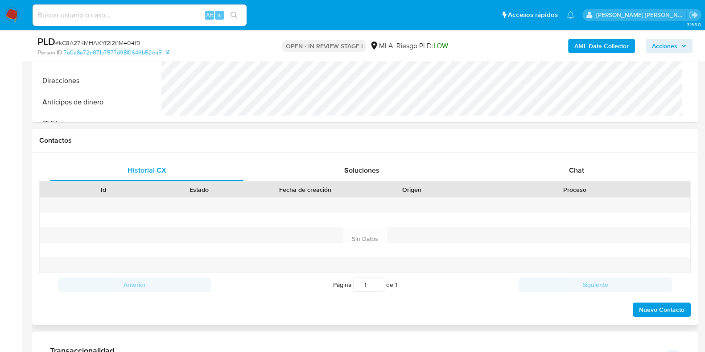
scroll to position [390, 0]
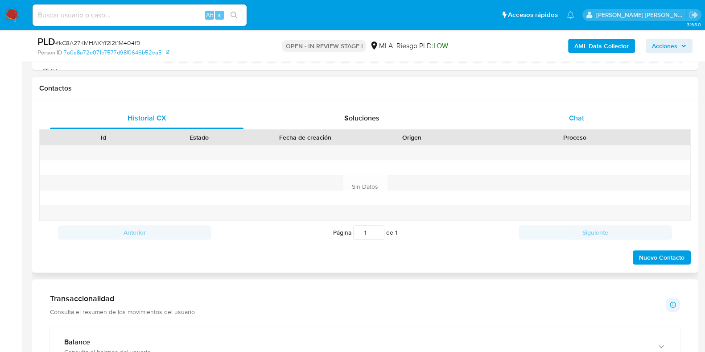
click at [574, 115] on span "Chat" at bounding box center [576, 118] width 15 height 10
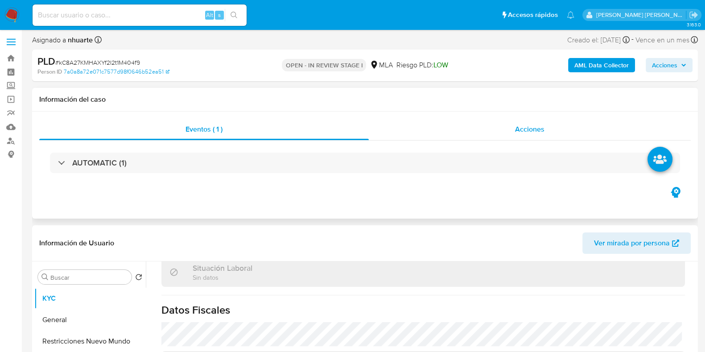
scroll to position [0, 0]
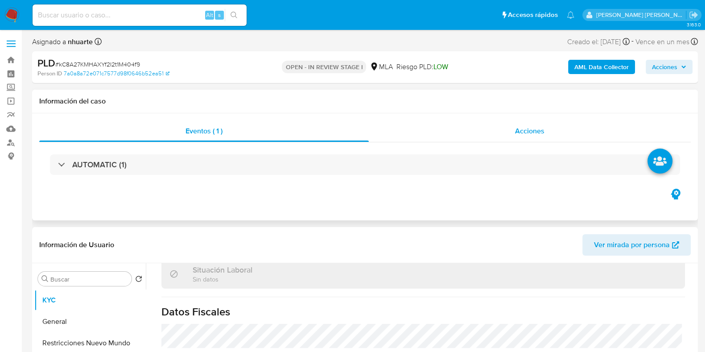
click at [540, 121] on div "Acciones" at bounding box center [530, 130] width 322 height 21
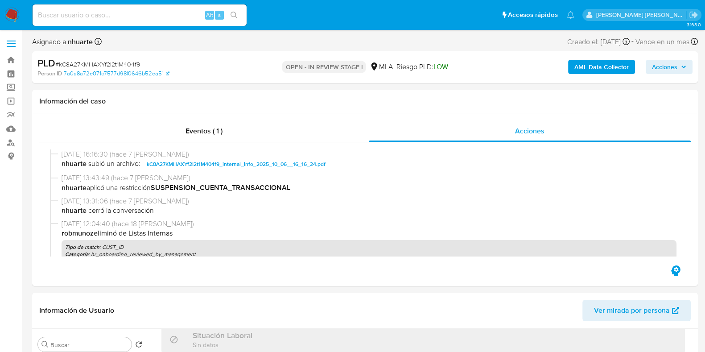
click at [616, 67] on b "AML Data Collector" at bounding box center [602, 67] width 54 height 14
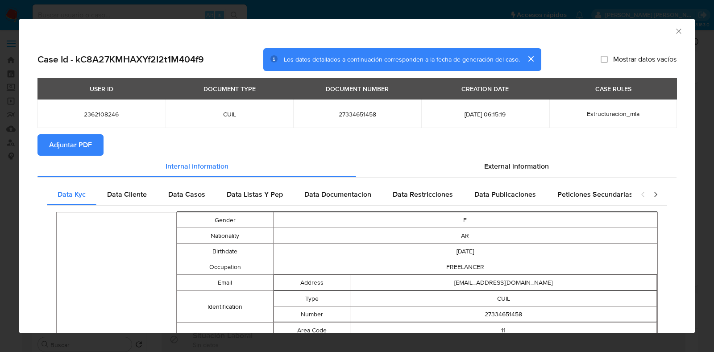
click at [69, 149] on span "Adjuntar PDF" at bounding box center [70, 145] width 43 height 20
click at [674, 31] on icon "Cerrar ventana" at bounding box center [678, 31] width 9 height 9
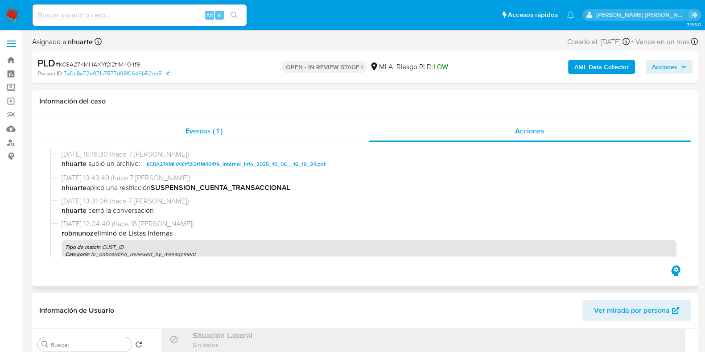
click at [218, 124] on div "Eventos ( 1 )" at bounding box center [204, 130] width 330 height 21
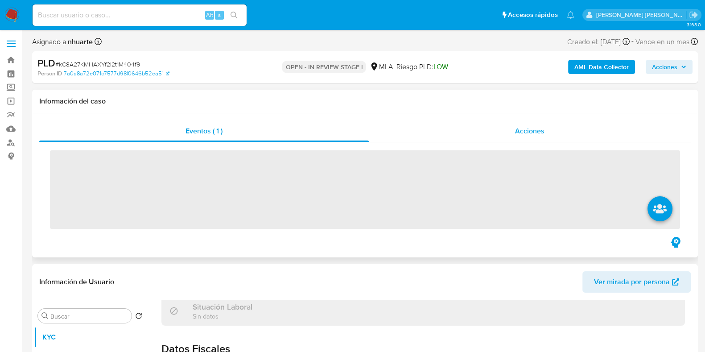
click at [520, 132] on span "Acciones" at bounding box center [529, 131] width 29 height 10
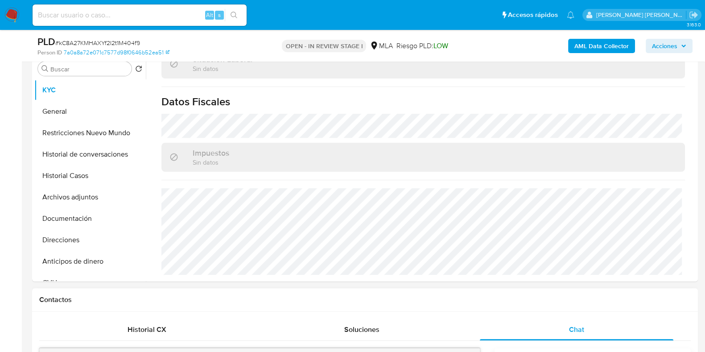
scroll to position [279, 0]
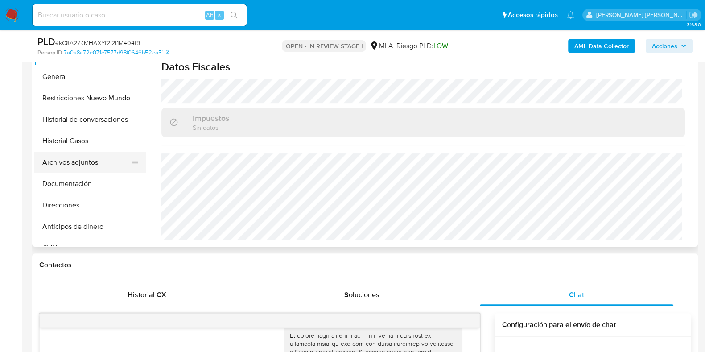
click at [111, 166] on button "Archivos adjuntos" at bounding box center [86, 162] width 104 height 21
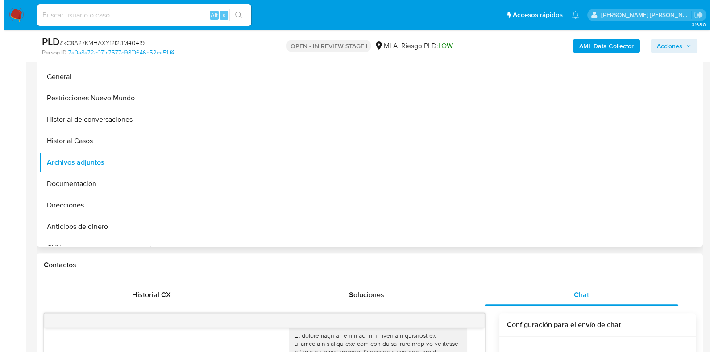
scroll to position [0, 0]
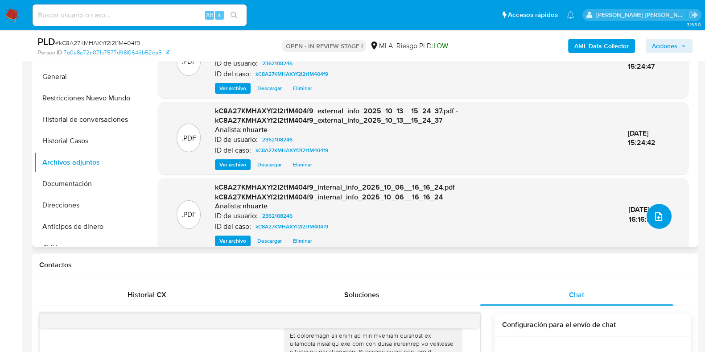
click at [654, 220] on icon "upload-file" at bounding box center [659, 216] width 11 height 11
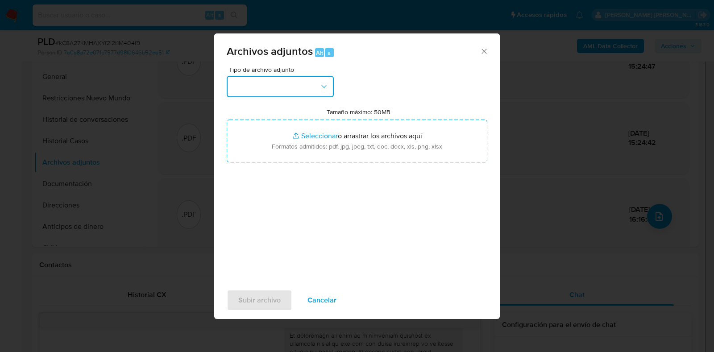
click at [329, 87] on button "button" at bounding box center [280, 86] width 107 height 21
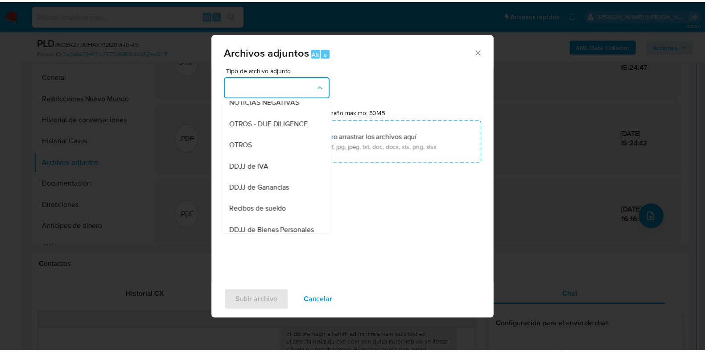
scroll to position [141, 0]
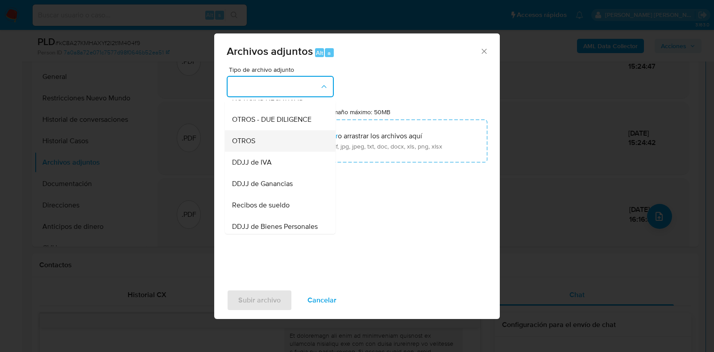
click at [300, 152] on div "OTROS" at bounding box center [277, 140] width 91 height 21
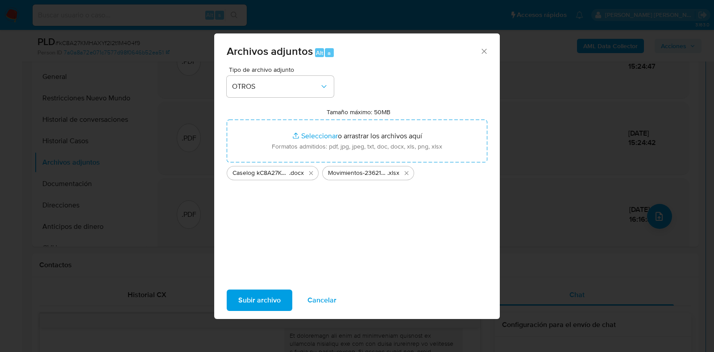
click at [261, 300] on span "Subir archivo" at bounding box center [259, 300] width 42 height 20
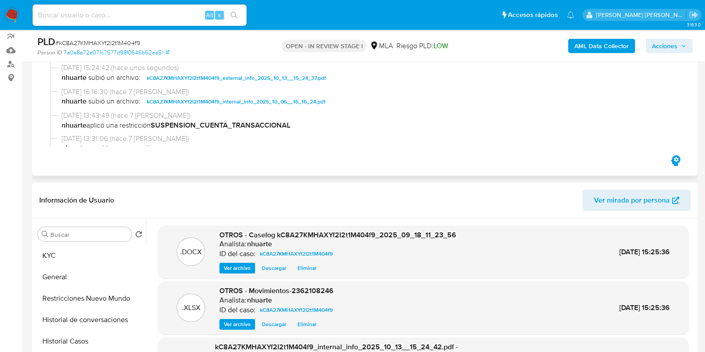
scroll to position [0, 0]
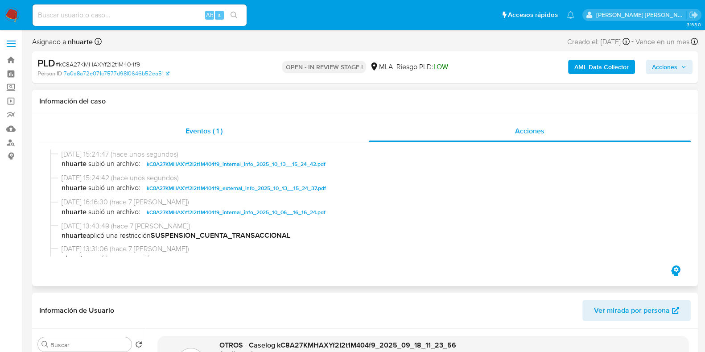
click at [228, 132] on div "Eventos ( 1 )" at bounding box center [204, 130] width 330 height 21
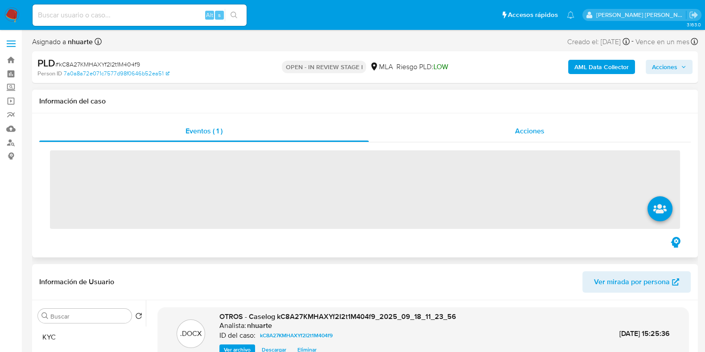
click at [517, 131] on span "Acciones" at bounding box center [529, 131] width 29 height 10
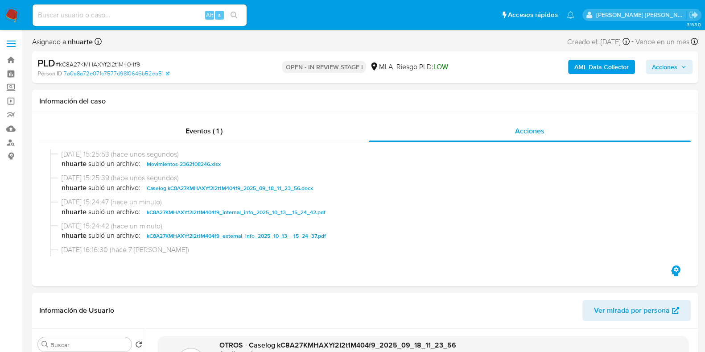
click at [678, 69] on span "Acciones" at bounding box center [664, 67] width 25 height 14
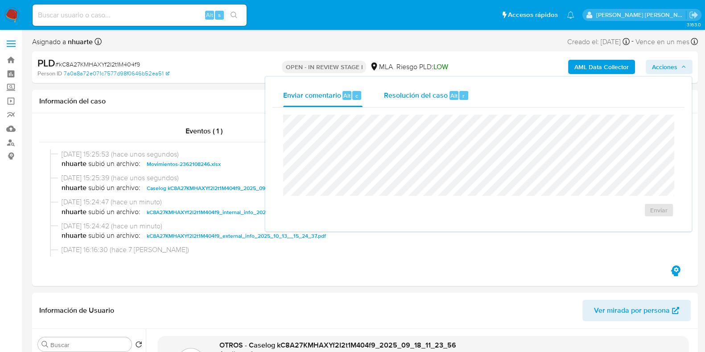
click at [447, 97] on span "Resolución del caso" at bounding box center [416, 95] width 64 height 10
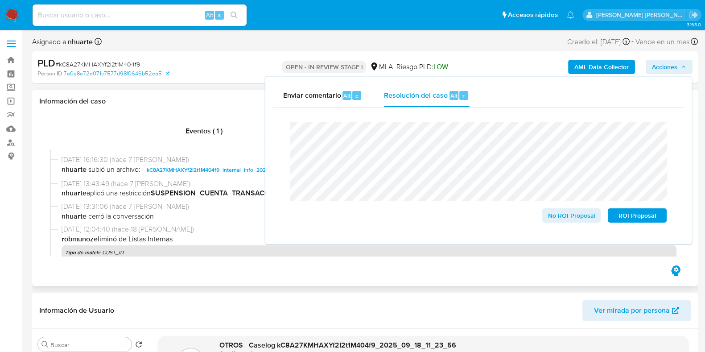
scroll to position [111, 0]
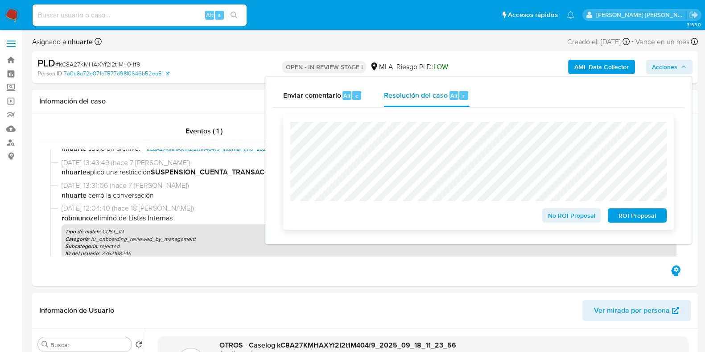
click at [634, 217] on span "ROI Proposal" at bounding box center [637, 215] width 46 height 12
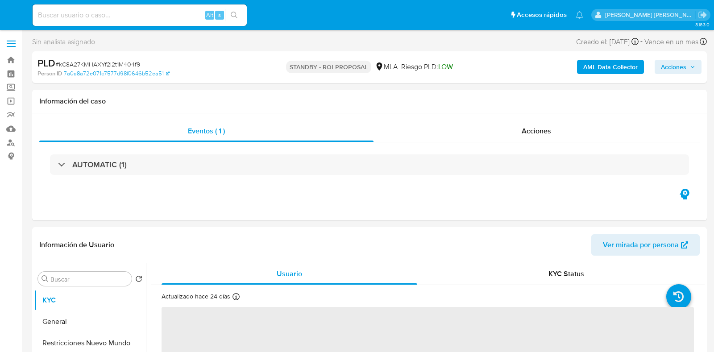
select select "10"
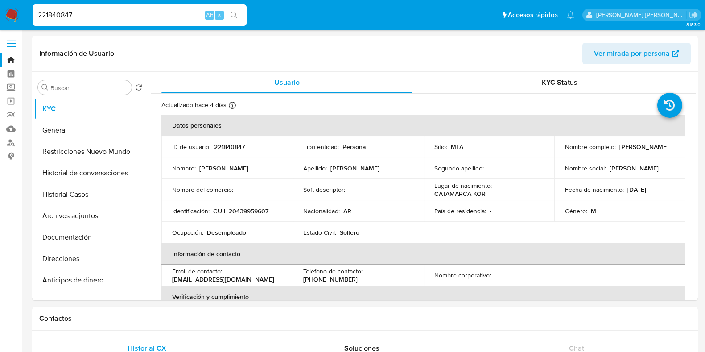
select select "10"
click at [125, 196] on button "Historial Casos" at bounding box center [86, 194] width 104 height 21
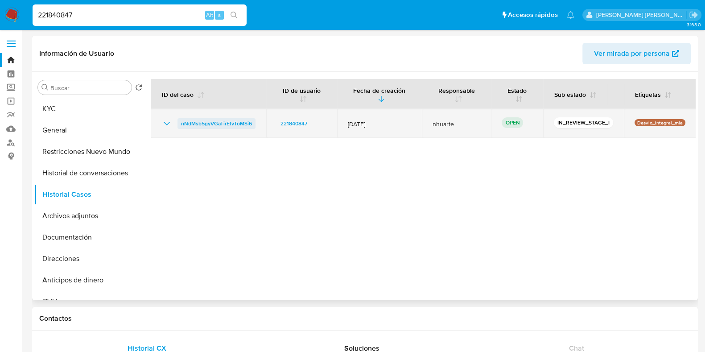
click at [224, 118] on span "nNdMsb5gyVGaTirEfvToMSi6" at bounding box center [216, 123] width 71 height 11
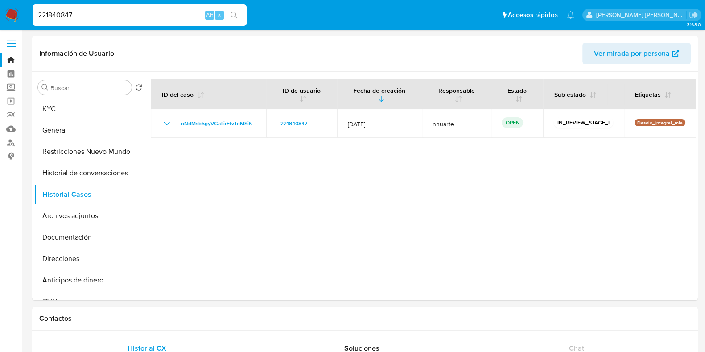
drag, startPoint x: 84, startPoint y: 15, endPoint x: 10, endPoint y: 19, distance: 73.7
click at [10, 19] on nav "Pausado Ver notificaciones 221840847 Alt s Accesos rápidos Presiona las siguien…" at bounding box center [352, 15] width 705 height 30
paste input "51604306"
type input "251604306"
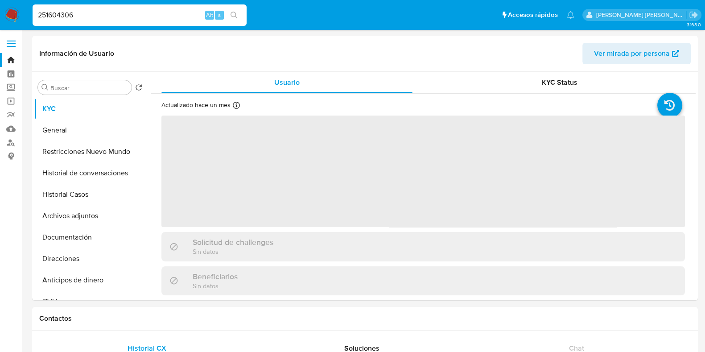
select select "10"
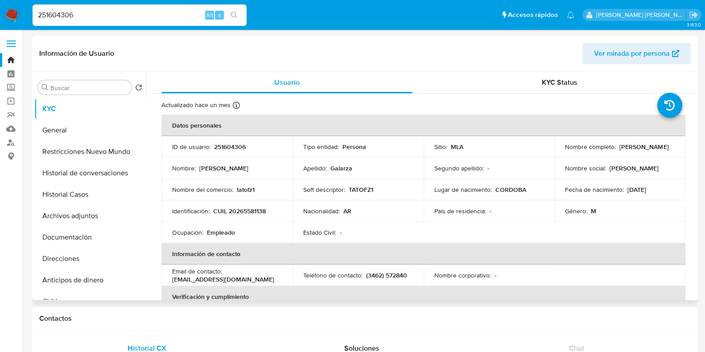
click at [79, 201] on button "Historial Casos" at bounding box center [90, 194] width 112 height 21
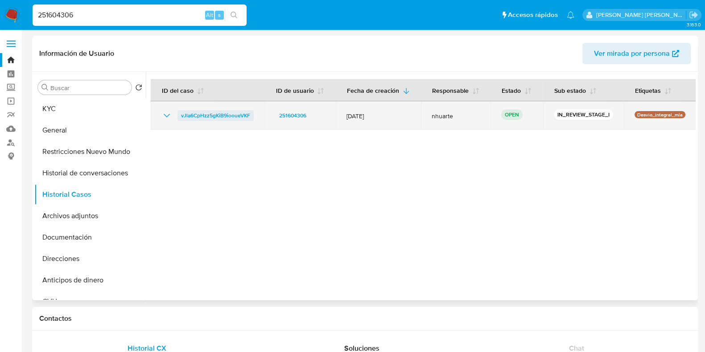
click at [197, 110] on span "vJla6CpHzz5gKiB9iooueVKF" at bounding box center [215, 115] width 69 height 11
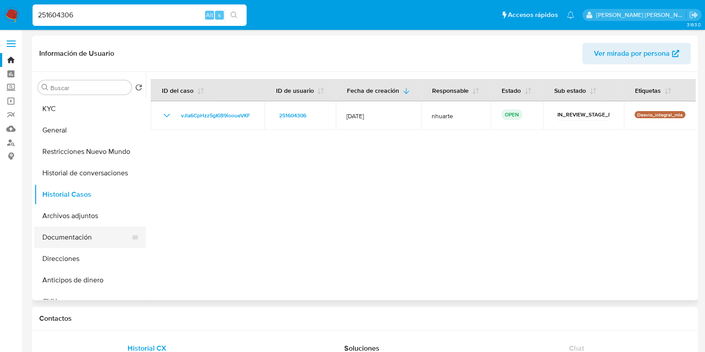
click at [94, 235] on button "Documentación" at bounding box center [86, 237] width 104 height 21
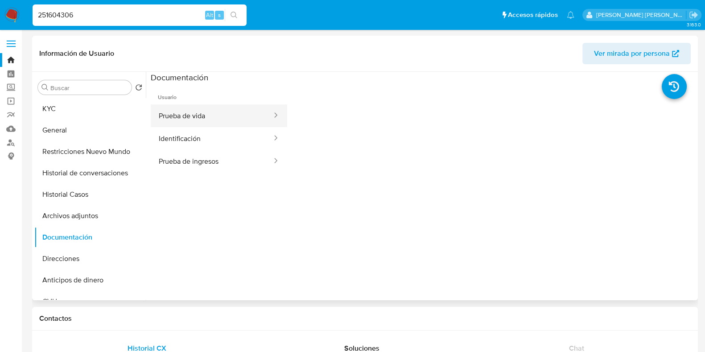
click at [207, 113] on button "Prueba de vida" at bounding box center [212, 115] width 122 height 23
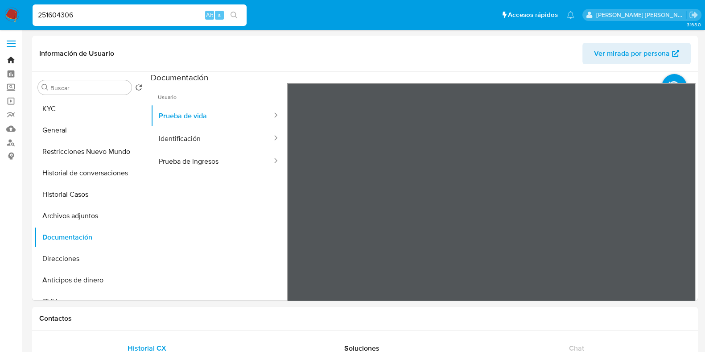
click at [11, 58] on link "Bandeja" at bounding box center [53, 60] width 106 height 14
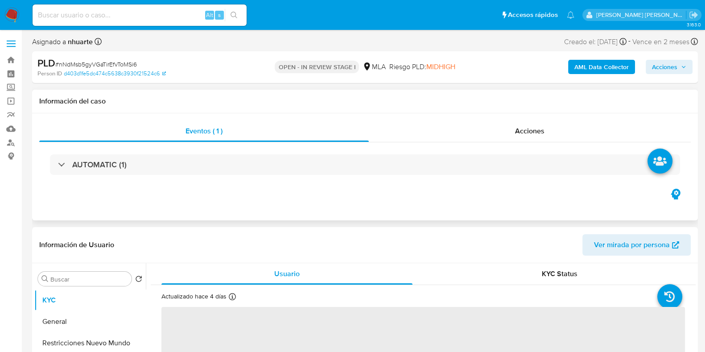
select select "10"
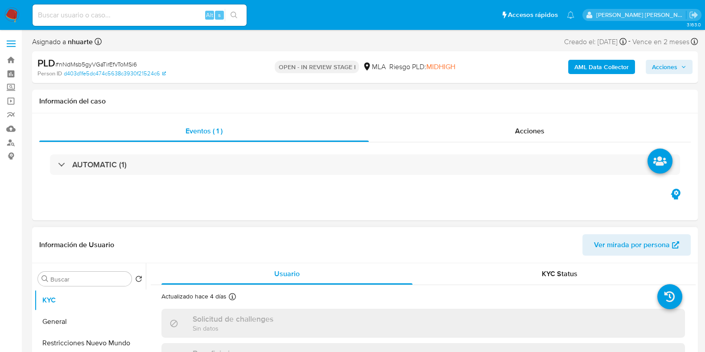
drag, startPoint x: 540, startPoint y: 130, endPoint x: 386, endPoint y: 245, distance: 191.9
click at [541, 130] on span "Acciones" at bounding box center [529, 131] width 29 height 10
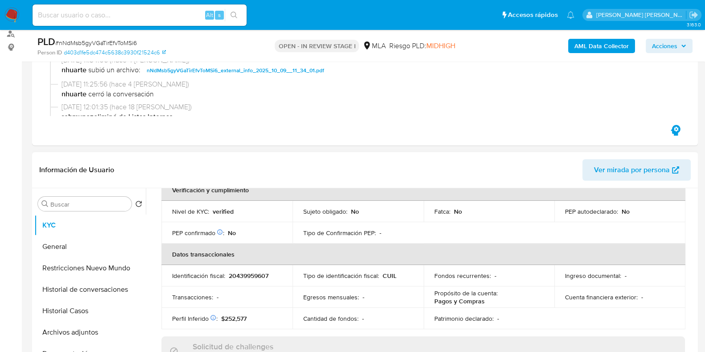
scroll to position [223, 0]
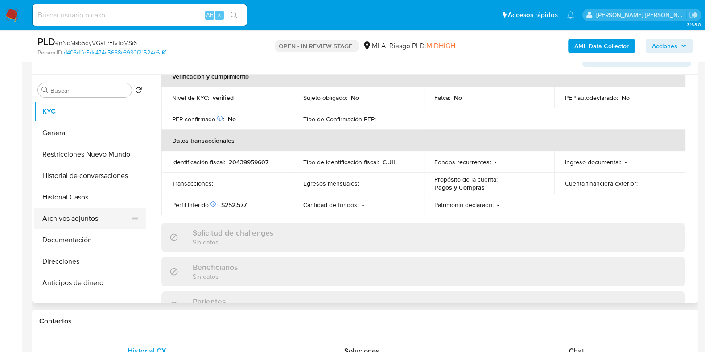
click at [105, 216] on button "Archivos adjuntos" at bounding box center [86, 218] width 104 height 21
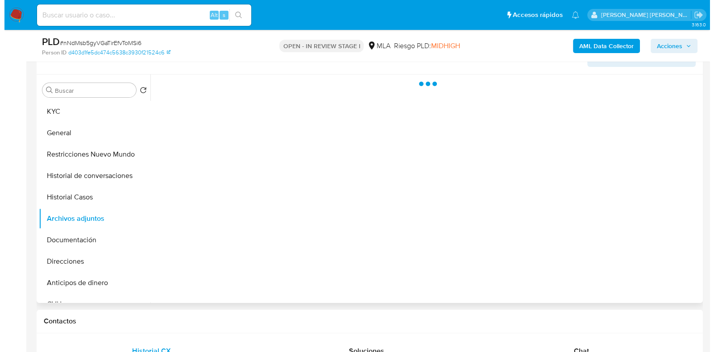
scroll to position [0, 0]
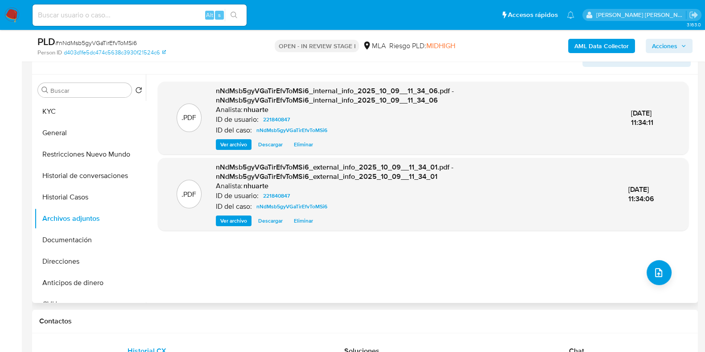
click at [659, 284] on div ".PDF nNdMsb5gyVGaTirEfvToMSi6_internal_info_2025_10_09__11_34_06.pdf - nNdMsb5g…" at bounding box center [423, 189] width 531 height 214
click at [657, 277] on icon "upload-file" at bounding box center [659, 272] width 11 height 11
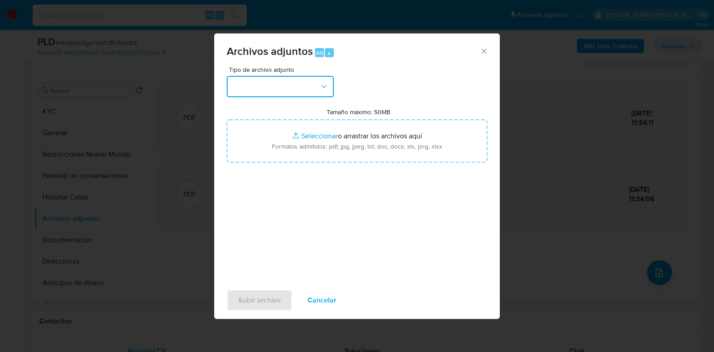
click at [326, 90] on icon "button" at bounding box center [323, 86] width 9 height 9
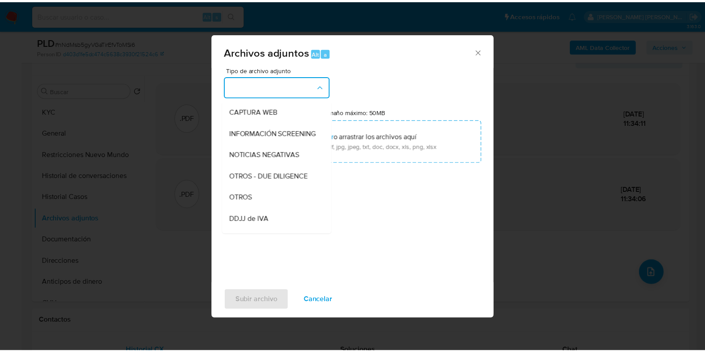
scroll to position [88, 0]
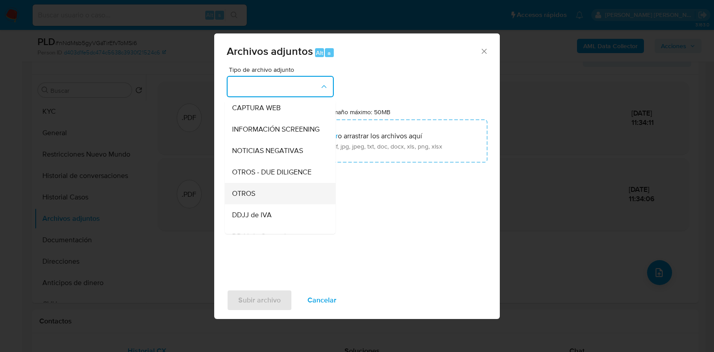
click at [273, 196] on div "OTROS" at bounding box center [277, 193] width 91 height 21
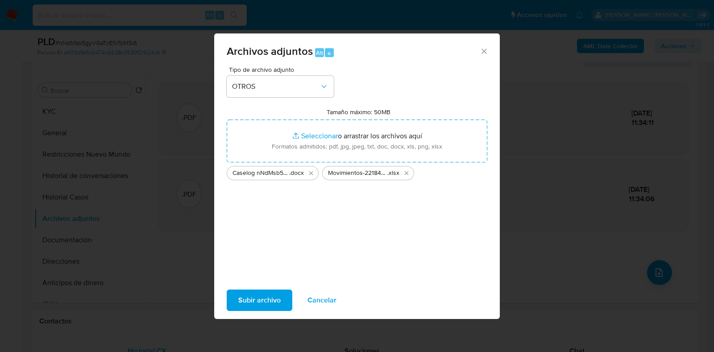
click at [275, 301] on span "Subir archivo" at bounding box center [259, 300] width 42 height 20
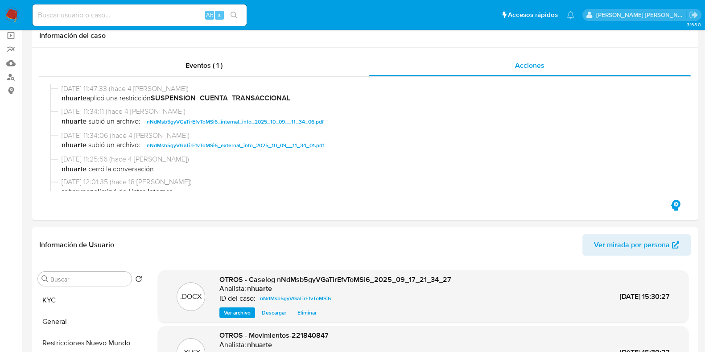
scroll to position [0, 0]
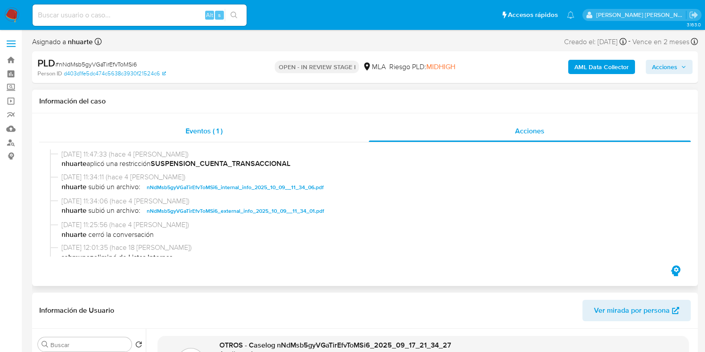
click at [178, 124] on div "Eventos ( 1 )" at bounding box center [204, 130] width 330 height 21
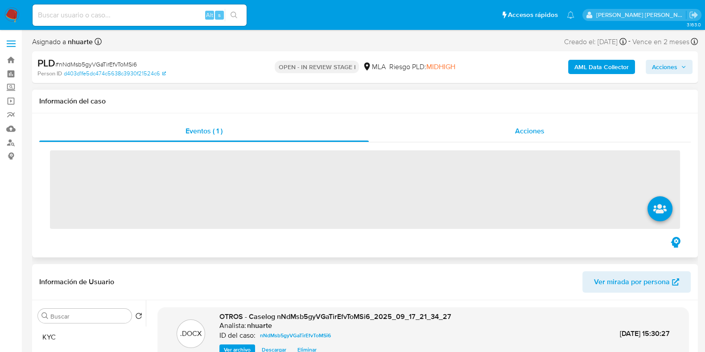
click at [511, 132] on div "Acciones" at bounding box center [530, 130] width 322 height 21
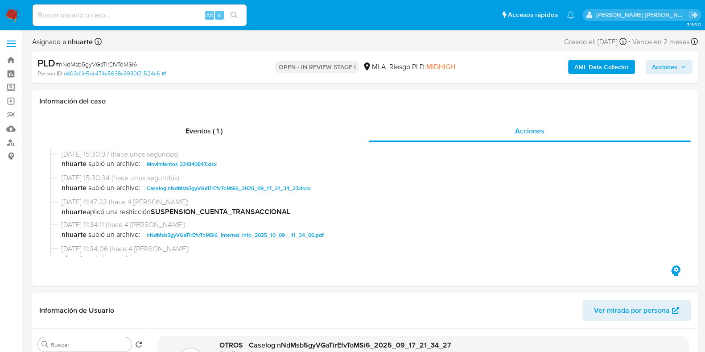
click at [668, 66] on span "Acciones" at bounding box center [664, 67] width 25 height 14
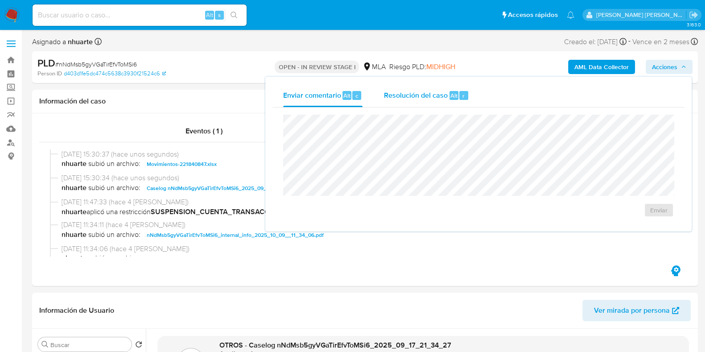
click at [439, 92] on span "Resolución del caso" at bounding box center [416, 95] width 64 height 10
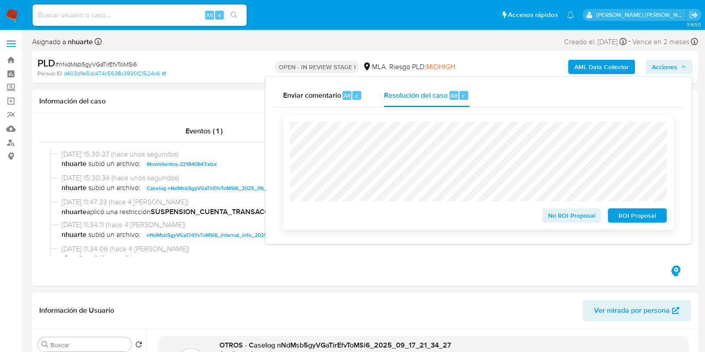
click at [632, 217] on span "ROI Proposal" at bounding box center [637, 215] width 46 height 12
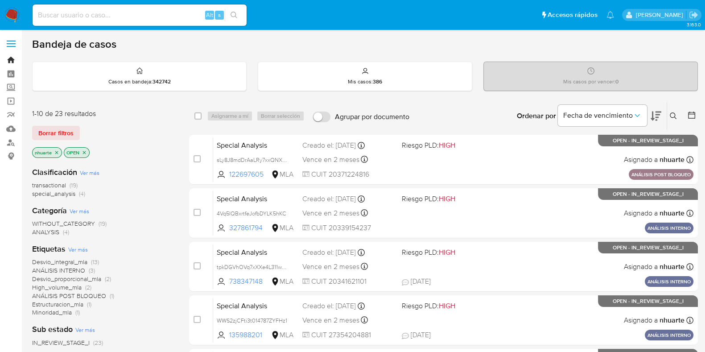
drag, startPoint x: 10, startPoint y: 57, endPoint x: 41, endPoint y: 15, distance: 52.3
click at [10, 57] on link "Bandeja" at bounding box center [53, 60] width 106 height 14
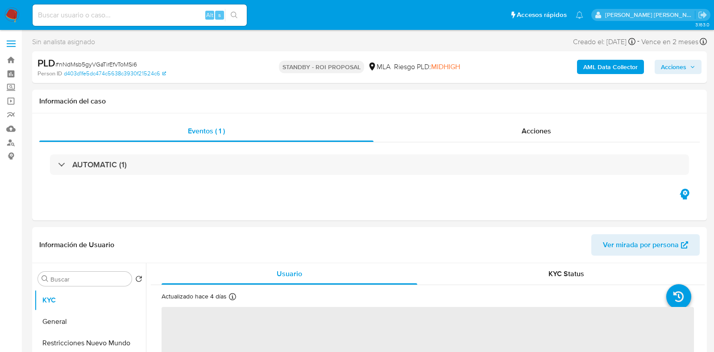
select select "10"
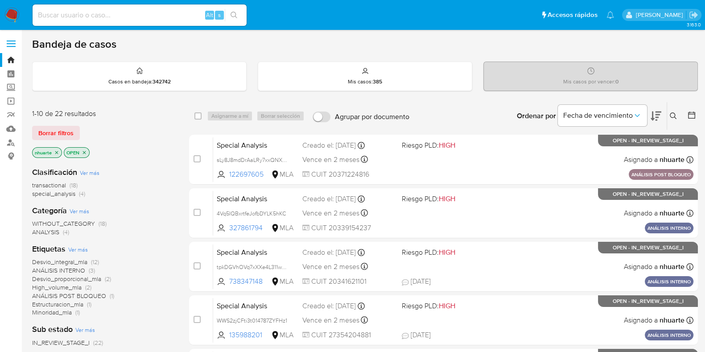
click at [672, 112] on icon at bounding box center [673, 115] width 7 height 7
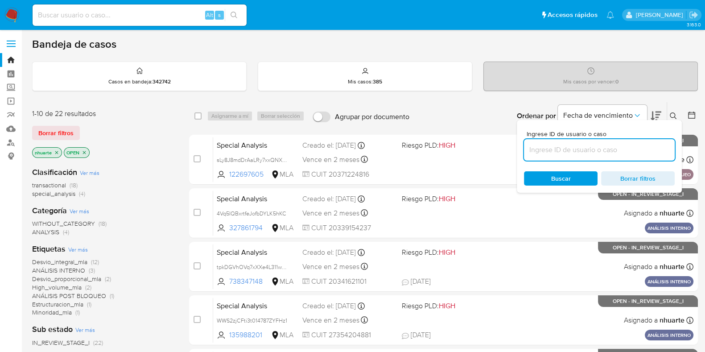
click at [617, 149] on input at bounding box center [599, 150] width 151 height 12
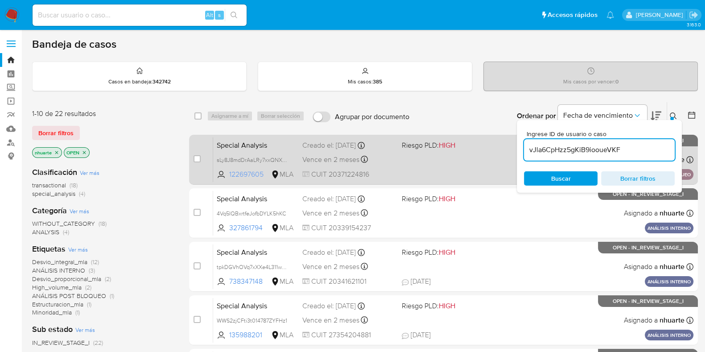
type input "vJla6CpHzz5gKiB9iooueVKF"
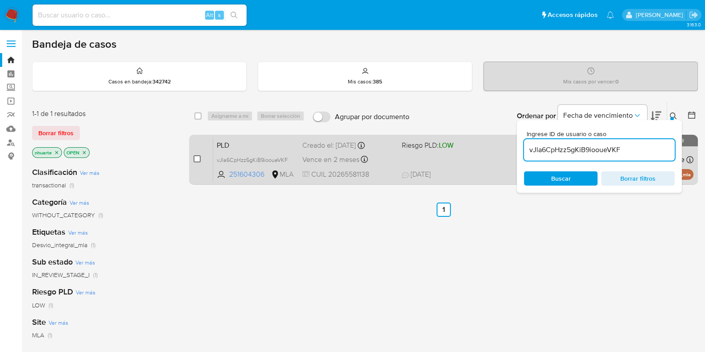
click at [199, 160] on input "checkbox" at bounding box center [197, 158] width 7 height 7
checkbox input "true"
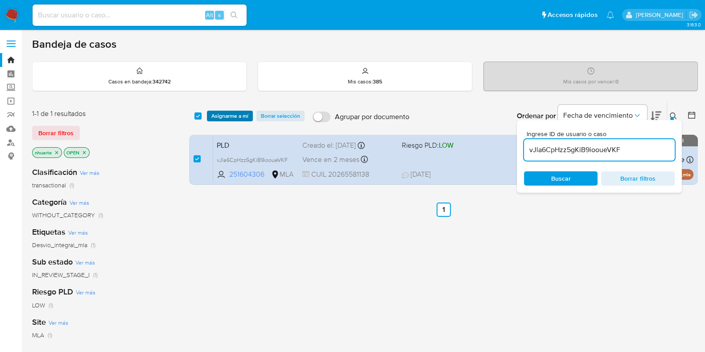
click at [224, 113] on span "Asignarme a mí" at bounding box center [229, 116] width 37 height 9
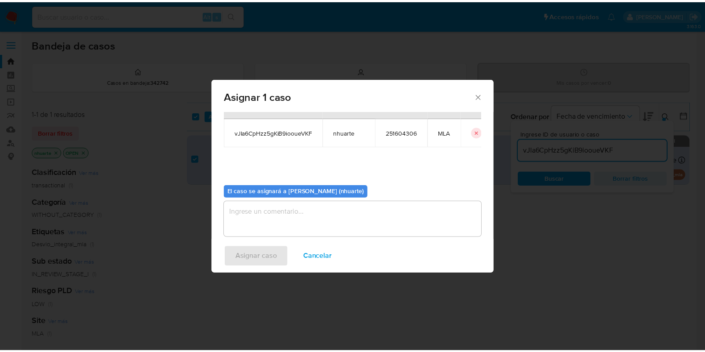
scroll to position [46, 0]
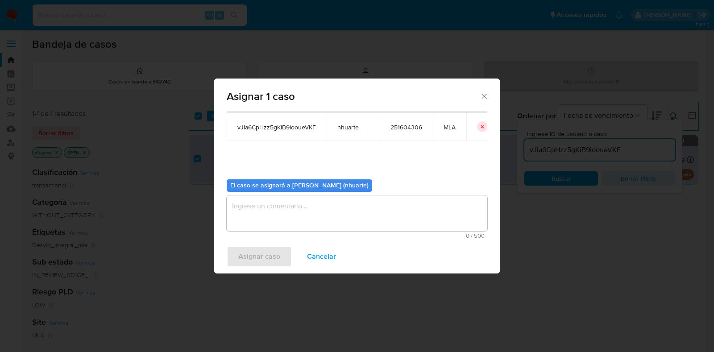
click at [350, 209] on textarea "assign-modal" at bounding box center [357, 213] width 261 height 36
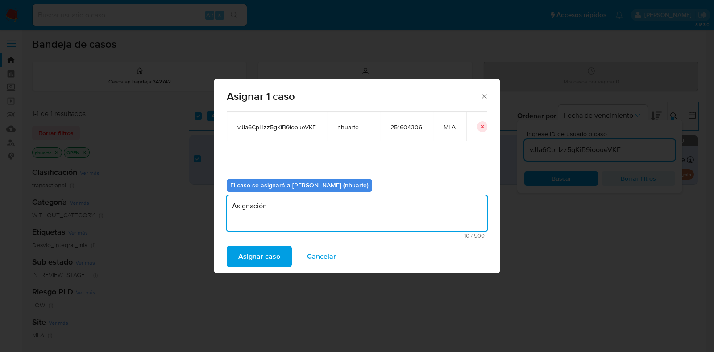
type textarea "Asignación"
click at [273, 262] on span "Asignar caso" at bounding box center [259, 257] width 42 height 20
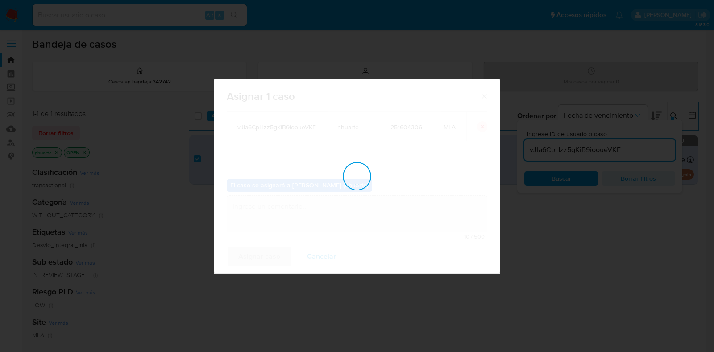
checkbox input "false"
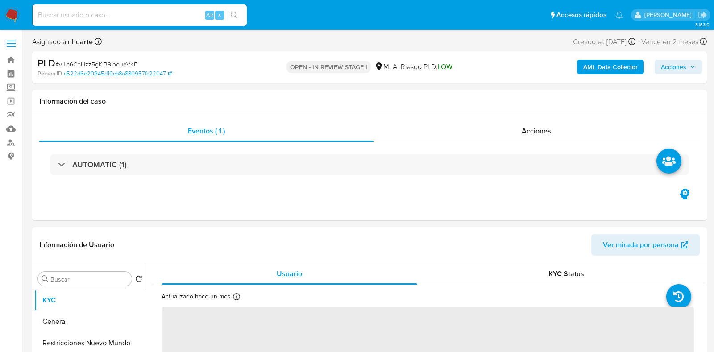
select select "10"
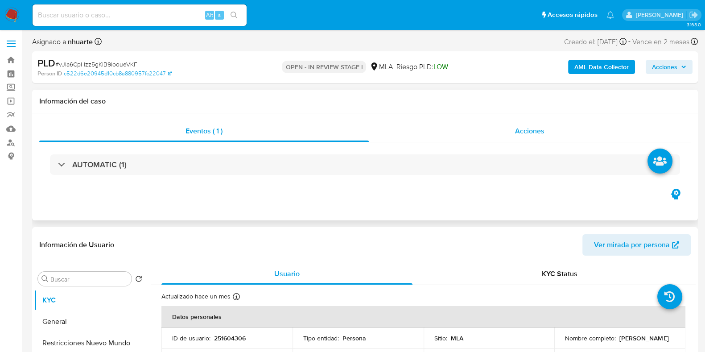
click at [533, 125] on div "Acciones" at bounding box center [530, 130] width 322 height 21
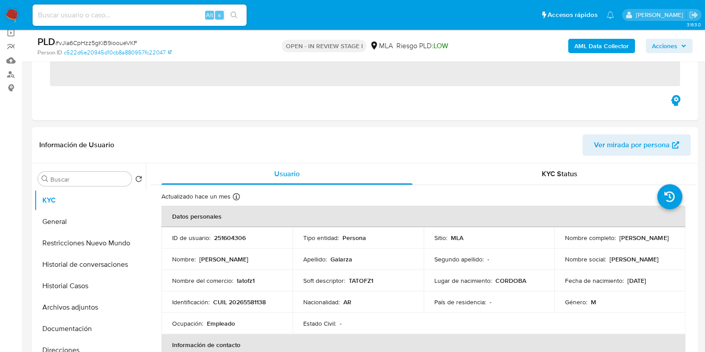
scroll to position [335, 0]
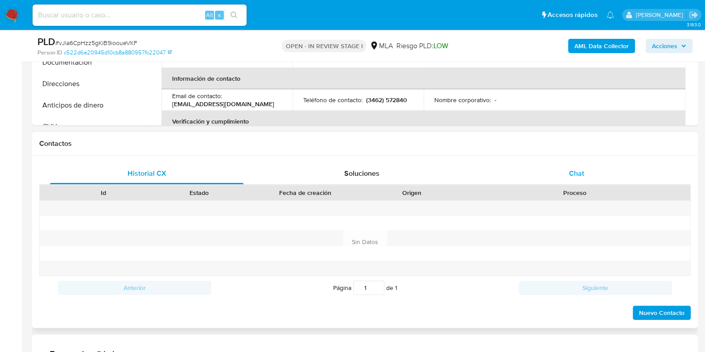
click at [578, 177] on span "Chat" at bounding box center [576, 173] width 15 height 10
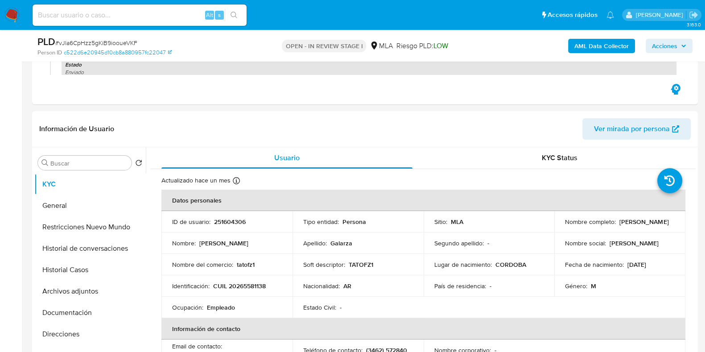
scroll to position [0, 0]
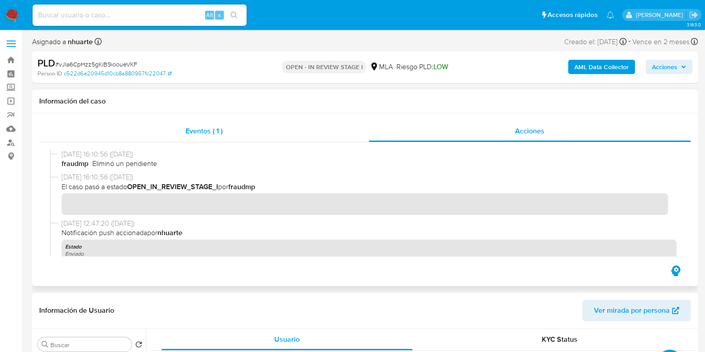
click at [216, 126] on span "Eventos ( 1 )" at bounding box center [204, 131] width 37 height 10
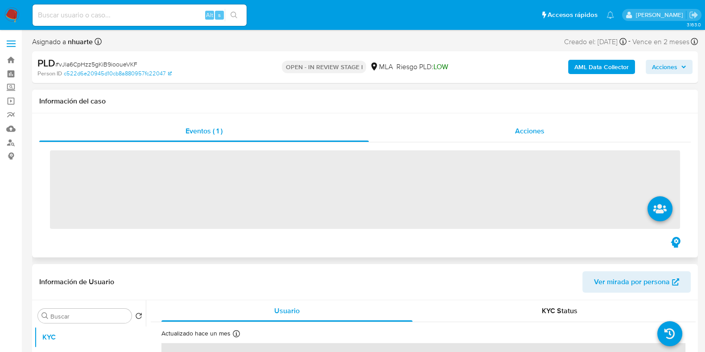
click at [545, 126] on div "Acciones" at bounding box center [530, 130] width 322 height 21
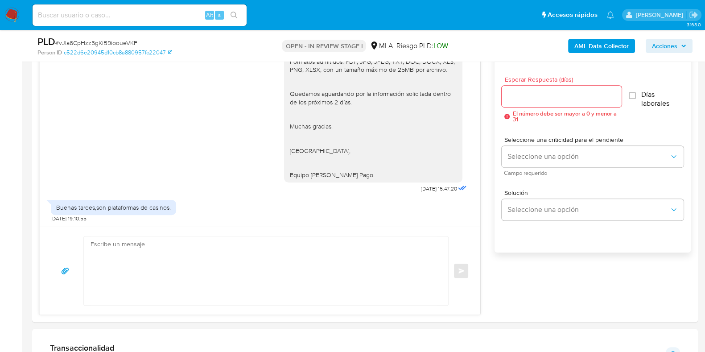
scroll to position [669, 0]
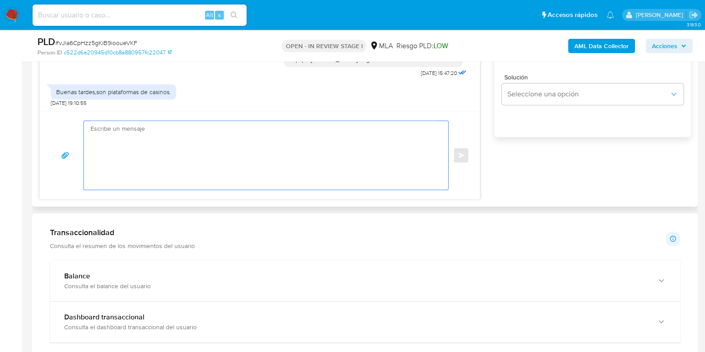
paste textarea "Hola, Muchas gracias por la respuesta. Analizamos tu caso y notamos que la info…"
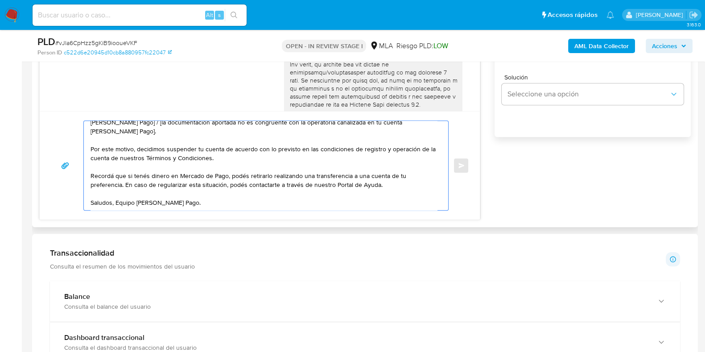
scroll to position [190, 0]
click at [111, 39] on span "# vJla6CpHzz5gKiB9iooueVKF" at bounding box center [96, 42] width 82 height 9
copy span "vJla6CpHzz5gKiB9iooueVKF"
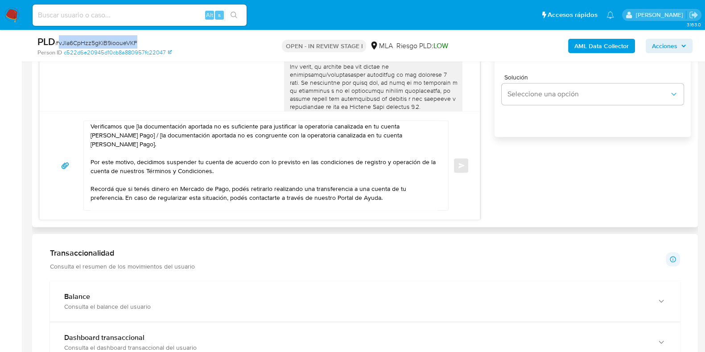
scroll to position [0, 0]
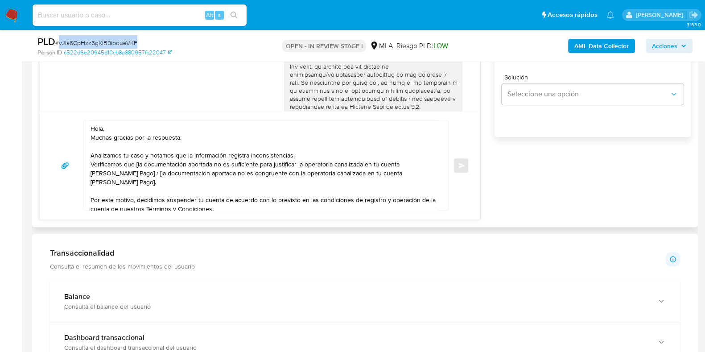
drag, startPoint x: 137, startPoint y: 164, endPoint x: 146, endPoint y: 165, distance: 9.0
click at [137, 164] on textarea "Hola, Muchas gracias por la respuesta. Analizamos tu caso y notamos que la info…" at bounding box center [264, 165] width 347 height 89
drag, startPoint x: 144, startPoint y: 164, endPoint x: 183, endPoint y: 162, distance: 39.4
click at [183, 162] on textarea "Hola, Muchas gracias por la respuesta. Analizamos tu caso y notamos que la info…" at bounding box center [264, 165] width 347 height 89
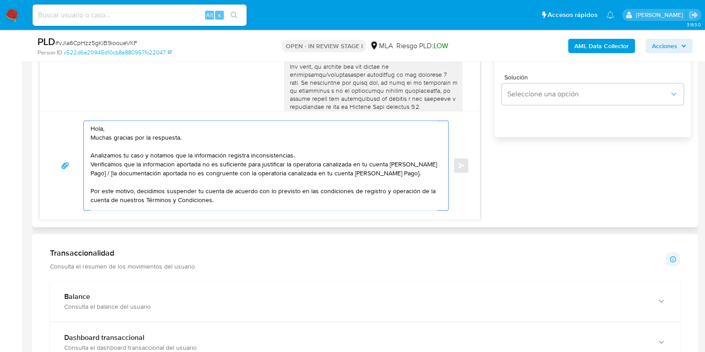
drag, startPoint x: 104, startPoint y: 173, endPoint x: 382, endPoint y: 183, distance: 278.1
click at [382, 183] on textarea "Hola, Muchas gracias por la respuesta. Analizamos tu caso y notamos que la info…" at bounding box center [264, 165] width 347 height 89
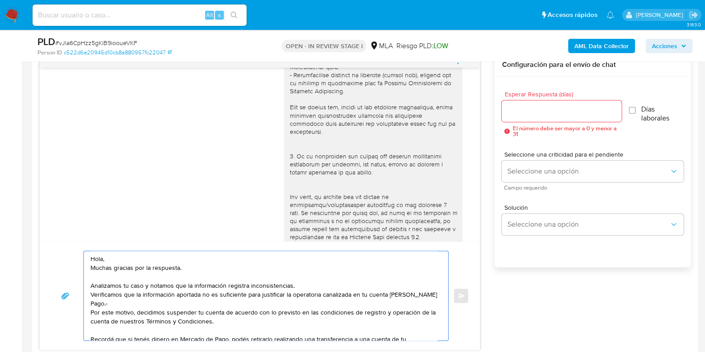
scroll to position [502, 0]
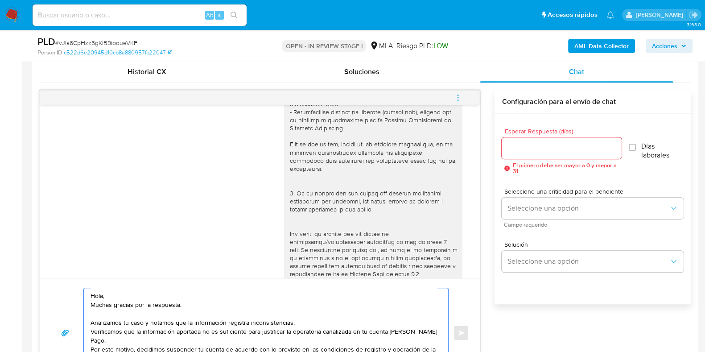
type textarea "Hola, Muchas gracias por la respuesta. Analizamos tu caso y notamos que la info…"
click at [520, 150] on input "Esperar Respuesta (días)" at bounding box center [562, 148] width 120 height 12
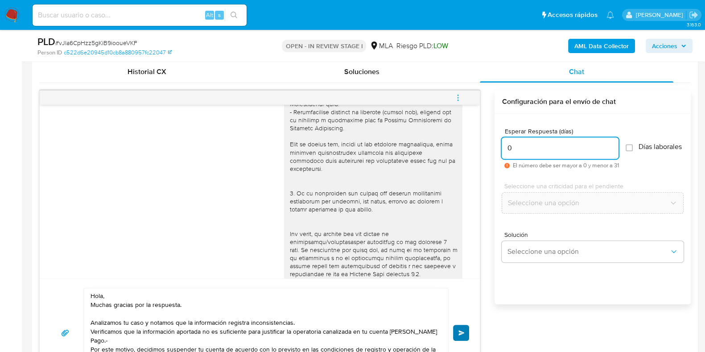
type input "0"
click at [463, 325] on button "Enviar" at bounding box center [461, 333] width 16 height 16
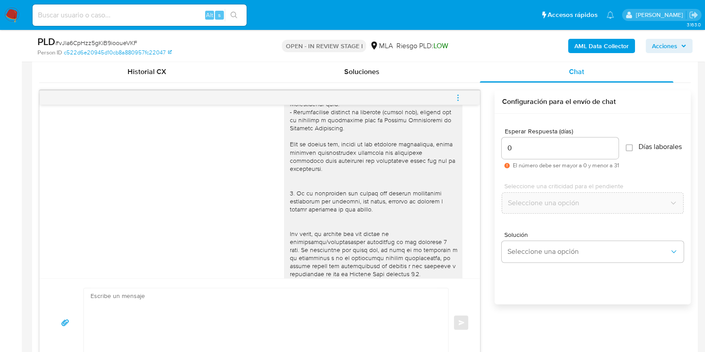
scroll to position [1039, 0]
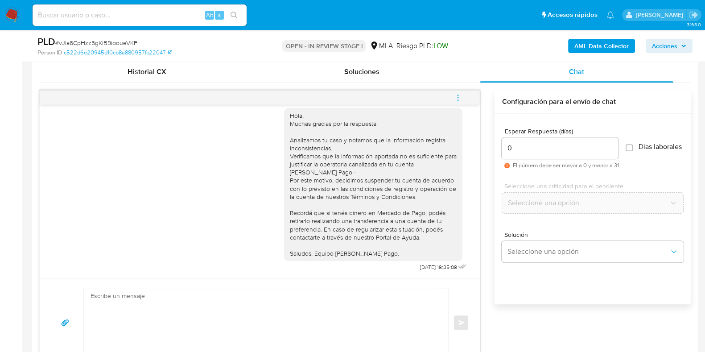
click at [458, 99] on icon "menu-action" at bounding box center [458, 98] width 8 height 8
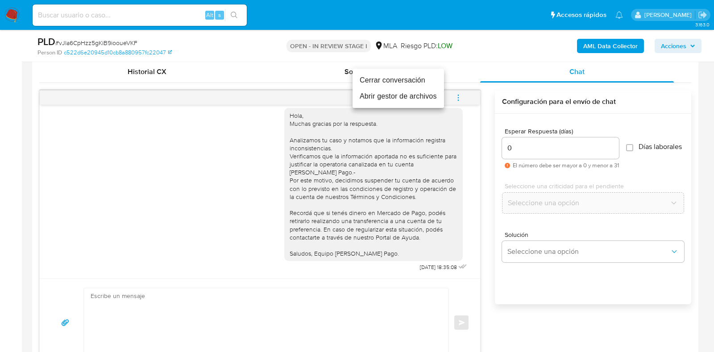
click at [414, 81] on li "Cerrar conversación" at bounding box center [397, 80] width 91 height 16
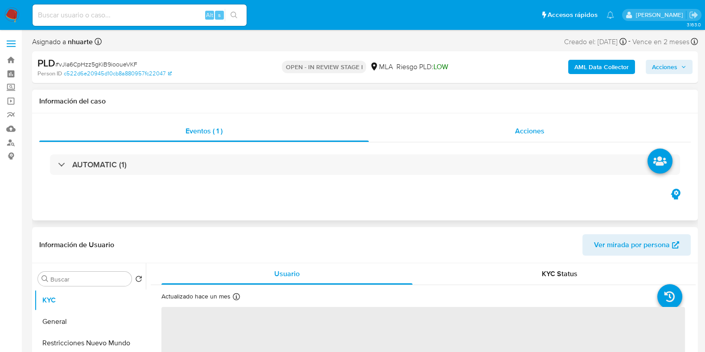
click at [534, 130] on span "Acciones" at bounding box center [529, 131] width 29 height 10
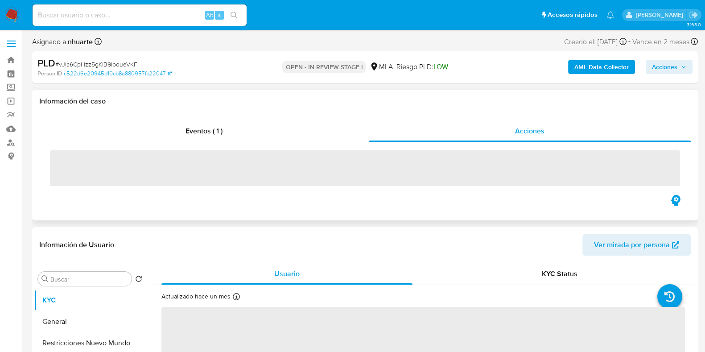
select select "10"
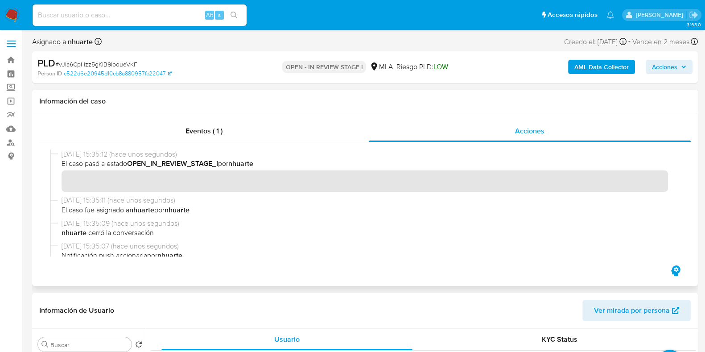
click at [624, 62] on b "AML Data Collector" at bounding box center [602, 67] width 54 height 14
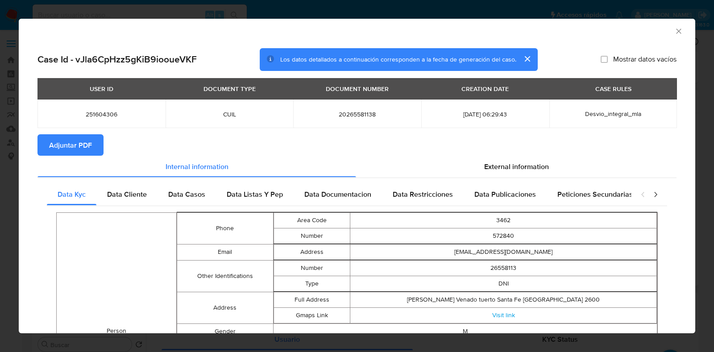
click at [62, 146] on span "Adjuntar PDF" at bounding box center [70, 145] width 43 height 20
click at [674, 34] on icon "Cerrar ventana" at bounding box center [678, 31] width 9 height 9
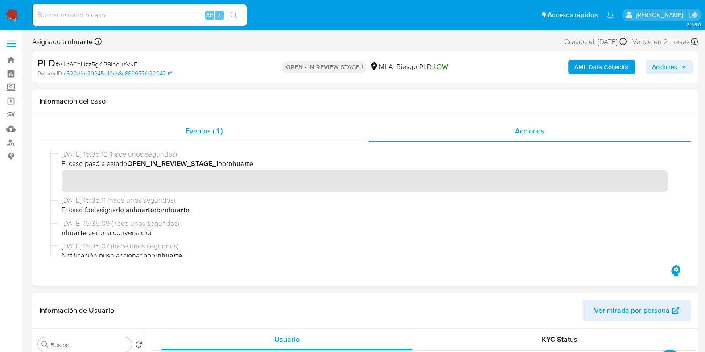
click at [199, 132] on span "Eventos ( 1 )" at bounding box center [204, 131] width 37 height 10
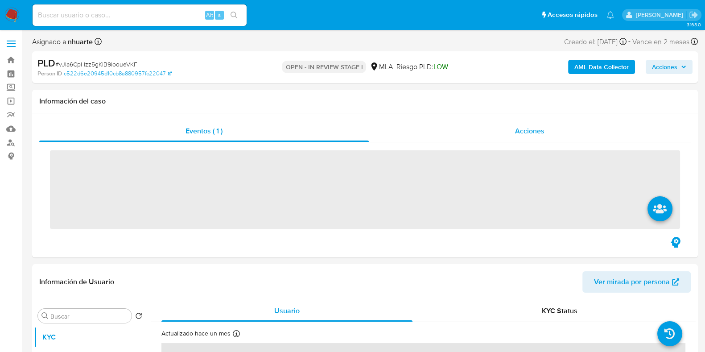
click at [536, 133] on span "Acciones" at bounding box center [529, 131] width 29 height 10
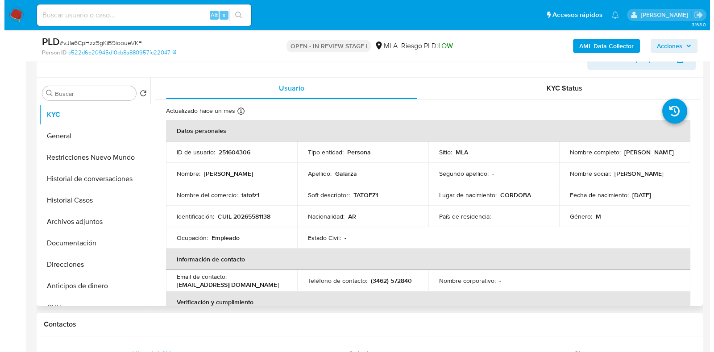
scroll to position [223, 0]
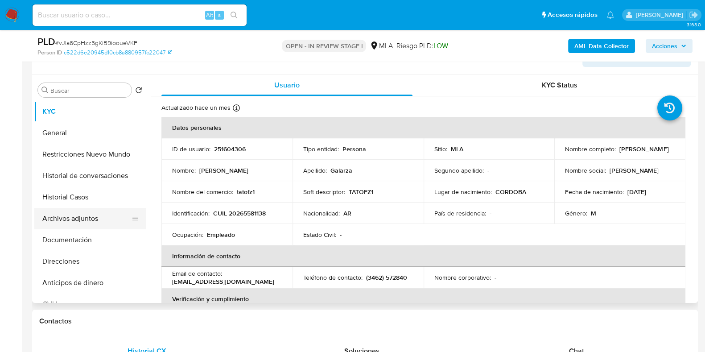
click at [99, 227] on button "Archivos adjuntos" at bounding box center [86, 218] width 104 height 21
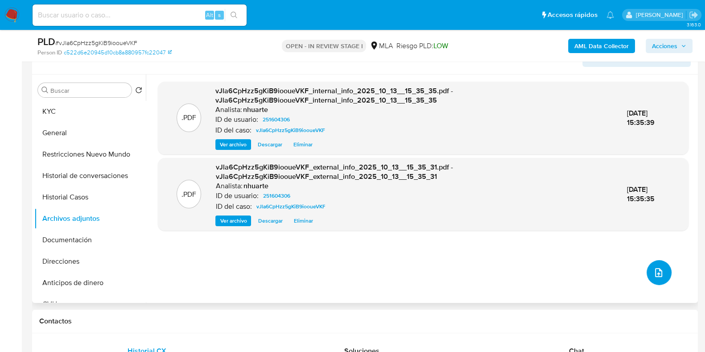
click at [649, 275] on button "upload-file" at bounding box center [659, 272] width 25 height 25
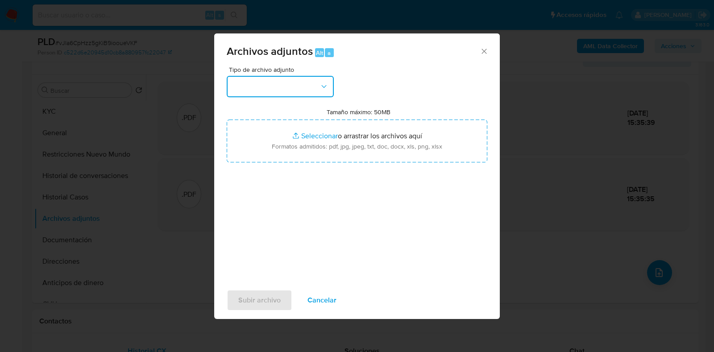
click at [320, 85] on icon "button" at bounding box center [323, 86] width 9 height 9
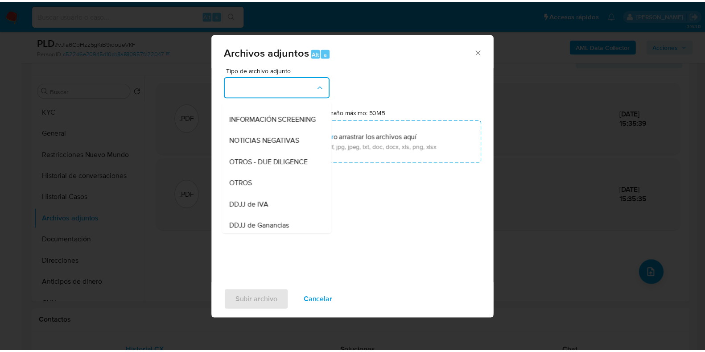
scroll to position [113, 0]
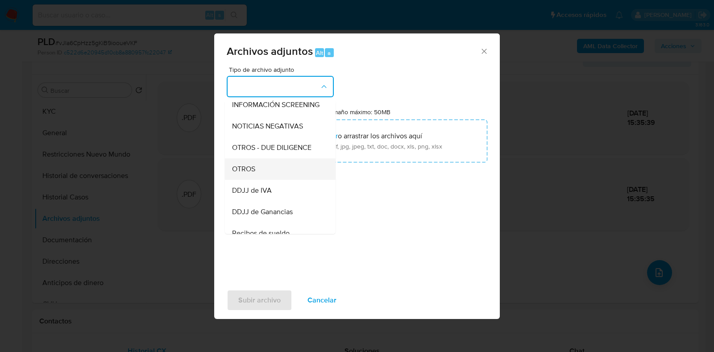
click at [272, 180] on div "OTROS" at bounding box center [277, 168] width 91 height 21
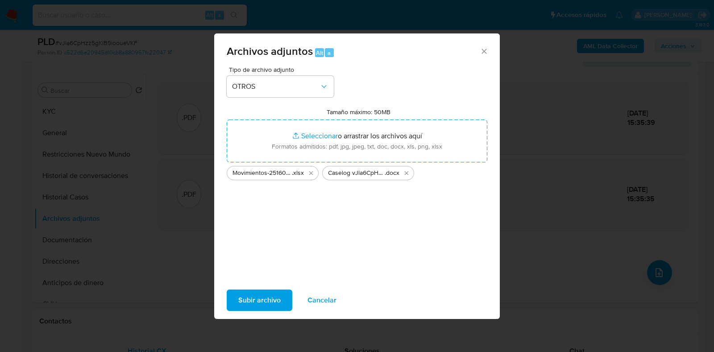
click at [406, 172] on icon "Eliminar Caselog vJla6CpHzz5gKiB9iooueVKF_2025_09_17_14_00_39.docx" at bounding box center [406, 173] width 7 height 7
click at [268, 298] on span "Subir archivo" at bounding box center [259, 300] width 42 height 20
click at [305, 240] on div "Tipo de archivo adjunto OTROS Tamaño máximo: 50MB Seleccionar archivos Seleccio…" at bounding box center [357, 171] width 261 height 211
click at [268, 302] on span "Subir archivo" at bounding box center [259, 300] width 42 height 20
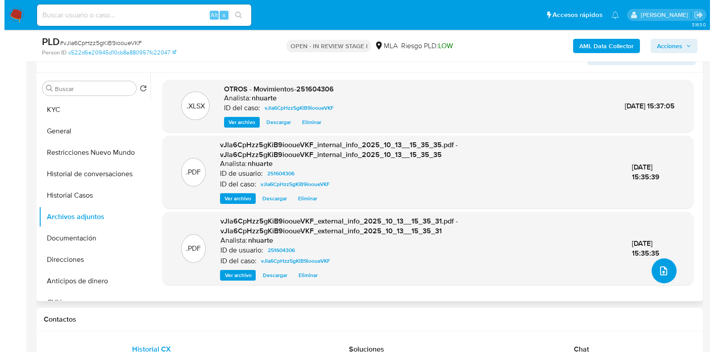
scroll to position [223, 0]
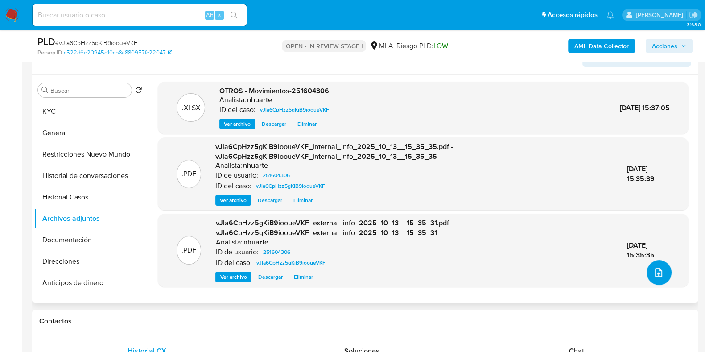
click at [658, 267] on icon "upload-file" at bounding box center [659, 272] width 11 height 11
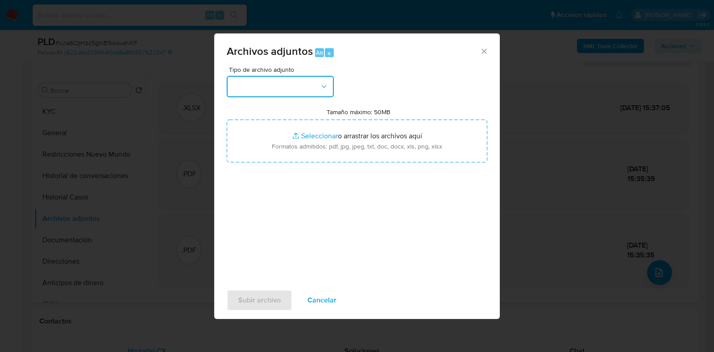
click at [323, 94] on button "button" at bounding box center [280, 86] width 107 height 21
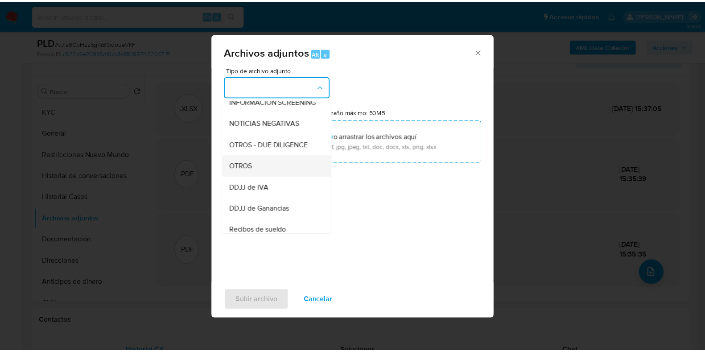
scroll to position [118, 0]
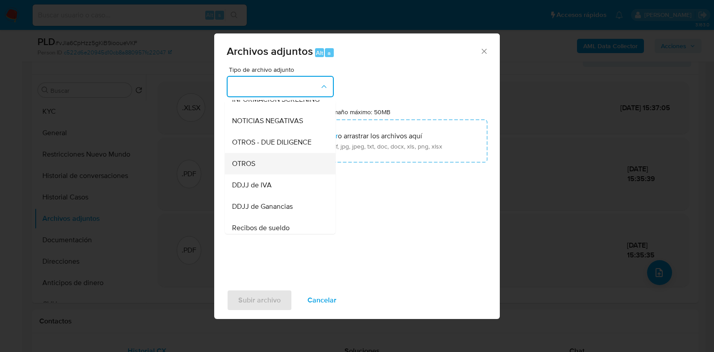
click at [287, 173] on div "OTROS" at bounding box center [277, 163] width 91 height 21
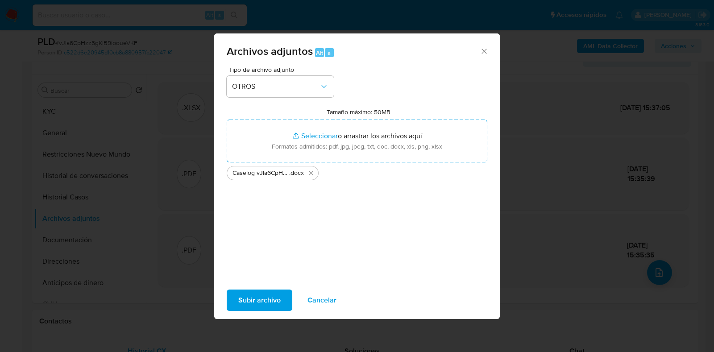
click at [254, 304] on span "Subir archivo" at bounding box center [259, 300] width 42 height 20
click at [311, 173] on icon "Eliminar Caselog vJla6CpHzz5gKiB9iooueVKF_2025_09_17_14_00_39.docx" at bounding box center [311, 173] width 4 height 4
drag, startPoint x: 326, startPoint y: 139, endPoint x: 267, endPoint y: 297, distance: 168.4
click at [267, 297] on span "Subir archivo" at bounding box center [259, 300] width 42 height 20
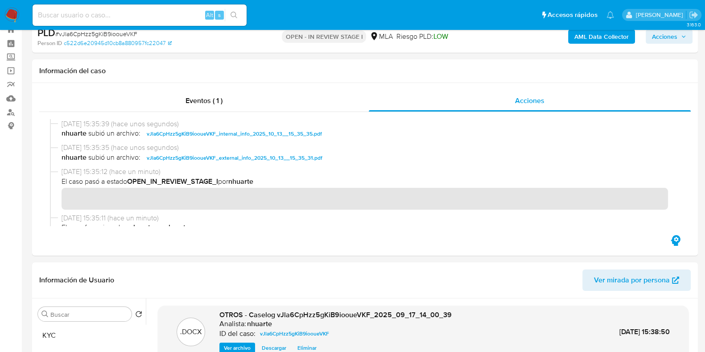
scroll to position [0, 0]
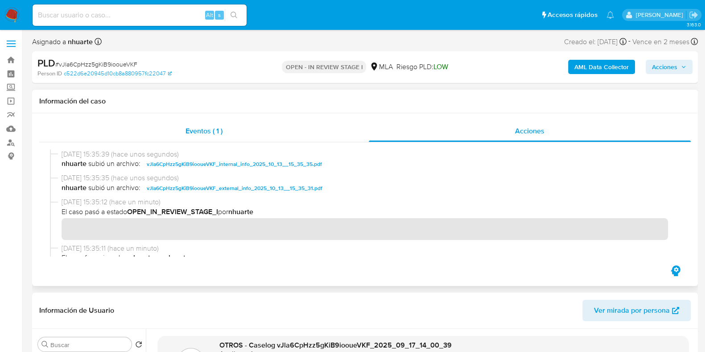
click at [204, 123] on div "Eventos ( 1 )" at bounding box center [204, 130] width 330 height 21
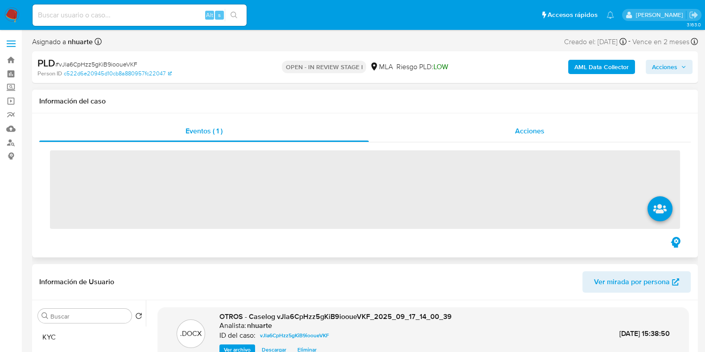
click at [521, 126] on span "Acciones" at bounding box center [529, 131] width 29 height 10
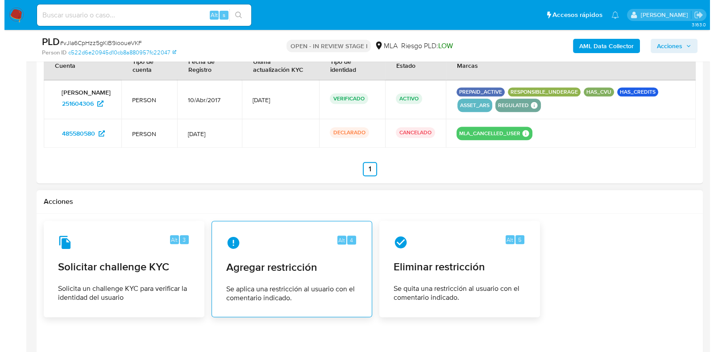
scroll to position [1327, 0]
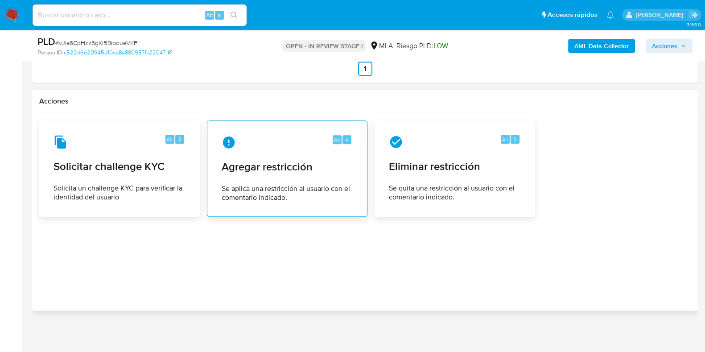
click at [331, 193] on span "Se aplica una restricción al usuario con el comentario indicado." at bounding box center [287, 193] width 131 height 18
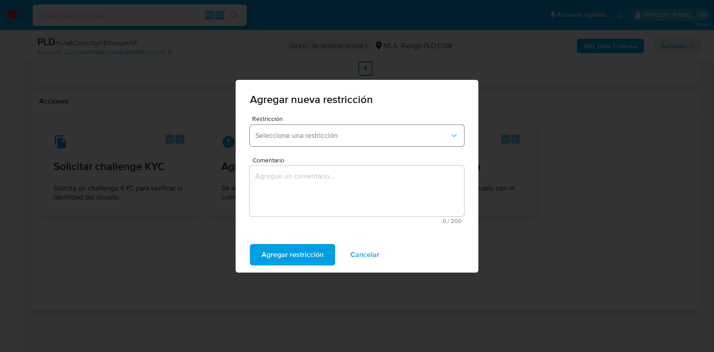
click at [329, 133] on span "Seleccione una restricción" at bounding box center [352, 135] width 195 height 9
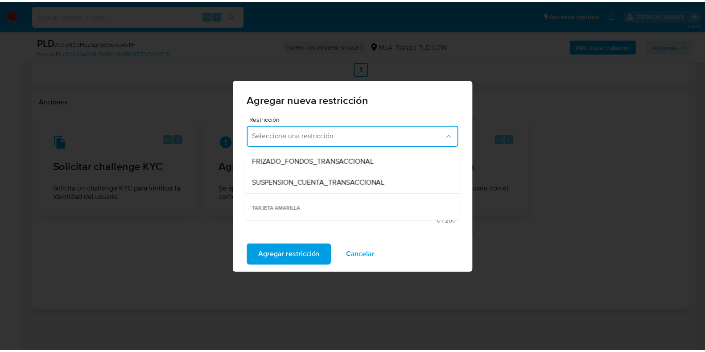
scroll to position [111, 0]
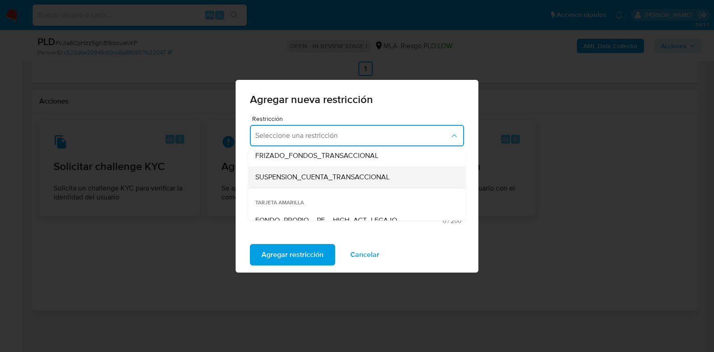
click at [310, 178] on span "SUSPENSION_CUENTA_TRANSACCIONAL" at bounding box center [322, 177] width 134 height 9
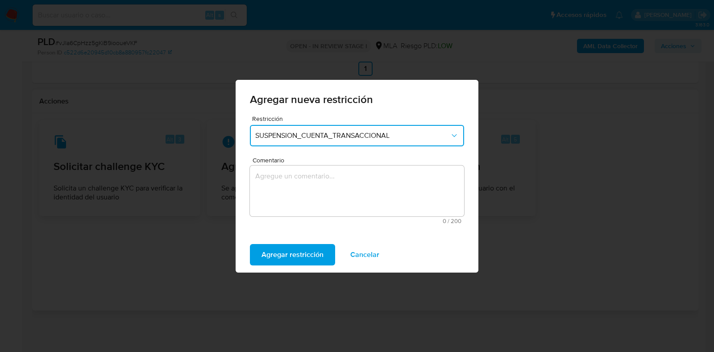
click at [312, 188] on textarea "Comentario" at bounding box center [357, 191] width 214 height 51
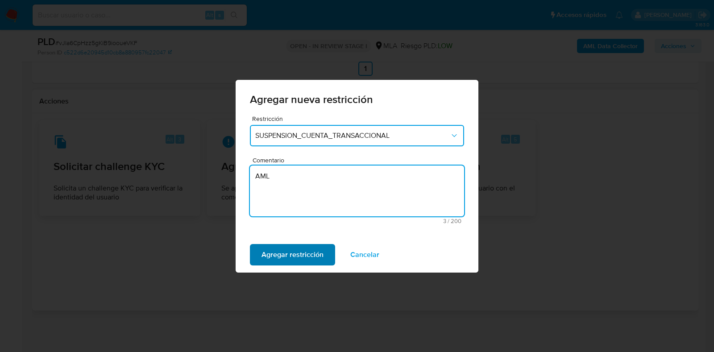
type textarea "AML"
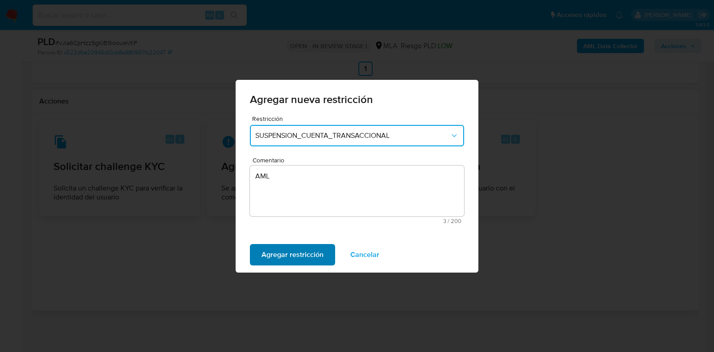
click at [306, 253] on span "Agregar restricción" at bounding box center [292, 255] width 62 height 20
click at [288, 247] on span "Confirmar" at bounding box center [277, 255] width 32 height 20
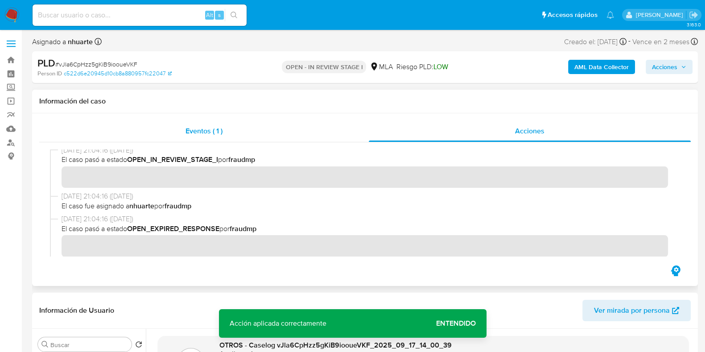
scroll to position [836, 0]
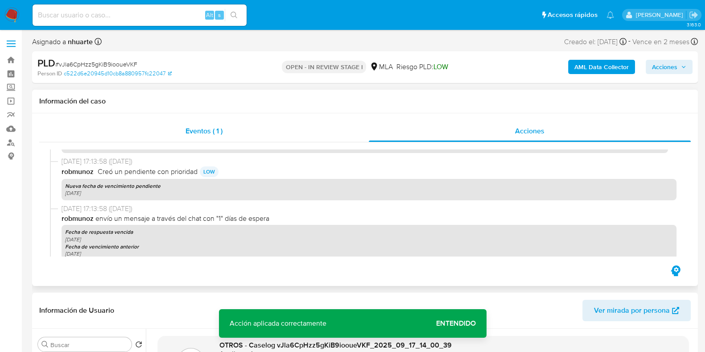
click at [186, 129] on span "Eventos ( 1 )" at bounding box center [204, 131] width 37 height 10
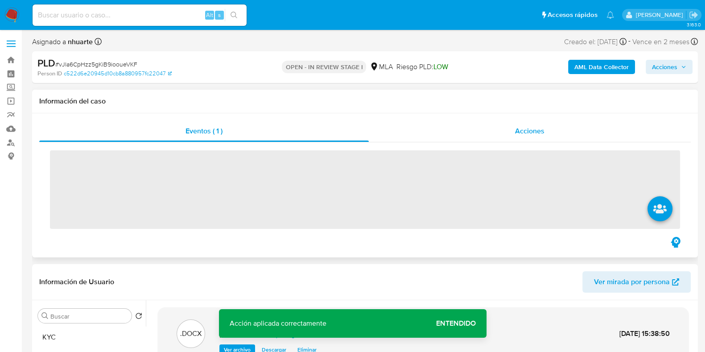
click at [546, 126] on div "Acciones" at bounding box center [530, 130] width 322 height 21
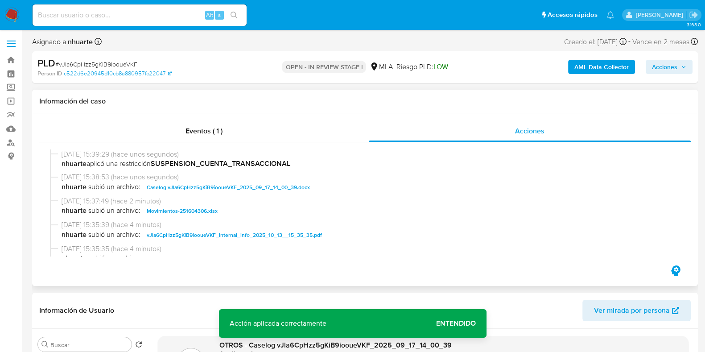
scroll to position [55, 0]
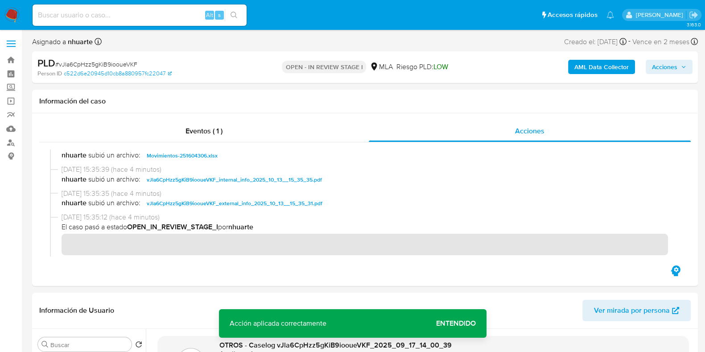
click at [672, 68] on span "Acciones" at bounding box center [664, 67] width 25 height 14
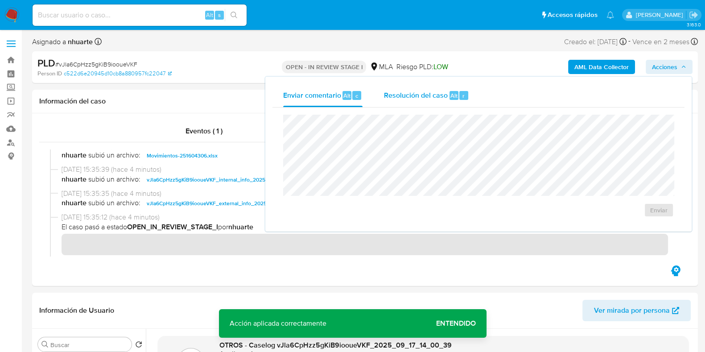
click at [427, 98] on span "Resolución del caso" at bounding box center [416, 95] width 64 height 10
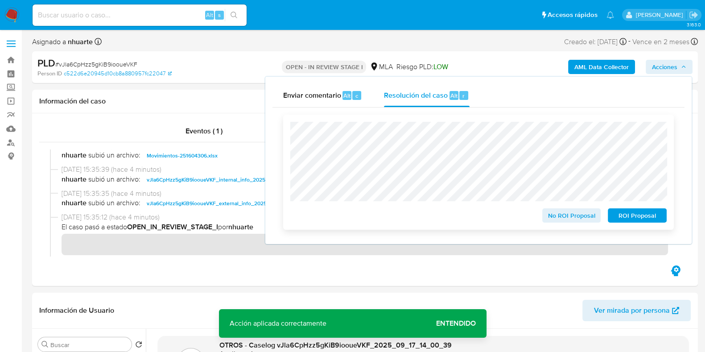
click at [631, 215] on span "ROI Proposal" at bounding box center [637, 215] width 46 height 12
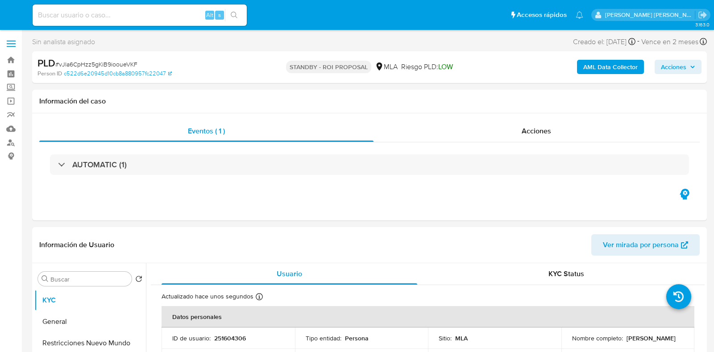
select select "10"
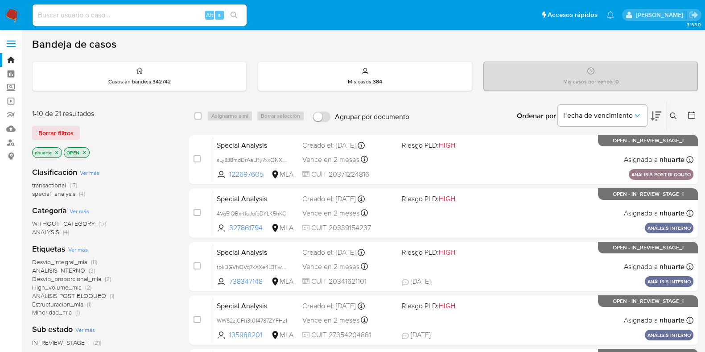
click at [58, 153] on icon "close-filter" at bounding box center [56, 152] width 5 height 5
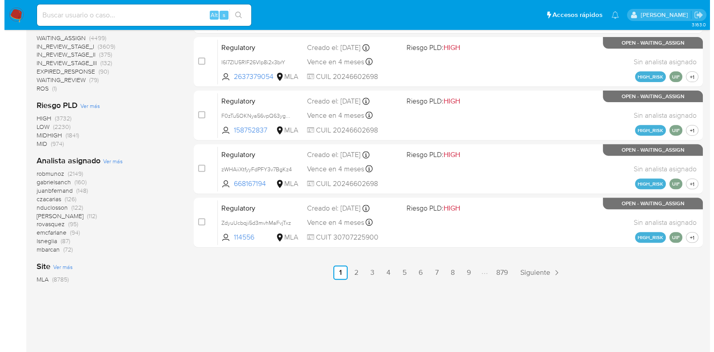
scroll to position [430, 0]
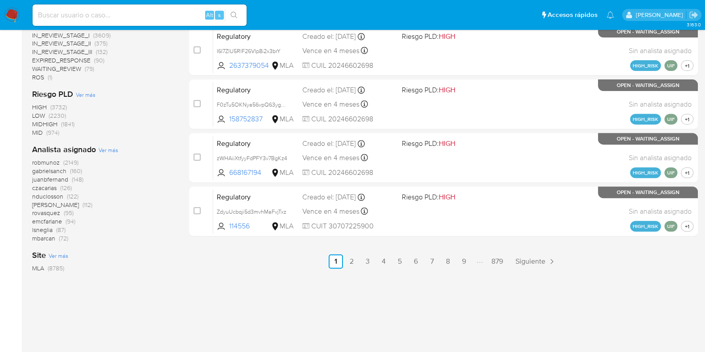
click at [104, 149] on span "Ver más" at bounding box center [109, 150] width 20 height 8
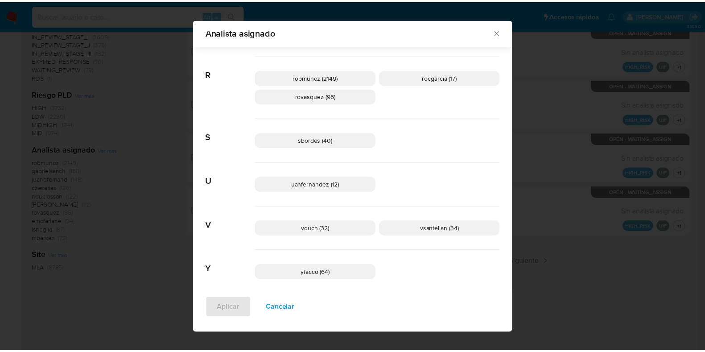
scroll to position [722, 0]
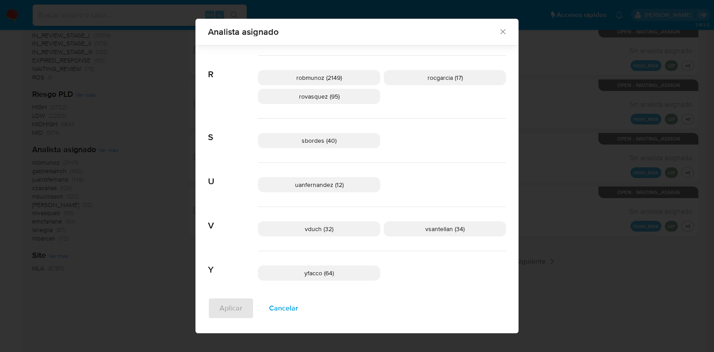
click at [501, 33] on icon "Cerrar" at bounding box center [502, 31] width 5 height 5
